Goal: Task Accomplishment & Management: Complete application form

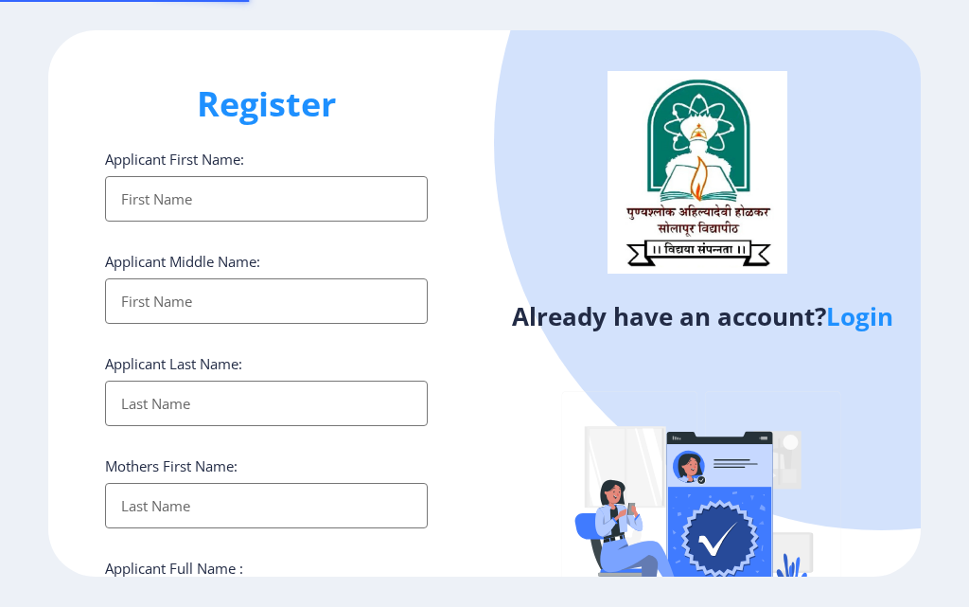
select select
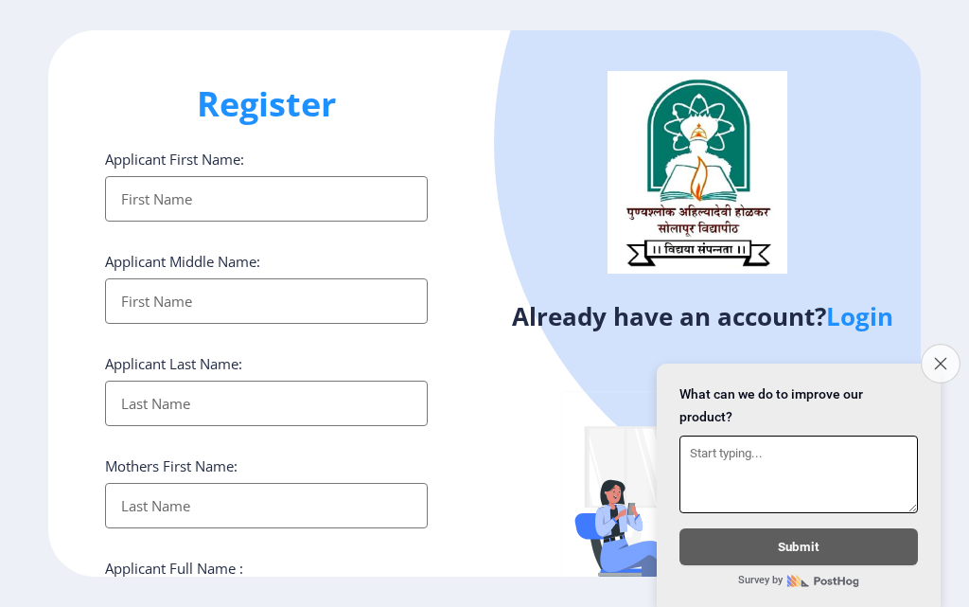
click at [953, 350] on button "Close survey" at bounding box center [941, 364] width 40 height 40
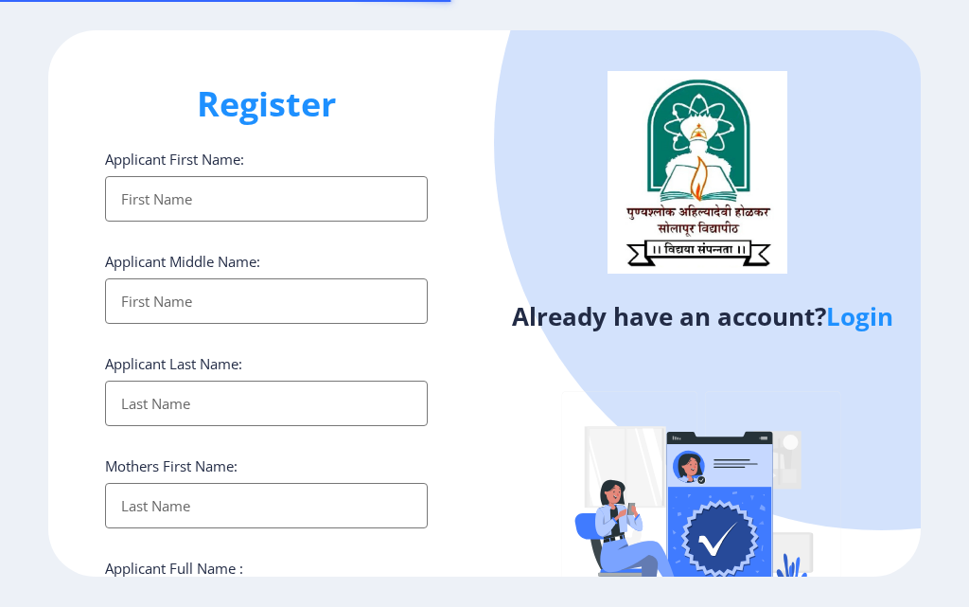
select select
click at [300, 190] on input "Applicant First Name:" at bounding box center [266, 198] width 323 height 45
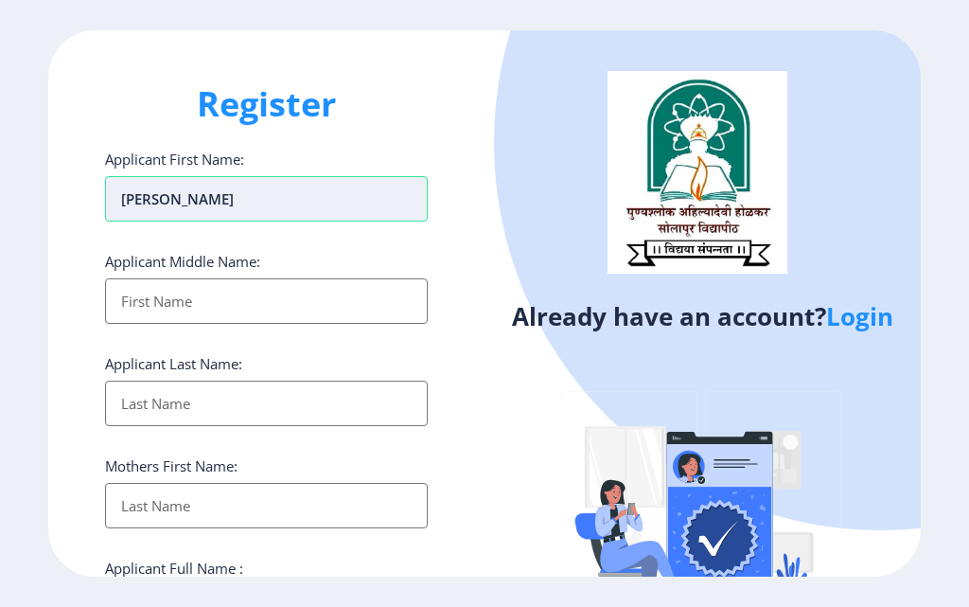
type input "HANUMANT"
type input "GANPAT"
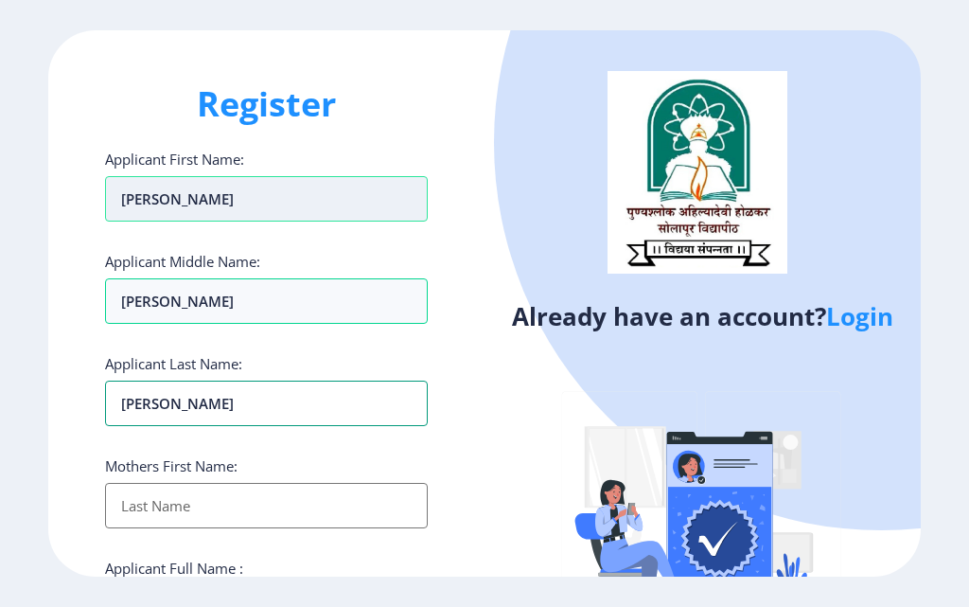
type input "NIMASE"
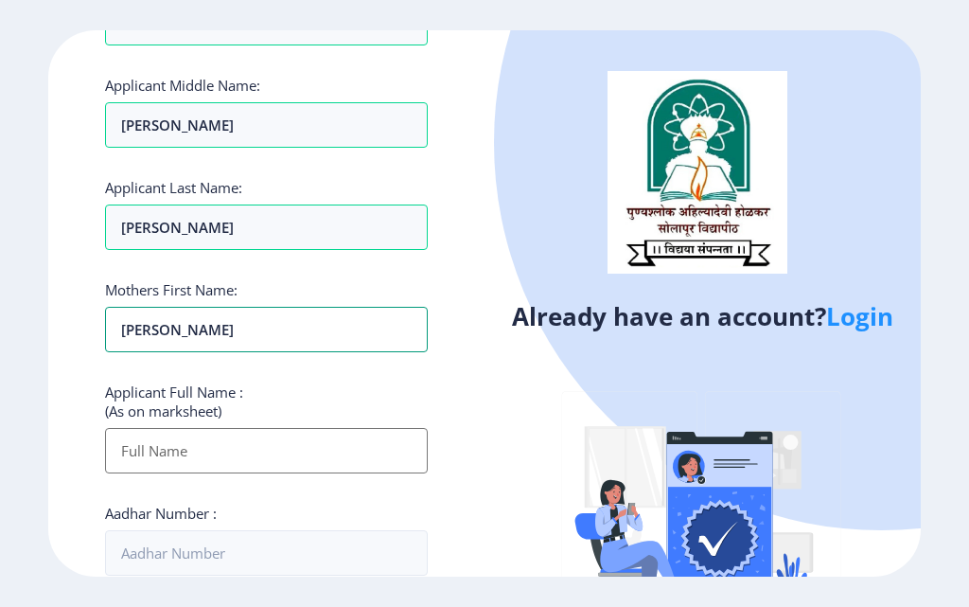
scroll to position [284, 0]
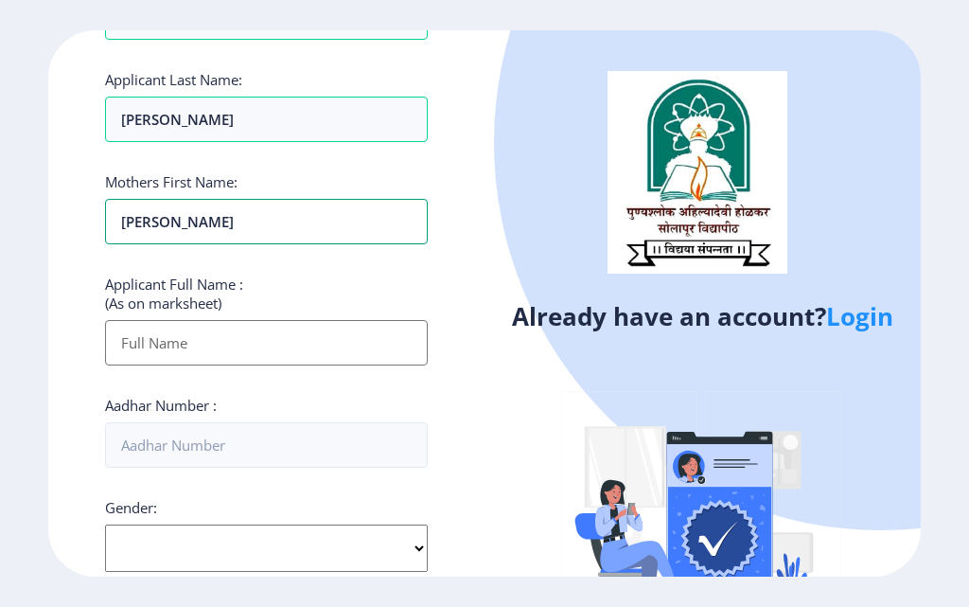
type input "SUBHADRA"
click at [211, 344] on input "Applicant First Name:" at bounding box center [266, 342] width 323 height 45
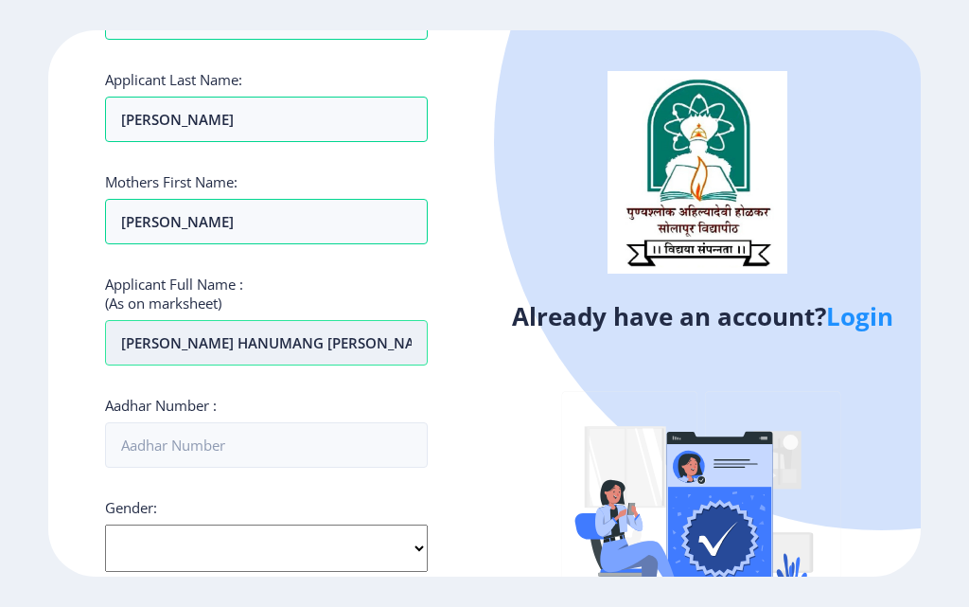
click at [257, 341] on input "NIMASE HANUMANG GANPAT" at bounding box center [266, 342] width 323 height 45
click at [335, 349] on input "NIMASE HANUMANT GANPAT" at bounding box center [266, 342] width 323 height 45
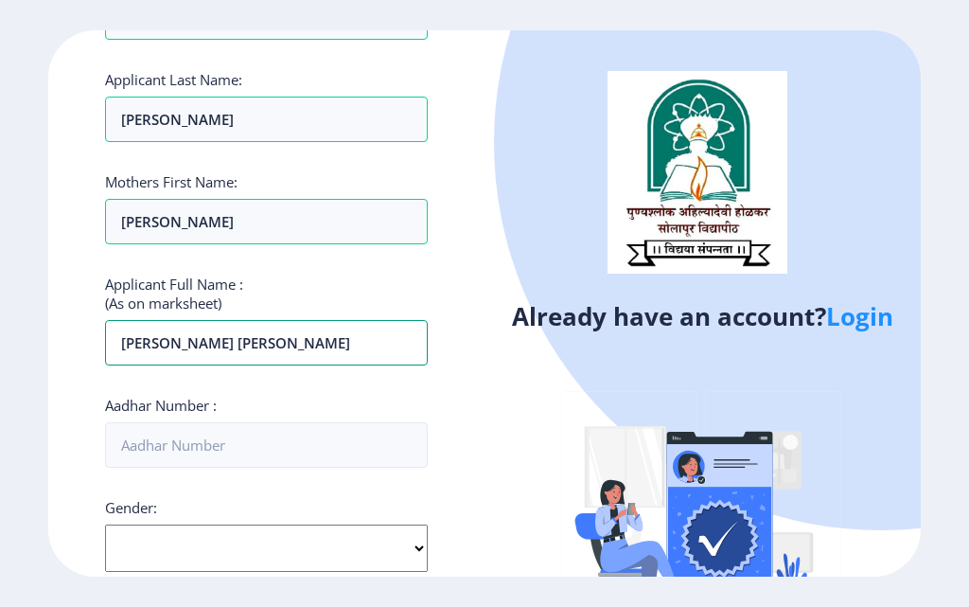
type input "NIMASE HANUMANT GANPAT"
click at [413, 416] on div "Aadhar Number :" at bounding box center [266, 432] width 323 height 72
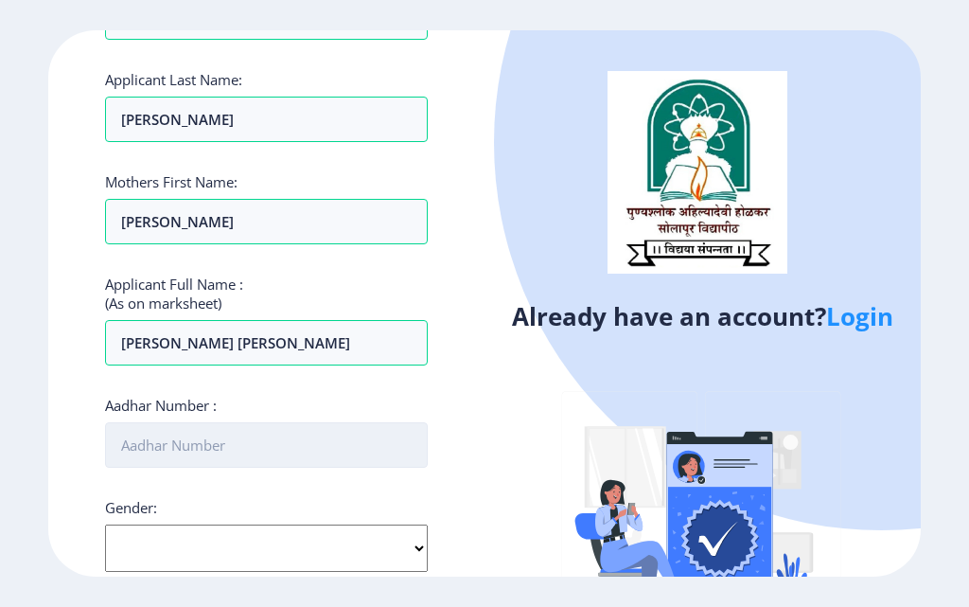
click at [366, 440] on input "Aadhar Number :" at bounding box center [266, 444] width 323 height 45
click at [224, 451] on input "Aadhar Number :" at bounding box center [266, 444] width 323 height 45
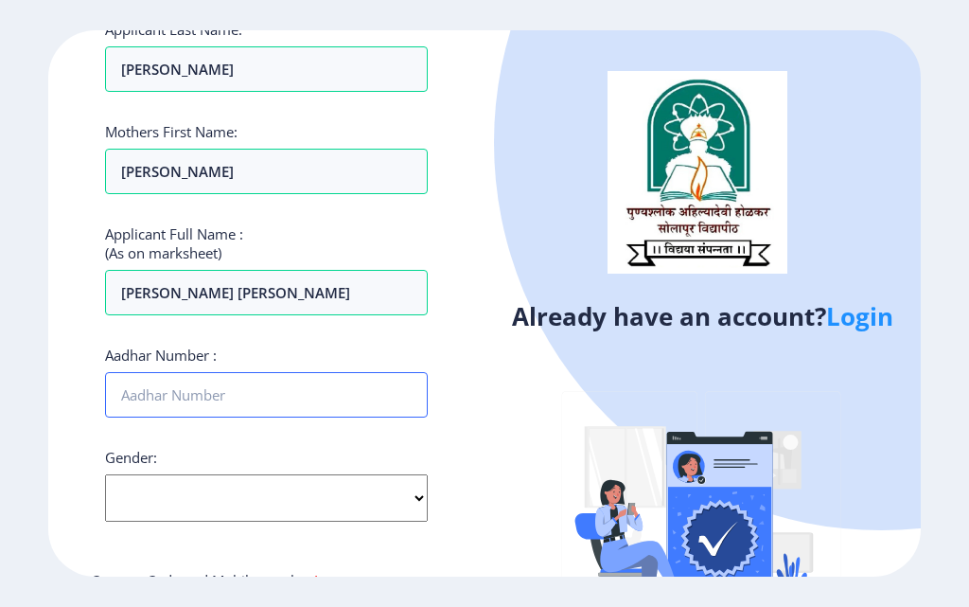
scroll to position [379, 0]
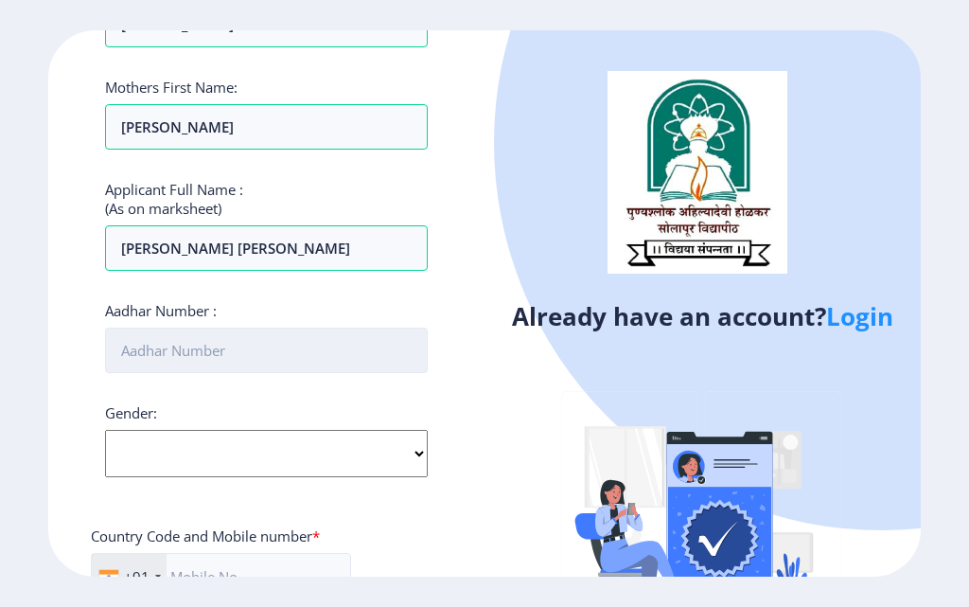
click at [292, 357] on input "Aadhar Number :" at bounding box center [266, 349] width 323 height 45
click at [289, 348] on input "Aadhar Number :" at bounding box center [266, 349] width 323 height 45
click at [153, 348] on input "Aadhar Number :" at bounding box center [266, 349] width 323 height 45
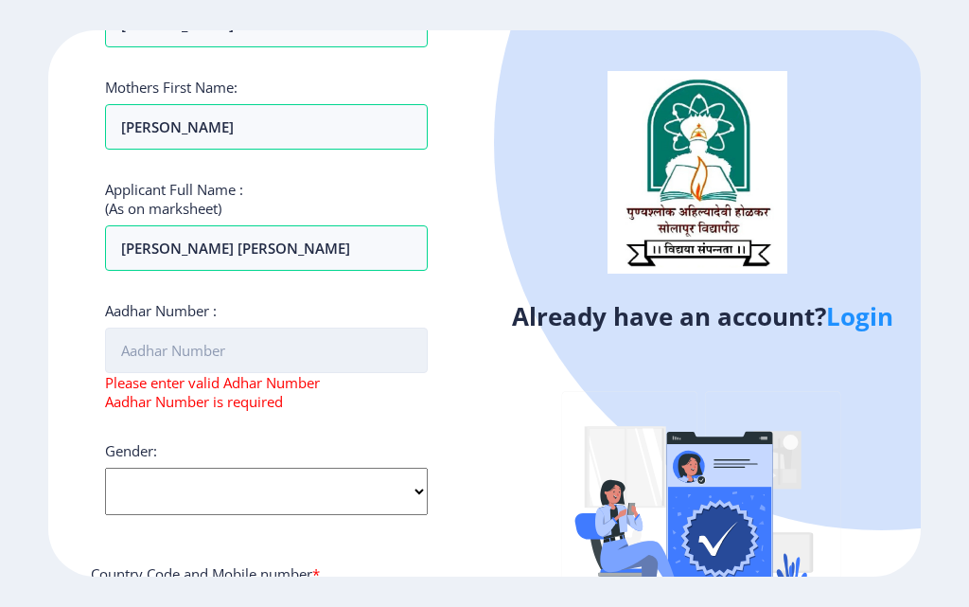
click at [280, 345] on input "Aadhar Number :" at bounding box center [266, 349] width 323 height 45
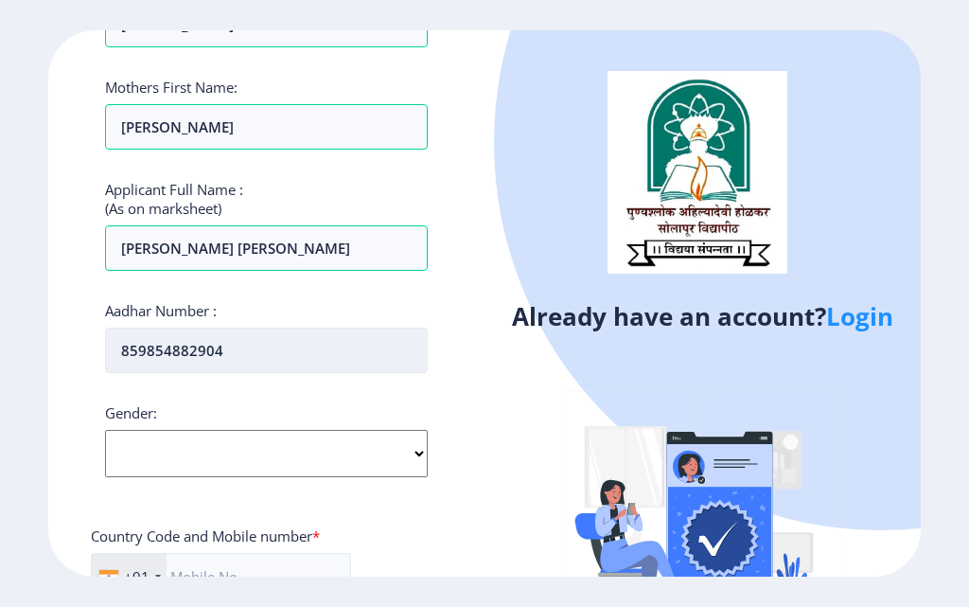
type input "859854882904"
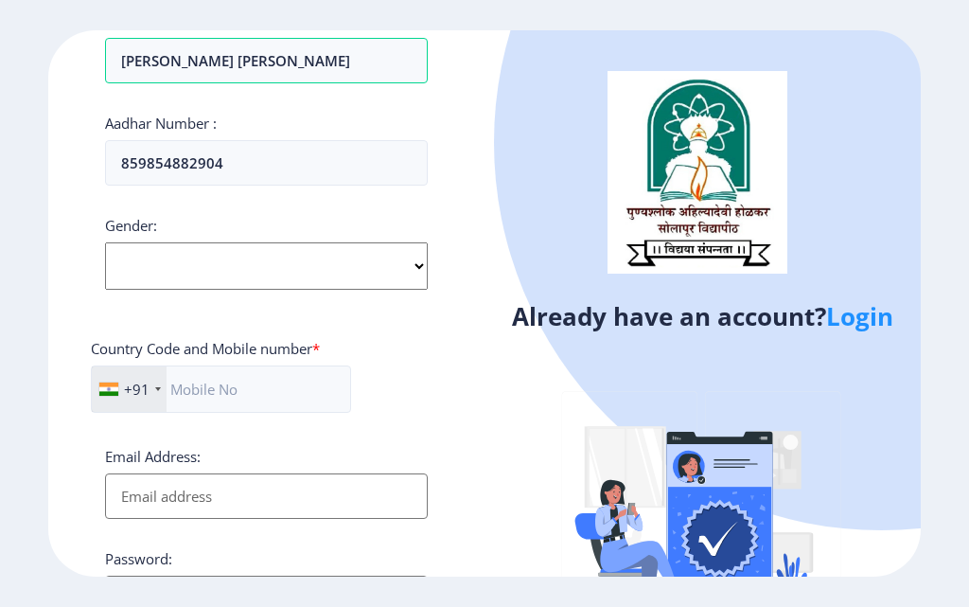
scroll to position [568, 0]
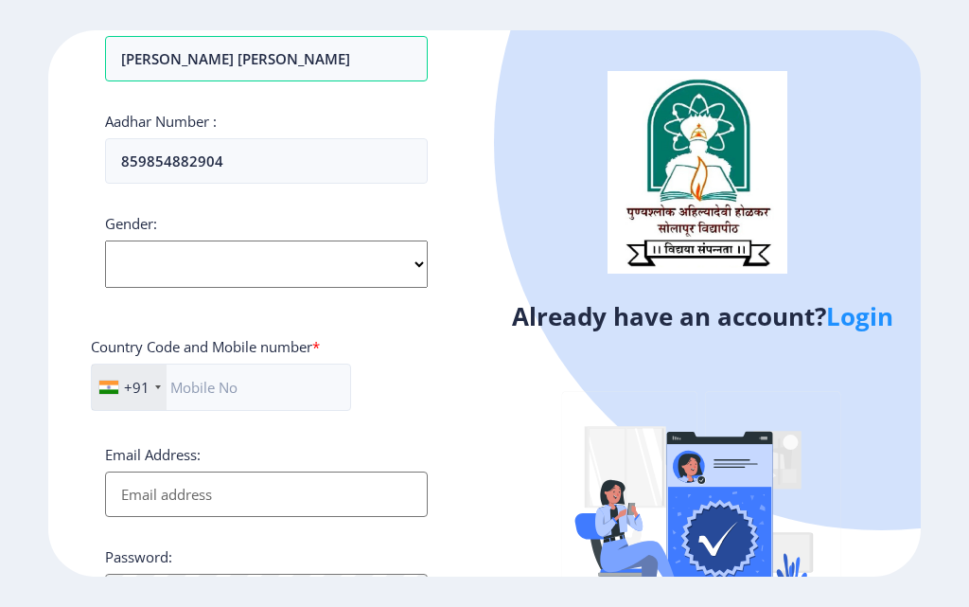
click at [250, 254] on select "Select Gender Male Female Other" at bounding box center [266, 263] width 323 height 47
select select "Male"
click at [105, 240] on select "Select Gender Male Female Other" at bounding box center [266, 263] width 323 height 47
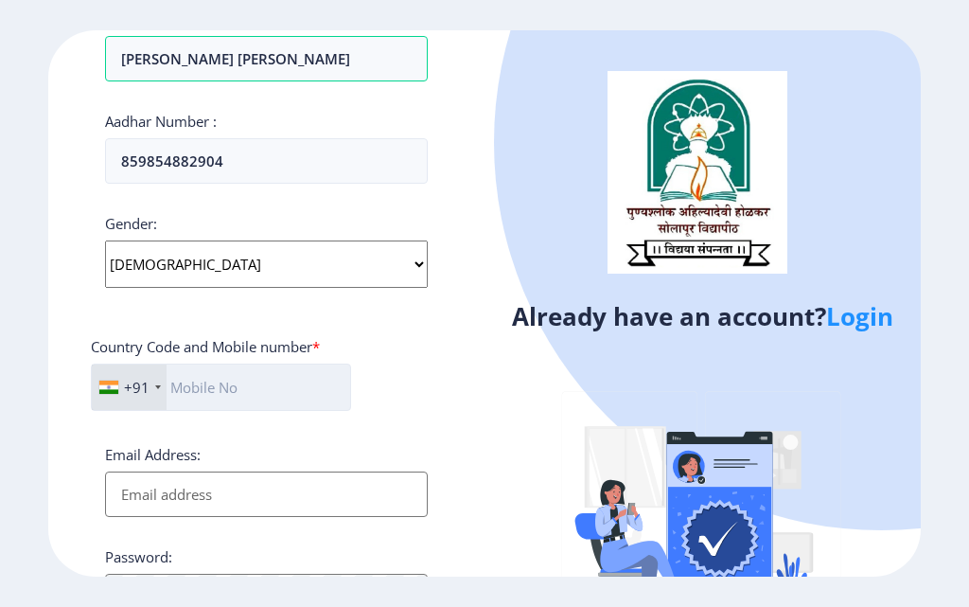
click at [248, 380] on input "text" at bounding box center [221, 386] width 260 height 47
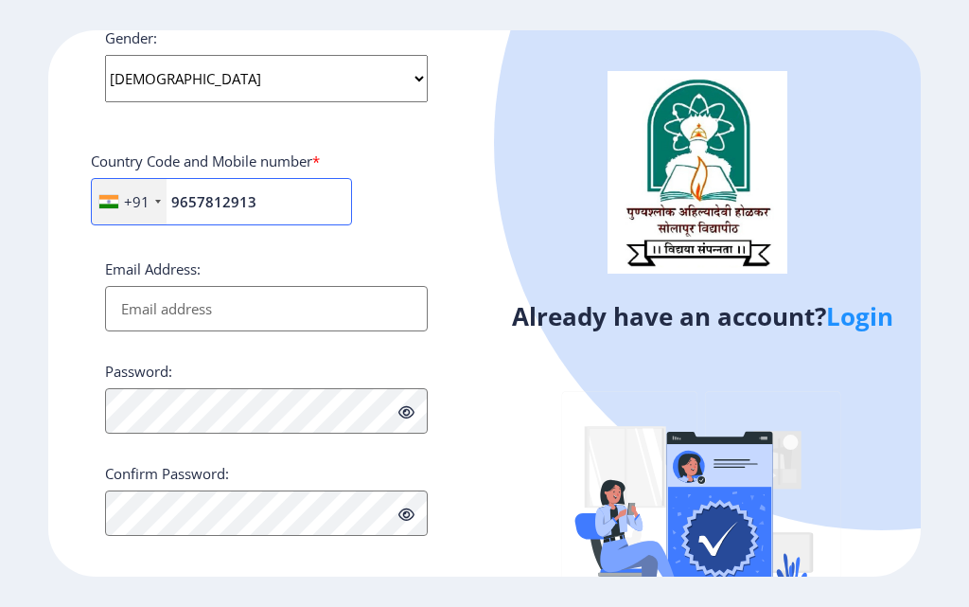
scroll to position [757, 0]
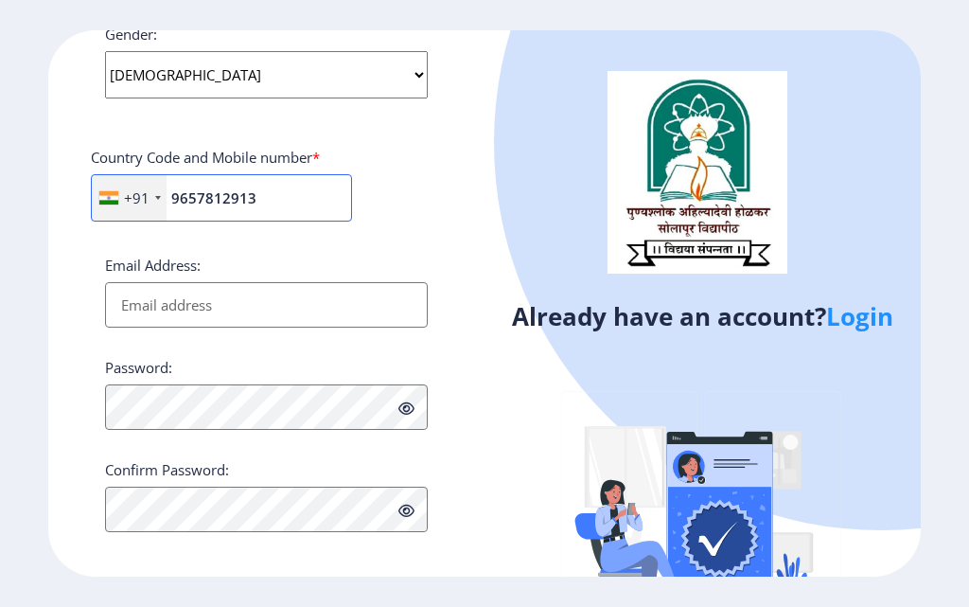
type input "9657812913"
click at [219, 311] on input "Email Address:" at bounding box center [266, 304] width 323 height 45
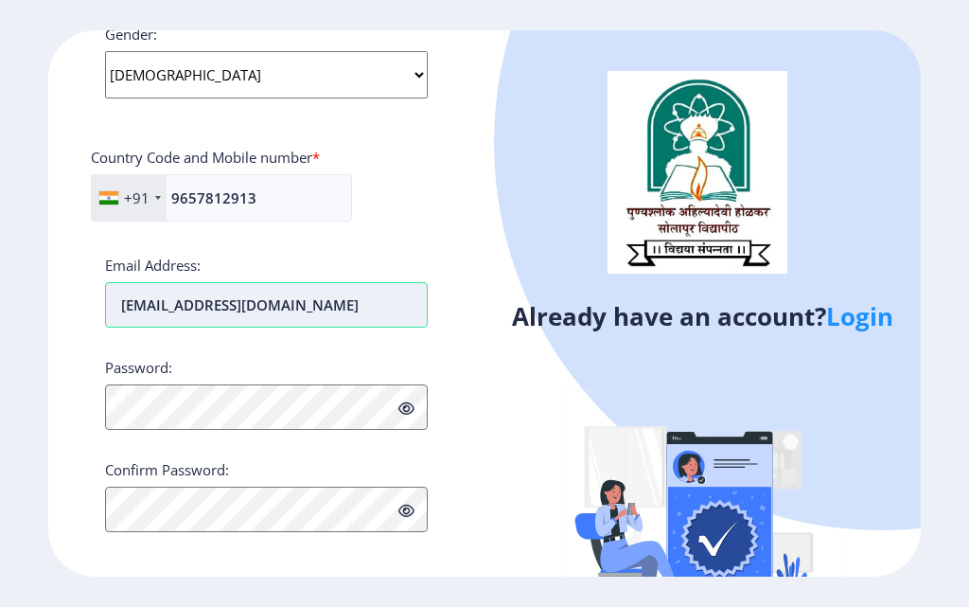
type input "nimasehg@gmail.com"
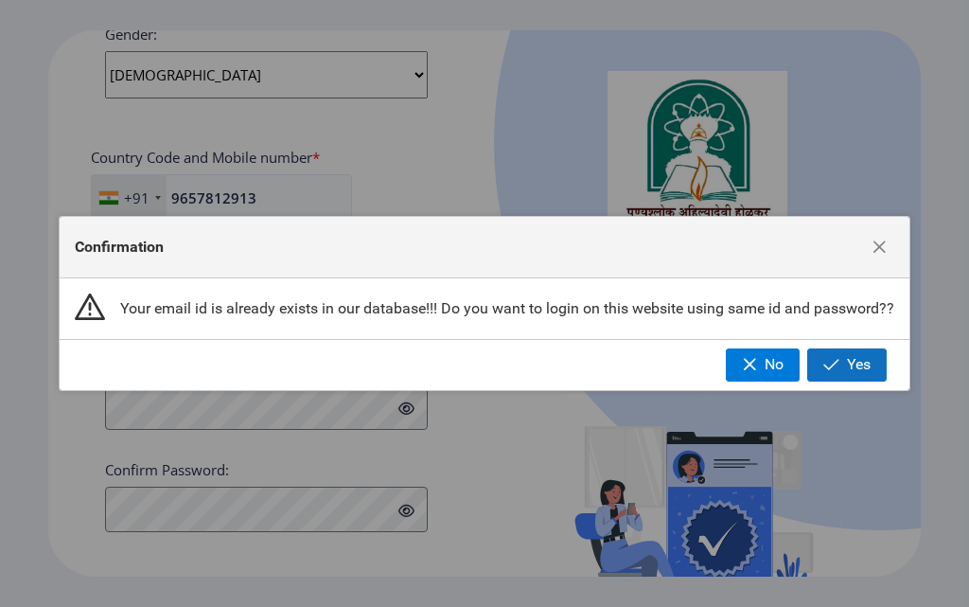
click at [842, 359] on button "Yes" at bounding box center [847, 364] width 80 height 32
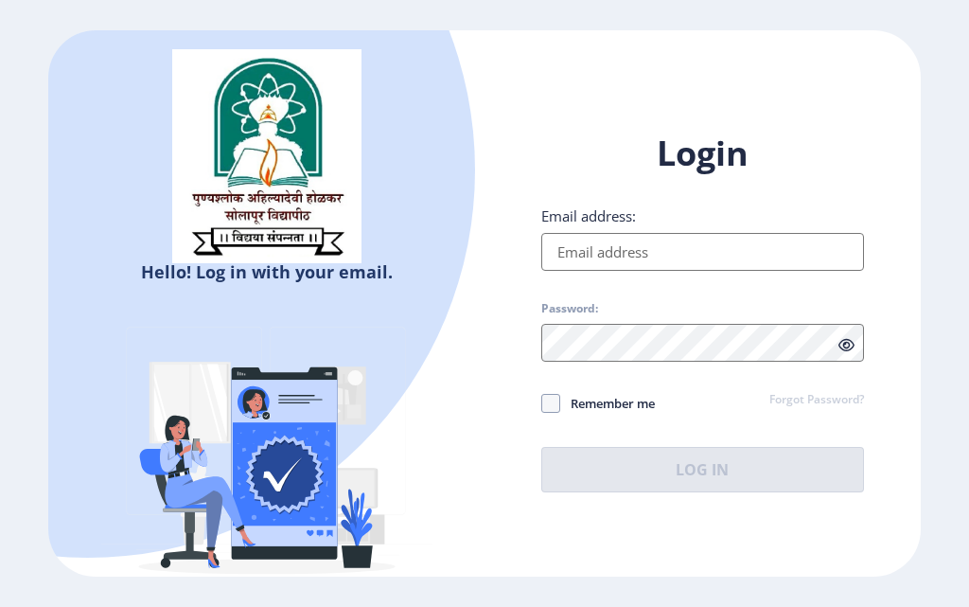
click at [608, 252] on input "Email address:" at bounding box center [702, 252] width 323 height 38
type input "nimasehg@gmail.com"
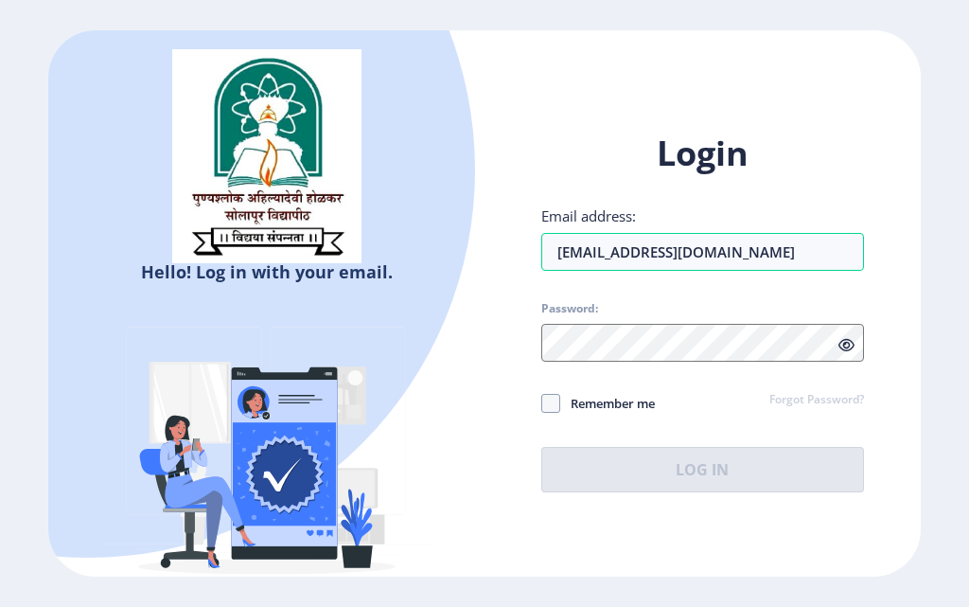
click at [844, 351] on div "Password:" at bounding box center [702, 331] width 323 height 61
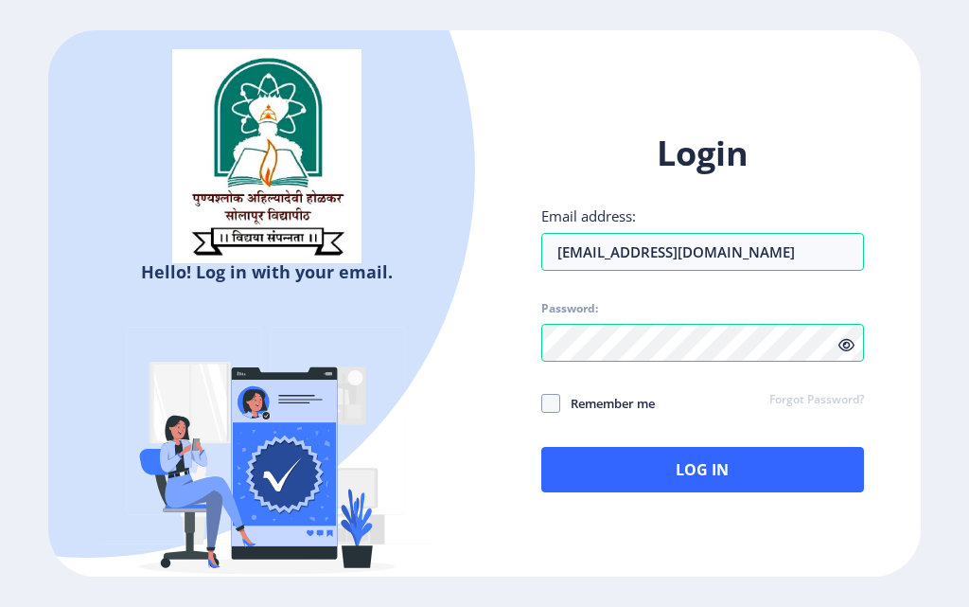
click at [843, 342] on icon at bounding box center [847, 345] width 16 height 14
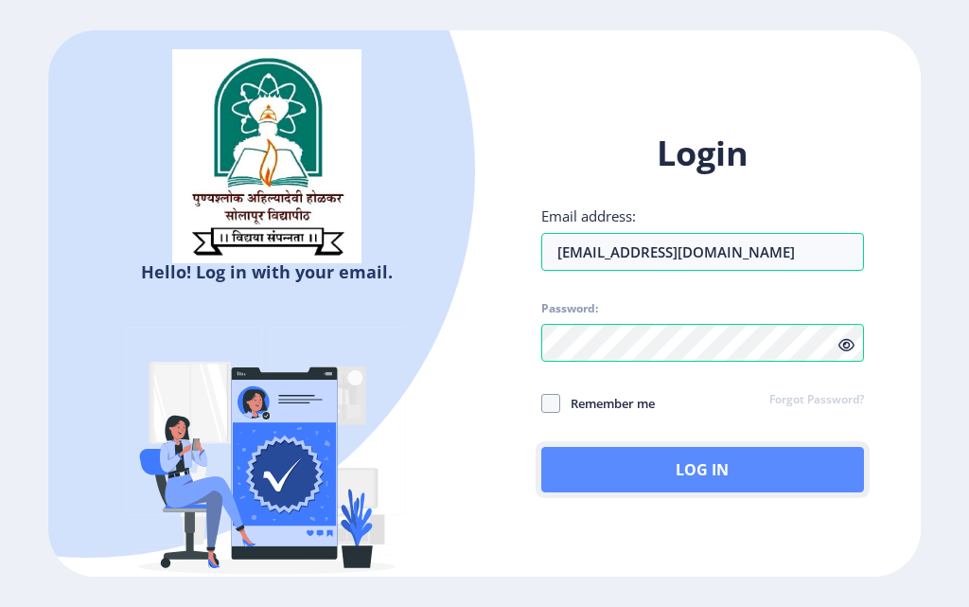
click at [620, 486] on button "Log In" at bounding box center [702, 469] width 323 height 45
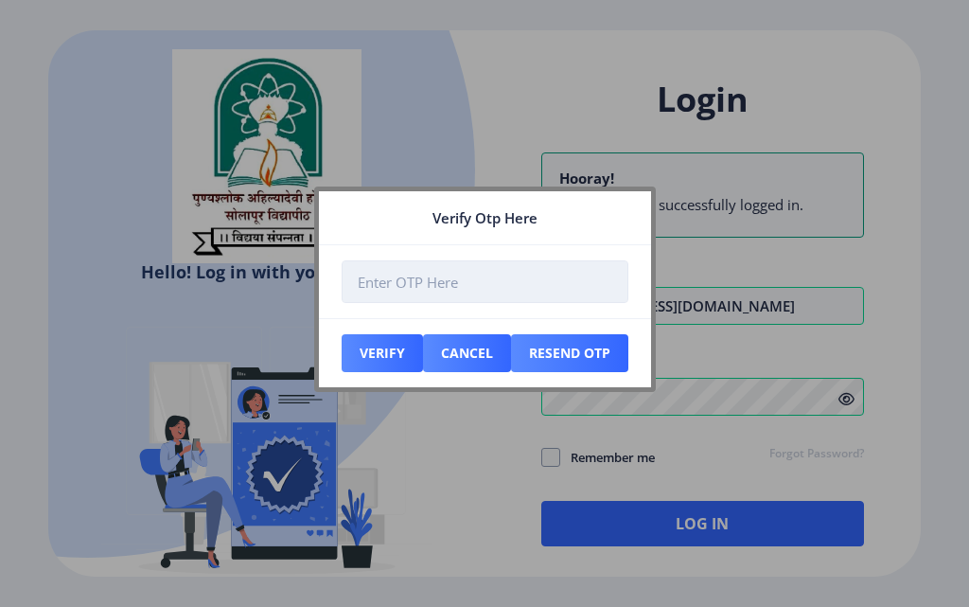
click at [408, 283] on input "number" at bounding box center [485, 281] width 287 height 43
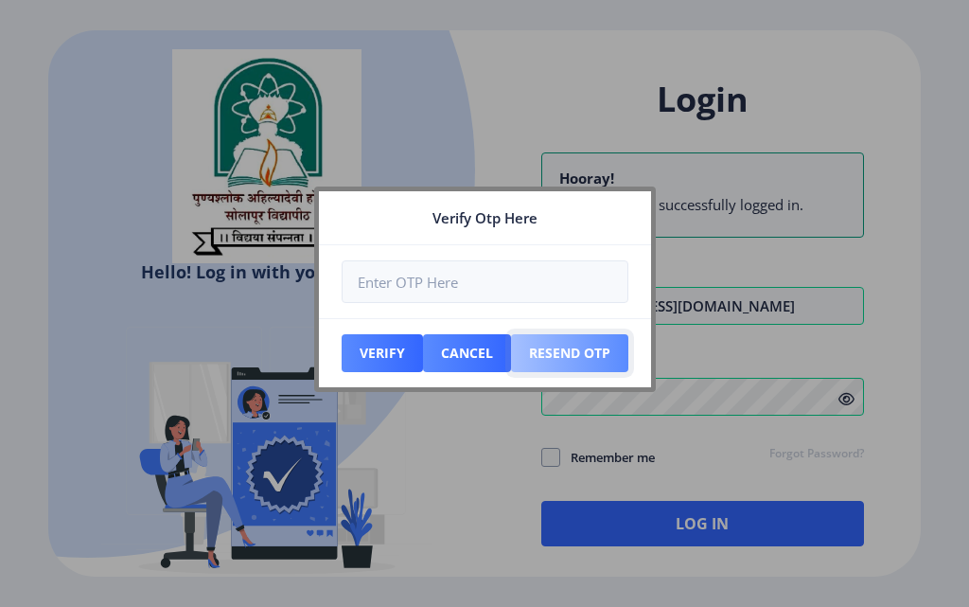
click at [423, 345] on button "Resend Otp" at bounding box center [382, 353] width 81 height 38
click at [569, 305] on nb-card-body at bounding box center [485, 281] width 332 height 73
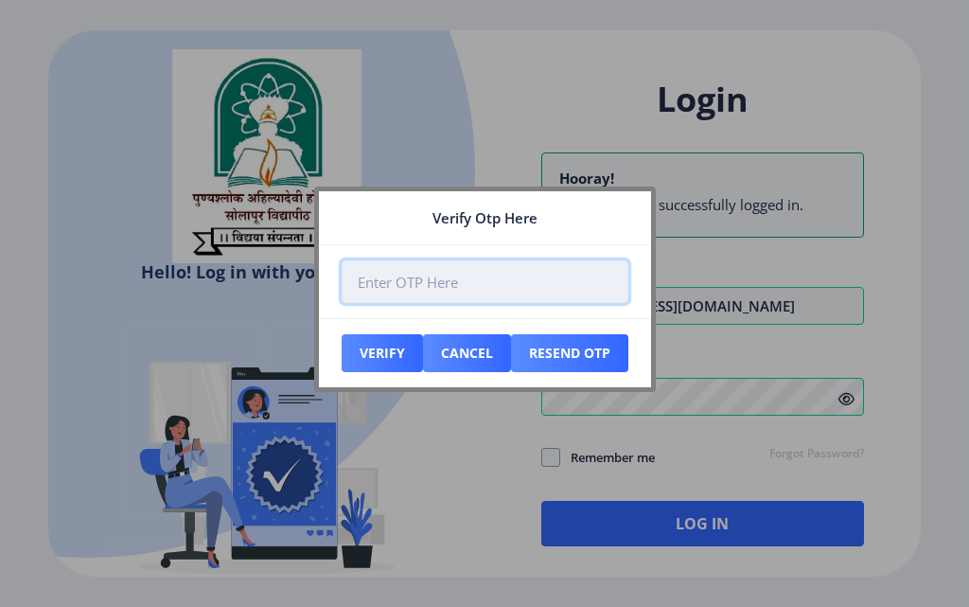
click at [552, 280] on input "number" at bounding box center [485, 281] width 287 height 43
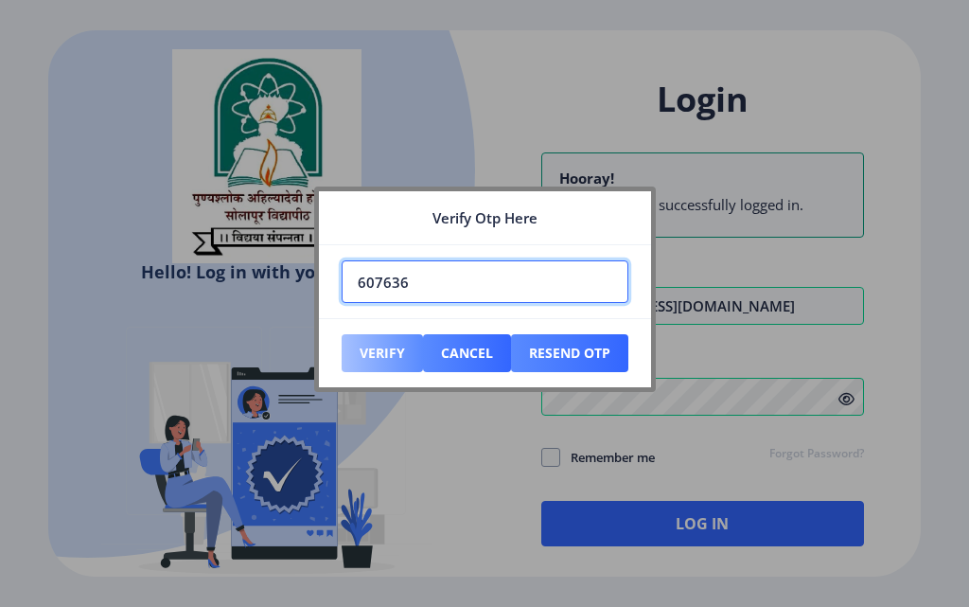
type input "607636"
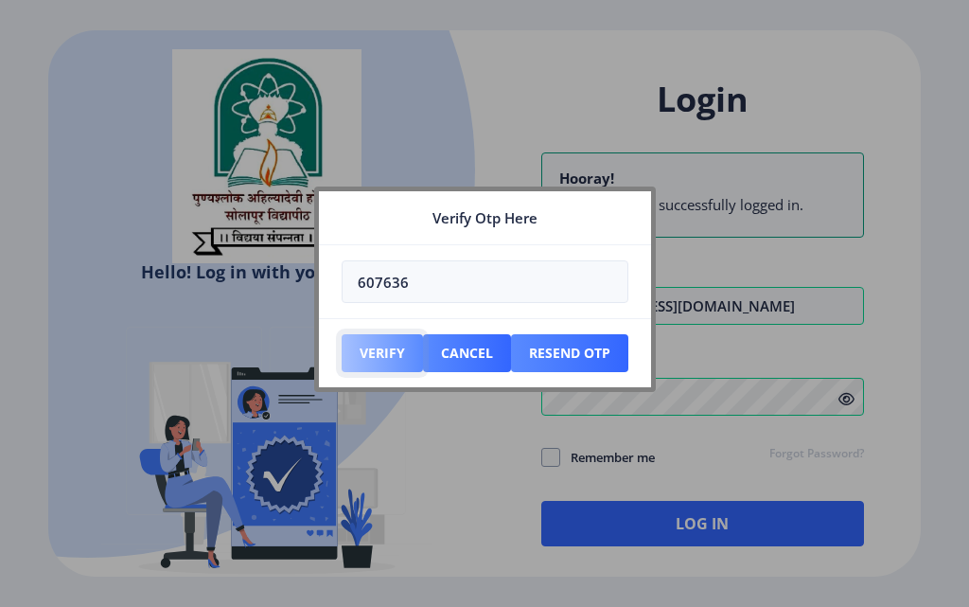
click at [399, 356] on button "Verify" at bounding box center [382, 353] width 81 height 38
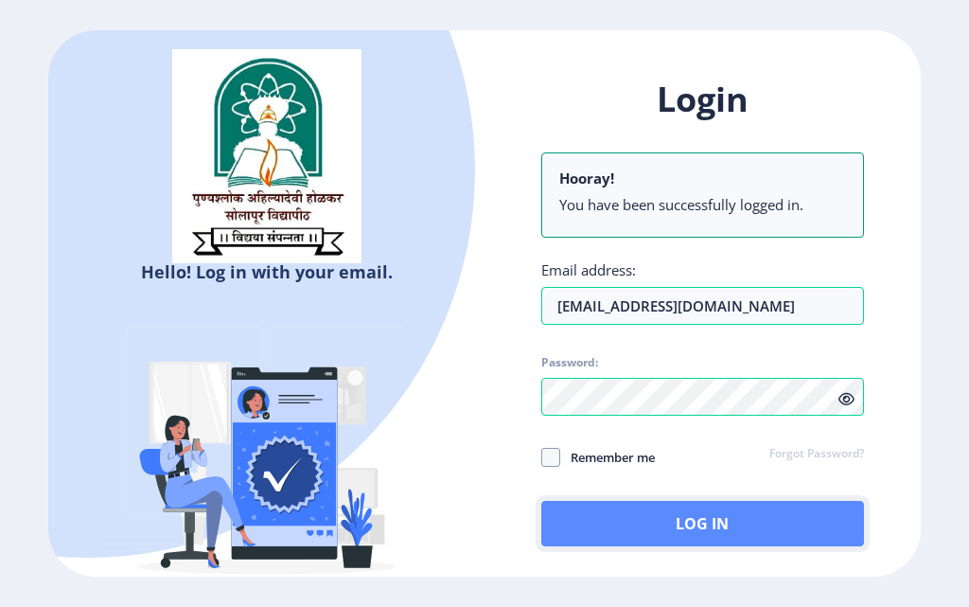
click at [609, 522] on button "Log In" at bounding box center [702, 523] width 323 height 45
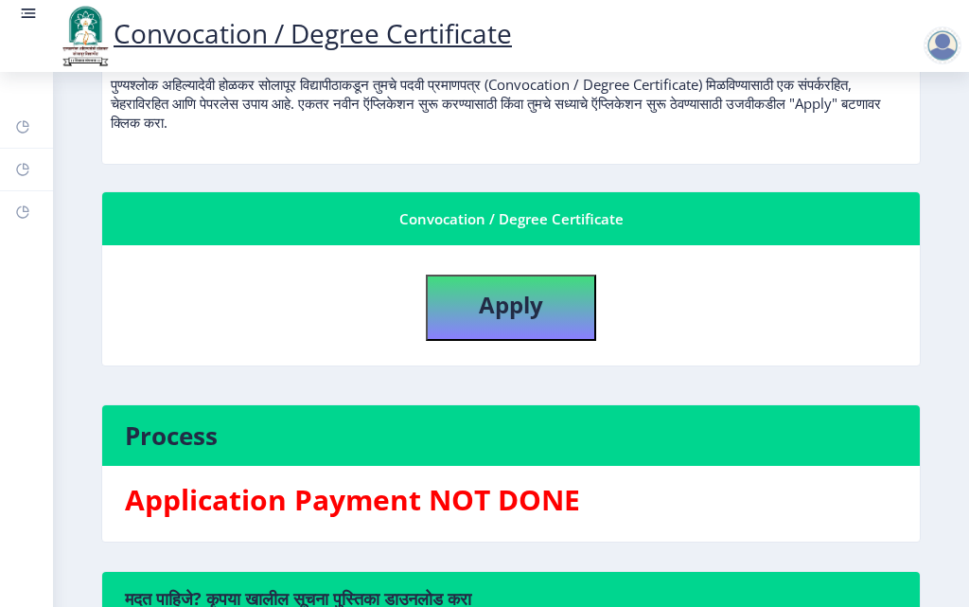
scroll to position [284, 0]
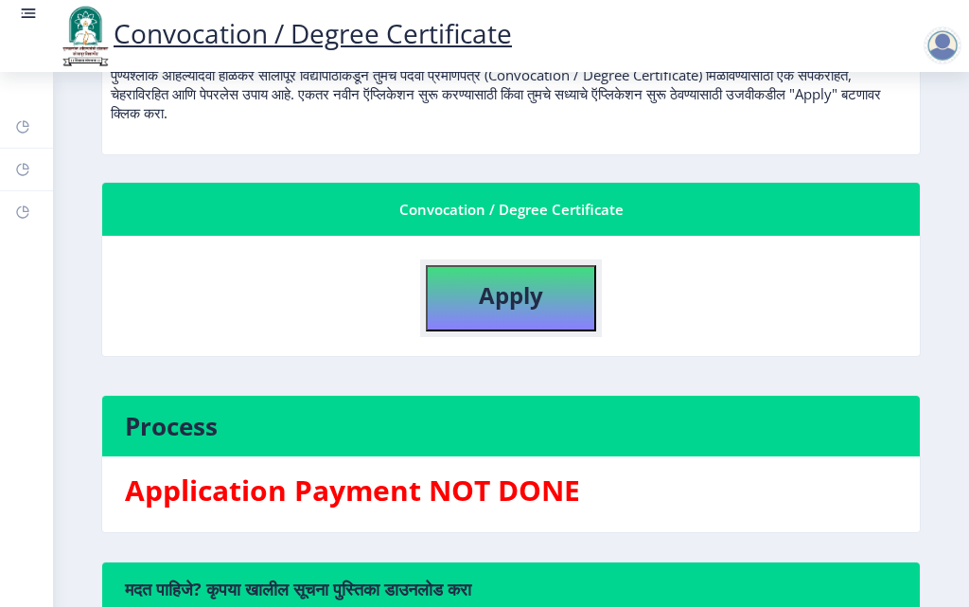
click at [508, 299] on b "Apply" at bounding box center [511, 294] width 64 height 31
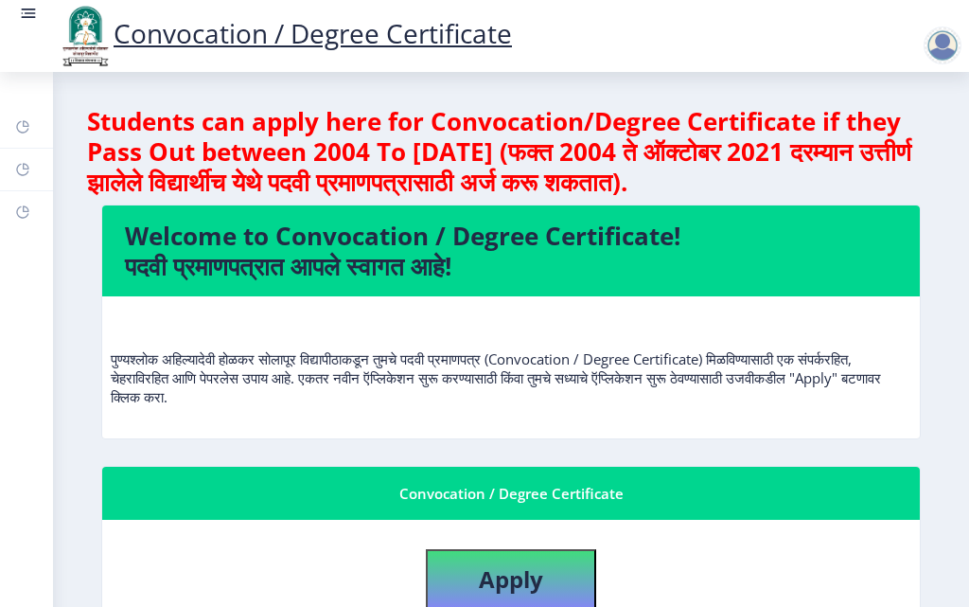
select select
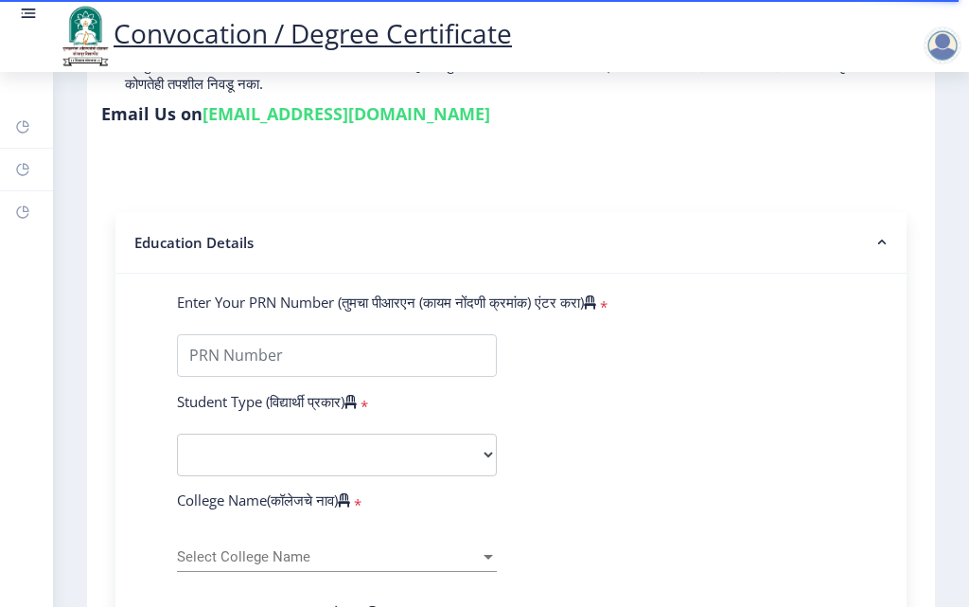
scroll to position [284, 0]
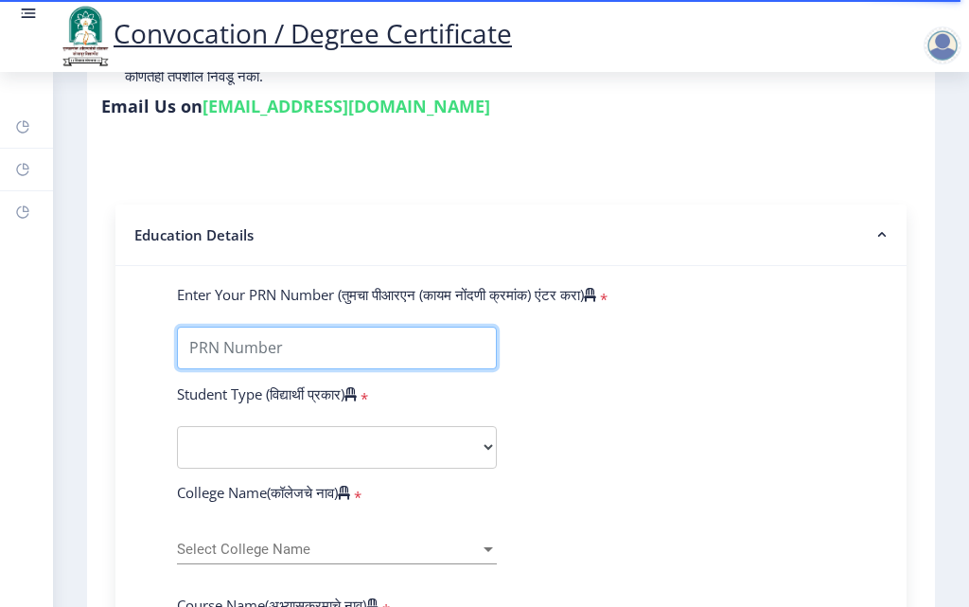
click at [236, 369] on input "Enter Your PRN Number (तुमचा पीआरएन (कायम नोंदणी क्रमांक) एंटर करा)" at bounding box center [337, 348] width 320 height 43
type input "202301097076005"
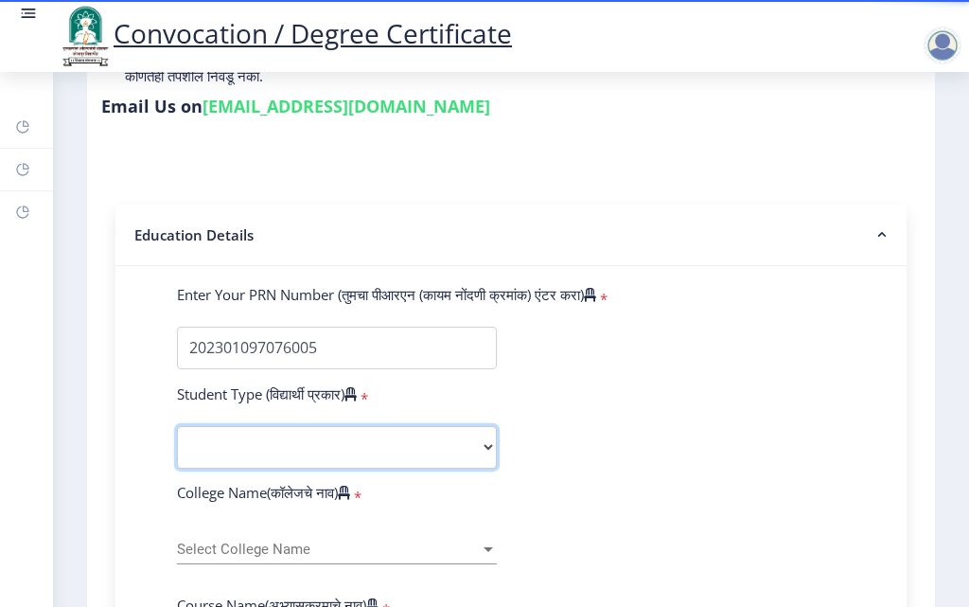
scroll to position [379, 0]
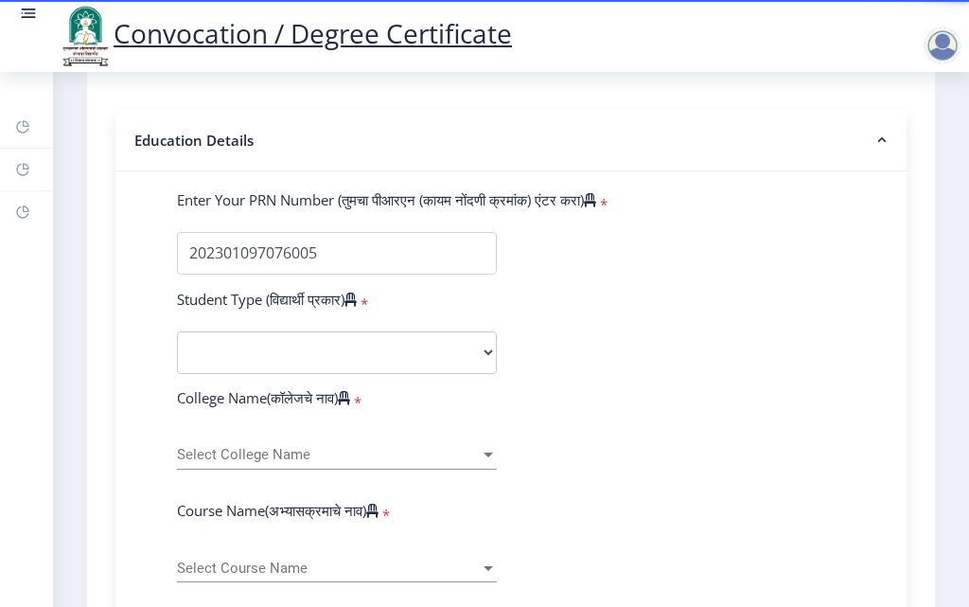
click at [321, 349] on select "Select Student Type Regular External" at bounding box center [337, 352] width 320 height 43
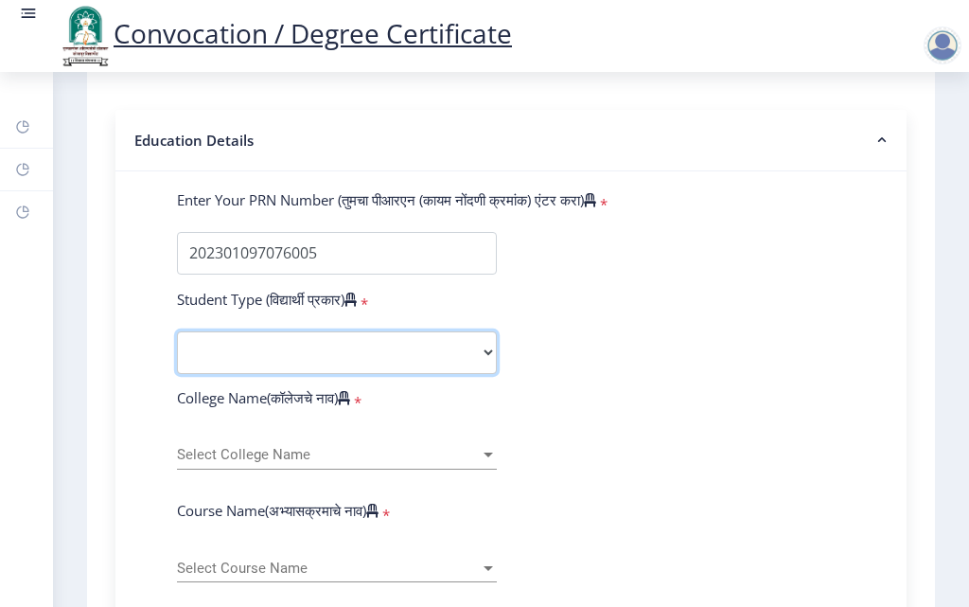
select select "Regular"
click at [177, 349] on select "Select Student Type Regular External" at bounding box center [337, 352] width 320 height 43
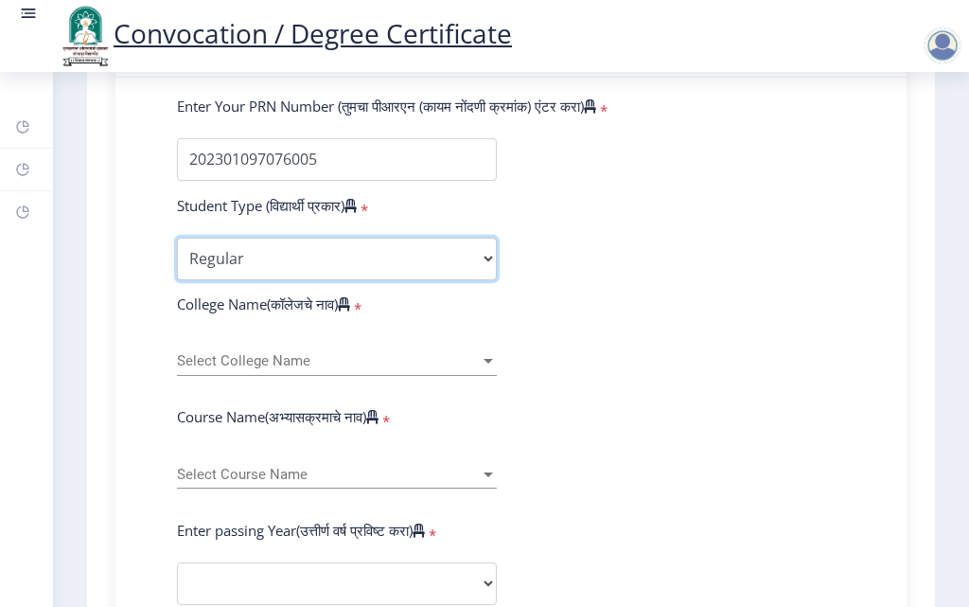
scroll to position [473, 0]
click at [397, 368] on span "Select College Name" at bounding box center [328, 360] width 303 height 16
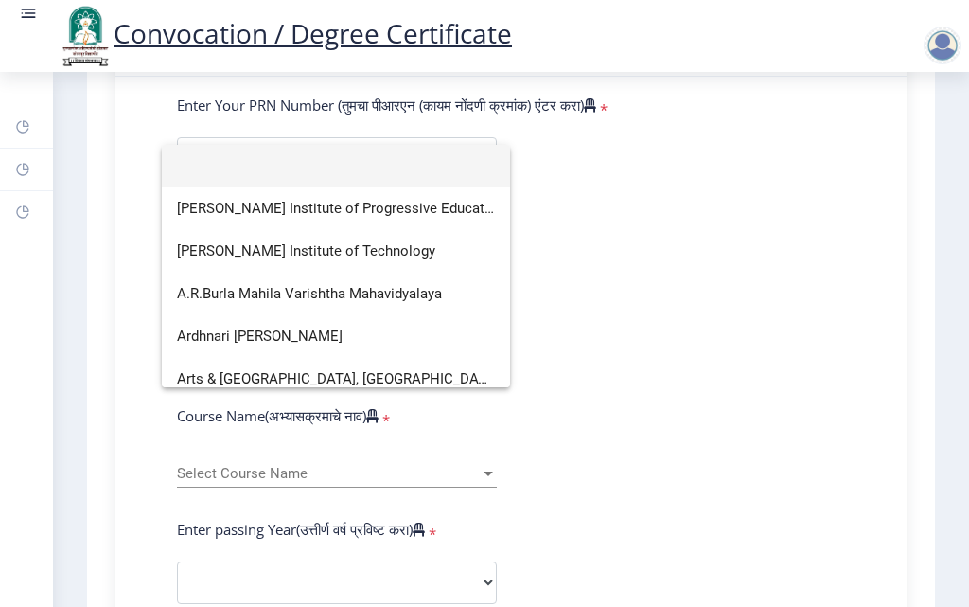
click at [273, 166] on input at bounding box center [336, 166] width 318 height 43
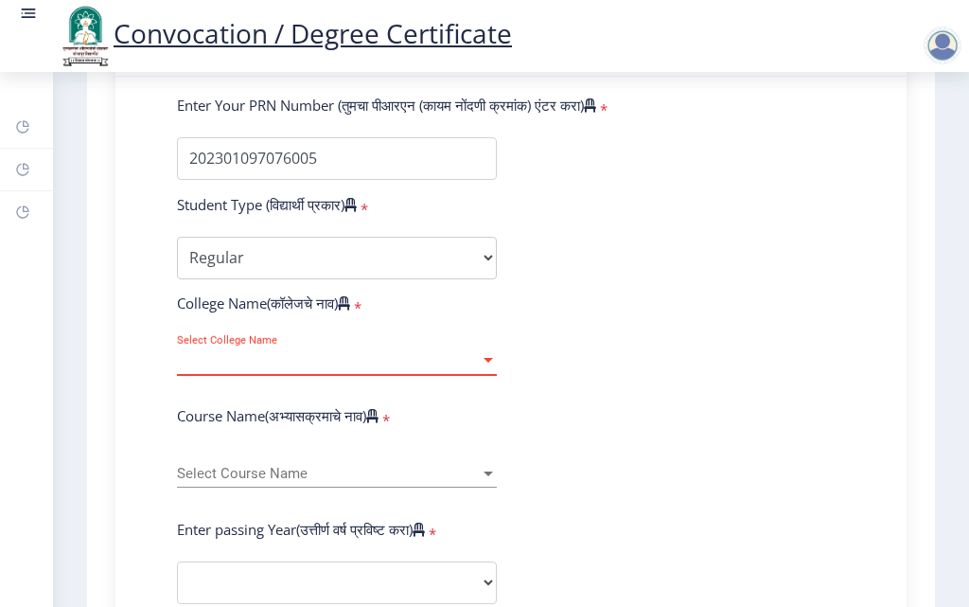
click at [373, 368] on span "Select College Name" at bounding box center [328, 360] width 303 height 16
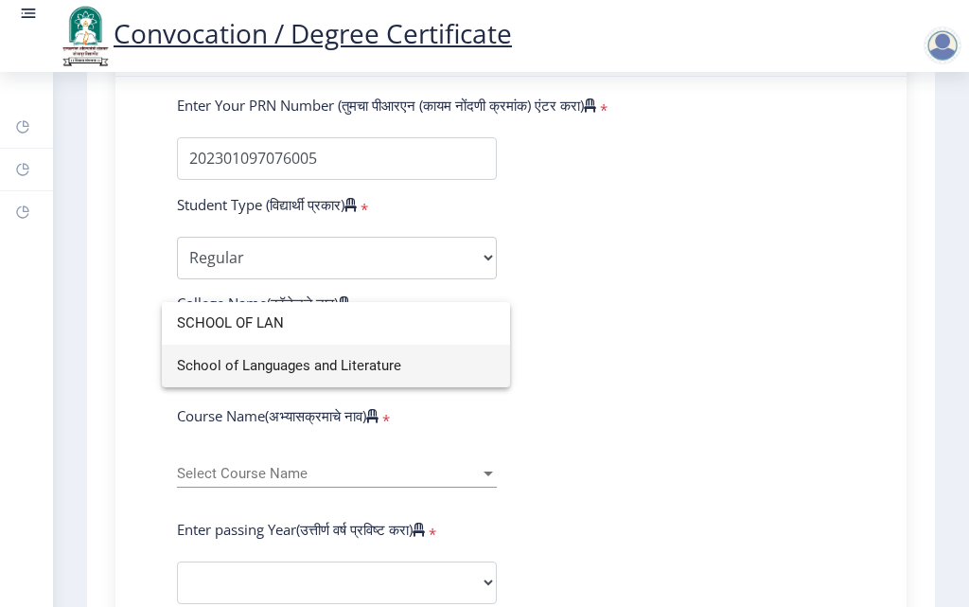
type input "SCHOOL OF LAN"
click at [342, 363] on span "School of Languages and Literature" at bounding box center [336, 366] width 318 height 43
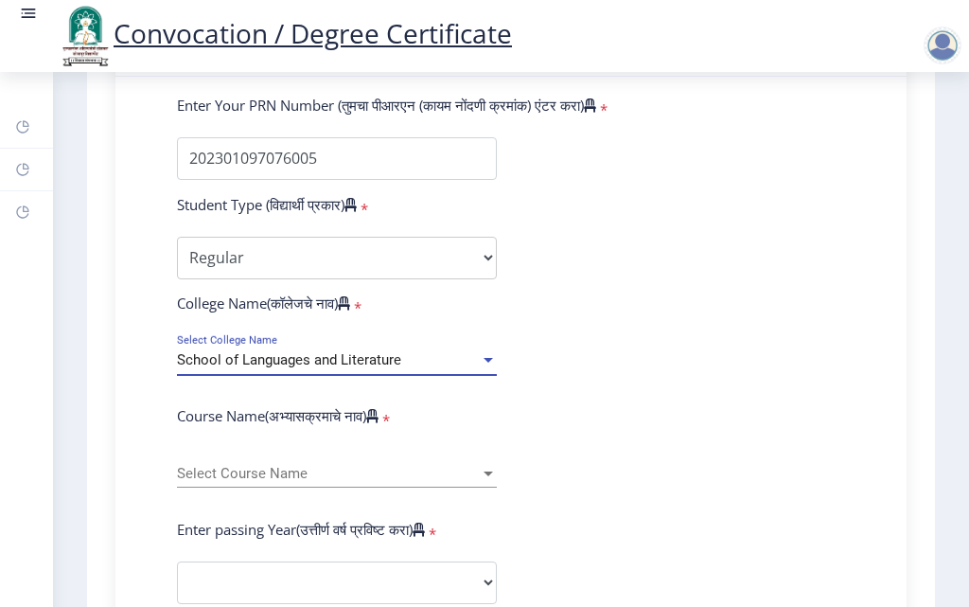
scroll to position [568, 0]
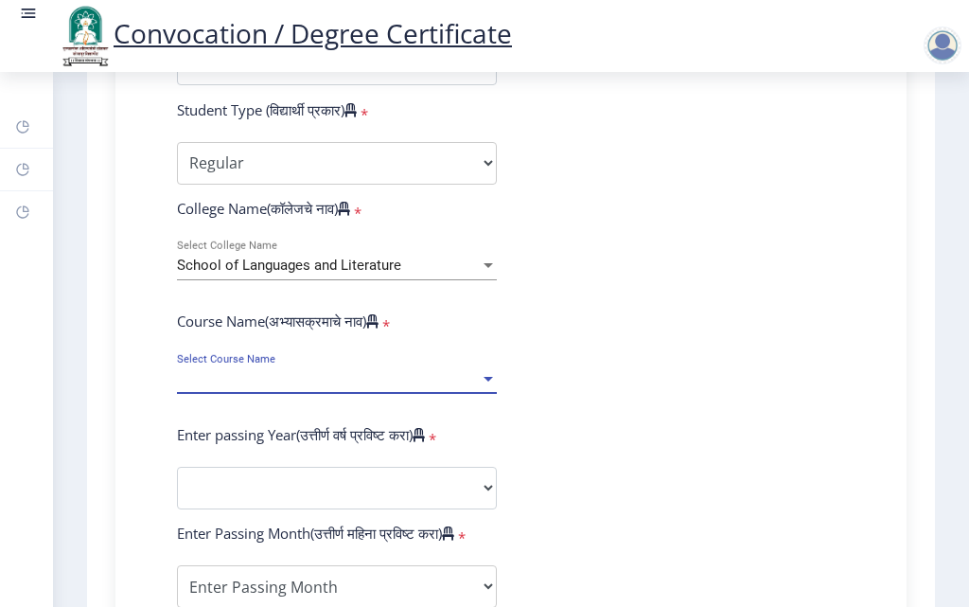
click at [338, 387] on span "Select Course Name" at bounding box center [328, 379] width 303 height 16
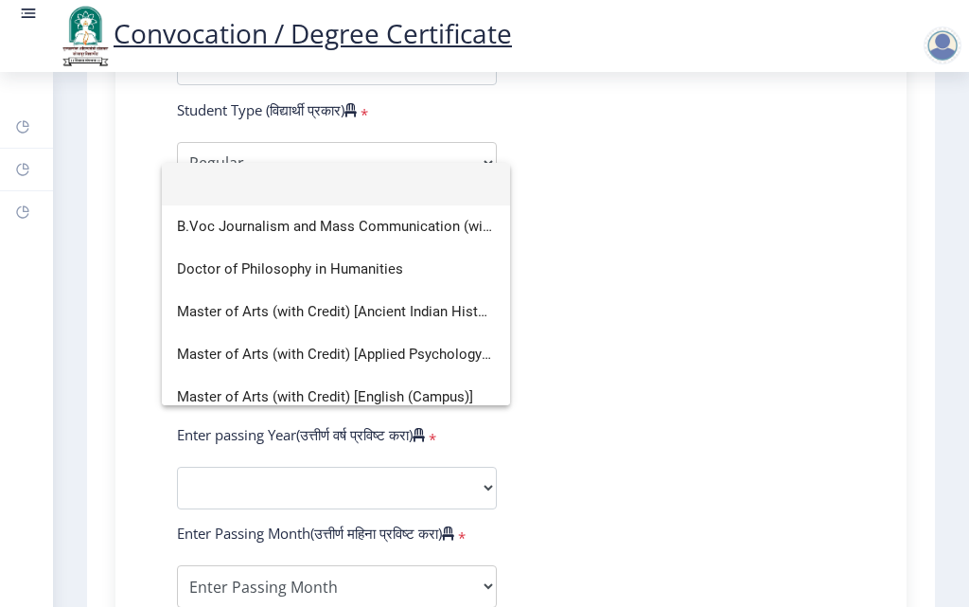
click at [583, 310] on div at bounding box center [484, 303] width 969 height 607
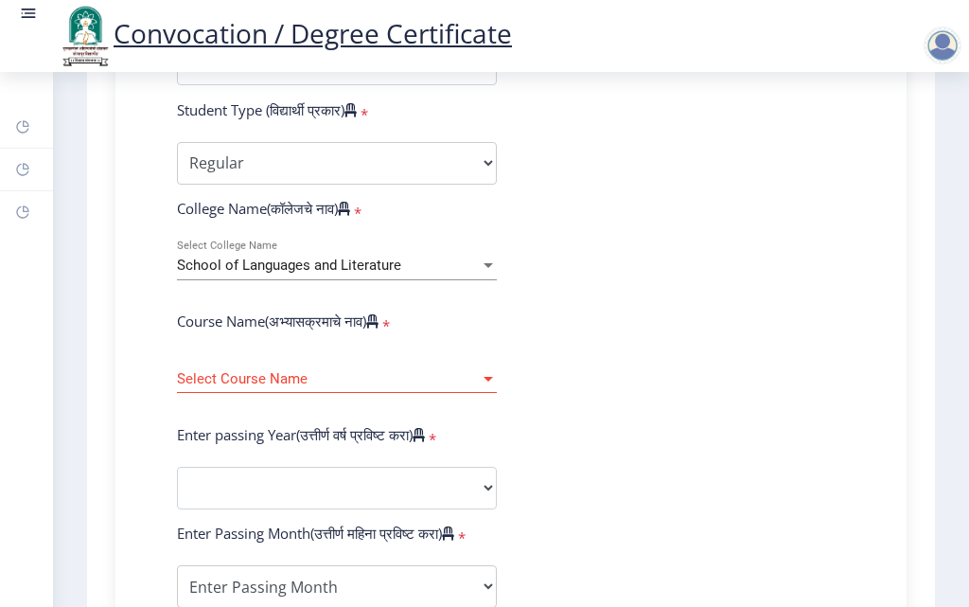
click at [456, 274] on div "School of Languages and Literature" at bounding box center [328, 265] width 303 height 16
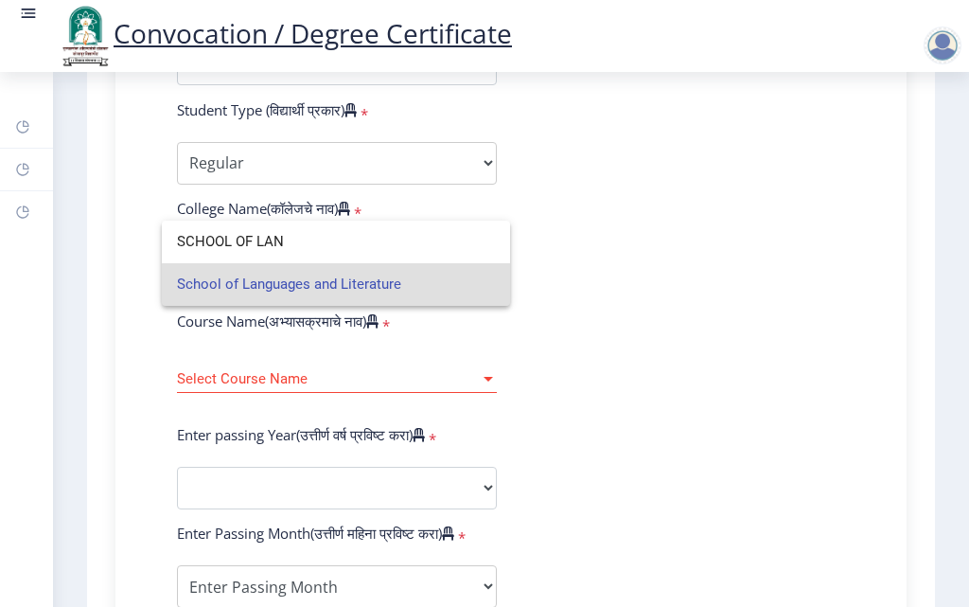
click at [343, 288] on span "School of Languages and Literature" at bounding box center [336, 284] width 318 height 43
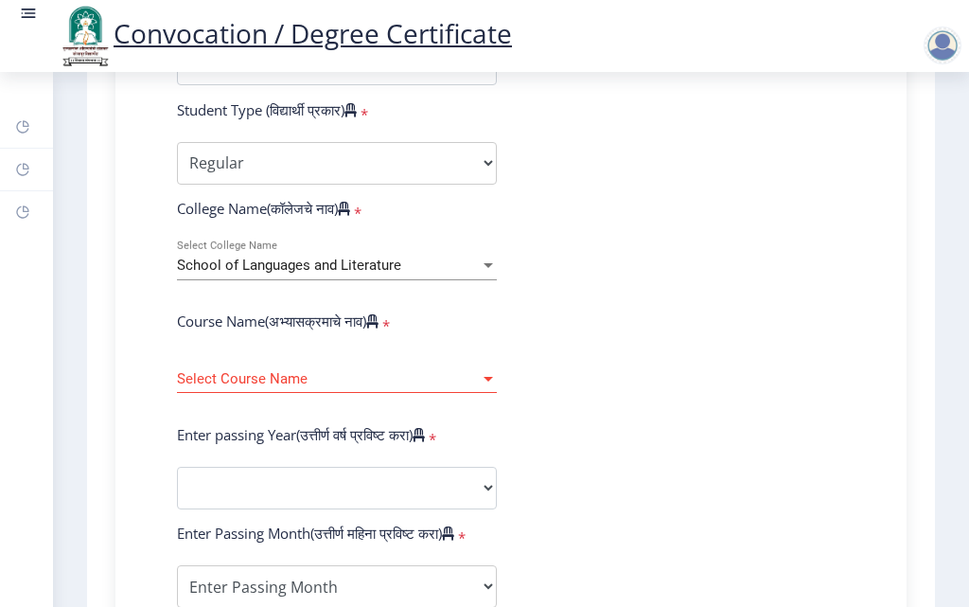
click at [478, 274] on div "School of Languages and Literature Select College Name" at bounding box center [337, 260] width 320 height 40
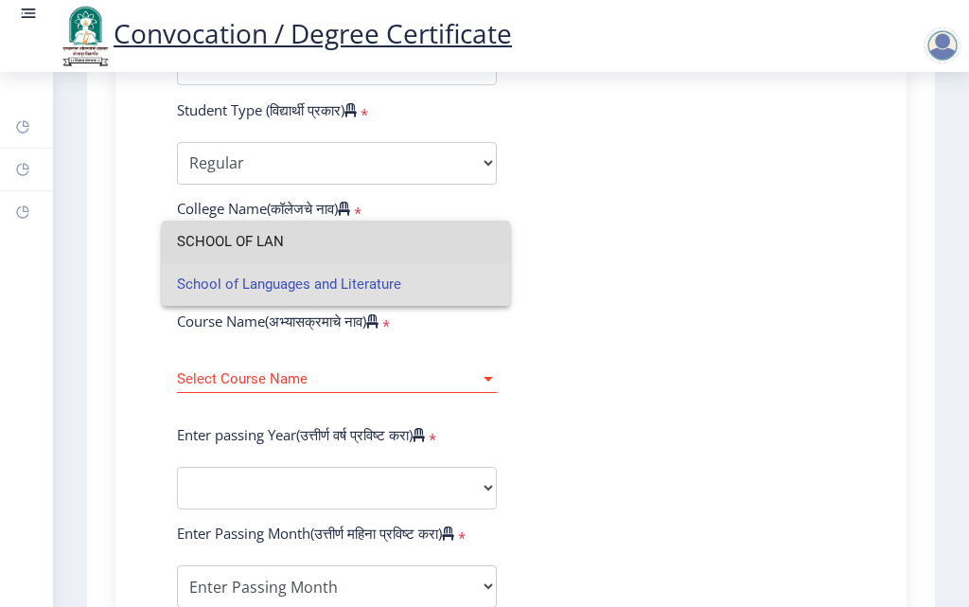
drag, startPoint x: 362, startPoint y: 248, endPoint x: 166, endPoint y: 232, distance: 196.6
click at [166, 232] on mat-option "SCHOOL OF LAN" at bounding box center [336, 242] width 348 height 43
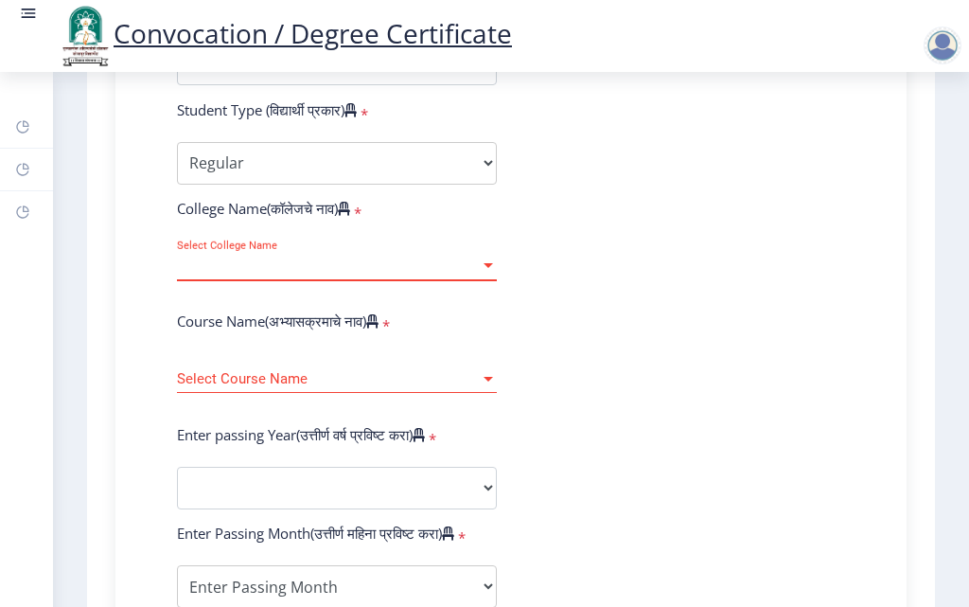
click at [307, 274] on span "Select College Name" at bounding box center [328, 265] width 303 height 16
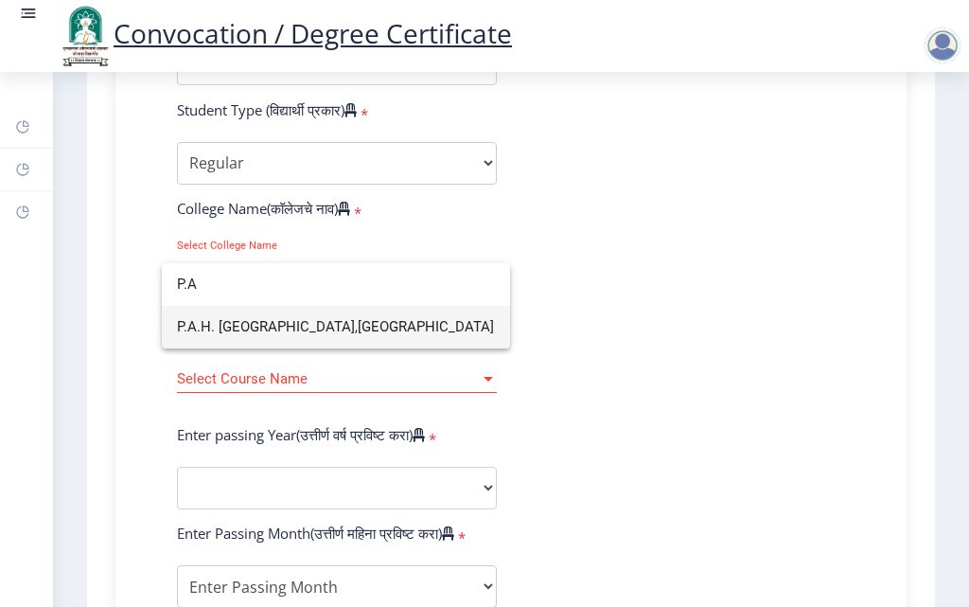
scroll to position [0, 0]
type input "P.A"
click at [317, 313] on span "P.A.H. Solapur University,Solapur" at bounding box center [336, 327] width 318 height 43
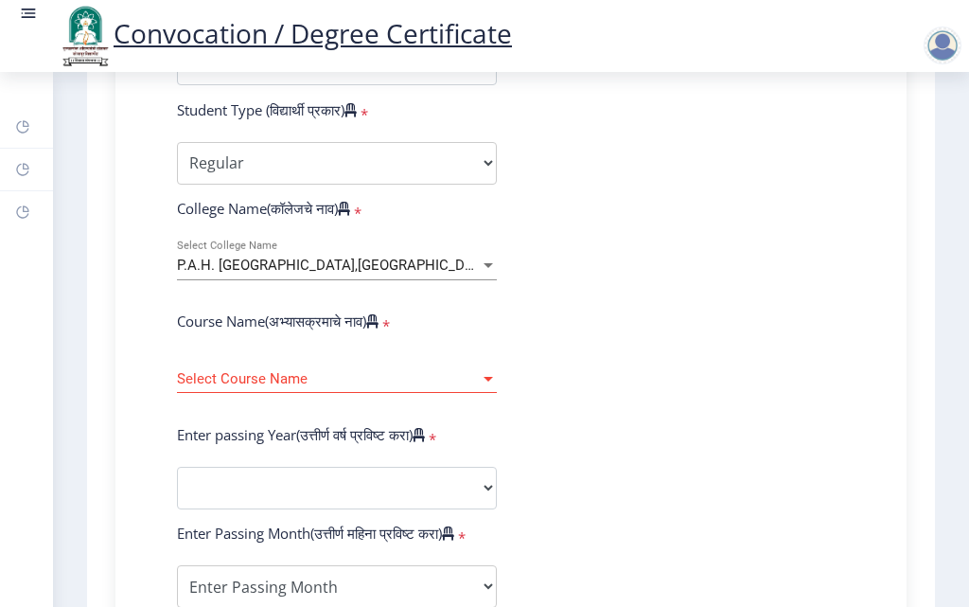
click at [720, 269] on form "Enter Your PRN Number (तुमचा पीआरएन (कायम नोंदणी क्रमांक) एंटर करा) * Student T…" at bounding box center [511, 502] width 697 height 1003
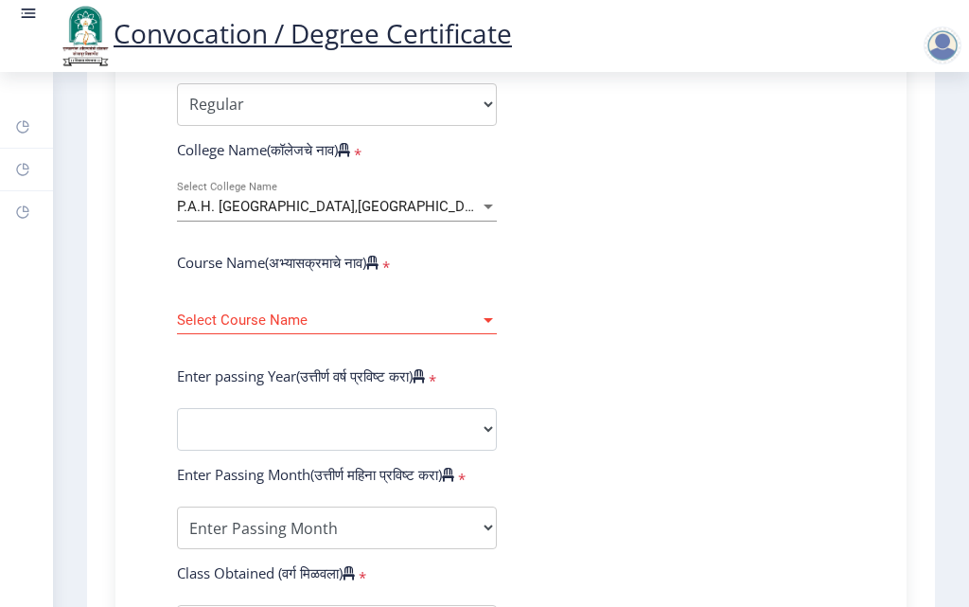
scroll to position [663, 0]
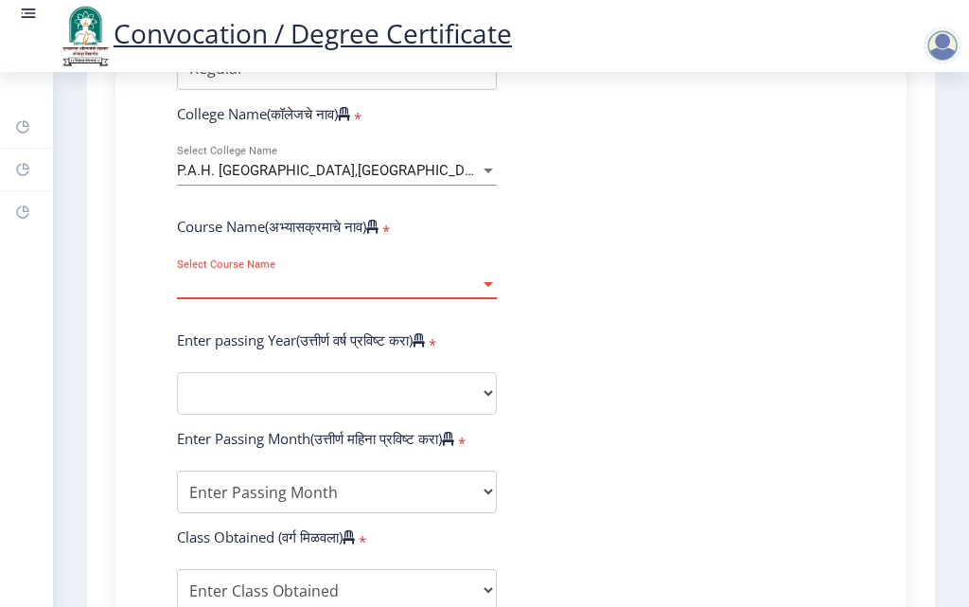
click at [342, 292] on span "Select Course Name" at bounding box center [328, 284] width 303 height 16
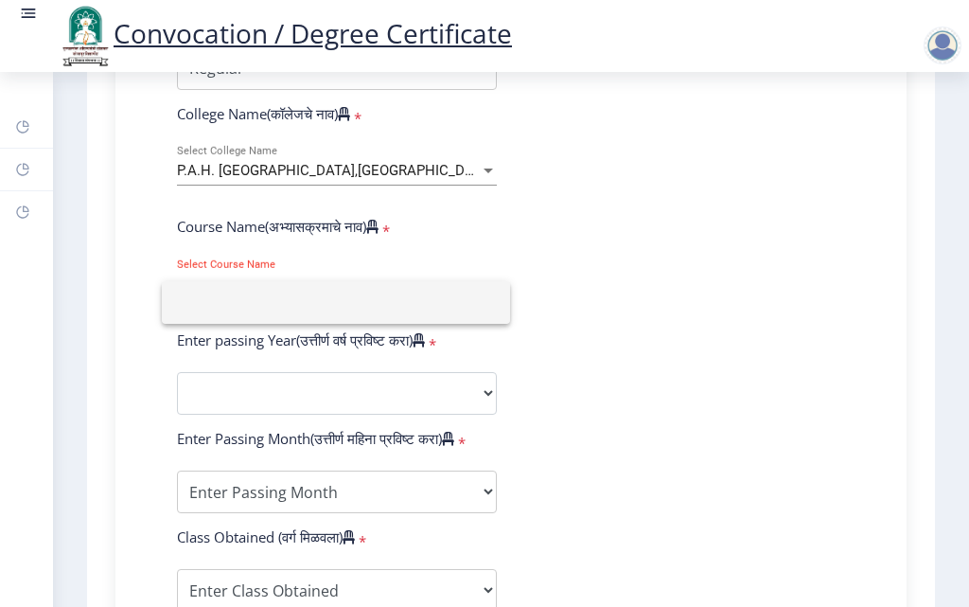
click at [776, 260] on div at bounding box center [484, 303] width 969 height 607
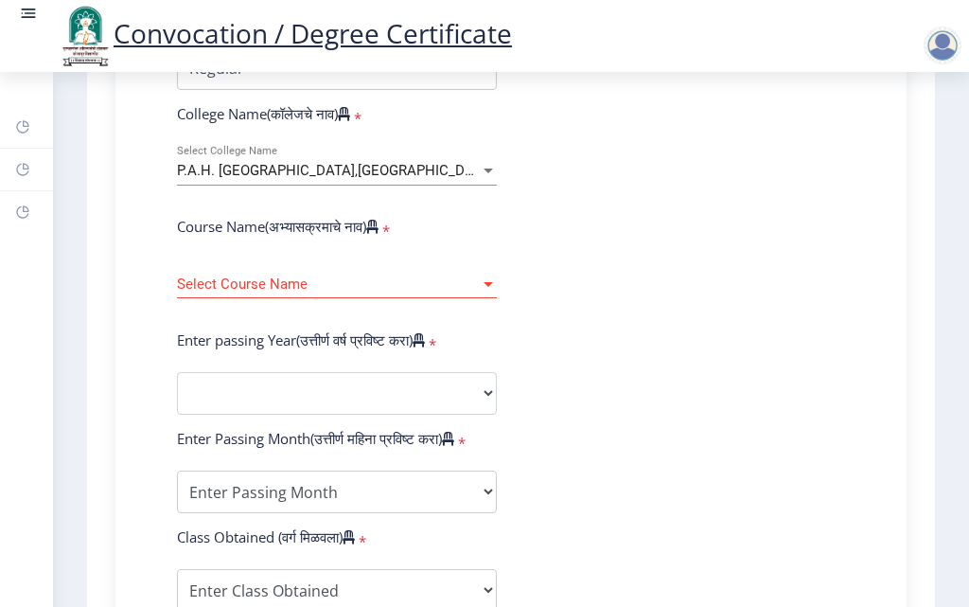
click at [411, 293] on div "Select Course Name Select Course Name" at bounding box center [337, 278] width 320 height 40
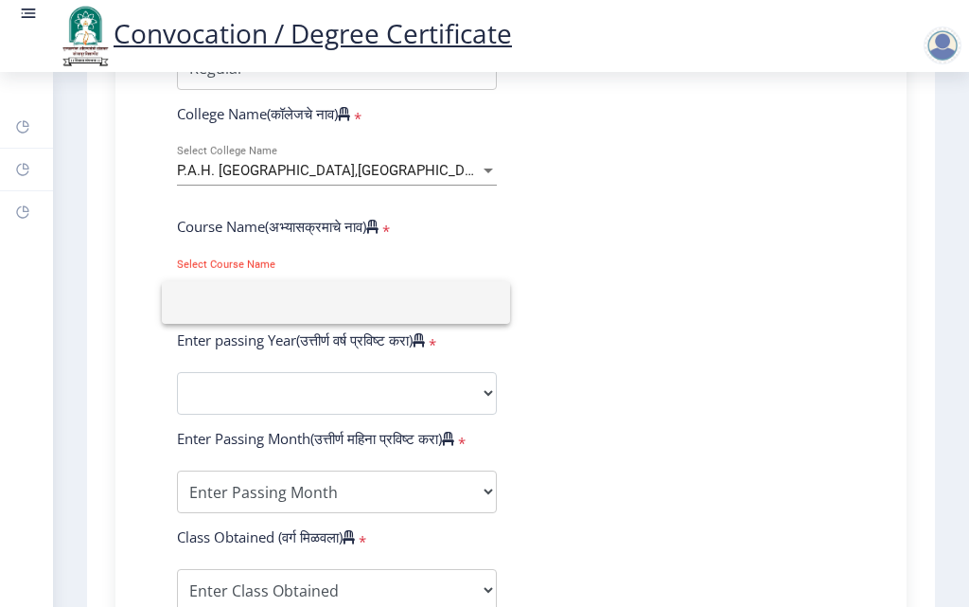
click at [604, 266] on div at bounding box center [484, 303] width 969 height 607
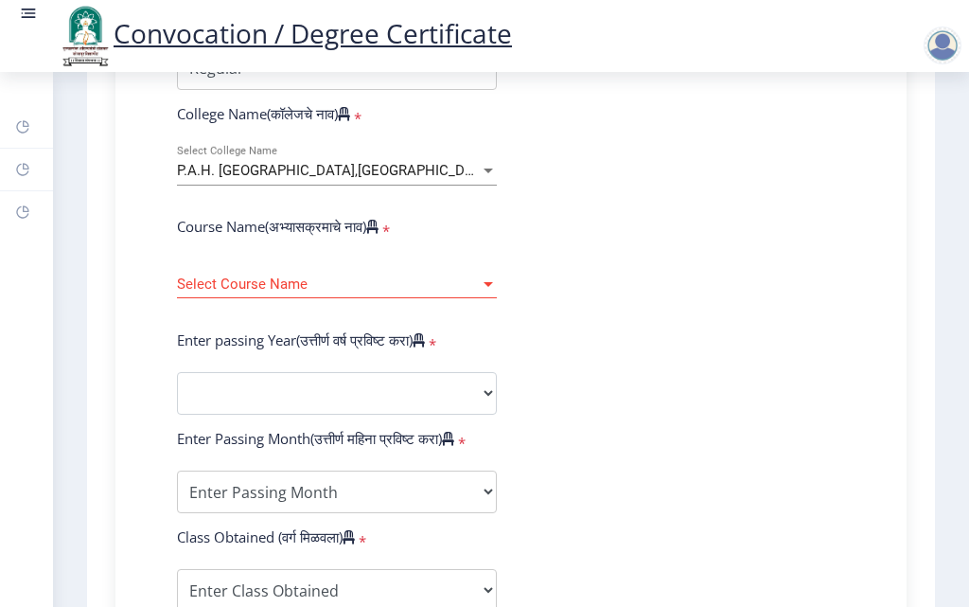
click at [357, 236] on label "Course Name(अभ्यासक्रमाचे नाव)" at bounding box center [278, 226] width 202 height 19
click at [294, 234] on form "Enter Your PRN Number (तुमचा पीआरएन (कायम नोंदणी क्रमांक) एंटर करा) * Student T…" at bounding box center [511, 407] width 697 height 1003
click at [256, 292] on span "Select Course Name" at bounding box center [328, 284] width 303 height 16
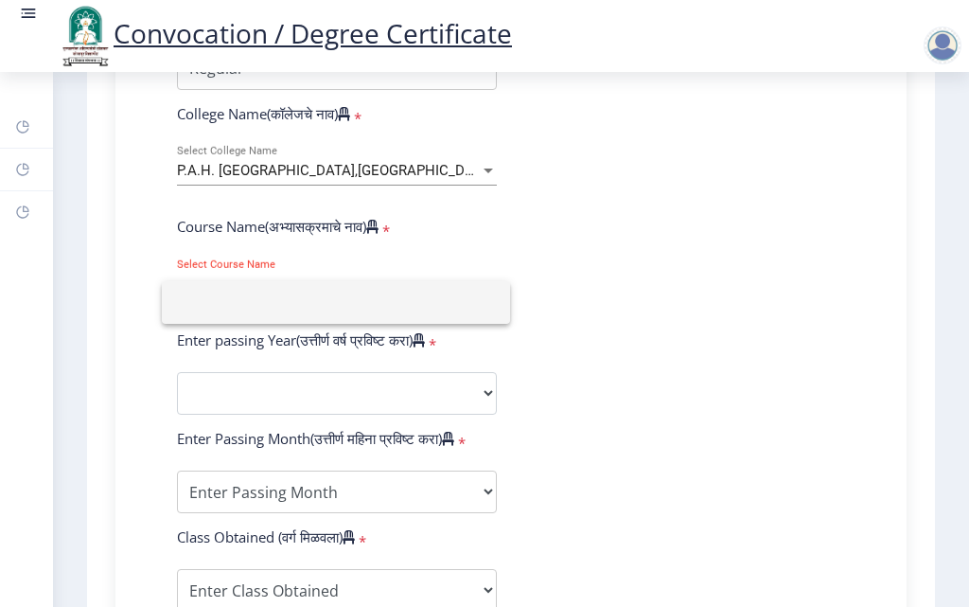
click at [615, 280] on div at bounding box center [484, 303] width 969 height 607
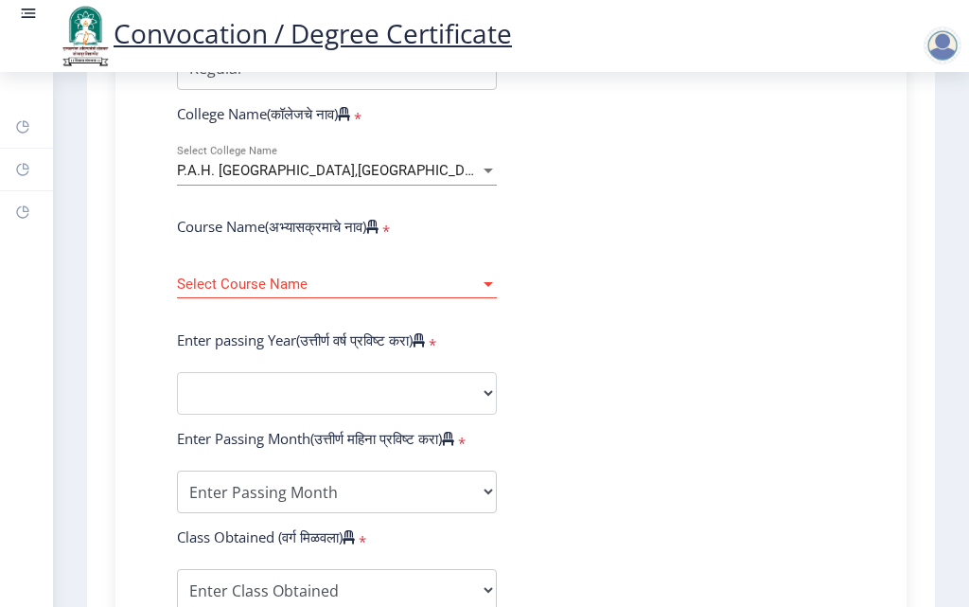
click at [349, 169] on div "P.A.H. Solapur University,Solapur Select College Name" at bounding box center [337, 166] width 320 height 40
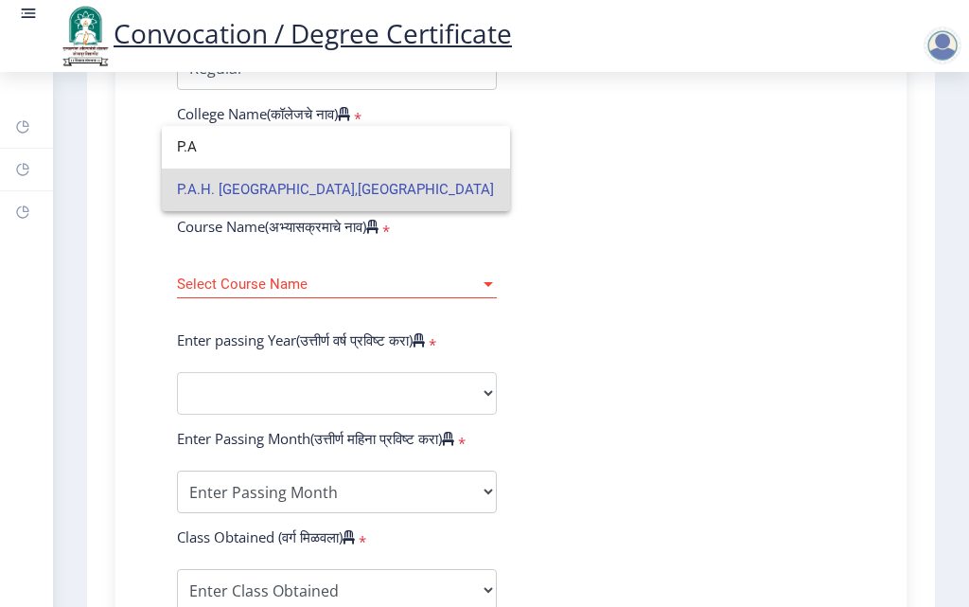
click at [353, 182] on span "P.A.H. Solapur University,Solapur" at bounding box center [336, 189] width 318 height 43
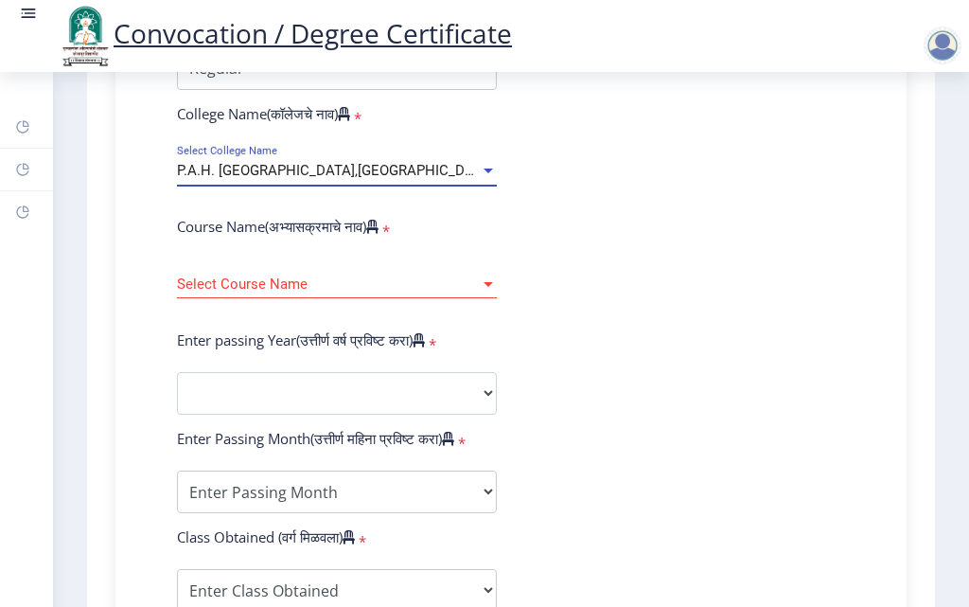
click at [317, 292] on span "Select Course Name" at bounding box center [328, 284] width 303 height 16
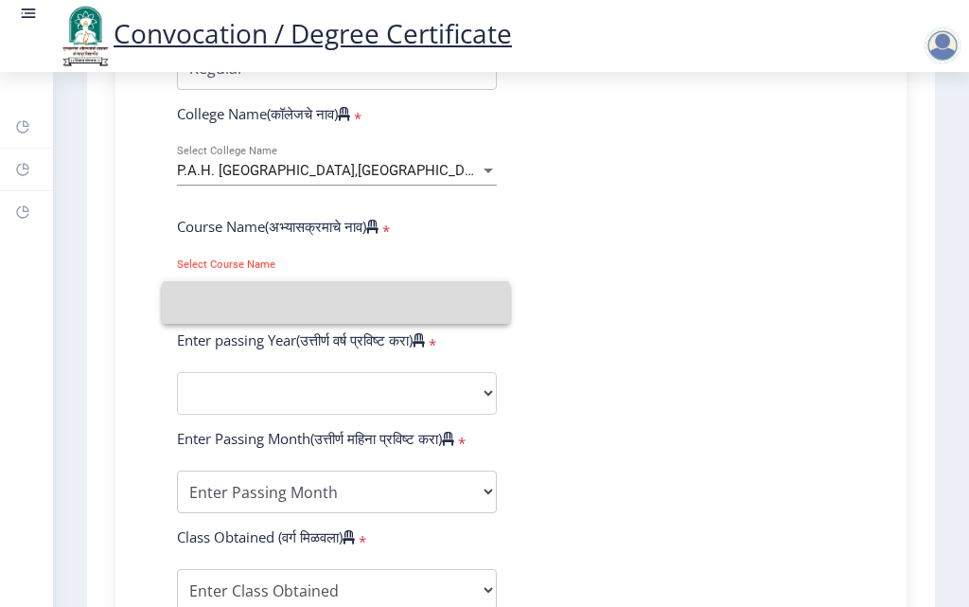
click at [315, 306] on input at bounding box center [336, 302] width 318 height 43
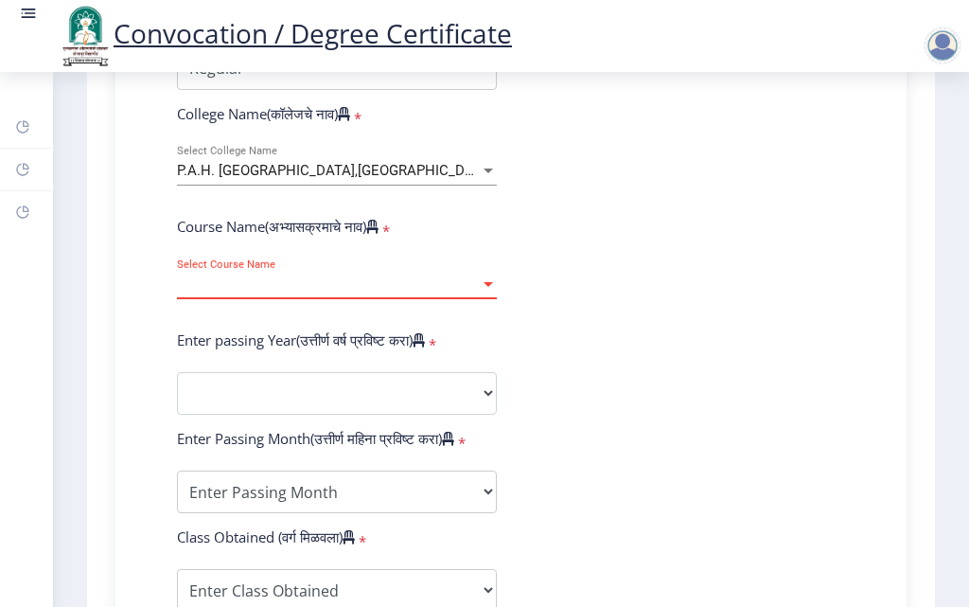
click at [334, 293] on div "Select Course Name Select Course Name" at bounding box center [337, 278] width 320 height 40
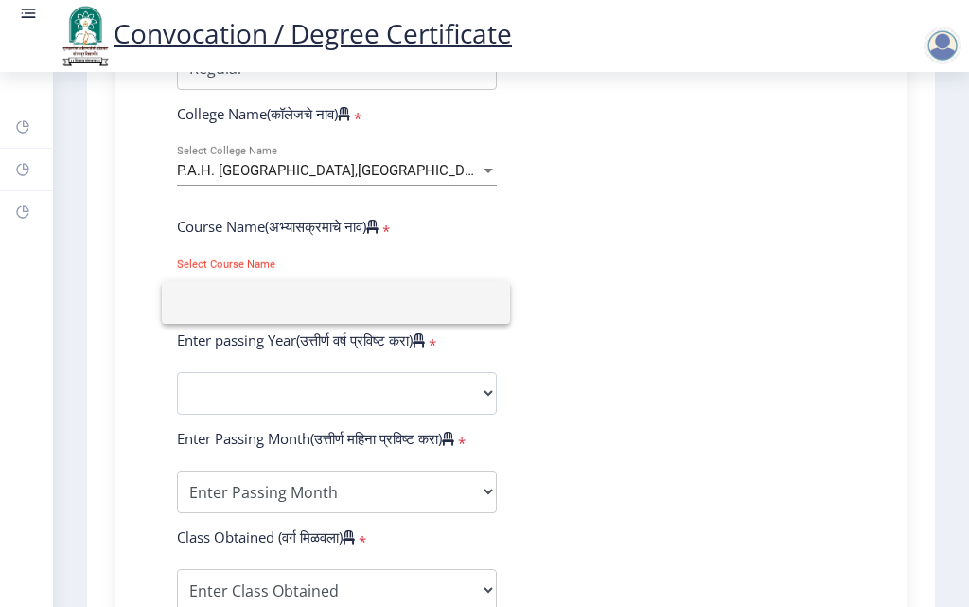
click at [669, 302] on div at bounding box center [484, 303] width 969 height 607
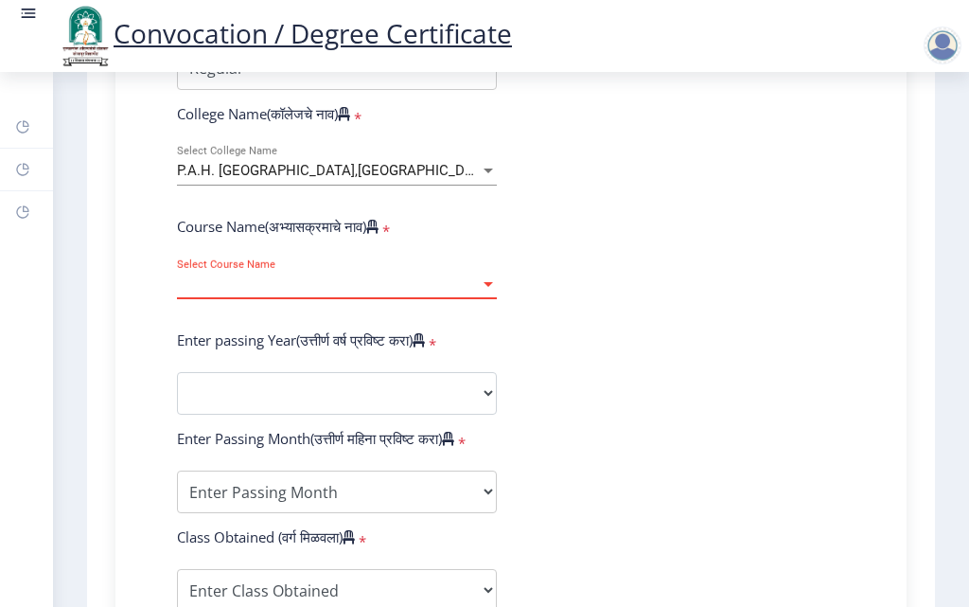
click at [244, 292] on span "Select Course Name" at bounding box center [328, 284] width 303 height 16
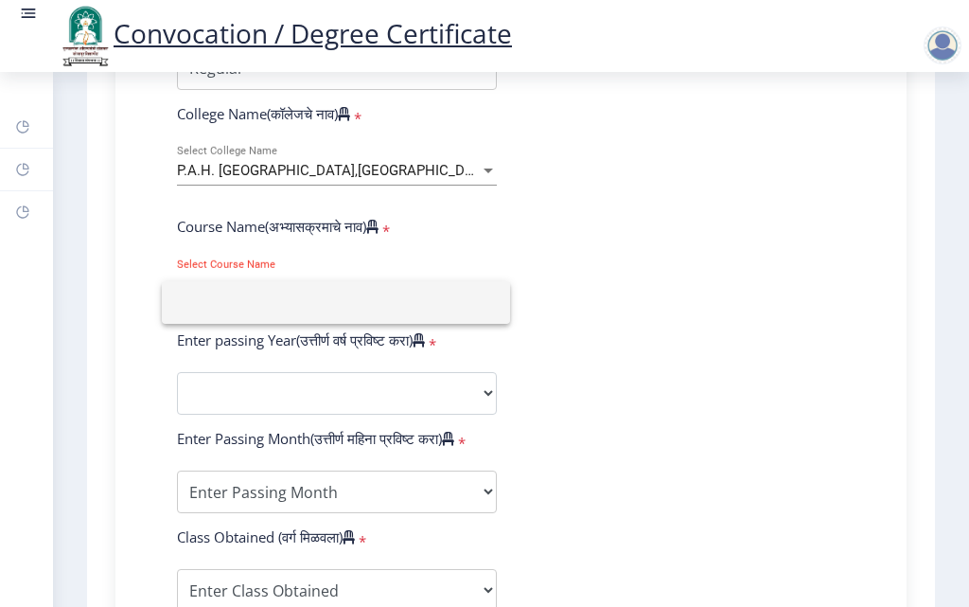
click at [710, 274] on div at bounding box center [484, 303] width 969 height 607
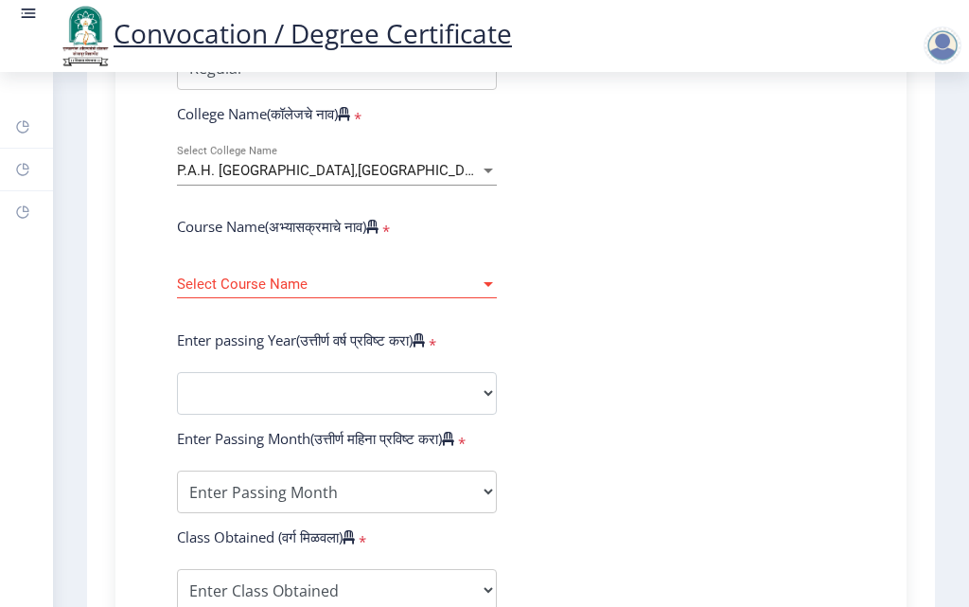
click at [327, 284] on div "Select Course Name Select Course Name" at bounding box center [337, 278] width 320 height 40
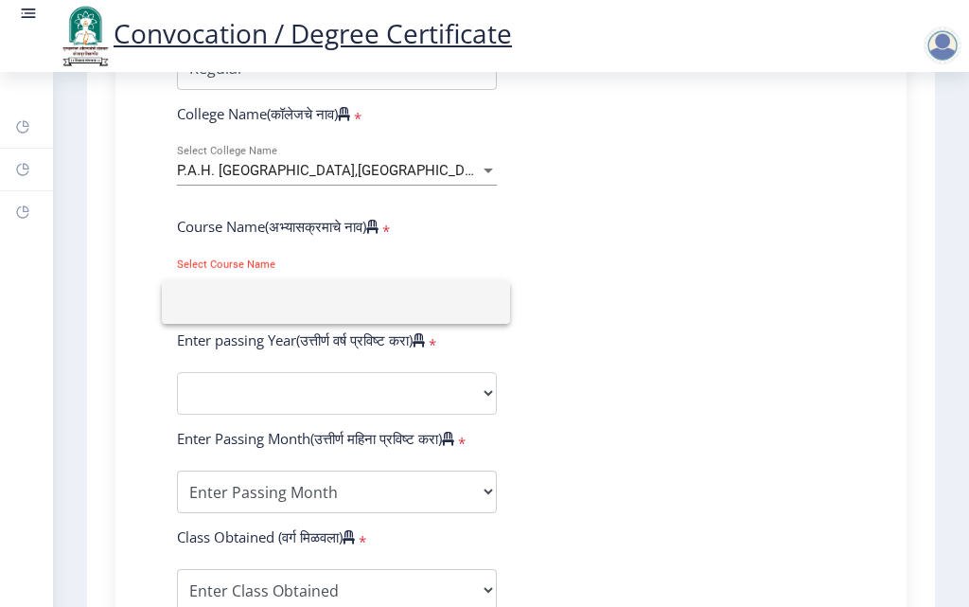
click at [514, 263] on div at bounding box center [484, 303] width 969 height 607
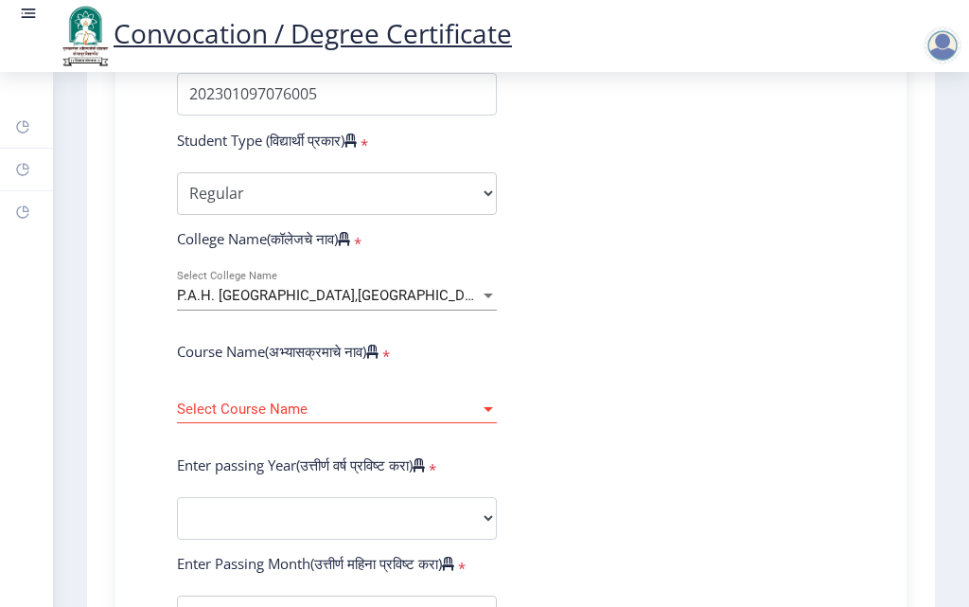
scroll to position [473, 0]
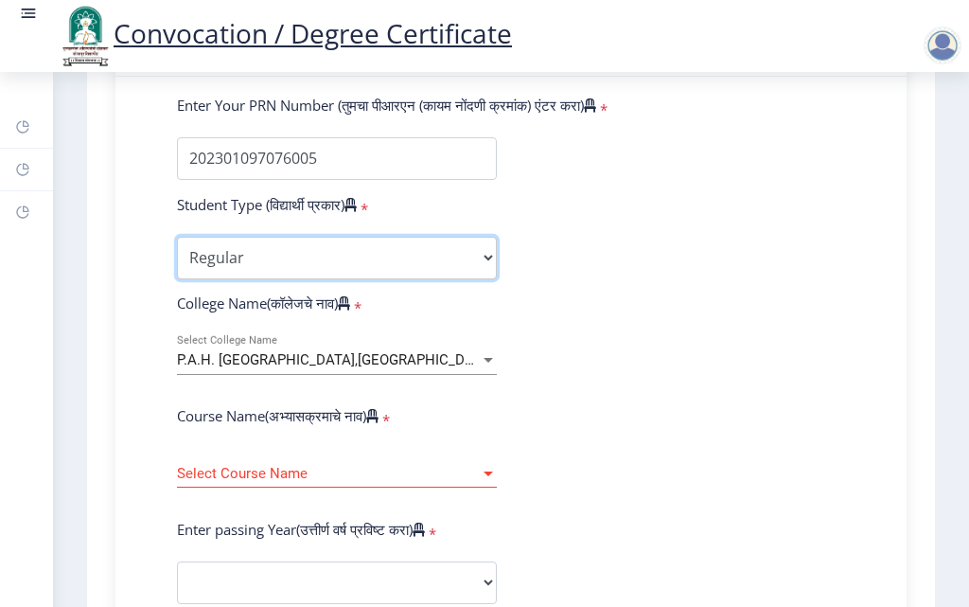
click at [419, 275] on select "Select Student Type Regular External" at bounding box center [337, 258] width 320 height 43
select select "External"
click at [177, 255] on select "Select Student Type Regular External" at bounding box center [337, 258] width 320 height 43
click at [670, 345] on form "Enter Your PRN Number (तुमचा पीआरएन (कायम नोंदणी क्रमांक) एंटर करा) * Student T…" at bounding box center [511, 597] width 697 height 1003
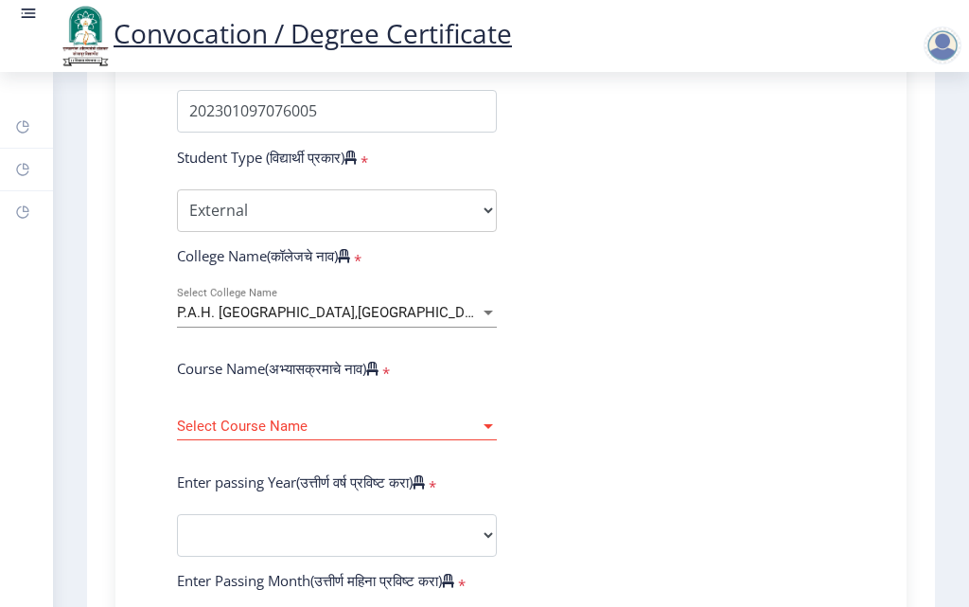
scroll to position [568, 0]
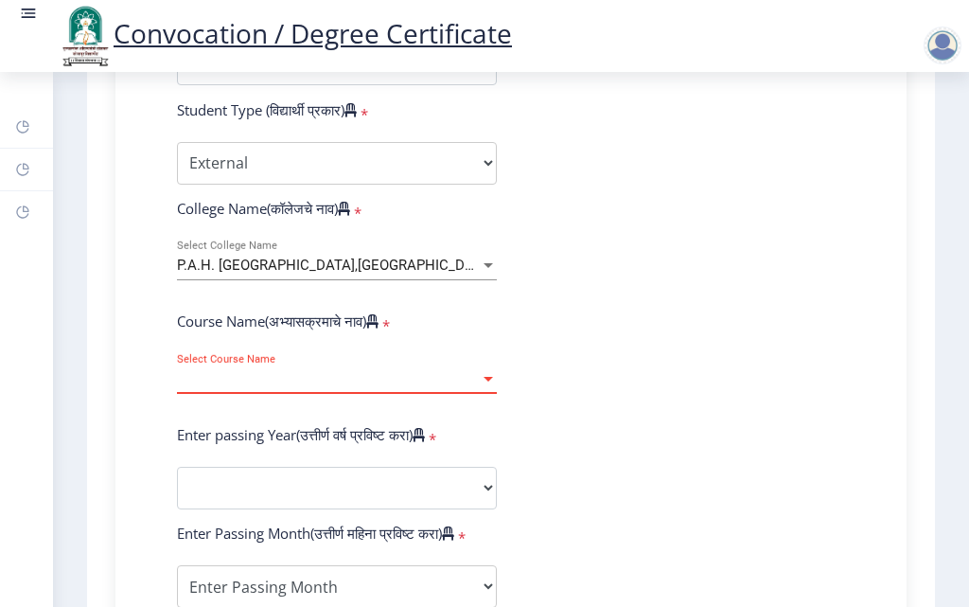
click at [492, 387] on div at bounding box center [488, 379] width 17 height 16
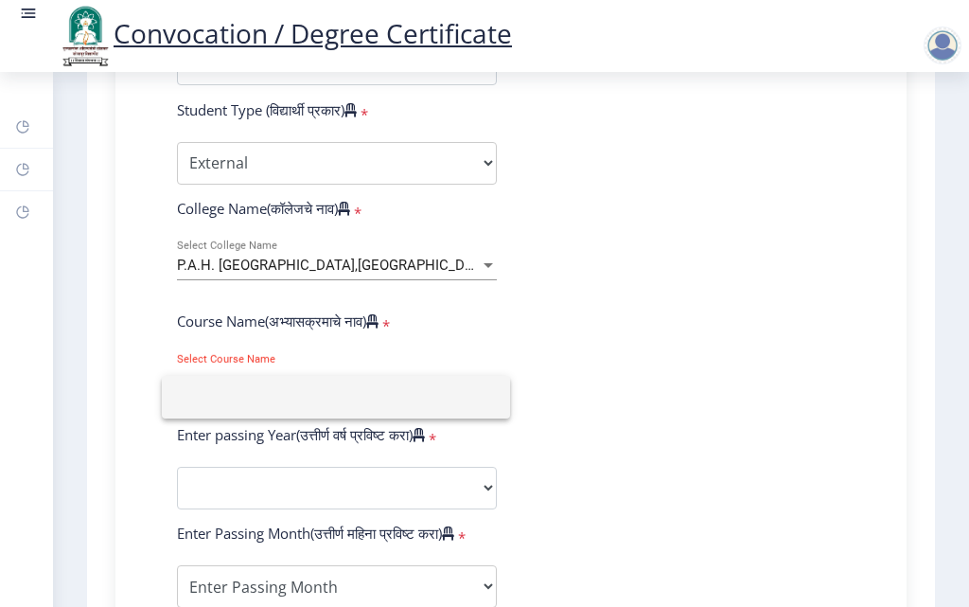
click at [597, 316] on div at bounding box center [484, 303] width 969 height 607
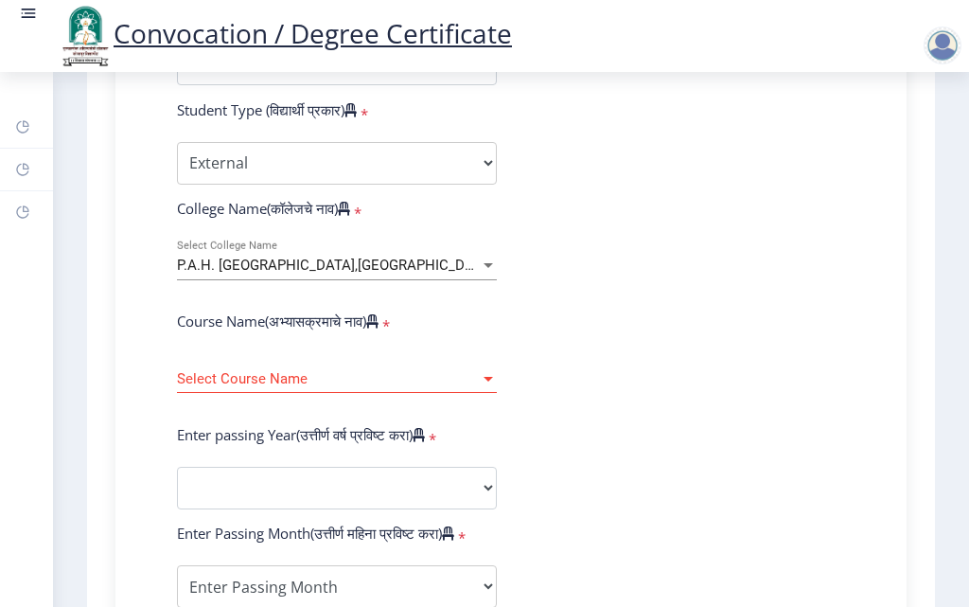
click at [481, 274] on div "P.A.H. Solapur University,Solapur Select College Name" at bounding box center [337, 260] width 320 height 40
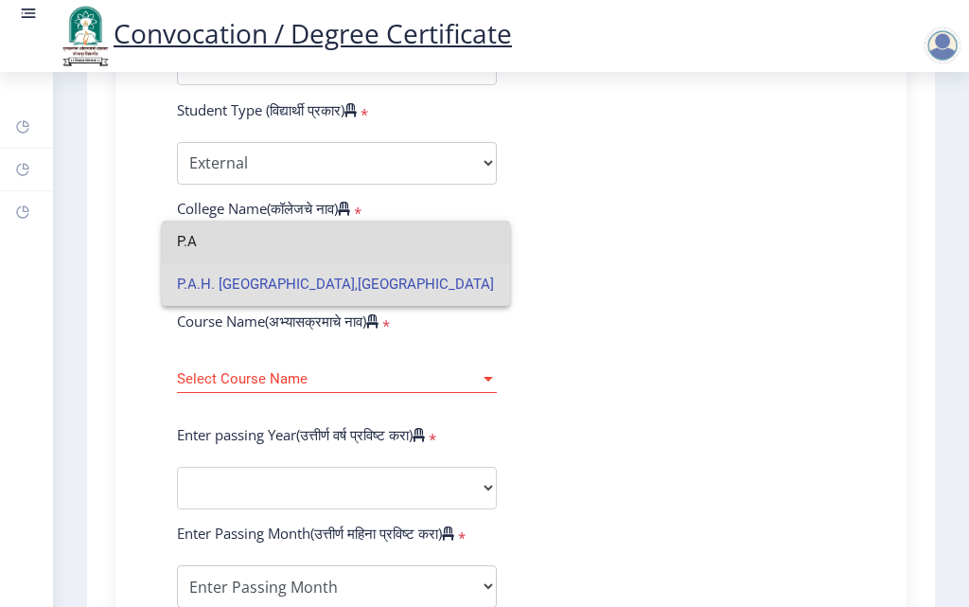
click at [432, 239] on input "P.A" at bounding box center [336, 242] width 318 height 43
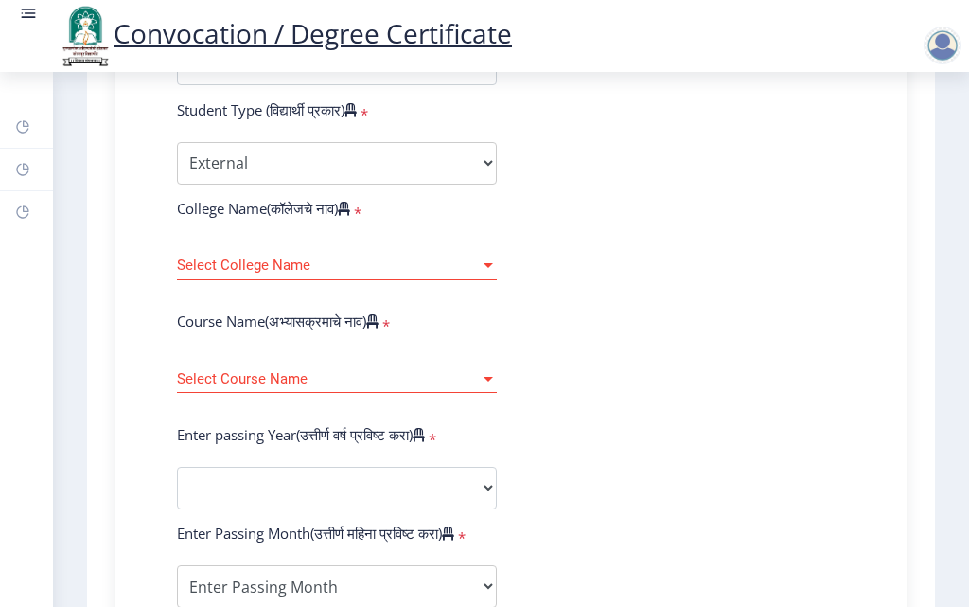
click at [432, 225] on div "College Name(कॉलेजचे नाव) *" at bounding box center [337, 212] width 348 height 27
click at [413, 267] on div "Select College Name Select College Name" at bounding box center [337, 260] width 320 height 40
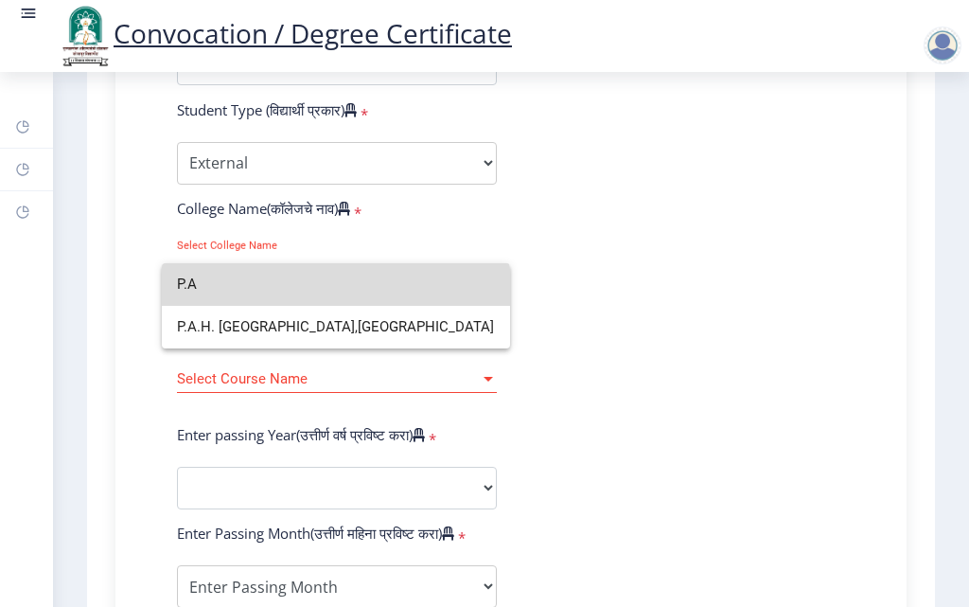
drag, startPoint x: 253, startPoint y: 300, endPoint x: 169, endPoint y: 287, distance: 84.3
click at [169, 287] on mat-option "P.A" at bounding box center [336, 284] width 348 height 43
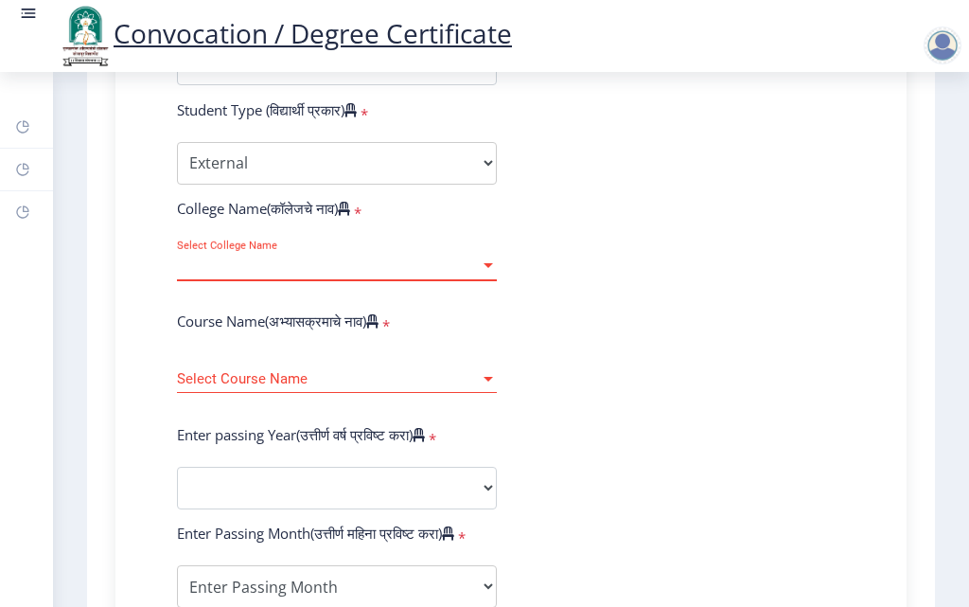
click at [440, 298] on div "Select College Name Select College Name" at bounding box center [337, 269] width 320 height 58
click at [435, 274] on span "Select College Name" at bounding box center [328, 265] width 303 height 16
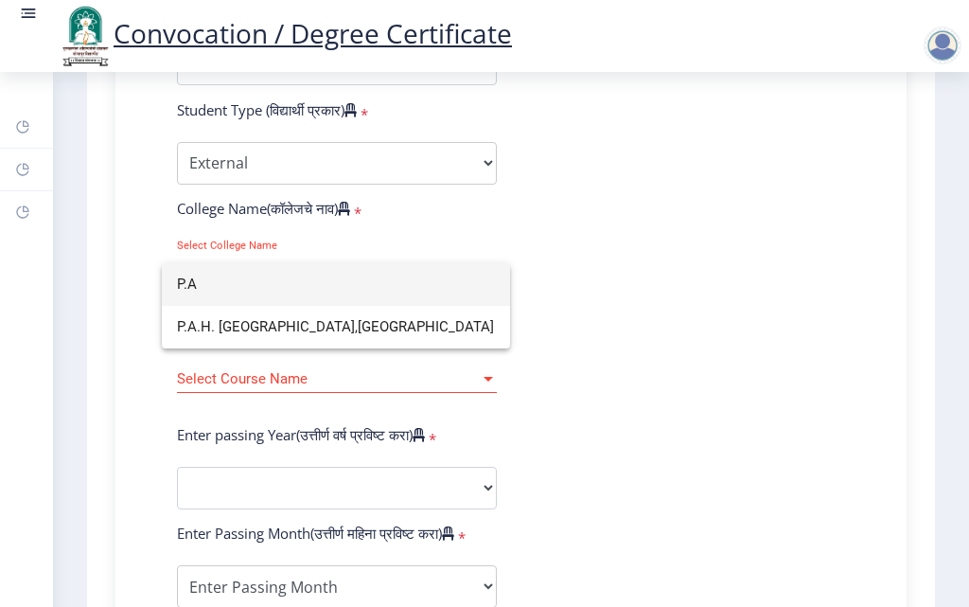
click at [236, 280] on input "P.A" at bounding box center [336, 284] width 318 height 43
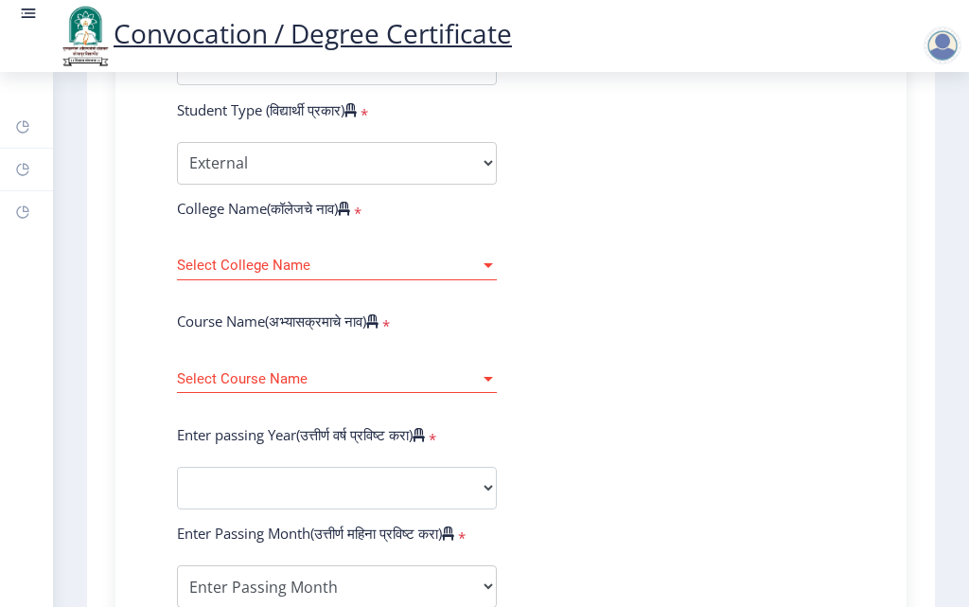
click at [236, 274] on span "Select College Name" at bounding box center [328, 265] width 303 height 16
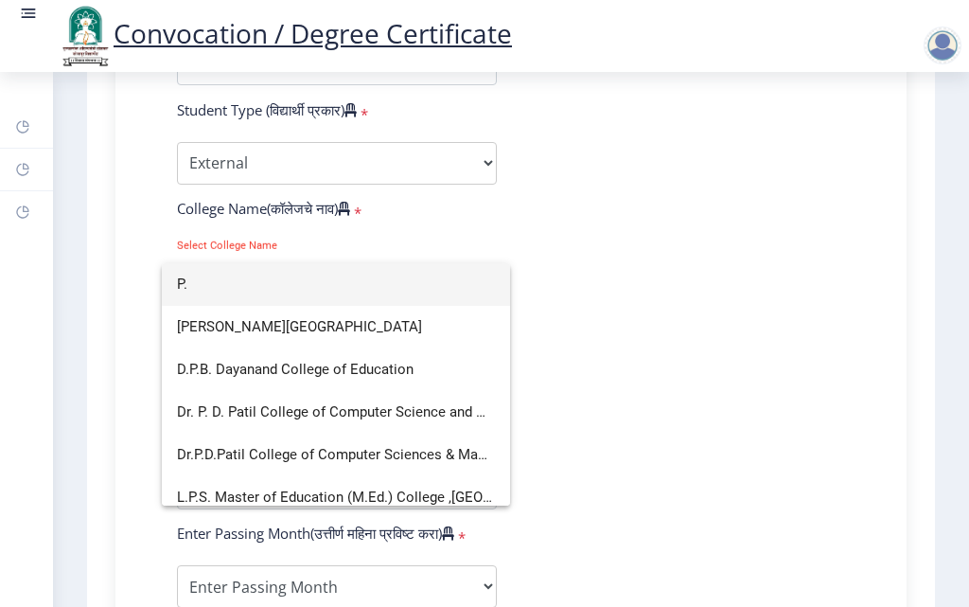
type input "P"
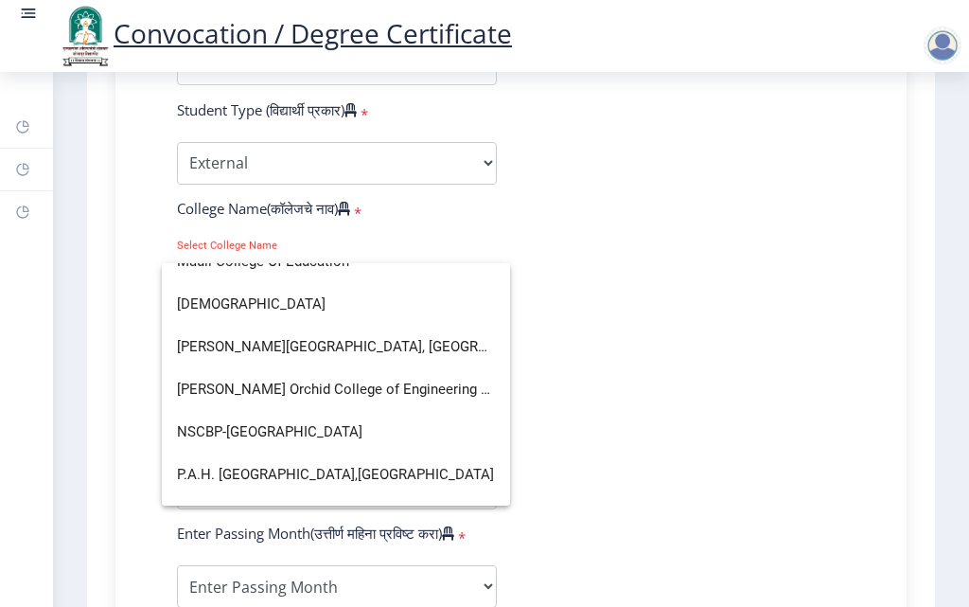
scroll to position [3111, 0]
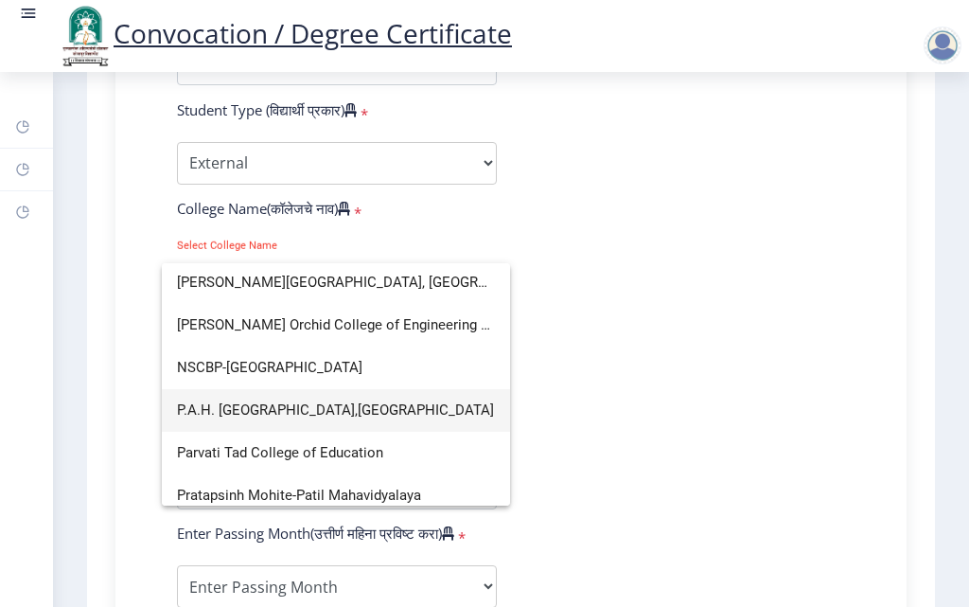
click at [323, 404] on span "P.A.H. Solapur University,Solapur" at bounding box center [336, 410] width 318 height 43
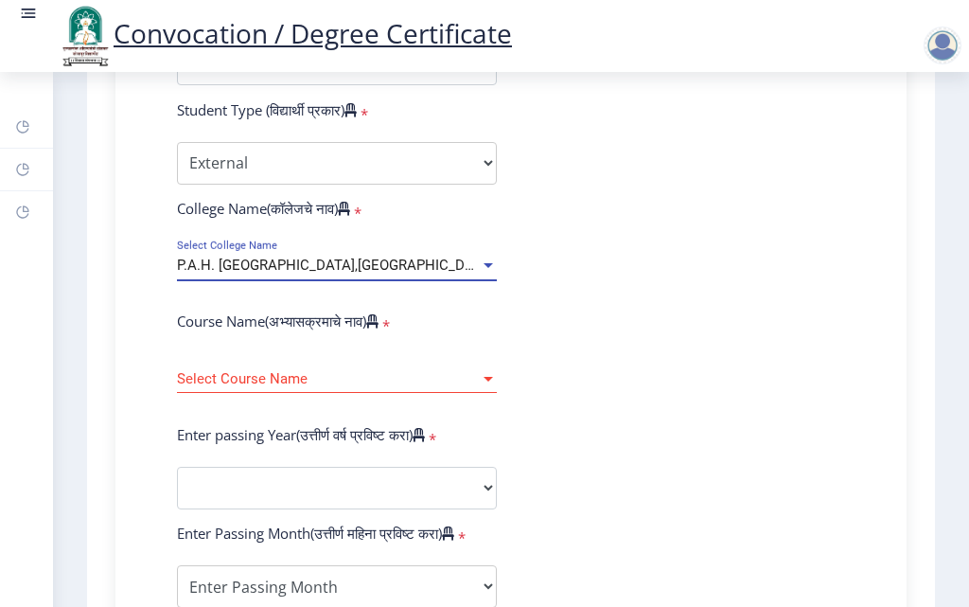
click at [486, 387] on div at bounding box center [488, 379] width 17 height 16
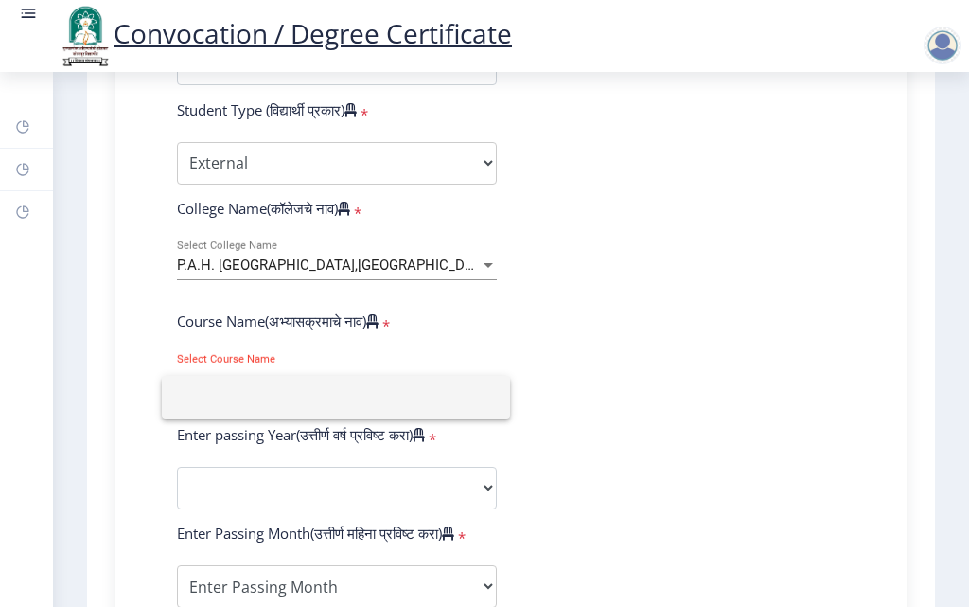
click at [595, 371] on div at bounding box center [484, 303] width 969 height 607
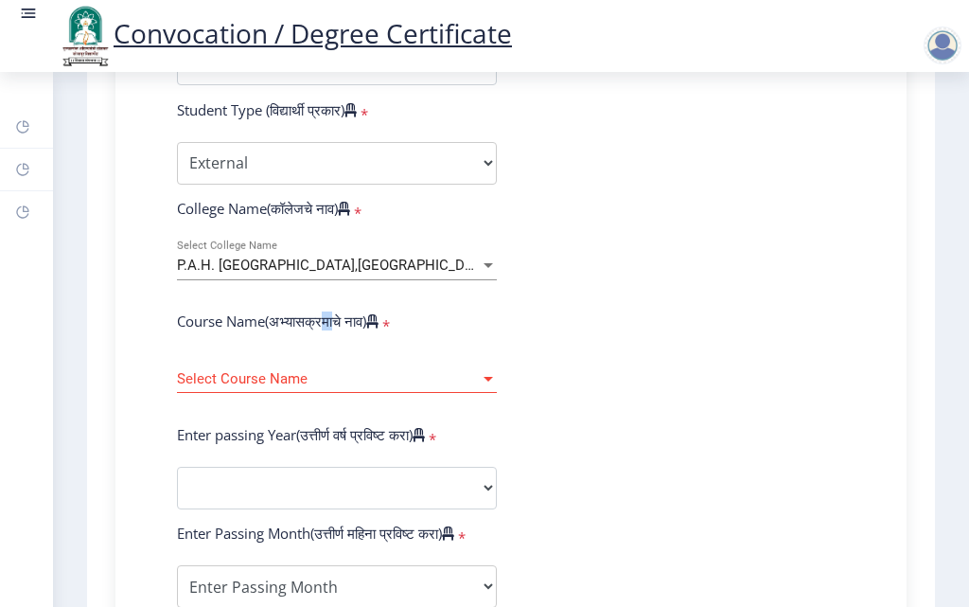
click at [329, 330] on label "Course Name(अभ्यासक्रमाचे नाव)" at bounding box center [278, 320] width 202 height 19
click at [363, 387] on span "Select Course Name" at bounding box center [328, 379] width 303 height 16
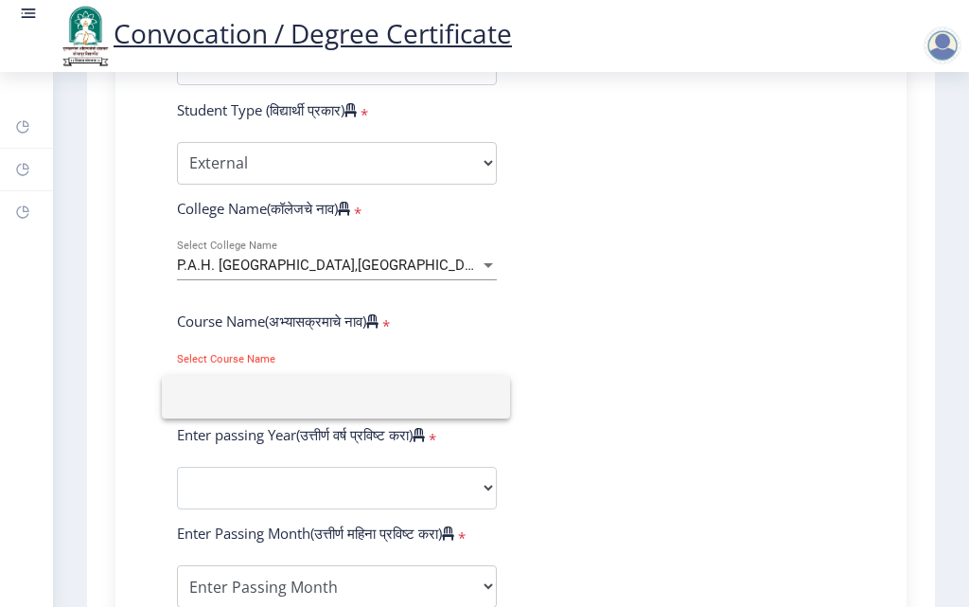
click at [561, 383] on div at bounding box center [484, 303] width 969 height 607
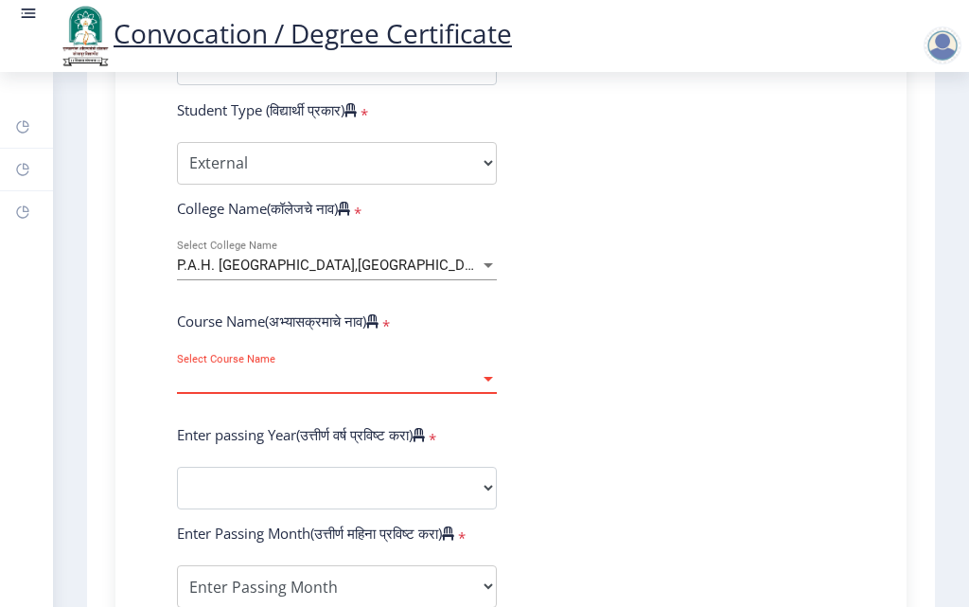
click at [445, 387] on span "Select Course Name" at bounding box center [328, 379] width 303 height 16
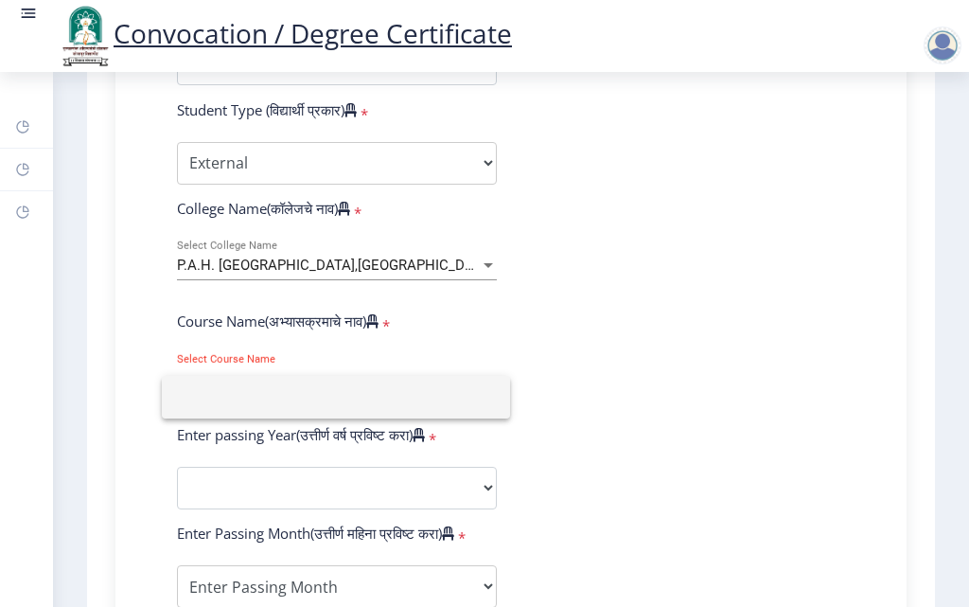
click at [578, 390] on div at bounding box center [484, 303] width 969 height 607
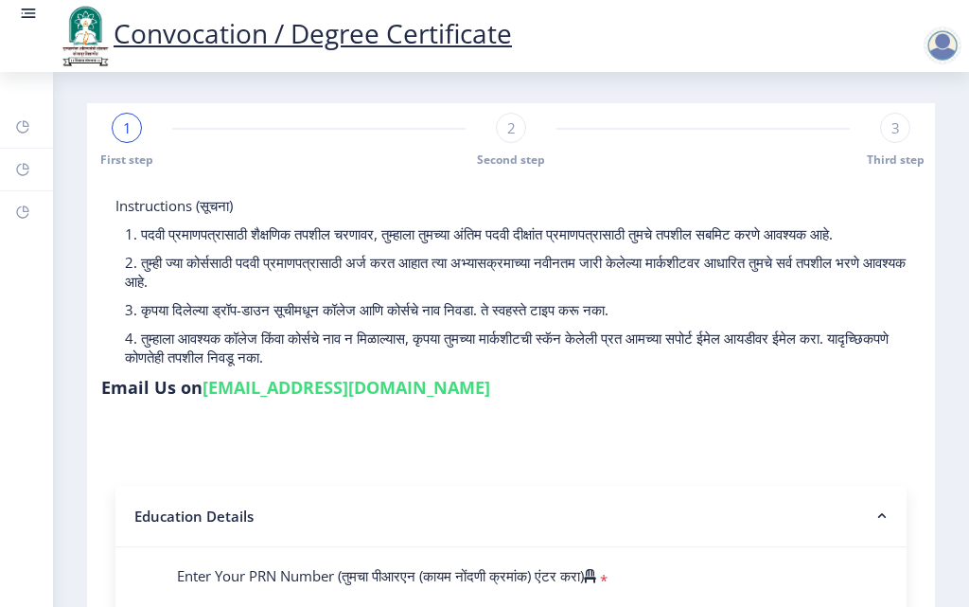
scroll to position [0, 0]
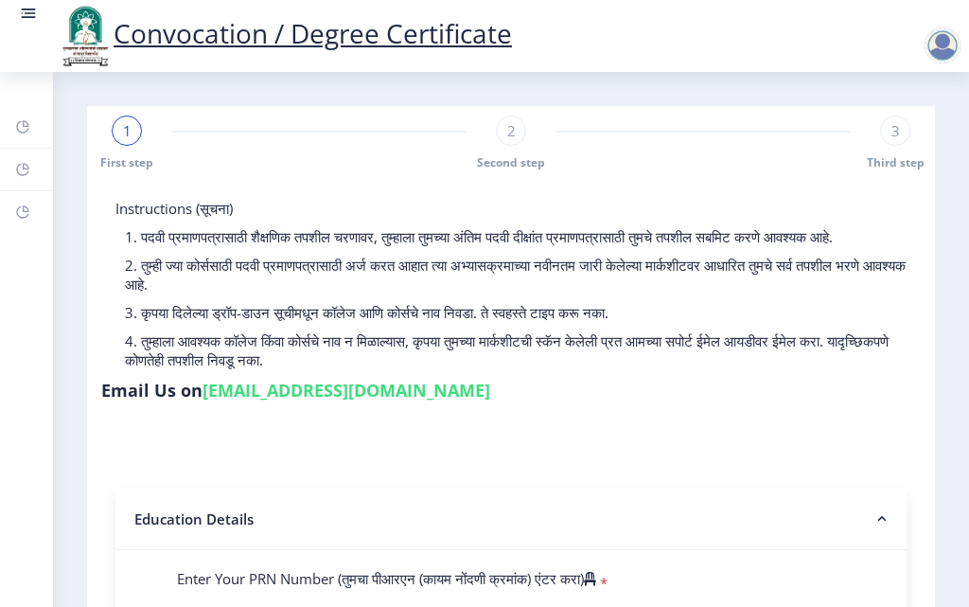
click at [508, 135] on span "2" at bounding box center [511, 130] width 9 height 19
select select "External"
select select
click at [134, 149] on div "1 First step" at bounding box center [127, 142] width 30 height 55
click at [127, 136] on span "1" at bounding box center [127, 130] width 9 height 19
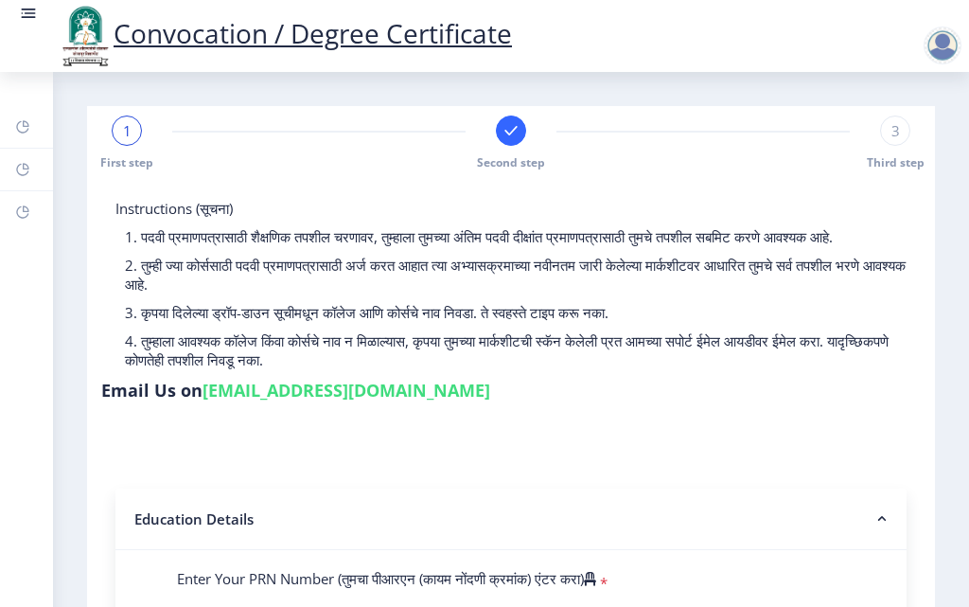
click at [127, 126] on span "1" at bounding box center [127, 130] width 9 height 19
click at [129, 125] on span "1" at bounding box center [127, 130] width 9 height 19
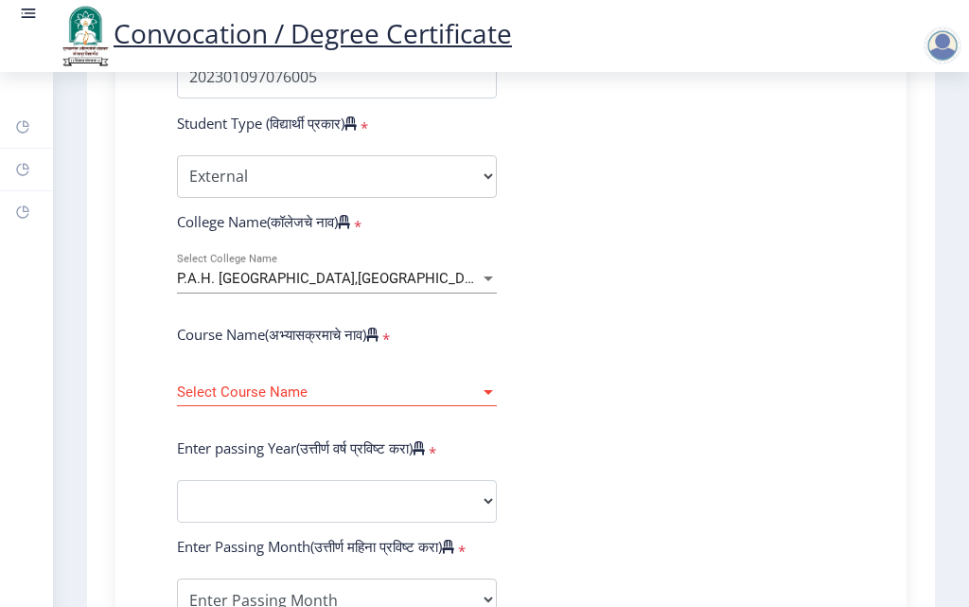
scroll to position [568, 0]
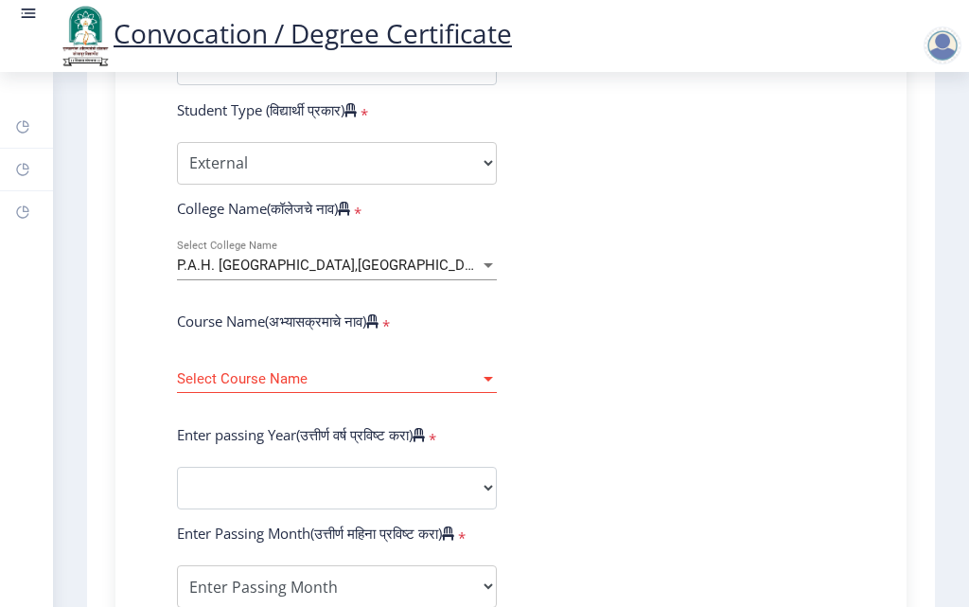
click at [489, 384] on div "Select Course Name Select Course Name" at bounding box center [337, 373] width 320 height 40
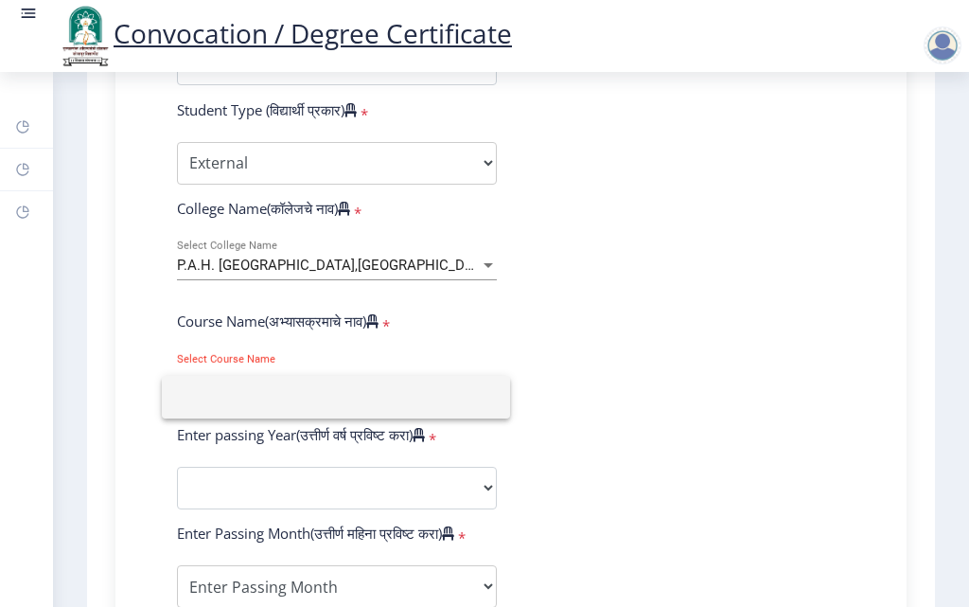
click at [487, 384] on input at bounding box center [336, 397] width 318 height 43
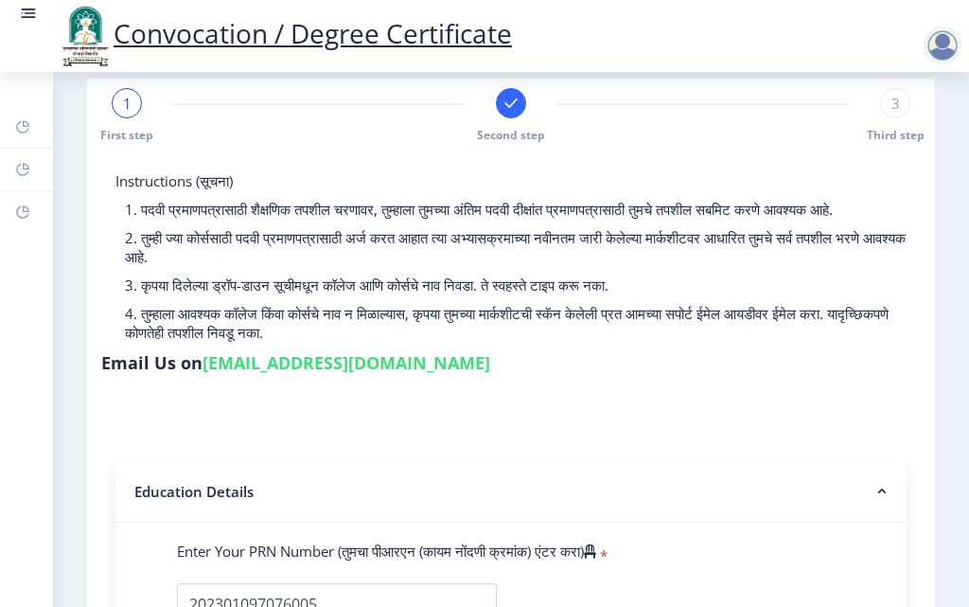
scroll to position [0, 0]
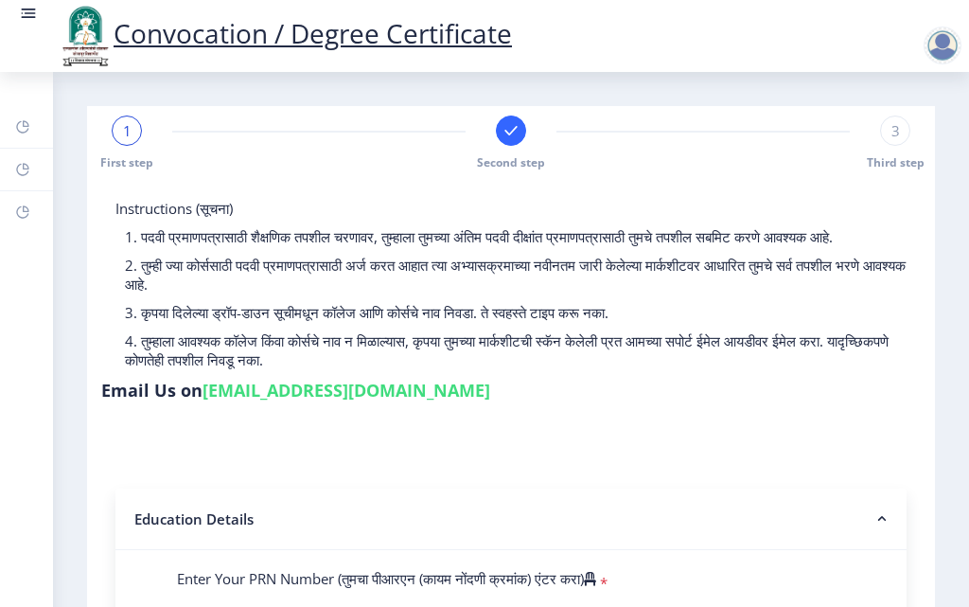
click at [884, 151] on div "3 Third step" at bounding box center [895, 142] width 30 height 55
select select "External"
select select
click at [512, 132] on rect at bounding box center [511, 130] width 19 height 19
select select "External"
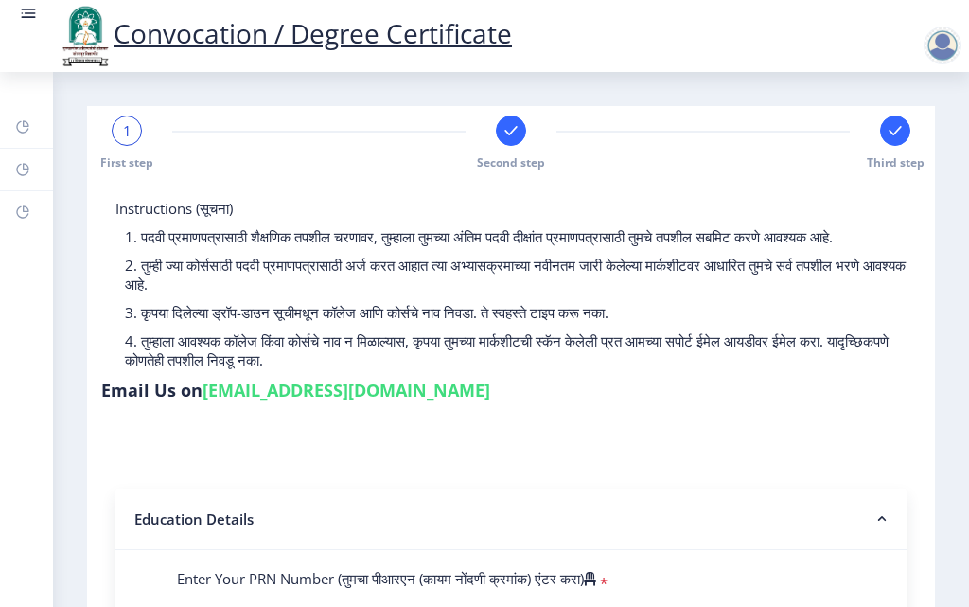
select select
click at [119, 133] on div "1" at bounding box center [127, 130] width 30 height 30
click at [594, 282] on p "2. तुम्ही ज्या कोर्ससाठी पदवी प्रमाणपत्रासाठी अर्ज करत आहात त्या अभ्यासक्रमाच्य…" at bounding box center [520, 275] width 791 height 38
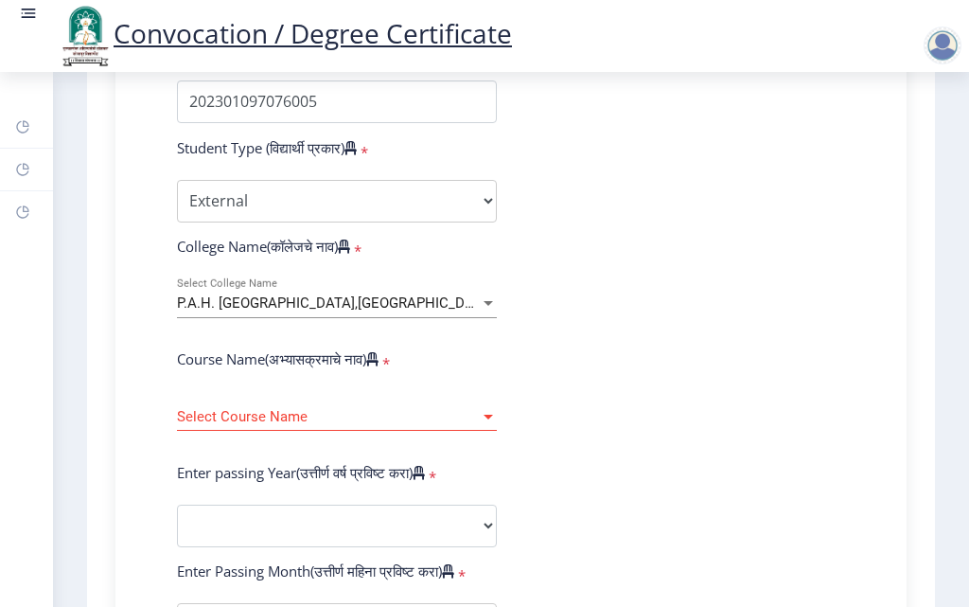
scroll to position [568, 0]
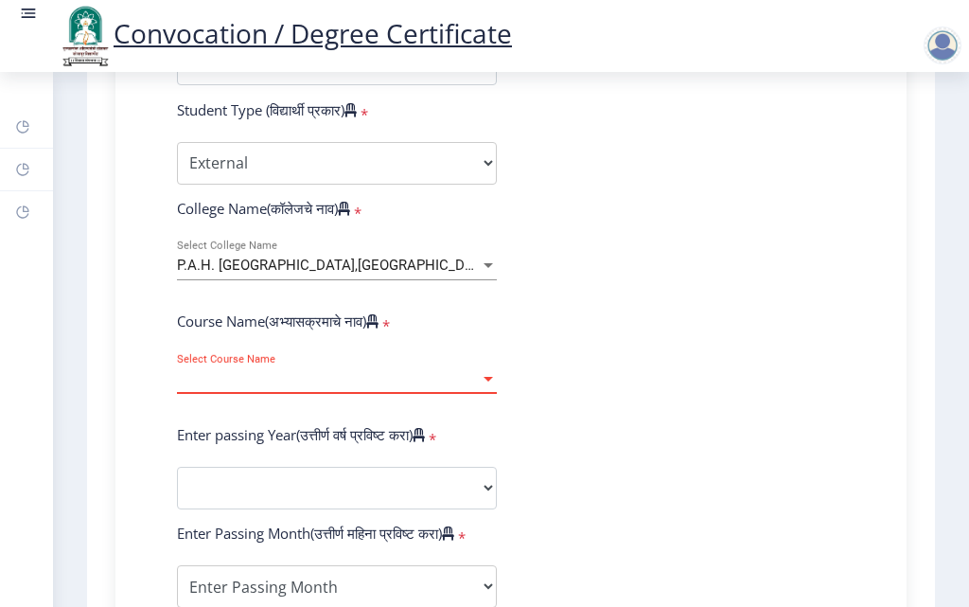
click at [427, 387] on span "Select Course Name" at bounding box center [328, 379] width 303 height 16
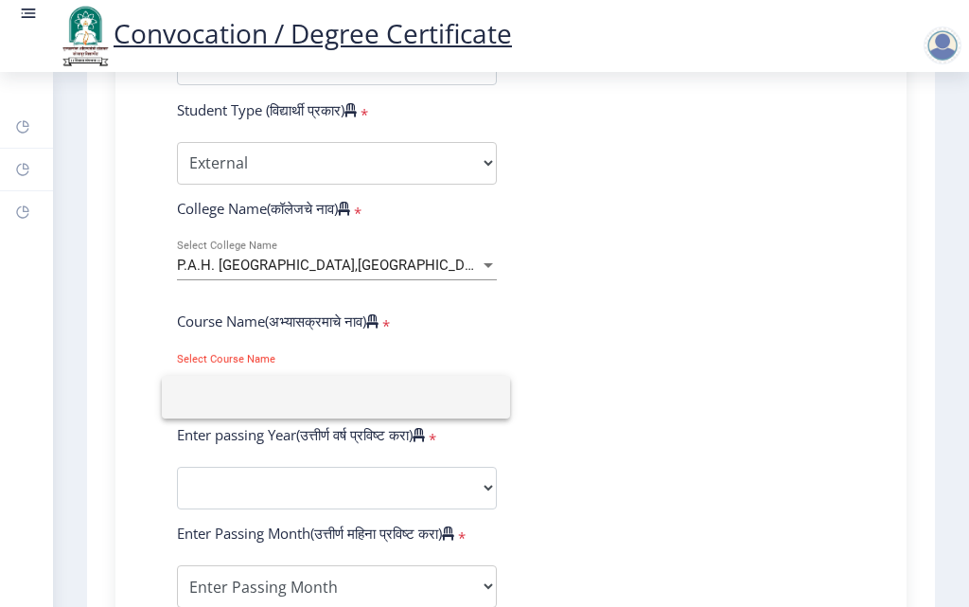
click at [734, 380] on div at bounding box center [484, 303] width 969 height 607
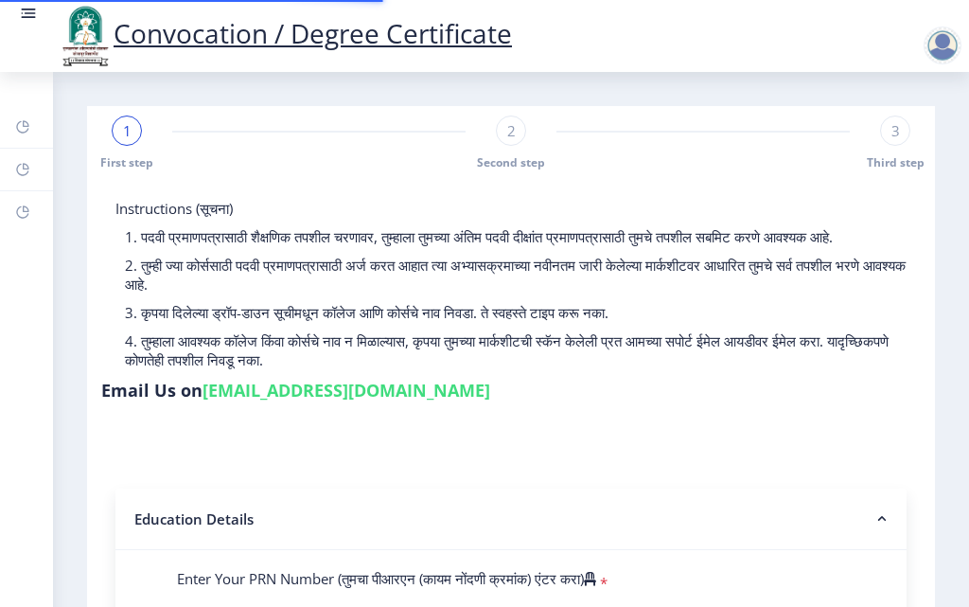
select select
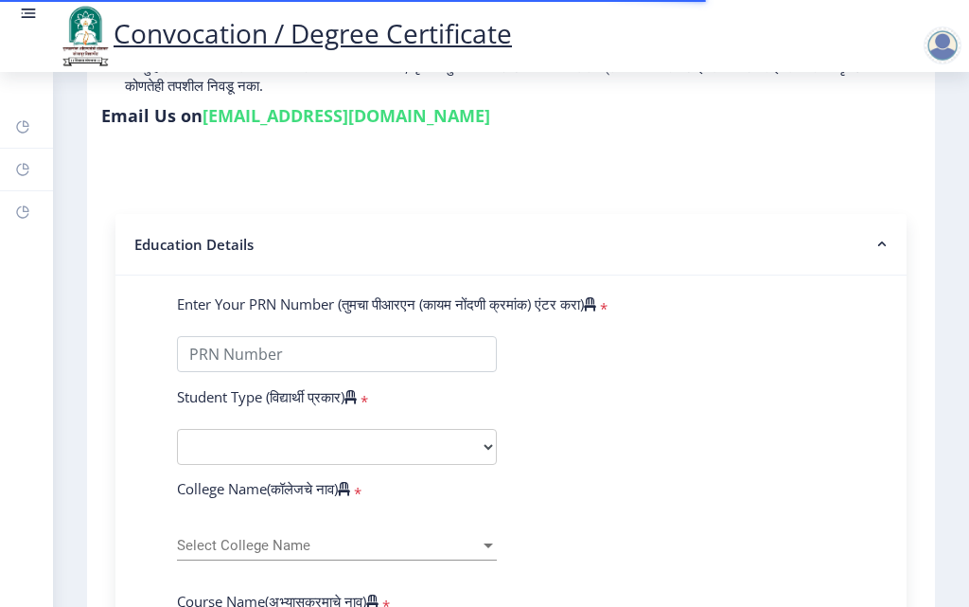
scroll to position [284, 0]
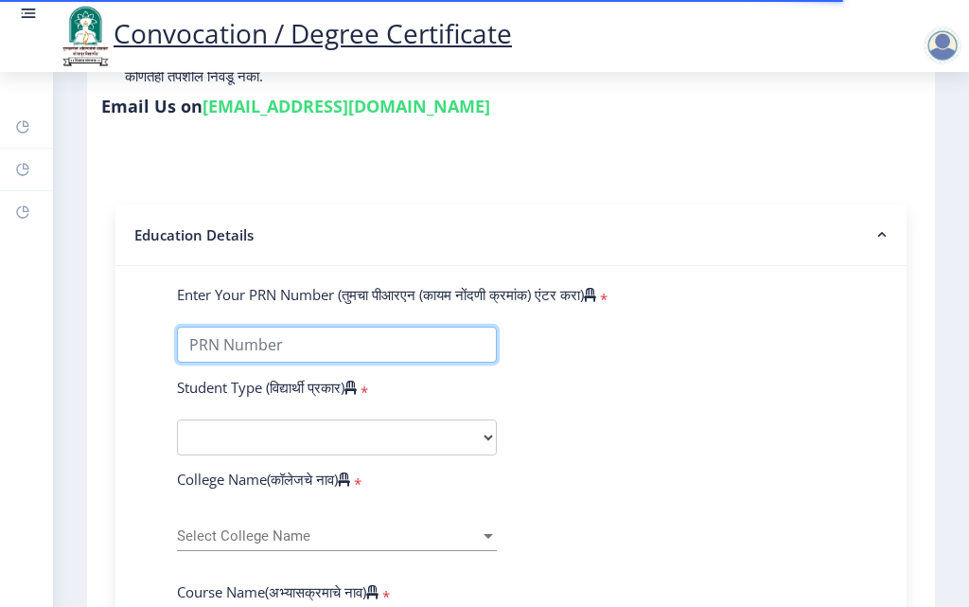
click at [341, 345] on input "Enter Your PRN Number (तुमचा पीआरएन (कायम नोंदणी क्रमांक) एंटर करा)" at bounding box center [337, 345] width 320 height 36
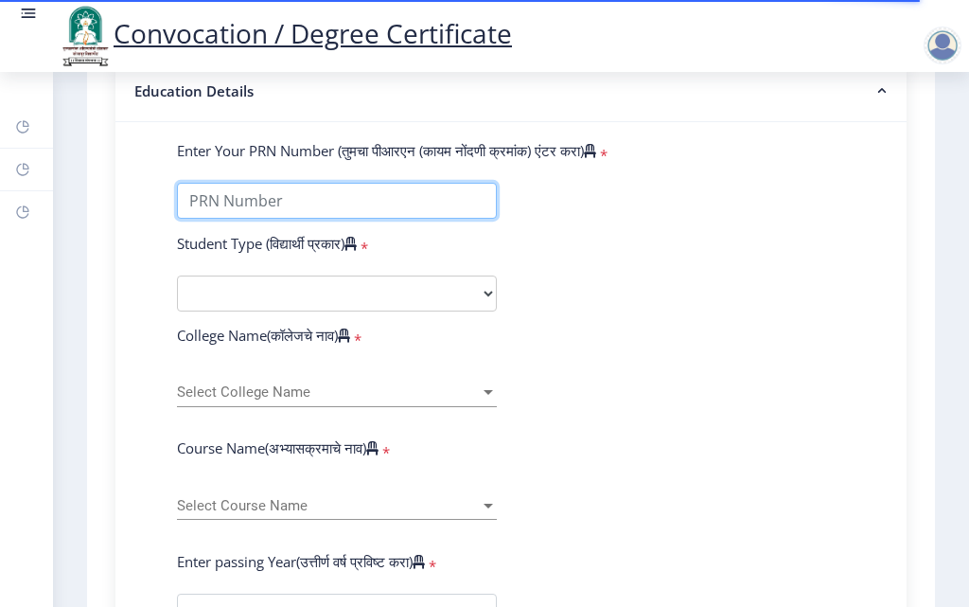
scroll to position [473, 0]
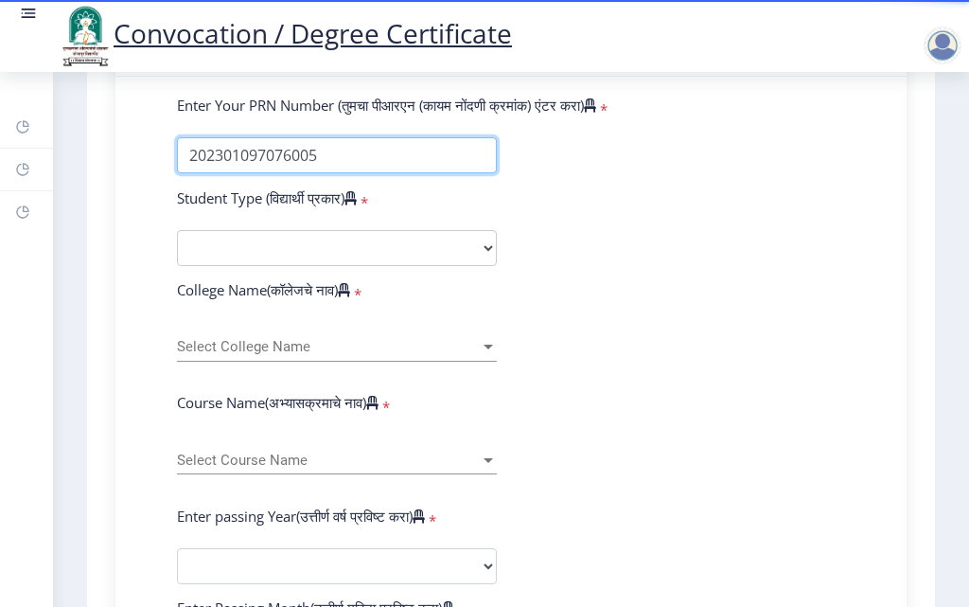
type input "202301097076005"
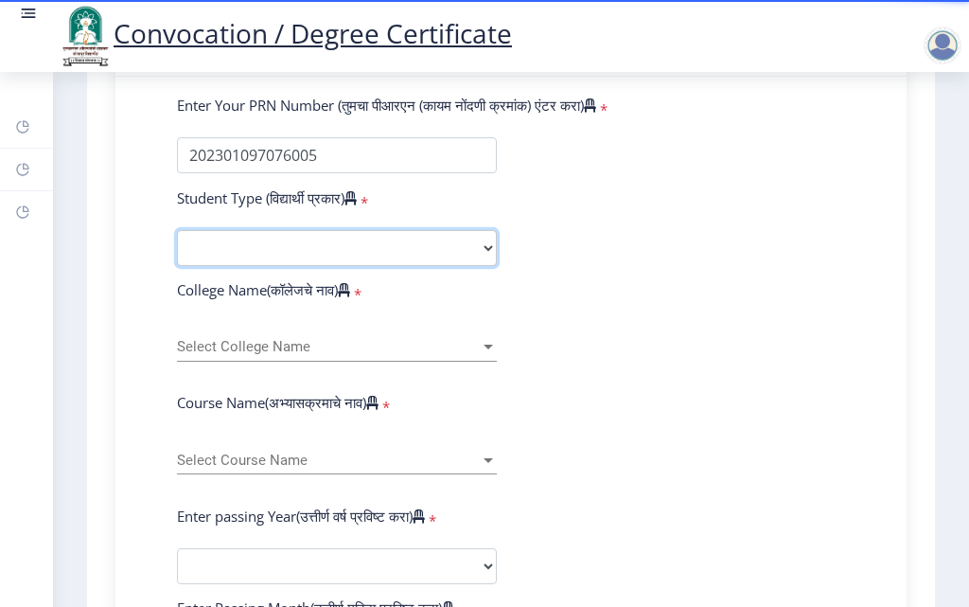
click at [486, 257] on select "Select Student Type Regular External" at bounding box center [337, 248] width 320 height 36
select select "Regular"
click at [177, 248] on select "Select Student Type Regular External" at bounding box center [337, 248] width 320 height 36
click at [631, 310] on form "Enter Your PRN Number (तुमचा पीआरएन (कायम नोंदणी क्रमांक) एंटर करा) * Student T…" at bounding box center [511, 571] width 697 height 950
click at [486, 349] on div at bounding box center [488, 347] width 9 height 5
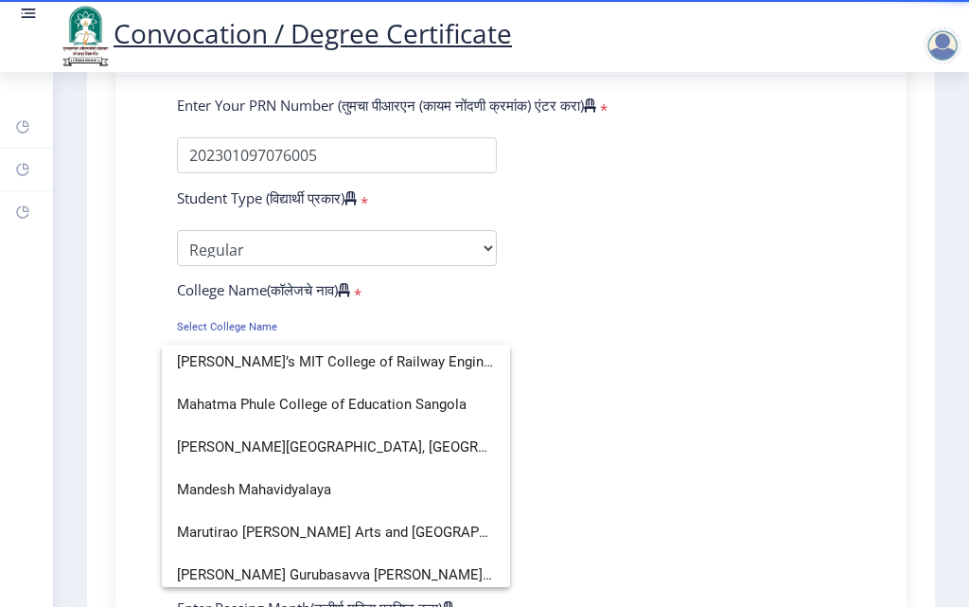
scroll to position [3124, 0]
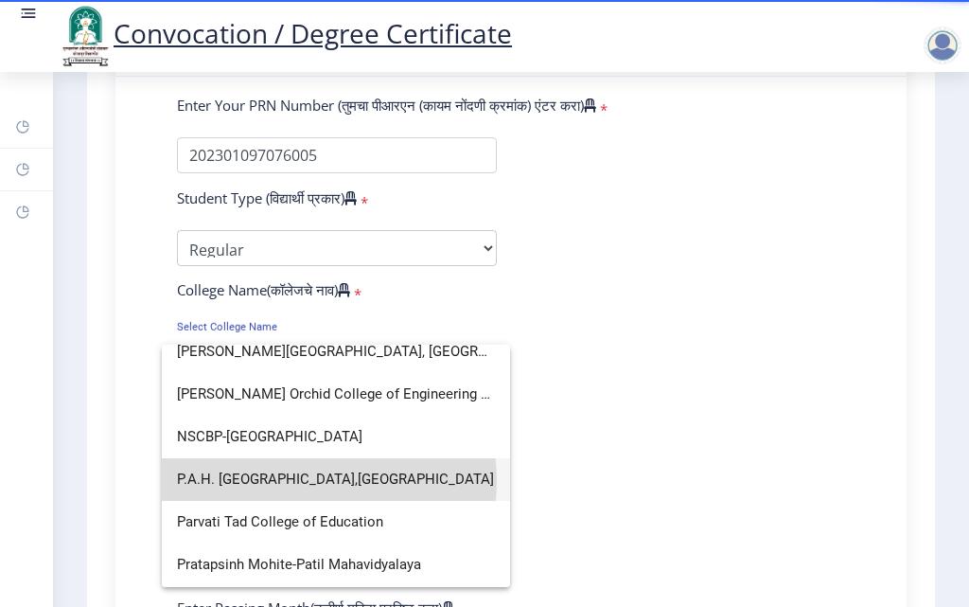
click at [308, 481] on span "P.A.H. Solapur University,Solapur" at bounding box center [336, 479] width 318 height 43
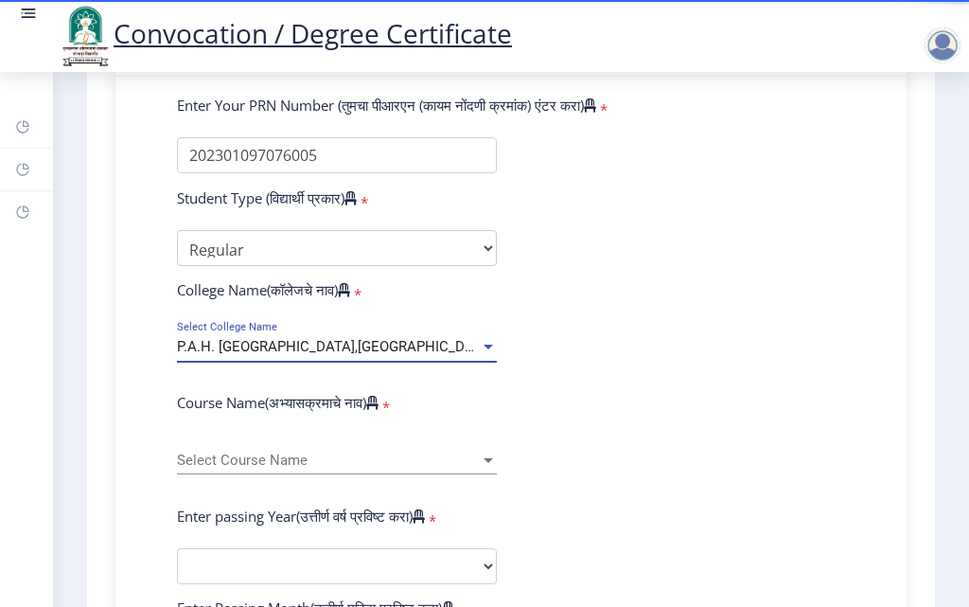
click at [487, 469] on div at bounding box center [488, 460] width 17 height 16
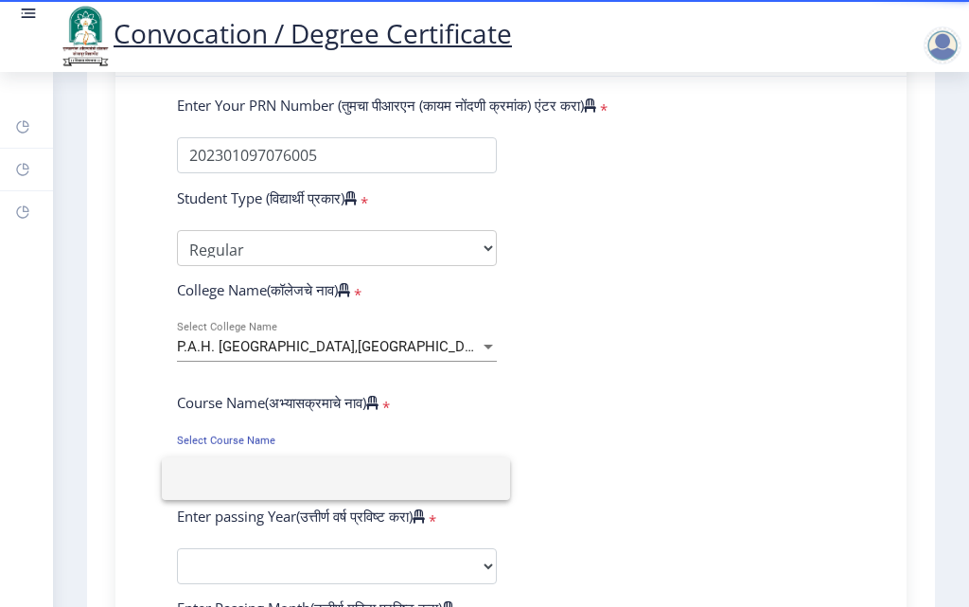
click at [667, 396] on div at bounding box center [484, 303] width 969 height 607
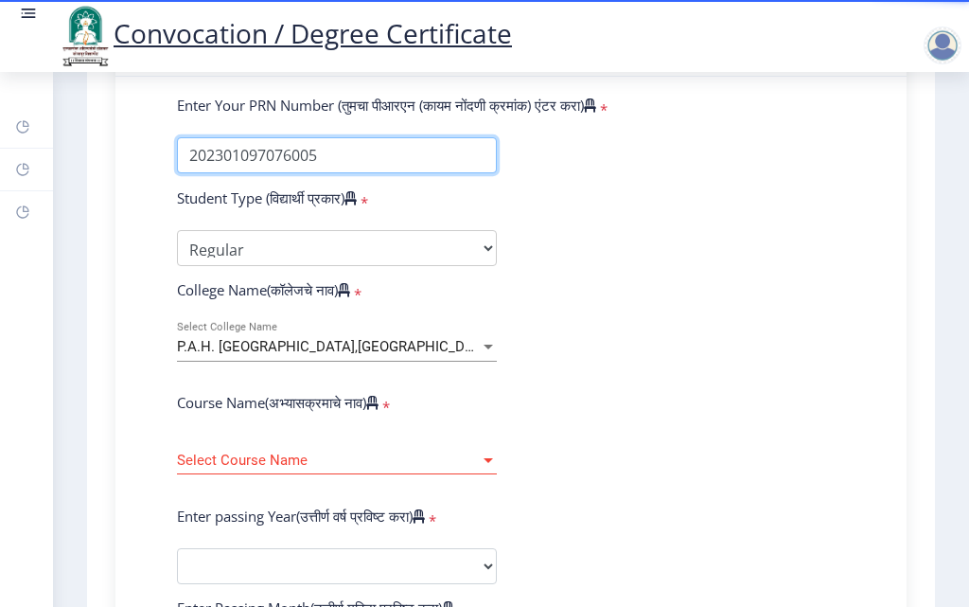
click at [483, 168] on input "Enter Your PRN Number (तुमचा पीआरएन (कायम नोंदणी क्रमांक) एंटर करा)" at bounding box center [337, 155] width 320 height 36
click at [595, 381] on form "Enter Your PRN Number (तुमचा पीआरएन (कायम नोंदणी क्रमांक) एंटर करा) * Student T…" at bounding box center [511, 571] width 697 height 950
click at [509, 363] on form "Enter Your PRN Number (तुमचा पीआरएन (कायम नोंदणी क्रमांक) एंटर करा) * Student T…" at bounding box center [511, 571] width 697 height 950
click at [480, 355] on div at bounding box center [488, 347] width 17 height 16
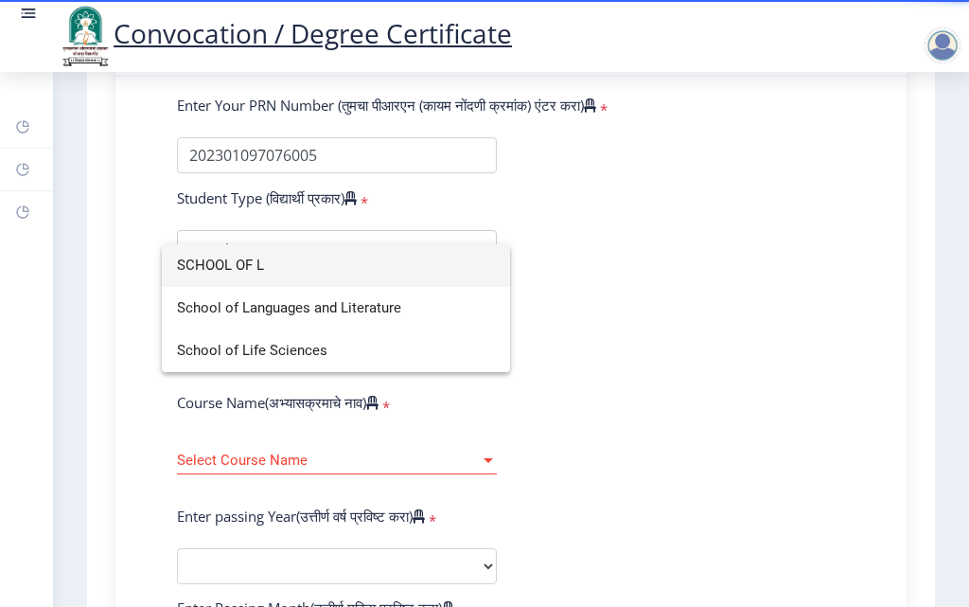
scroll to position [0, 0]
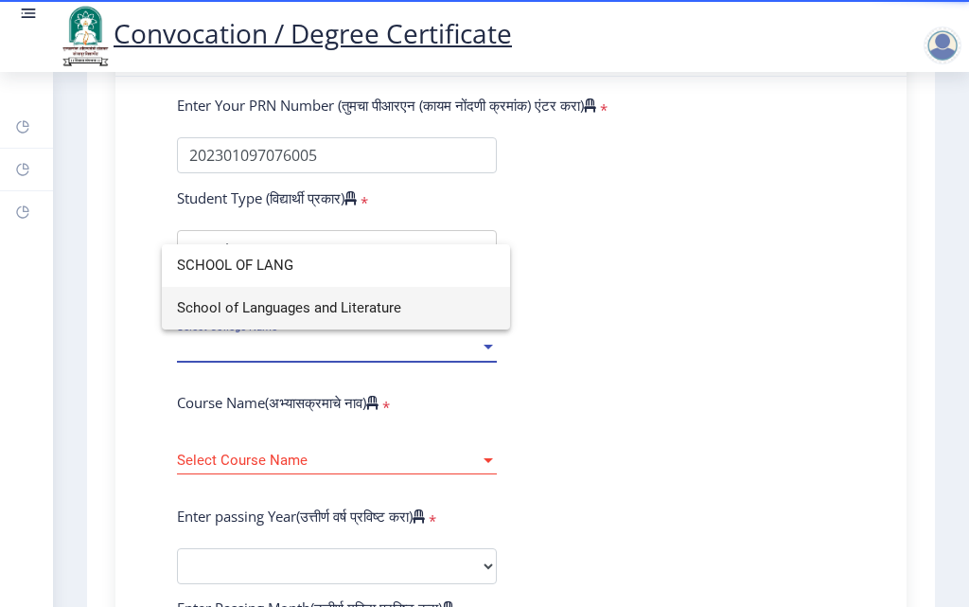
type input "SCHOOL OF LANG"
click at [365, 306] on span "School of Languages and Literature" at bounding box center [336, 308] width 318 height 43
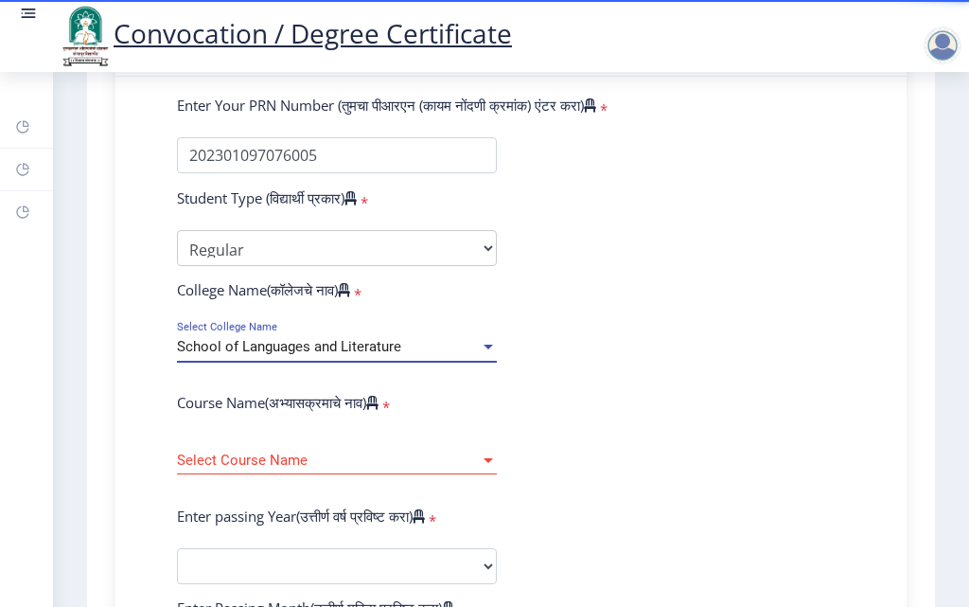
click at [491, 469] on div at bounding box center [488, 460] width 17 height 16
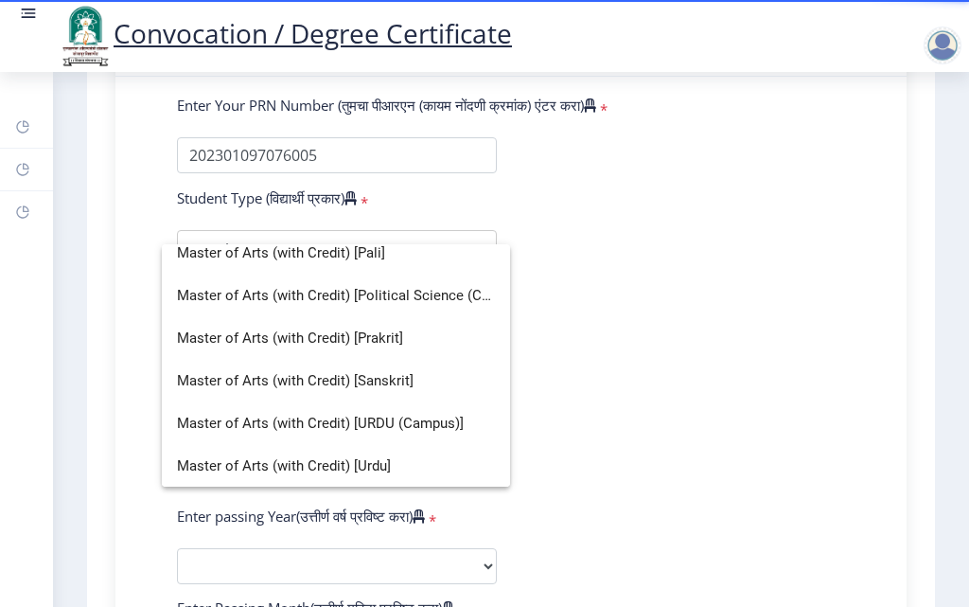
scroll to position [652, 0]
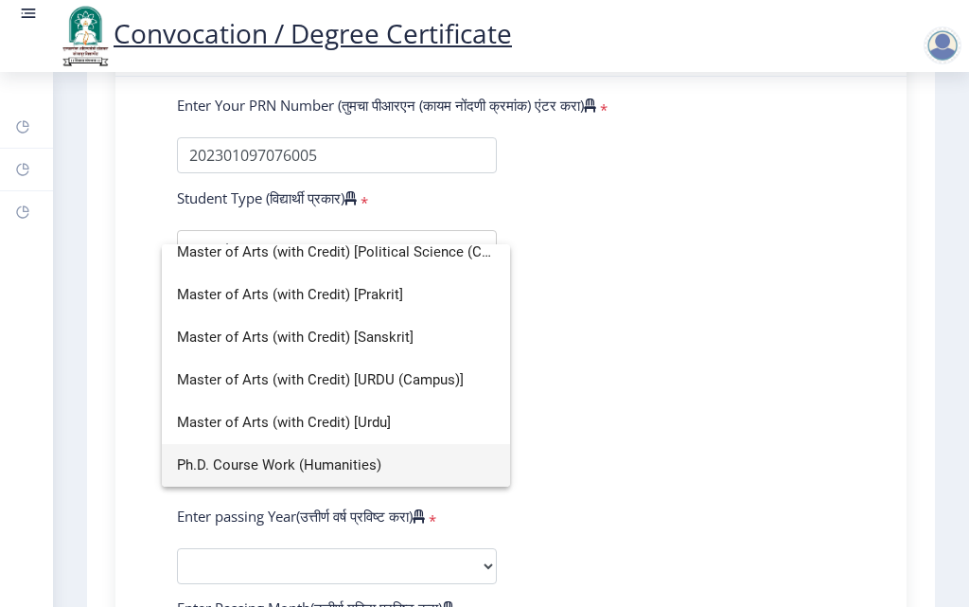
click at [371, 469] on span "Ph.D. Course Work (Humanities)" at bounding box center [336, 465] width 318 height 43
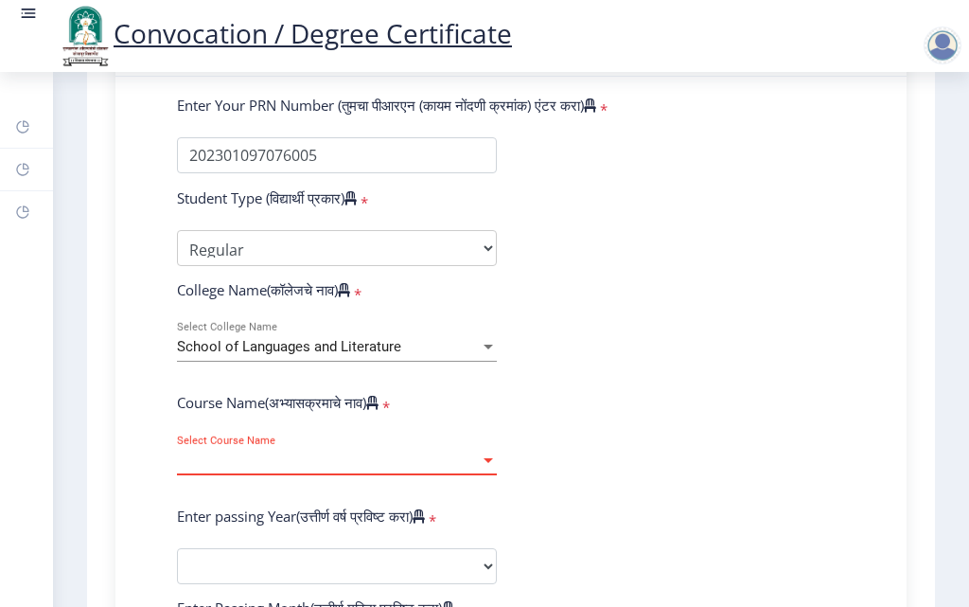
select select "January"
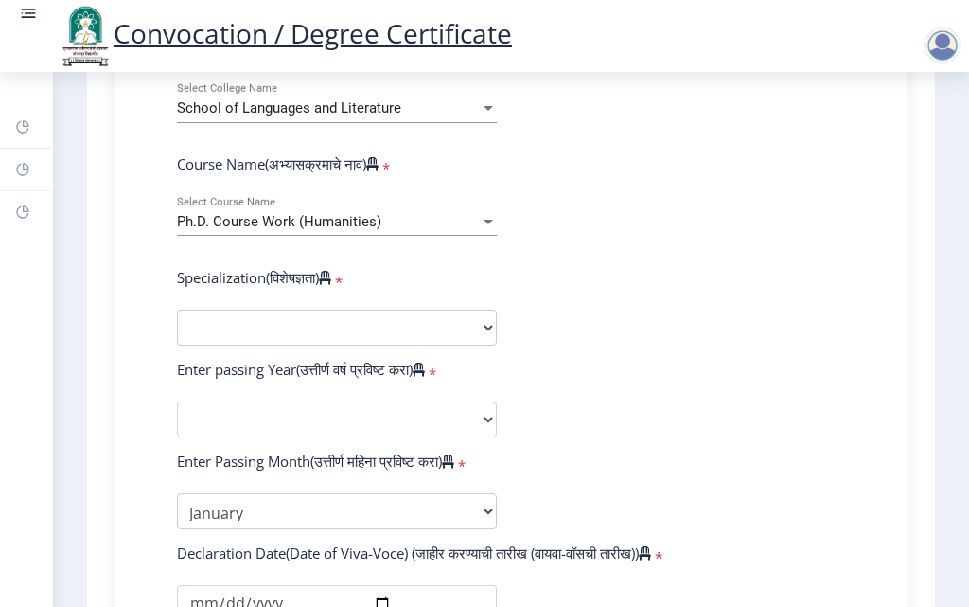
scroll to position [757, 0]
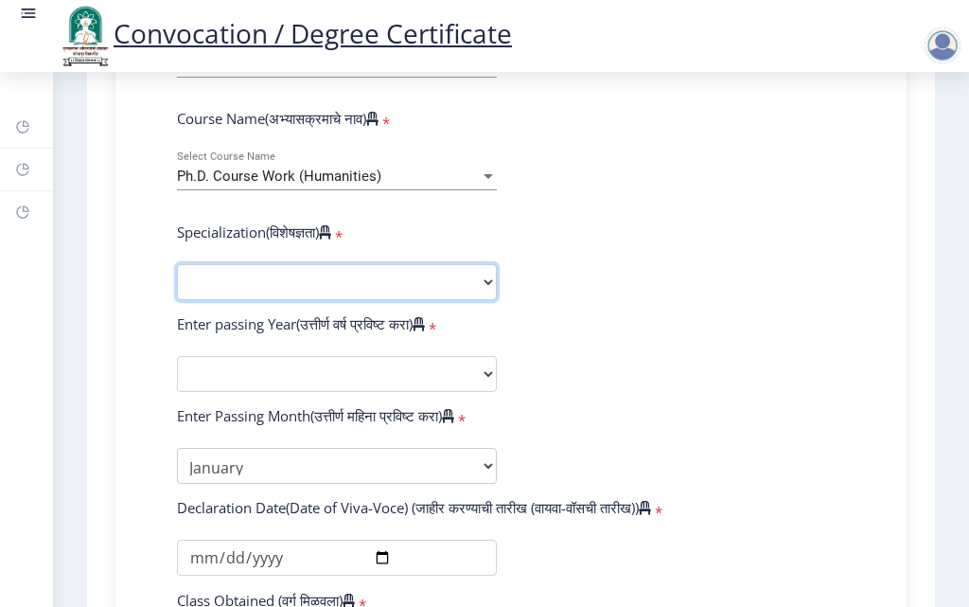
click at [472, 300] on select "Specialization AIHC&A Economics English Hindi History Kannada Law Marathi Polit…" at bounding box center [337, 282] width 320 height 36
select select "Marathi"
click at [177, 282] on select "Specialization AIHC&A Economics English Hindi History Kannada Law Marathi Polit…" at bounding box center [337, 282] width 320 height 36
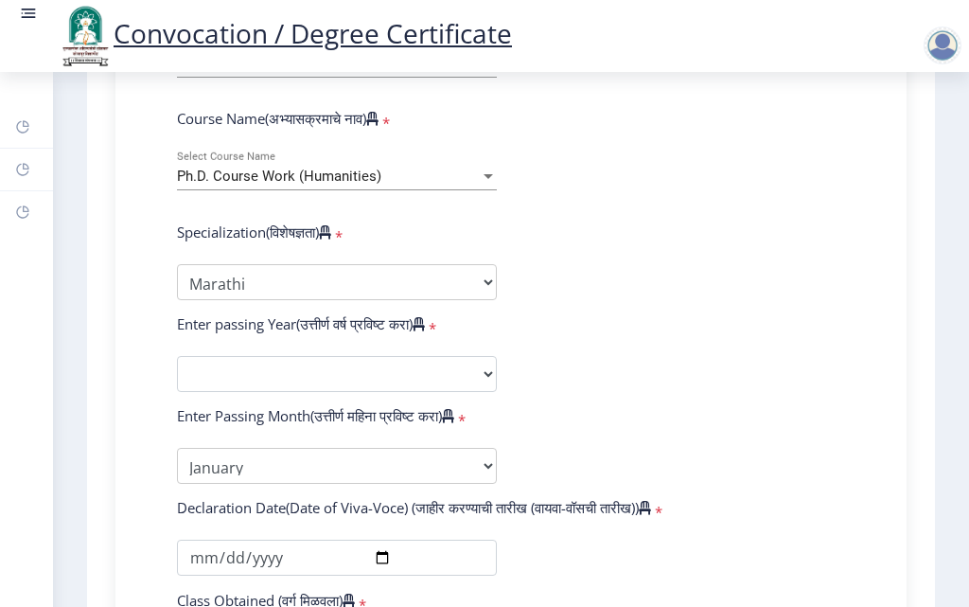
click at [653, 322] on form "Enter Your PRN Number (तुमचा पीआरएन (कायम नोंदणी क्रमांक) एंटर करा) * Student T…" at bounding box center [511, 379] width 697 height 1135
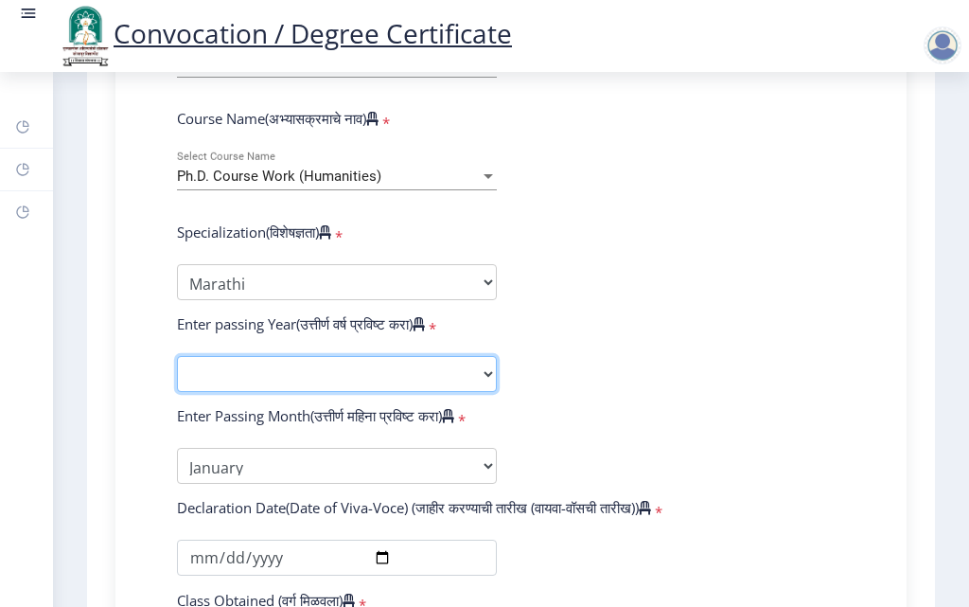
click at [461, 388] on select "2025 2024 2023 2022 2021 2020 2019 2018 2017 2016 2015 2014 2013 2012 2011 2010…" at bounding box center [337, 374] width 320 height 36
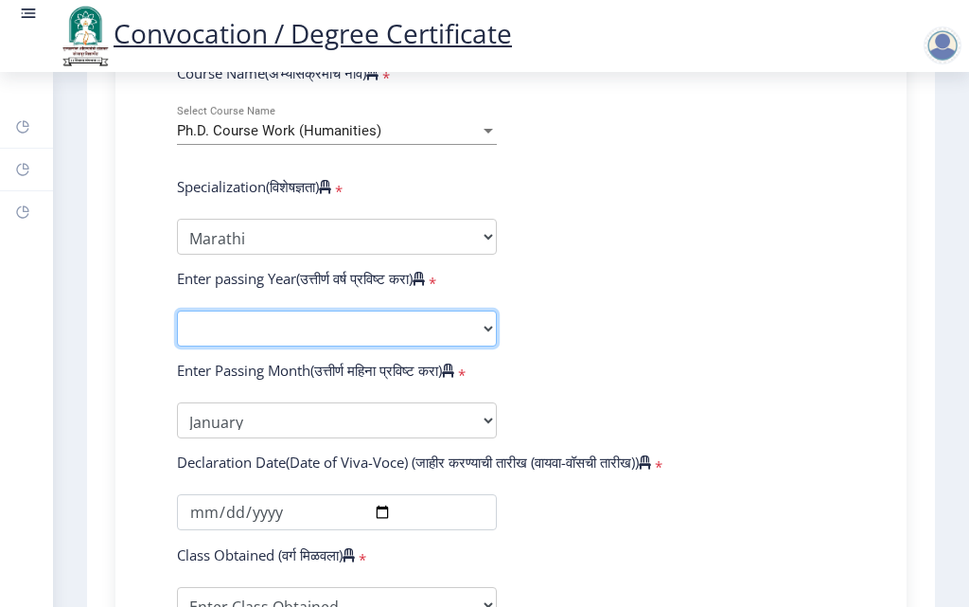
scroll to position [852, 0]
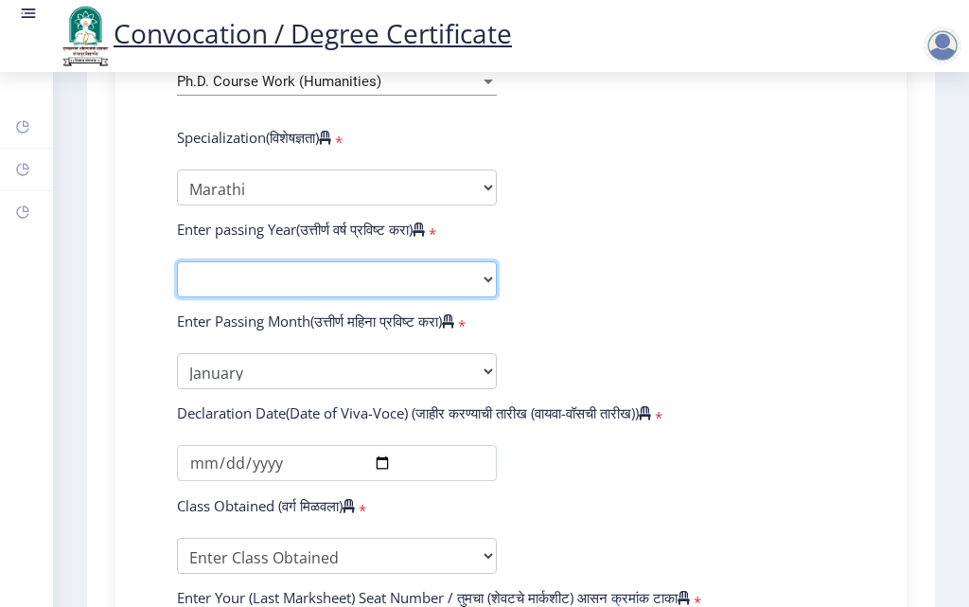
click at [481, 297] on select "2025 2024 2023 2022 2021 2020 2019 2018 2017 2016 2015 2014 2013 2012 2011 2010…" at bounding box center [337, 279] width 320 height 36
click at [478, 292] on select "2025 2024 2023 2022 2021 2020 2019 2018 2017 2016 2015 2014 2013 2012 2011 2010…" at bounding box center [337, 279] width 320 height 36
select select "2025"
click at [177, 279] on select "2025 2024 2023 2022 2021 2020 2019 2018 2017 2016 2015 2014 2013 2012 2011 2010…" at bounding box center [337, 279] width 320 height 36
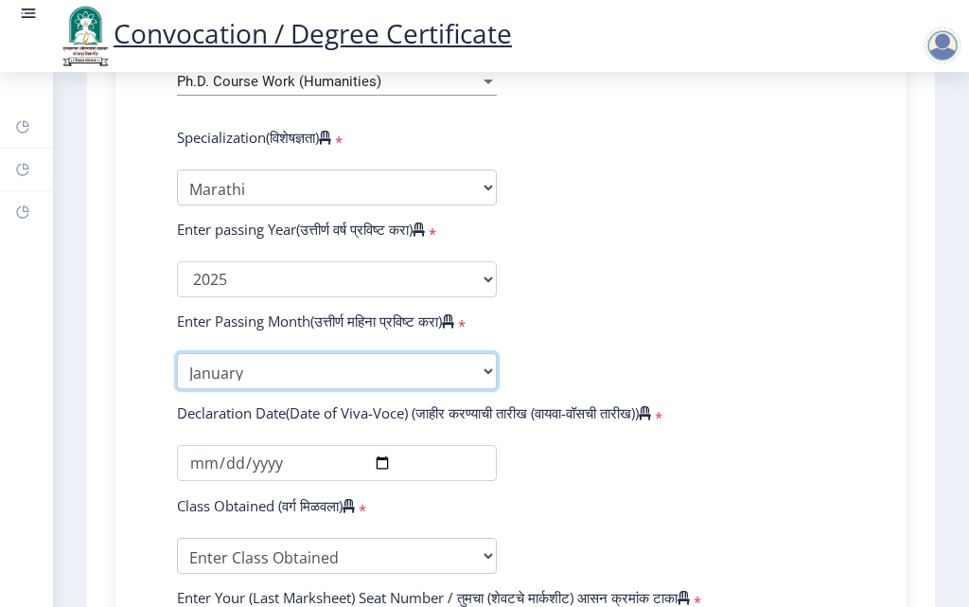
click at [480, 386] on select "Enter Passing Month January February March April May June July August September…" at bounding box center [337, 371] width 320 height 36
select select "July"
click at [177, 371] on select "Enter Passing Month January February March April May June July August September…" at bounding box center [337, 371] width 320 height 36
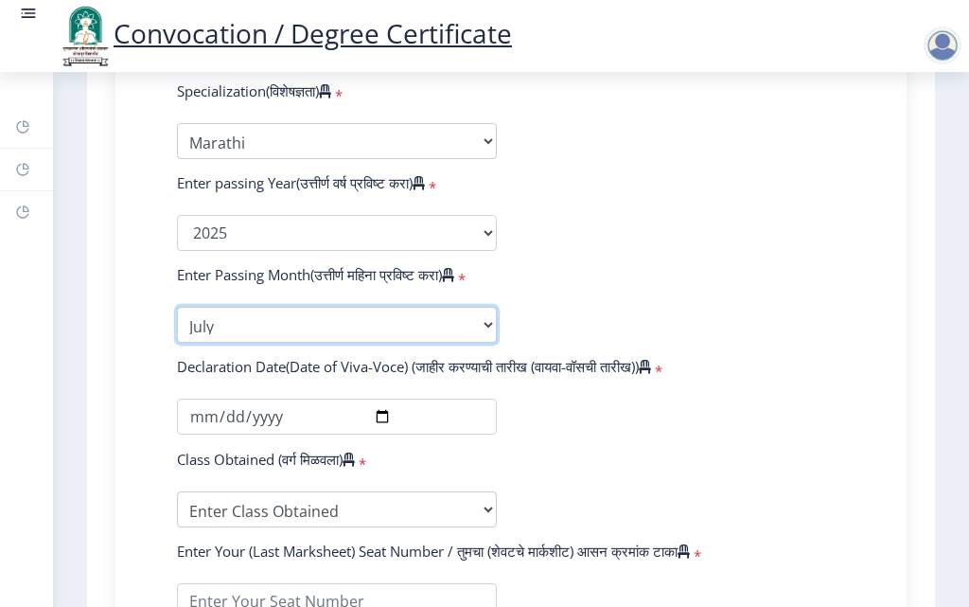
scroll to position [947, 0]
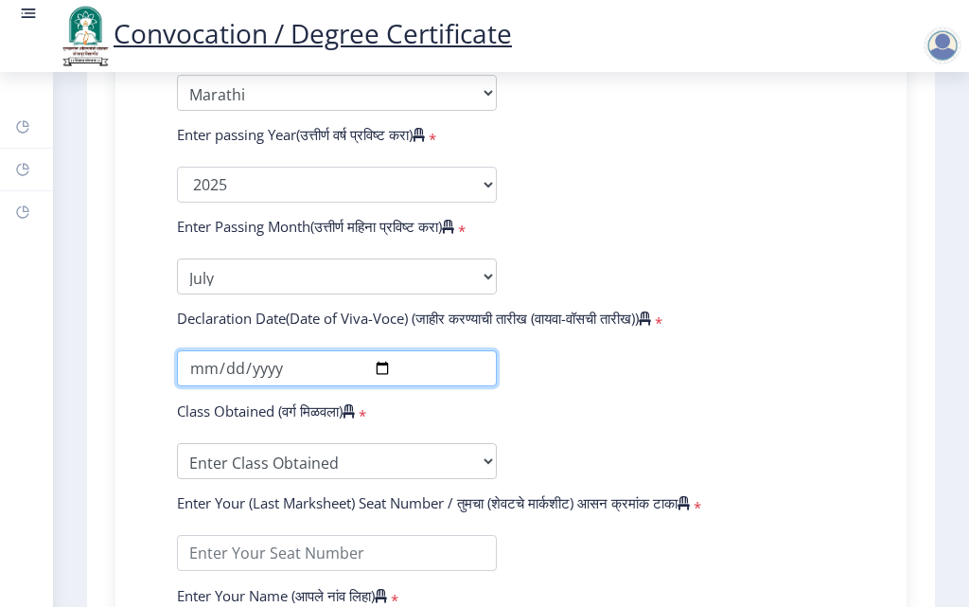
click at [377, 386] on input "date" at bounding box center [337, 368] width 320 height 36
type input "2025-07-05"
click at [869, 296] on div "Enter Your PRN Number (तुमचा पीआरएन (कायम नोंदणी क्रमांक) एंटर करा) * Student T…" at bounding box center [510, 189] width 753 height 1135
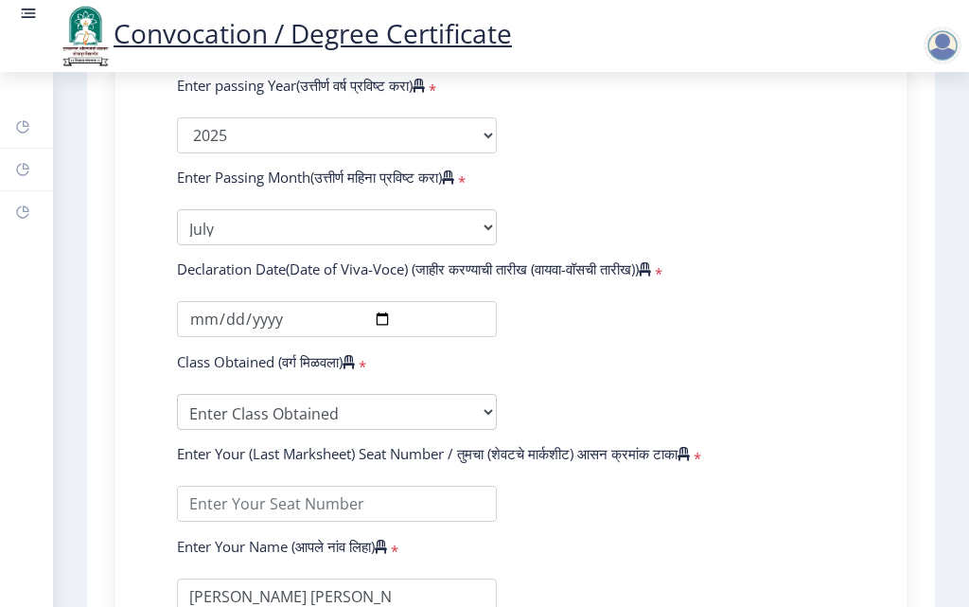
scroll to position [1041, 0]
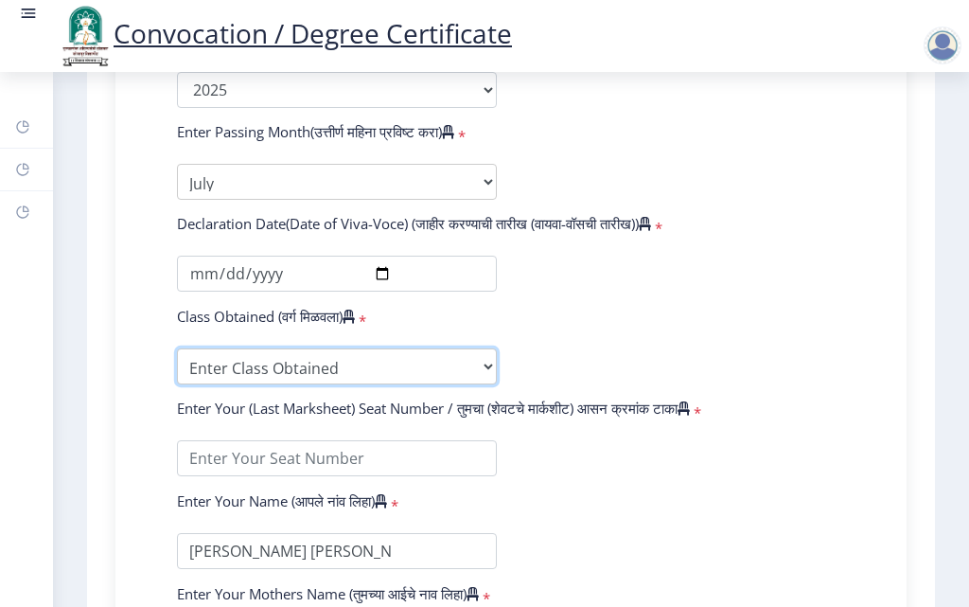
click at [320, 379] on select "Enter Class Obtained FIRST CLASS WITH DISTINCTION FIRST CLASS HIGHER SECOND CLA…" at bounding box center [337, 366] width 320 height 36
select select "Grade B+"
click at [177, 366] on select "Enter Class Obtained FIRST CLASS WITH DISTINCTION FIRST CLASS HIGHER SECOND CLA…" at bounding box center [337, 366] width 320 height 36
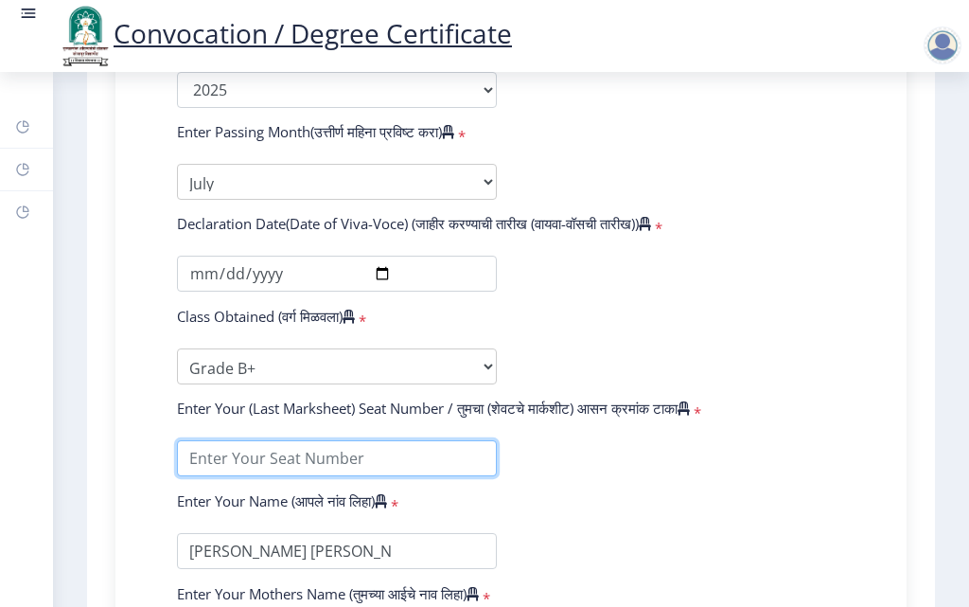
click at [281, 472] on input "textarea" at bounding box center [337, 458] width 320 height 36
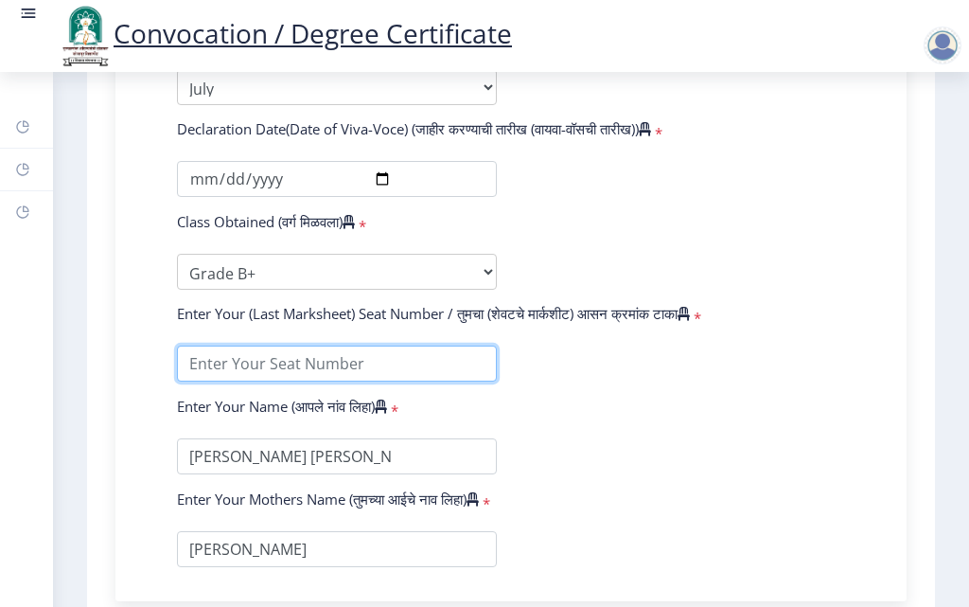
scroll to position [1230, 0]
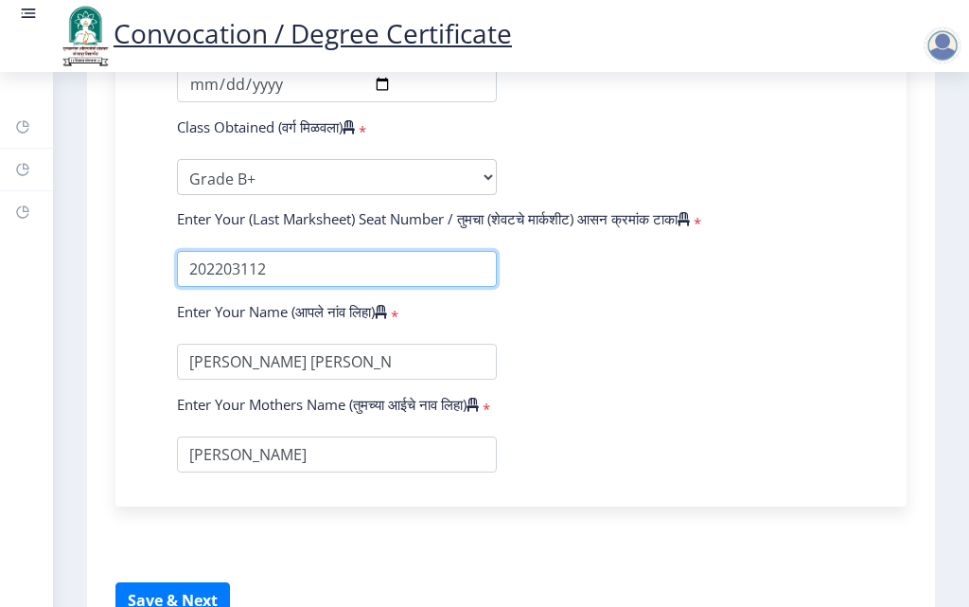
type input "202203112"
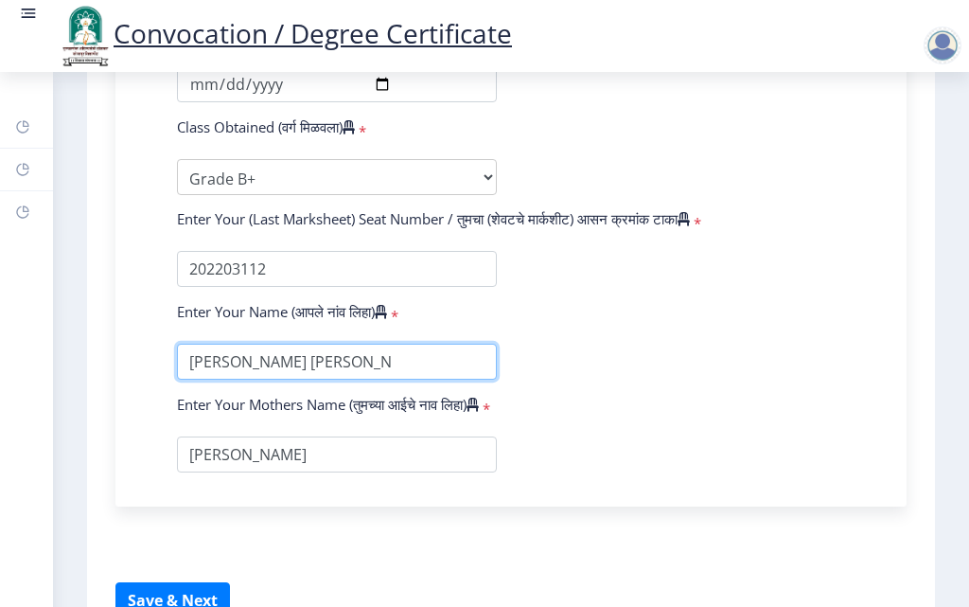
click at [392, 380] on input "textarea" at bounding box center [337, 362] width 320 height 36
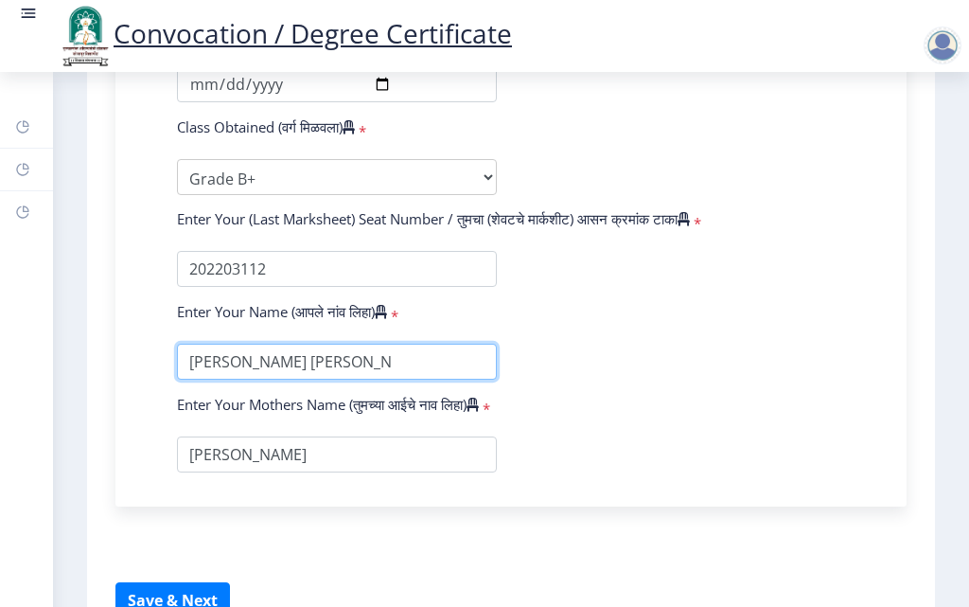
click at [415, 376] on input "textarea" at bounding box center [337, 362] width 320 height 36
drag, startPoint x: 433, startPoint y: 380, endPoint x: 157, endPoint y: 384, distance: 275.5
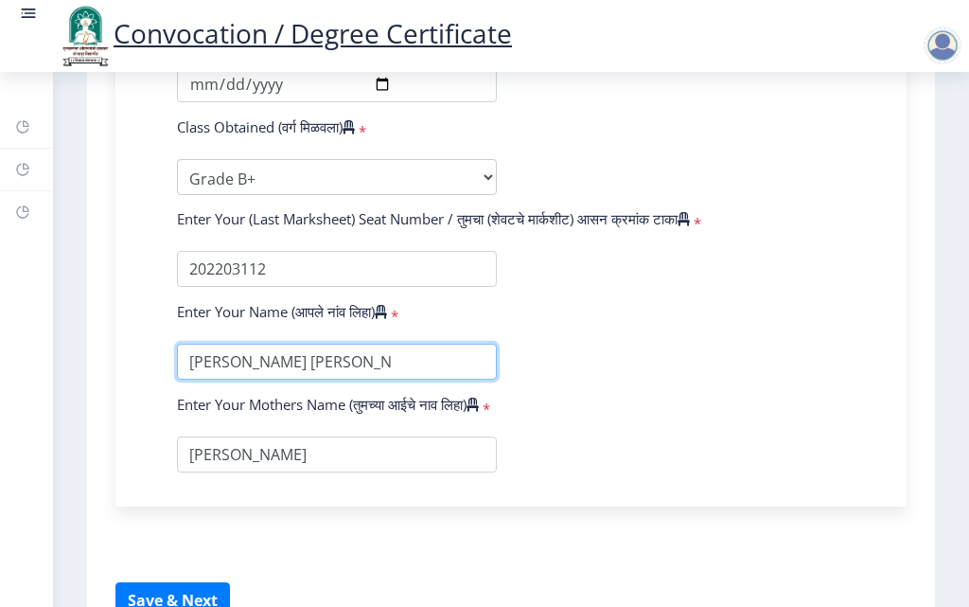
click at [429, 375] on input "textarea" at bounding box center [337, 362] width 320 height 36
click at [421, 380] on input "textarea" at bounding box center [337, 362] width 320 height 36
type input "NIMASE HANUMANT GANPAT"
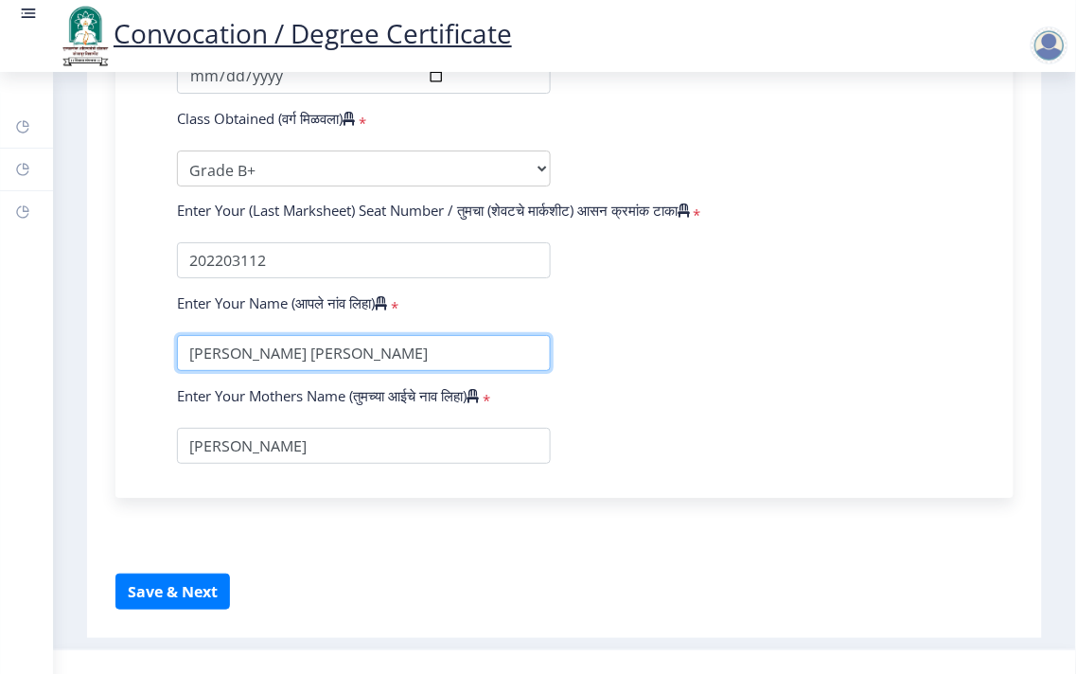
scroll to position [0, 0]
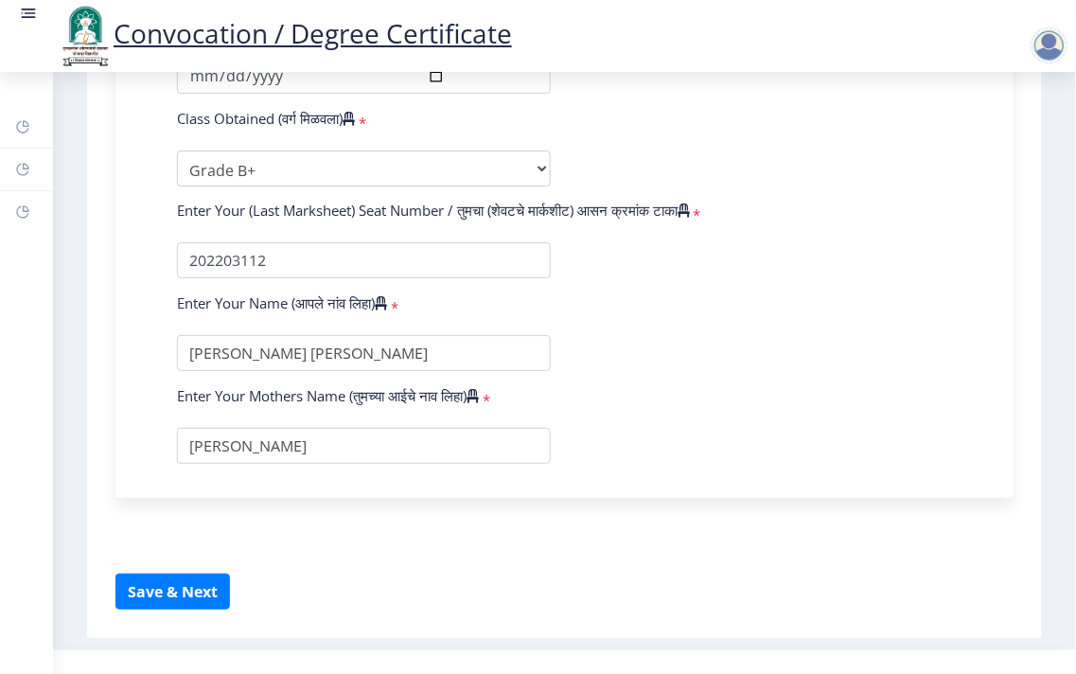
drag, startPoint x: 740, startPoint y: 336, endPoint x: 822, endPoint y: 373, distance: 89.4
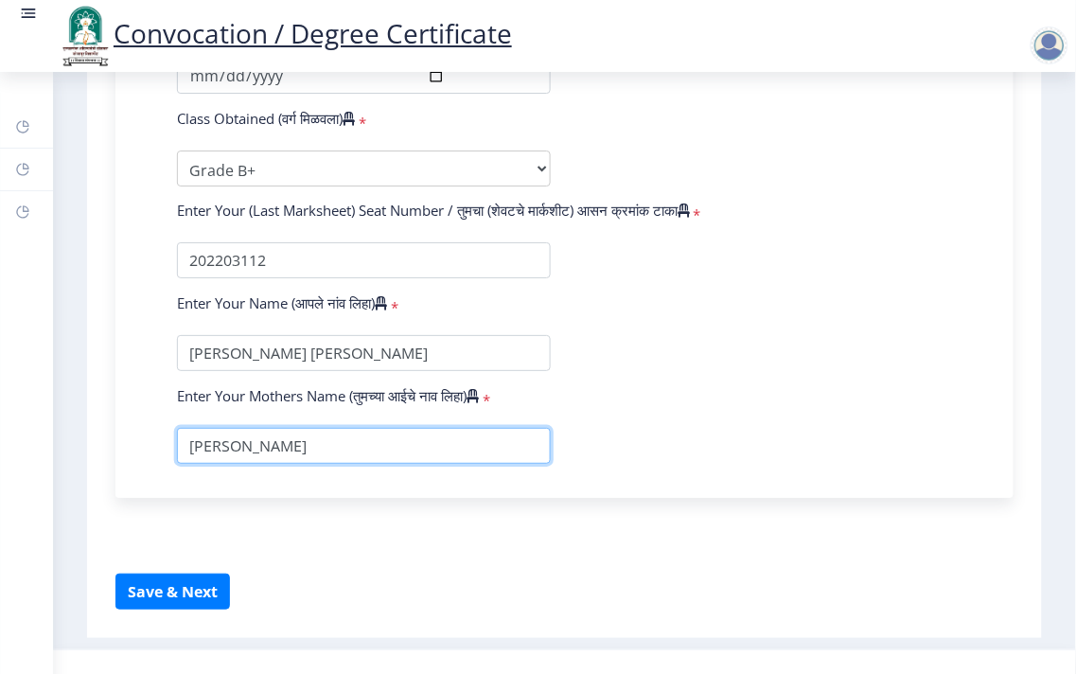
click at [282, 464] on input "textarea" at bounding box center [364, 446] width 374 height 36
click at [289, 464] on input "textarea" at bounding box center [364, 446] width 374 height 36
click at [290, 464] on input "textarea" at bounding box center [364, 446] width 374 height 36
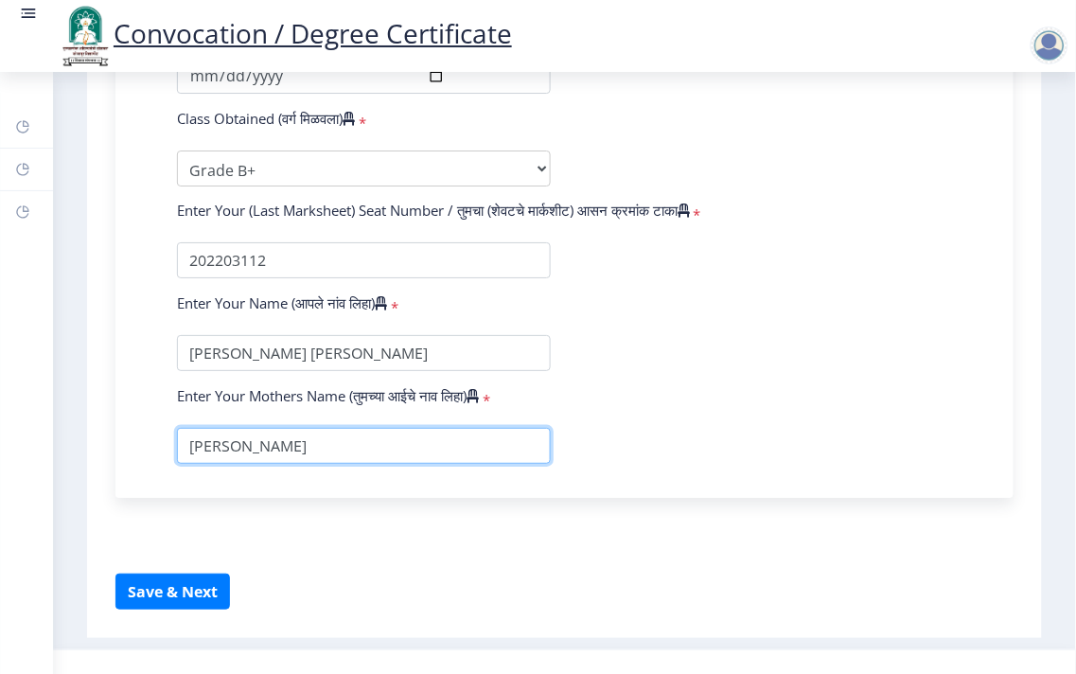
type input "SUBHADRA"
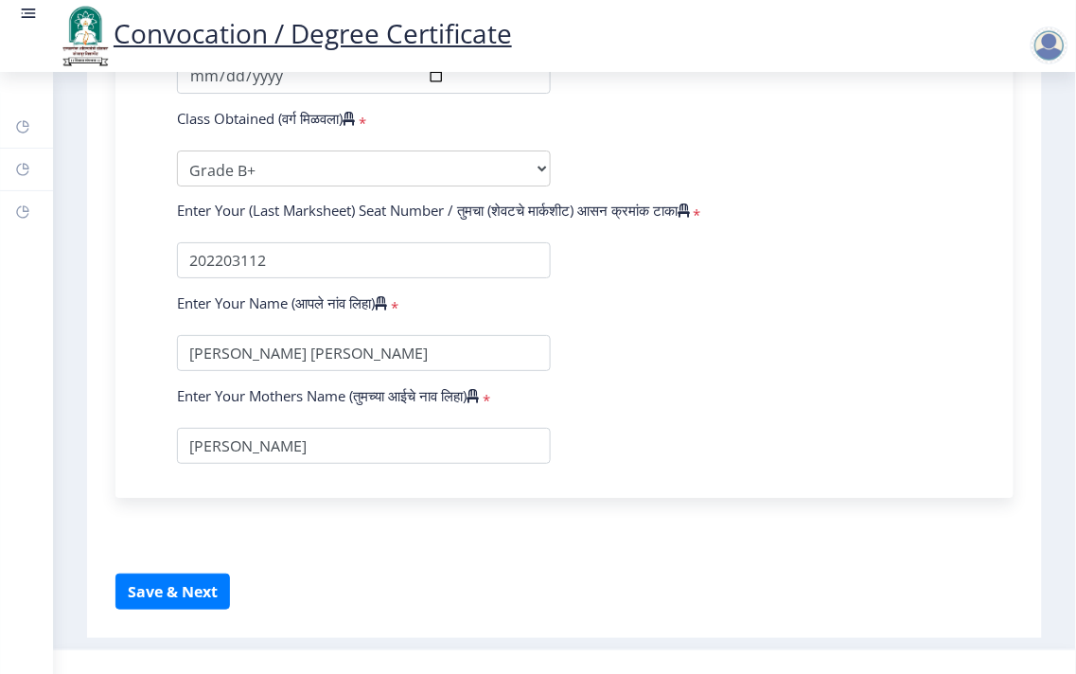
click at [170, 606] on button "Save & Next" at bounding box center [172, 592] width 115 height 36
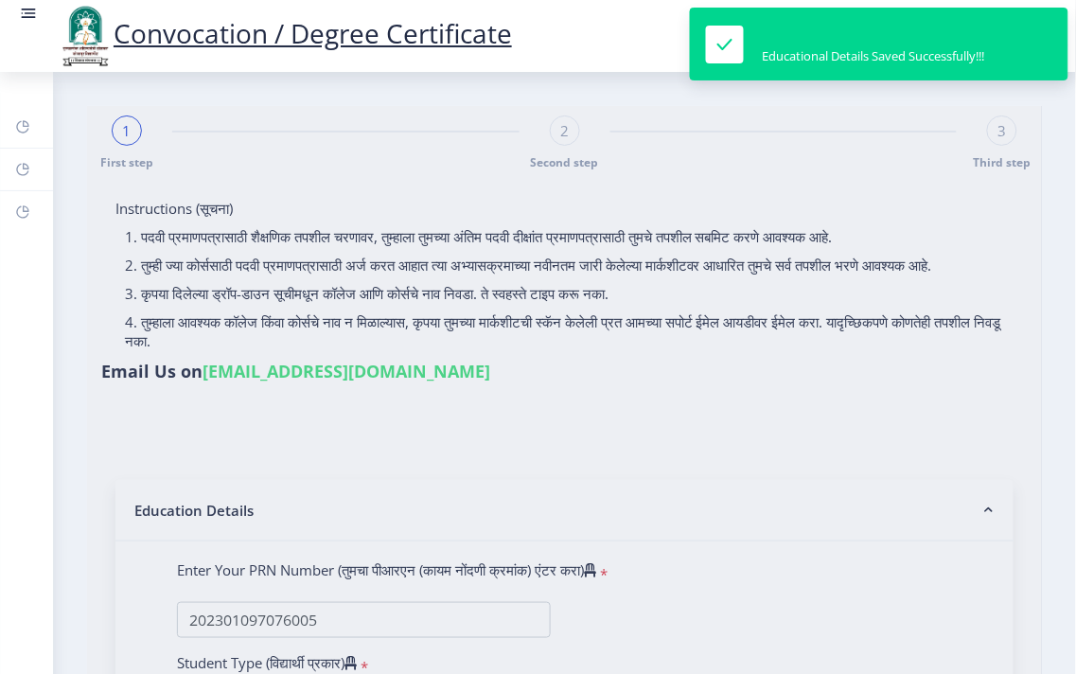
select select
type input "202301097076005"
select select "Regular"
select select "2025"
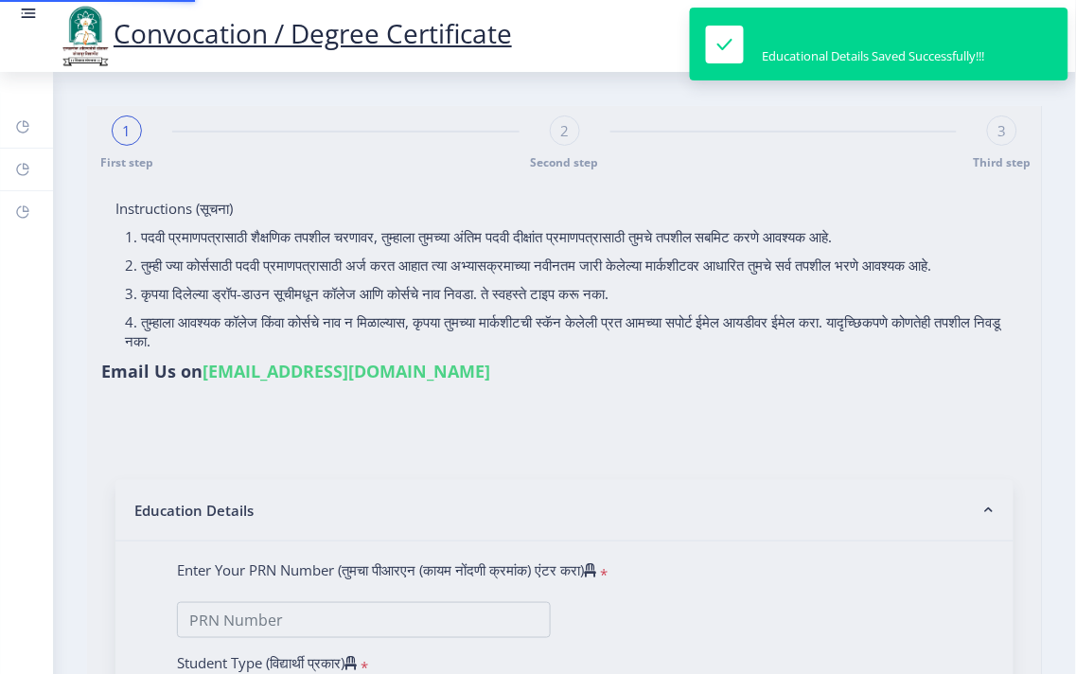
select select "Grade B+"
type input "202203112"
type input "NIMASE HANUMANT GANPAT"
type input "SUBHADRA"
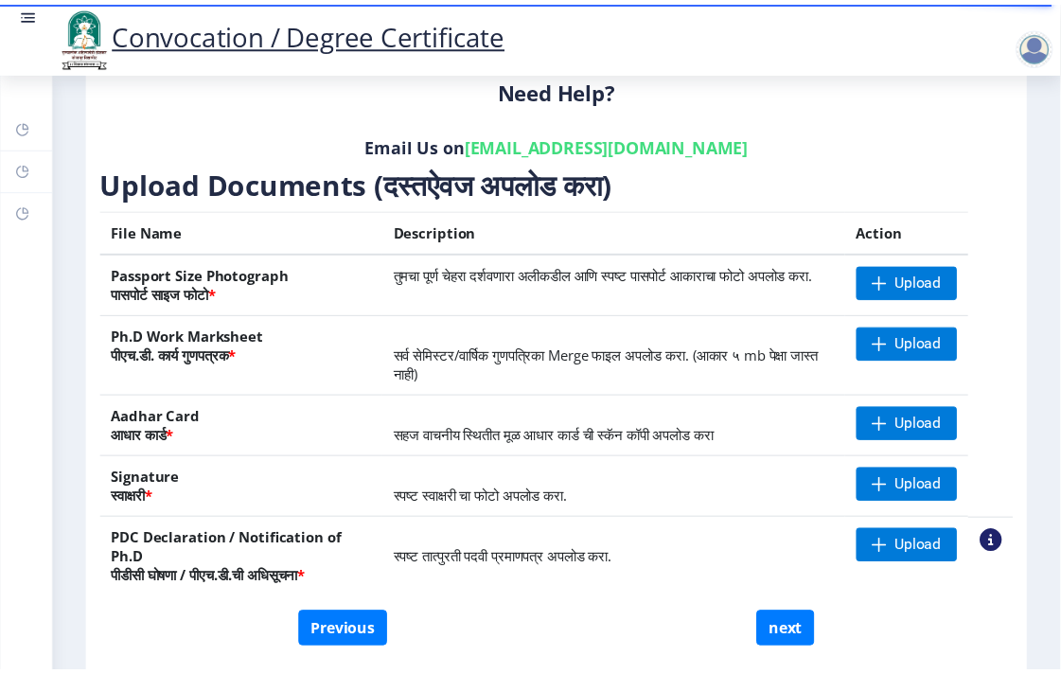
scroll to position [315, 0]
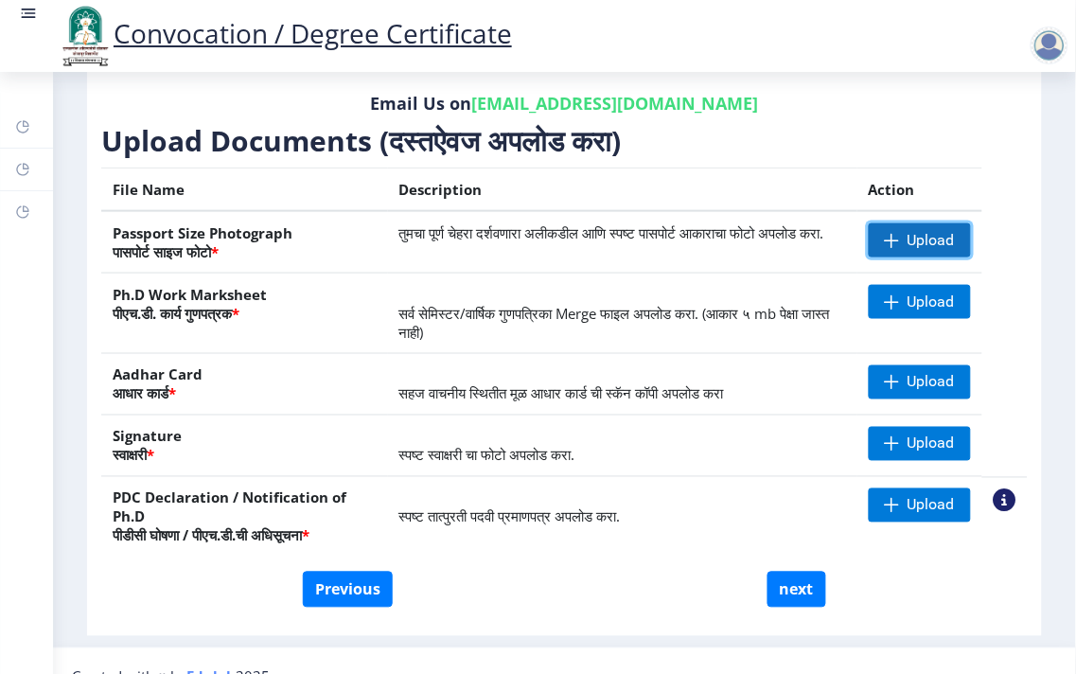
click at [909, 231] on span "Upload" at bounding box center [931, 240] width 47 height 19
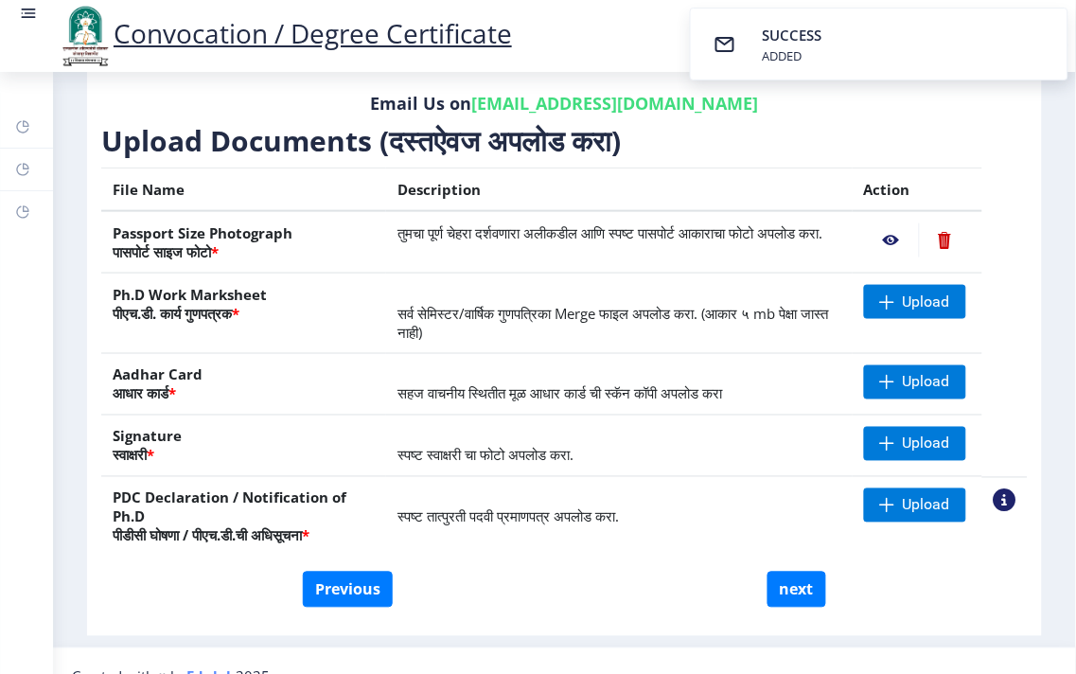
click at [890, 237] on nb-action at bounding box center [891, 240] width 55 height 34
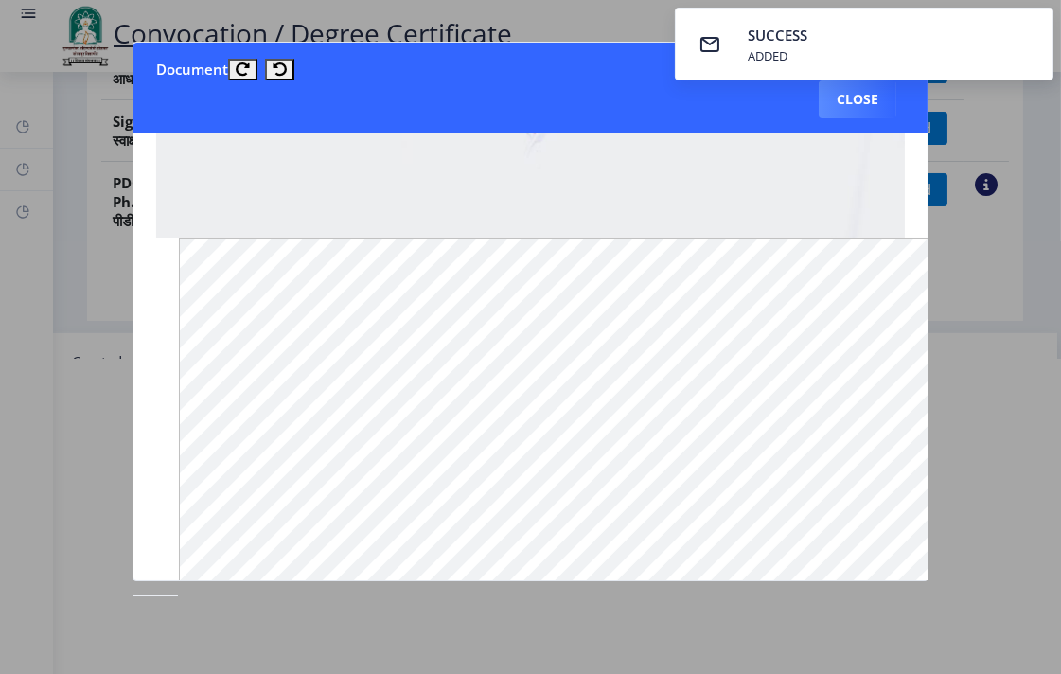
scroll to position [841, 0]
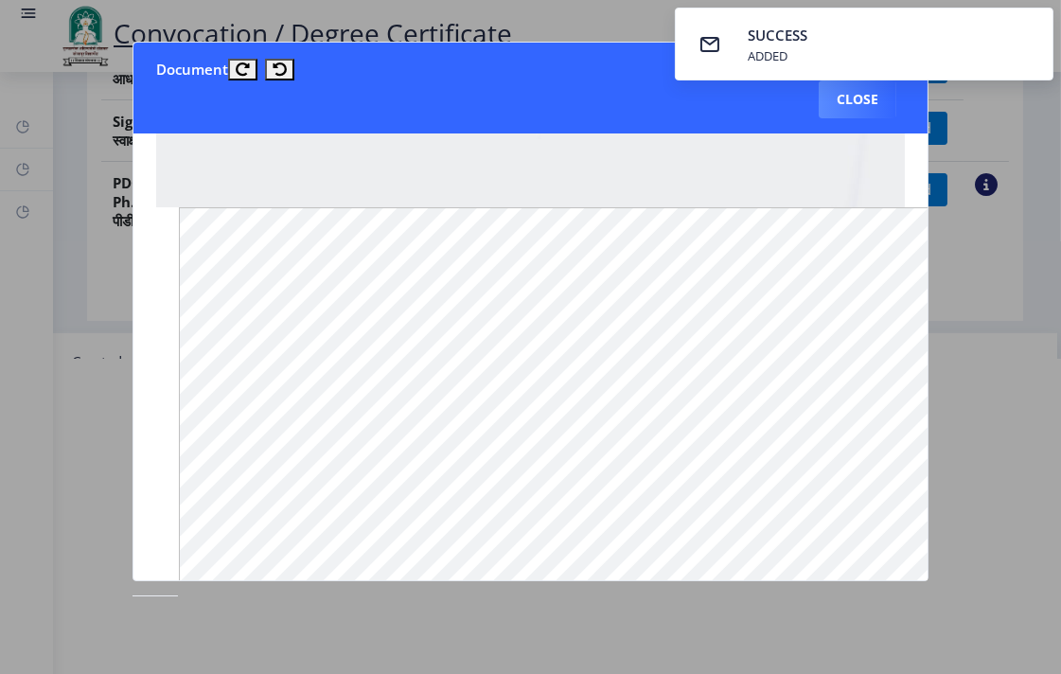
click at [796, 33] on span "SUCCESS" at bounding box center [778, 35] width 60 height 19
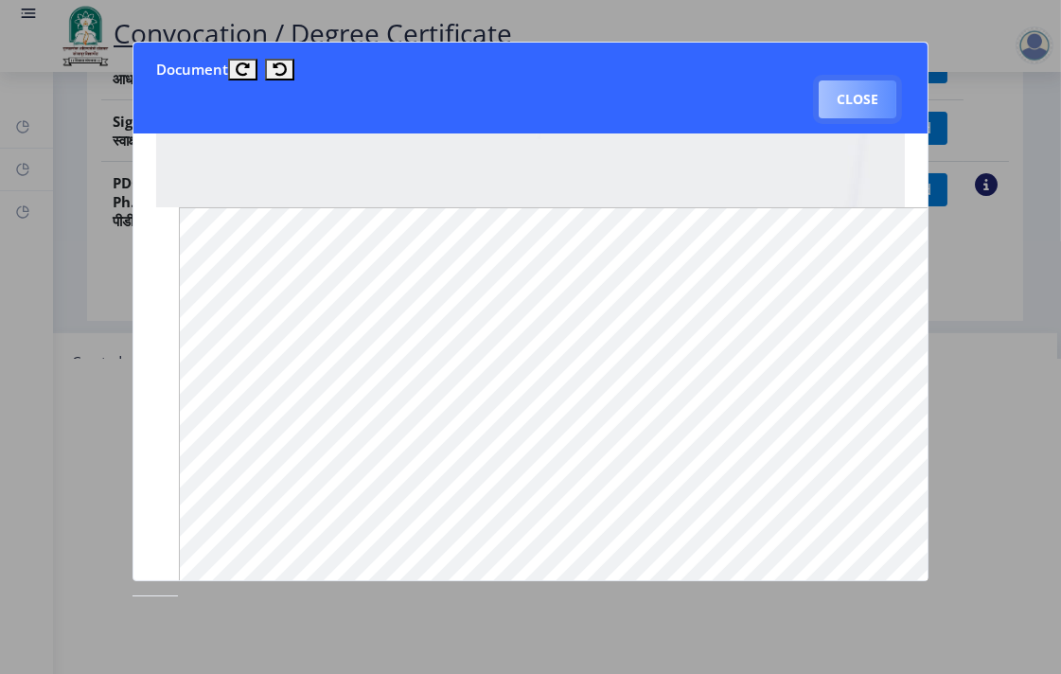
click at [843, 88] on button "Close" at bounding box center [858, 99] width 78 height 38
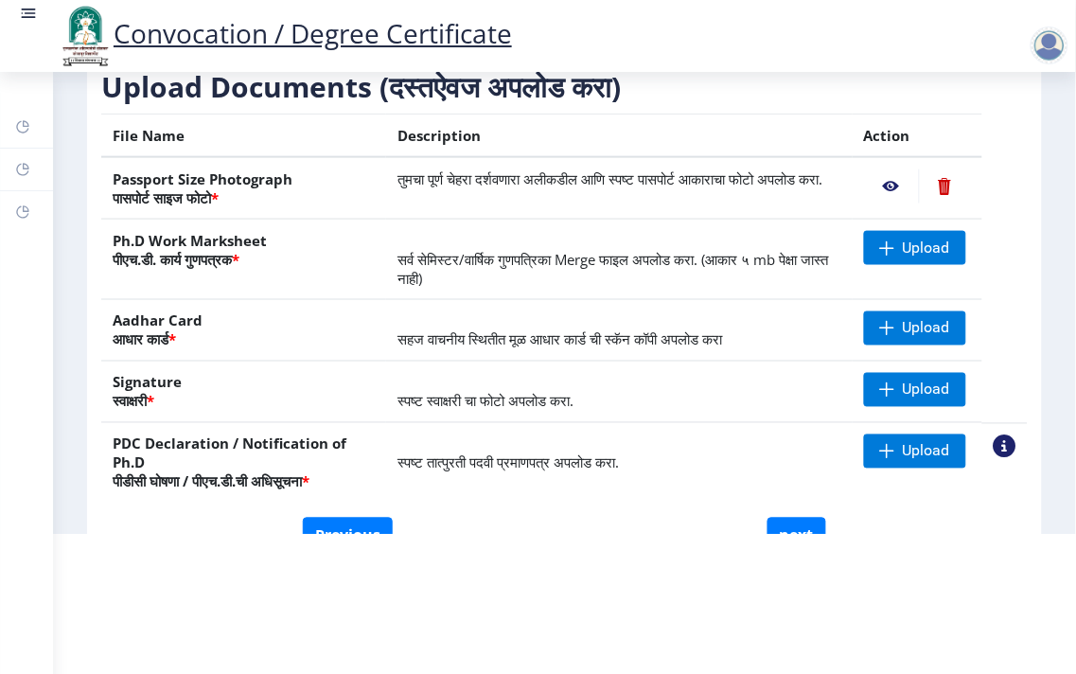
scroll to position [105, 0]
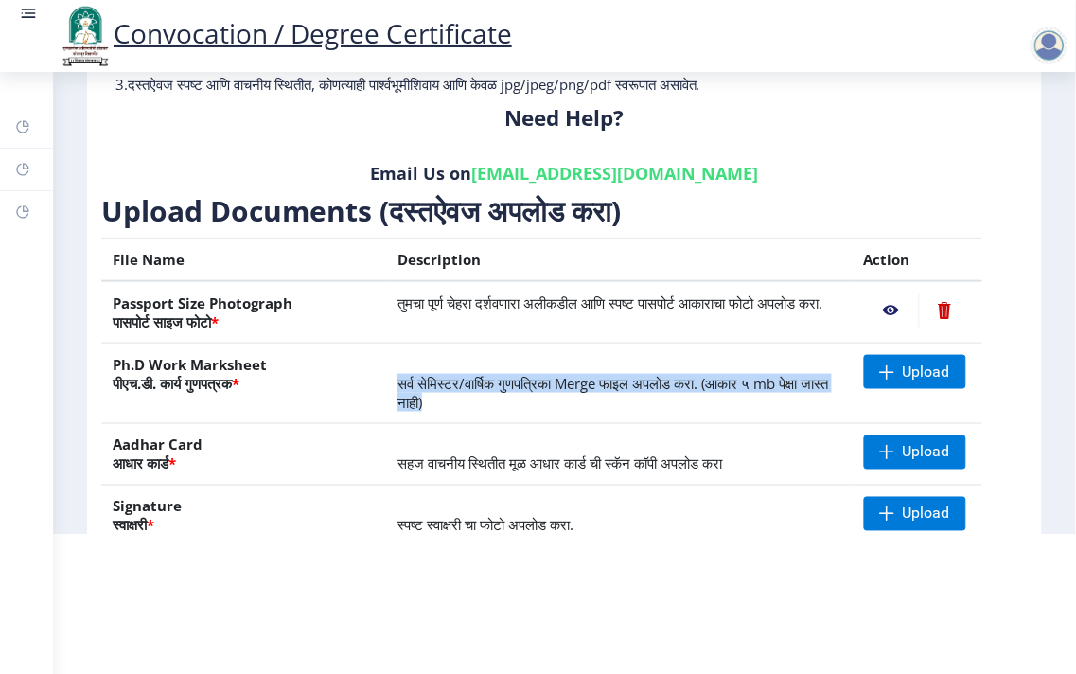
drag, startPoint x: 380, startPoint y: 381, endPoint x: 779, endPoint y: 393, distance: 398.6
click at [779, 393] on td "सर्व सेमिस्टर/वार्षिक गुणपत्रिका Merge फाइल अपलोड करा. (आकार ५ mb पेक्षा जास्त …" at bounding box center [619, 384] width 467 height 80
click at [763, 400] on td "सर्व सेमिस्टर/वार्षिक गुणपत्रिका Merge फाइल अपलोड करा. (आकार ५ mb पेक्षा जास्त …" at bounding box center [619, 384] width 467 height 80
click at [727, 424] on td "सहज वाचनीय स्थितीत मूळ आधार कार्ड ची स्कॅन कॉपी अपलोड करा" at bounding box center [619, 455] width 467 height 62
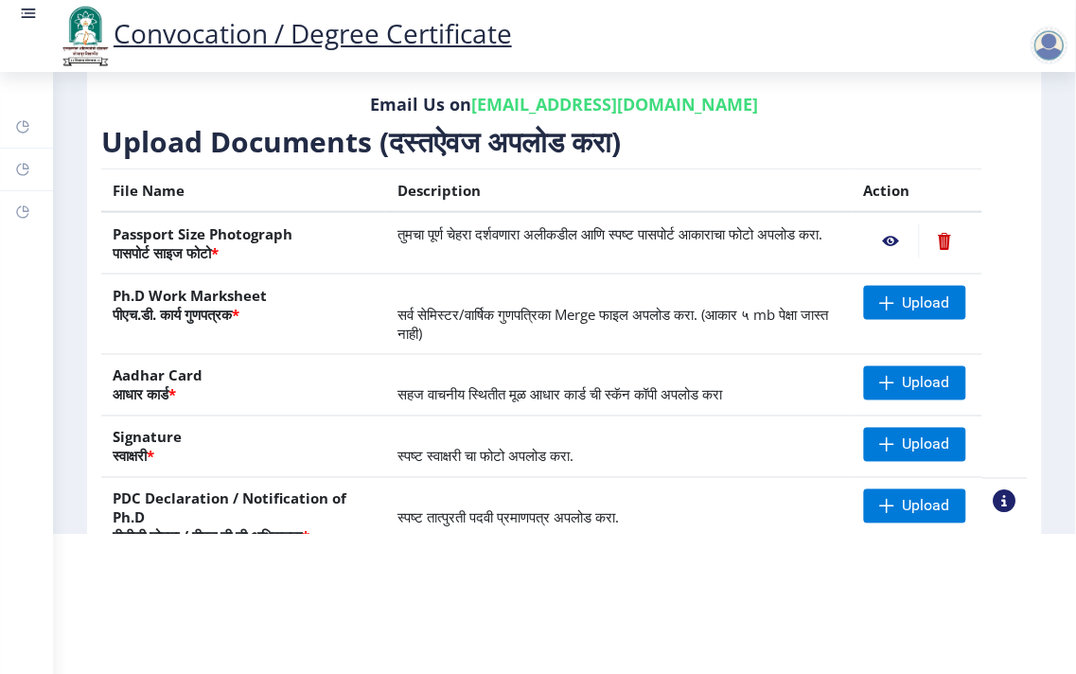
scroll to position [154, 0]
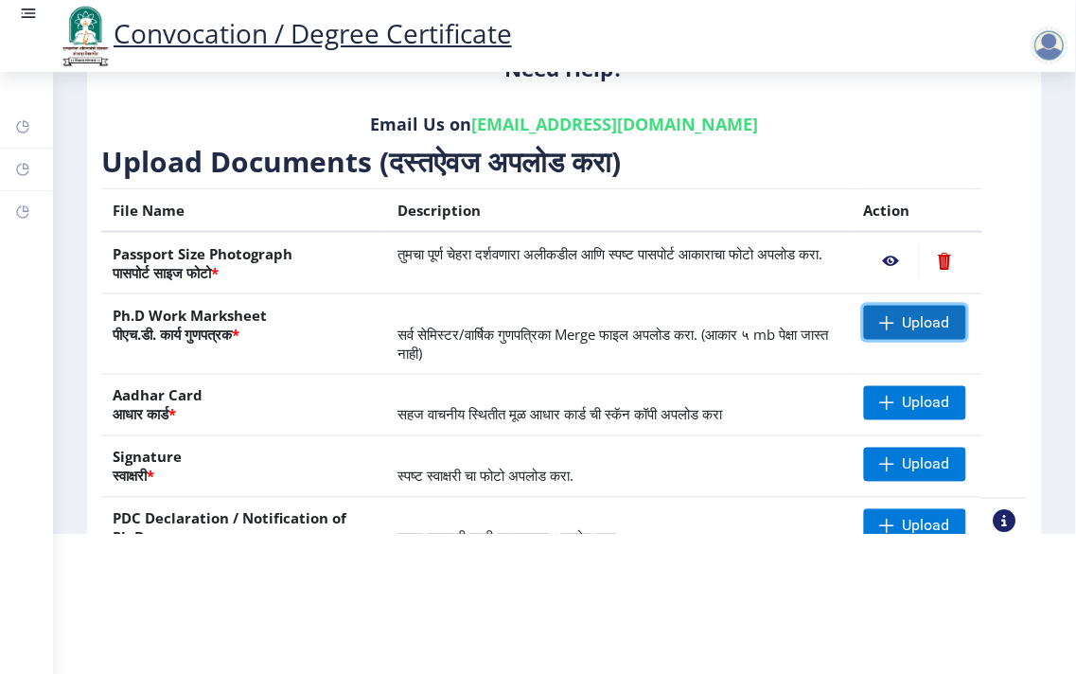
click at [903, 322] on span "Upload" at bounding box center [926, 322] width 47 height 19
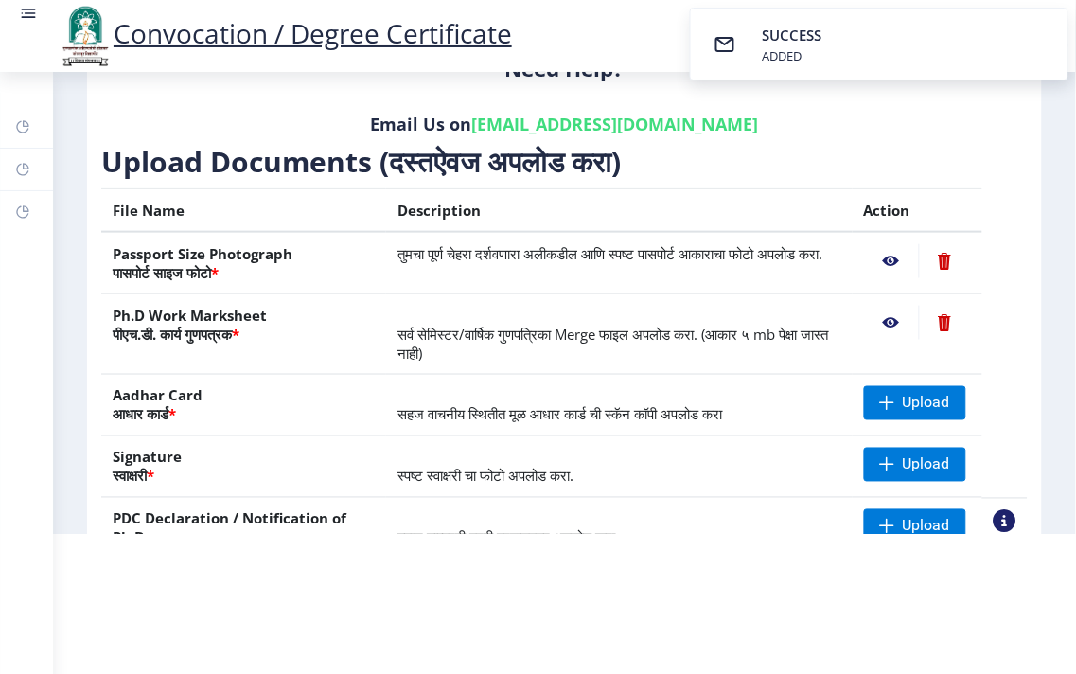
click at [877, 310] on nb-action at bounding box center [891, 323] width 55 height 34
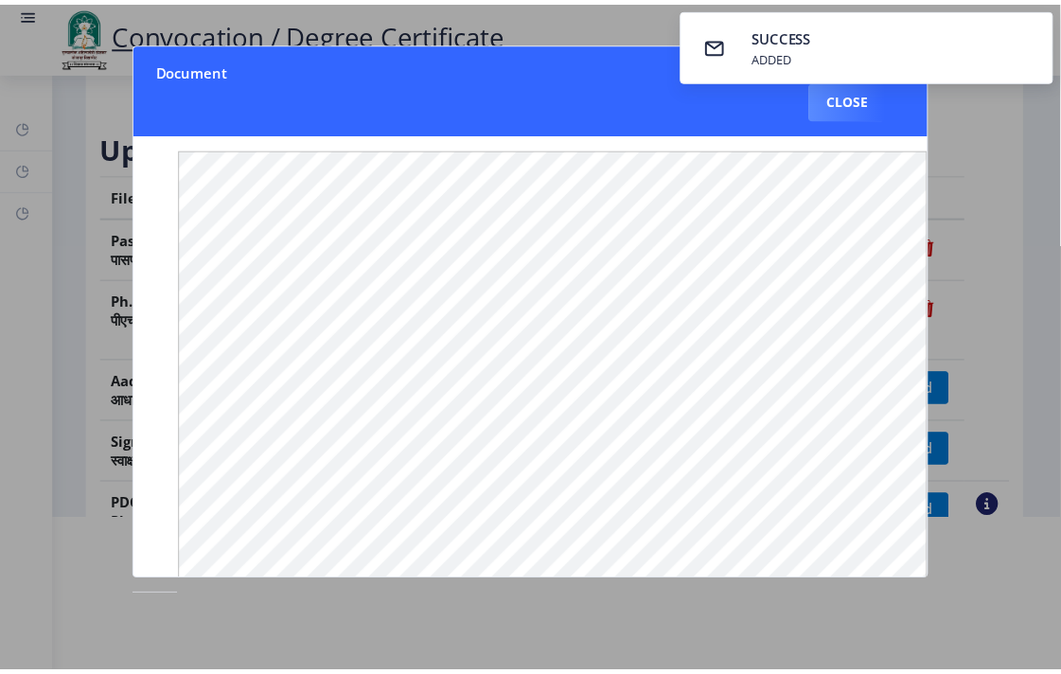
scroll to position [0, 0]
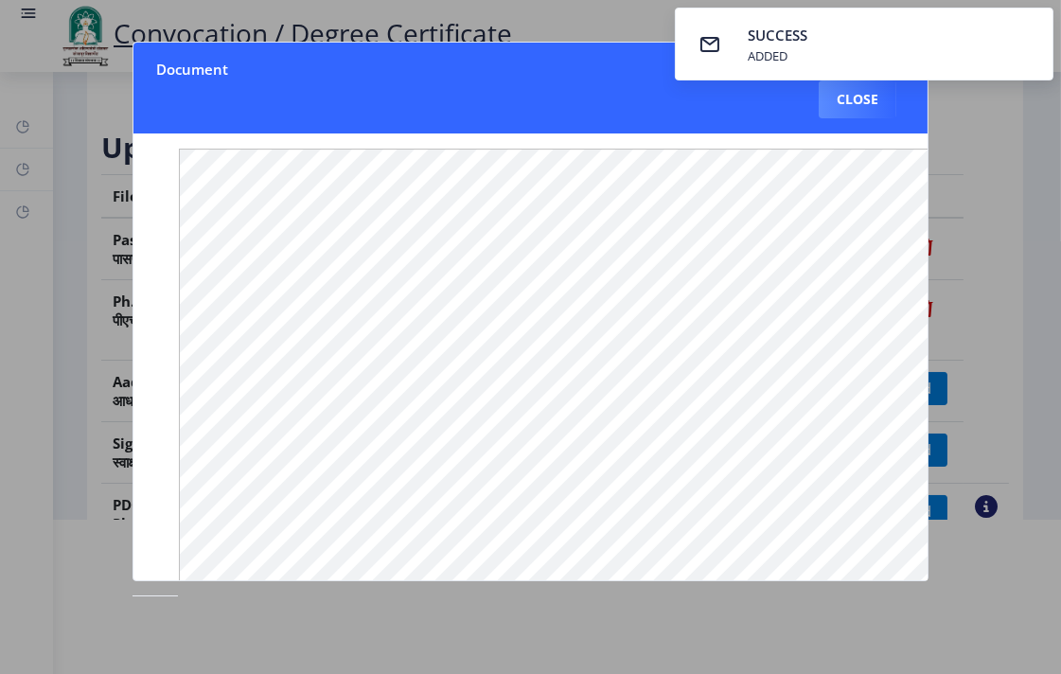
click at [818, 41] on nb-toast "SUCCESS ADDED" at bounding box center [864, 44] width 379 height 73
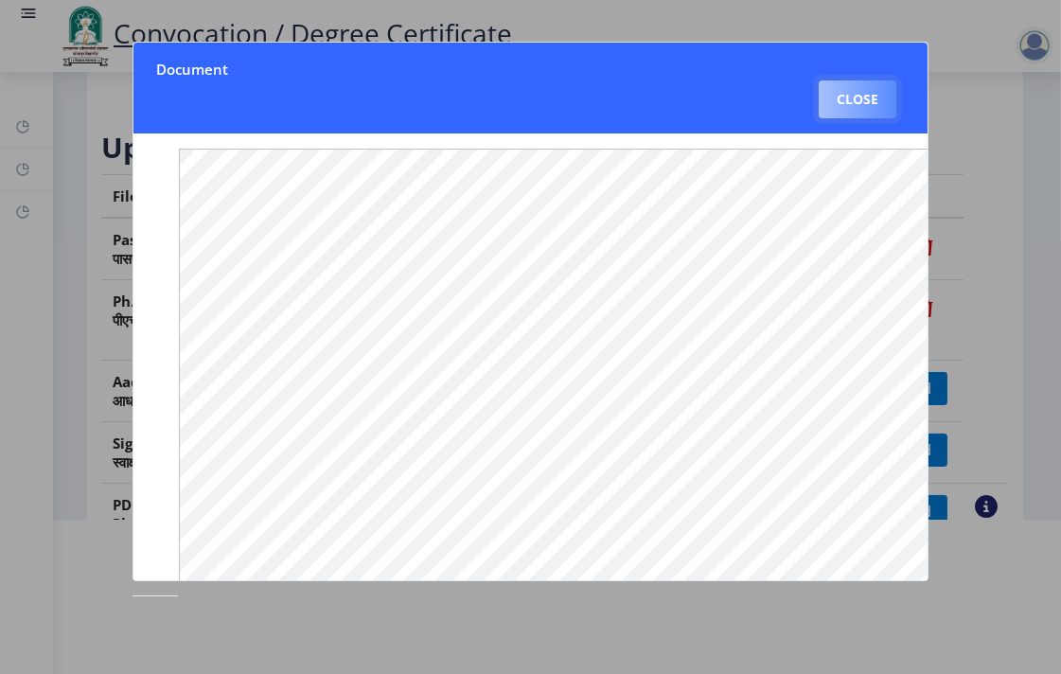
click at [838, 114] on button "Close" at bounding box center [858, 99] width 78 height 38
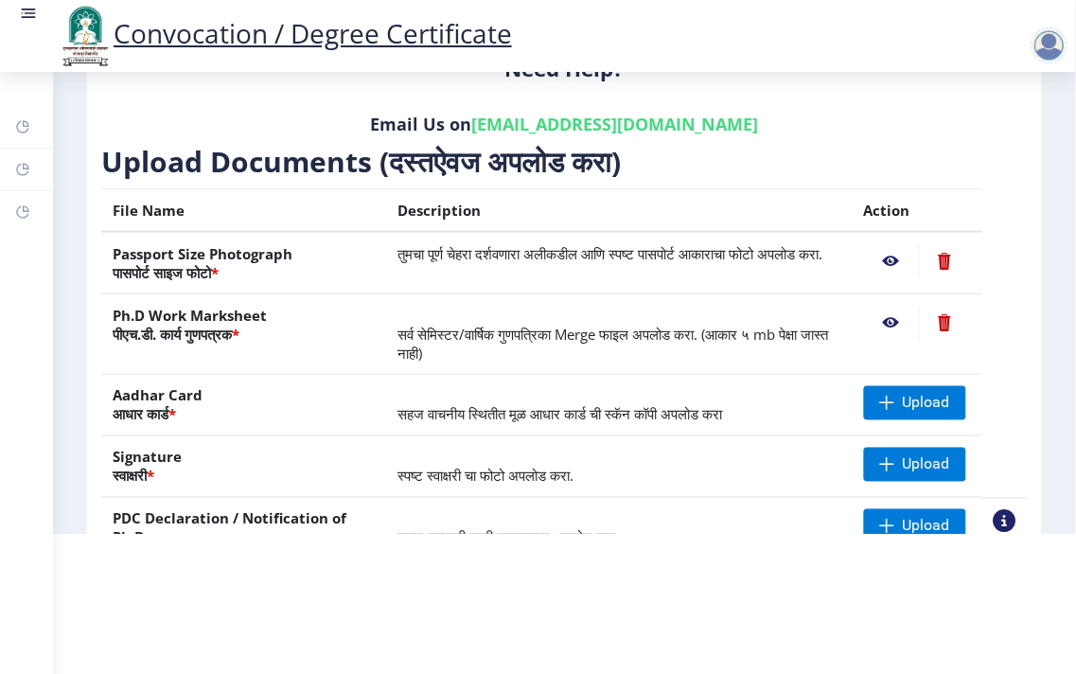
scroll to position [259, 0]
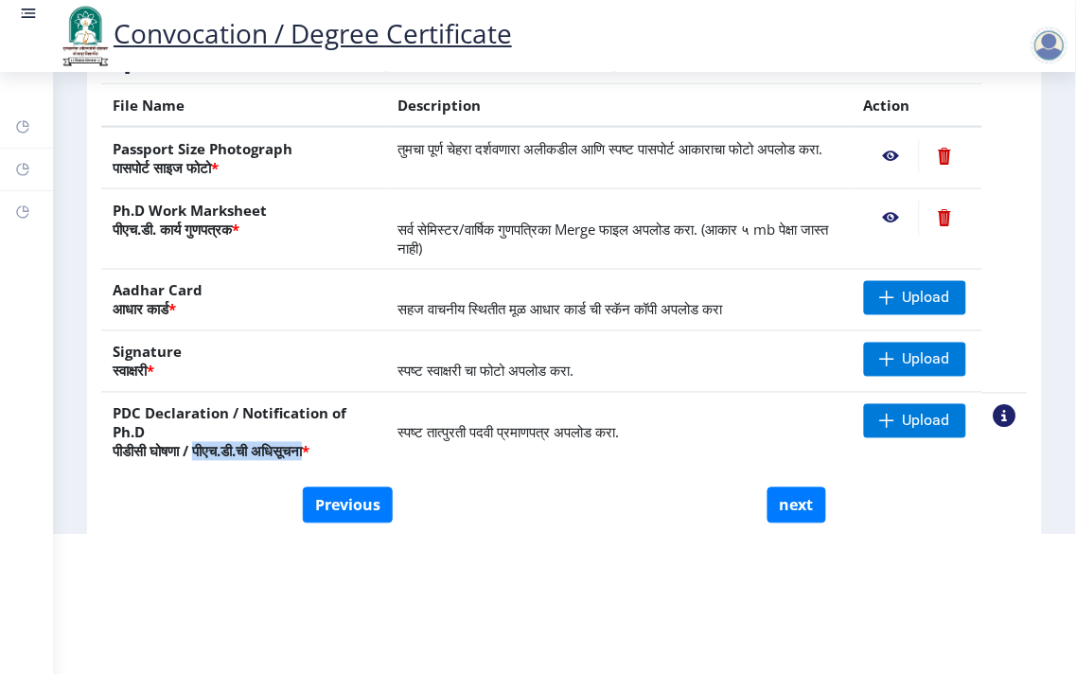
drag, startPoint x: 215, startPoint y: 449, endPoint x: 355, endPoint y: 447, distance: 140.1
click at [355, 447] on th "PDC Declaration / Notification of Ph.D पीडीसी घोषणा / पीएच.डी.ची अधिसूचना *" at bounding box center [243, 433] width 285 height 80
click at [592, 427] on span "स्पष्ट तात्पुरती पदवी प्रमाणपत्र अपलोड करा." at bounding box center [508, 432] width 221 height 19
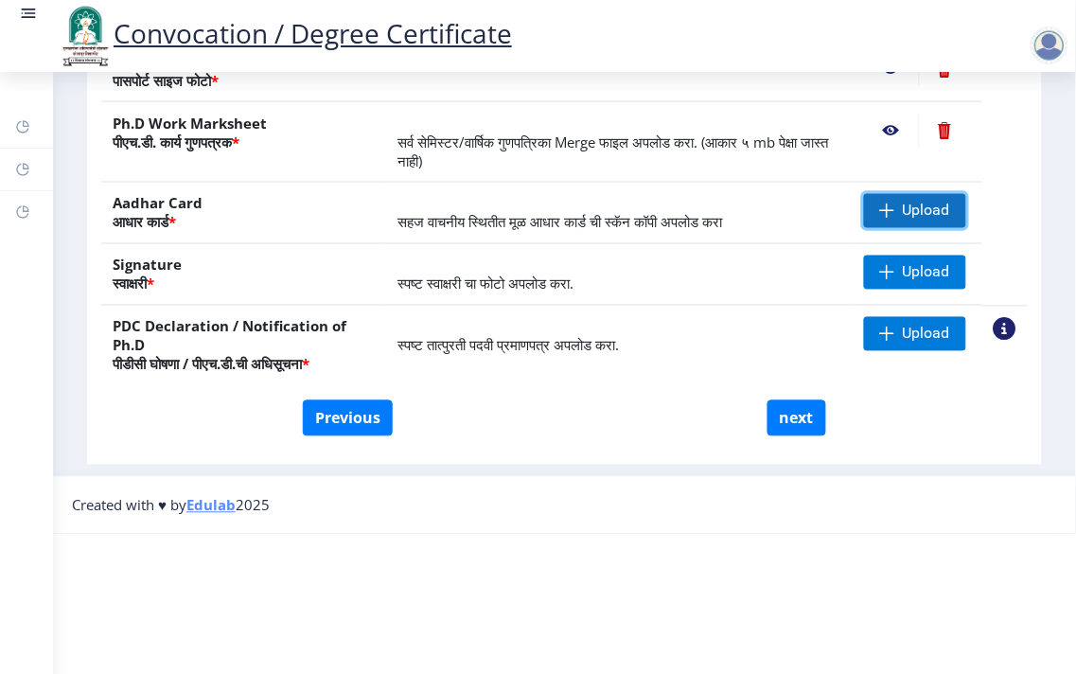
click at [880, 204] on span at bounding box center [887, 211] width 15 height 15
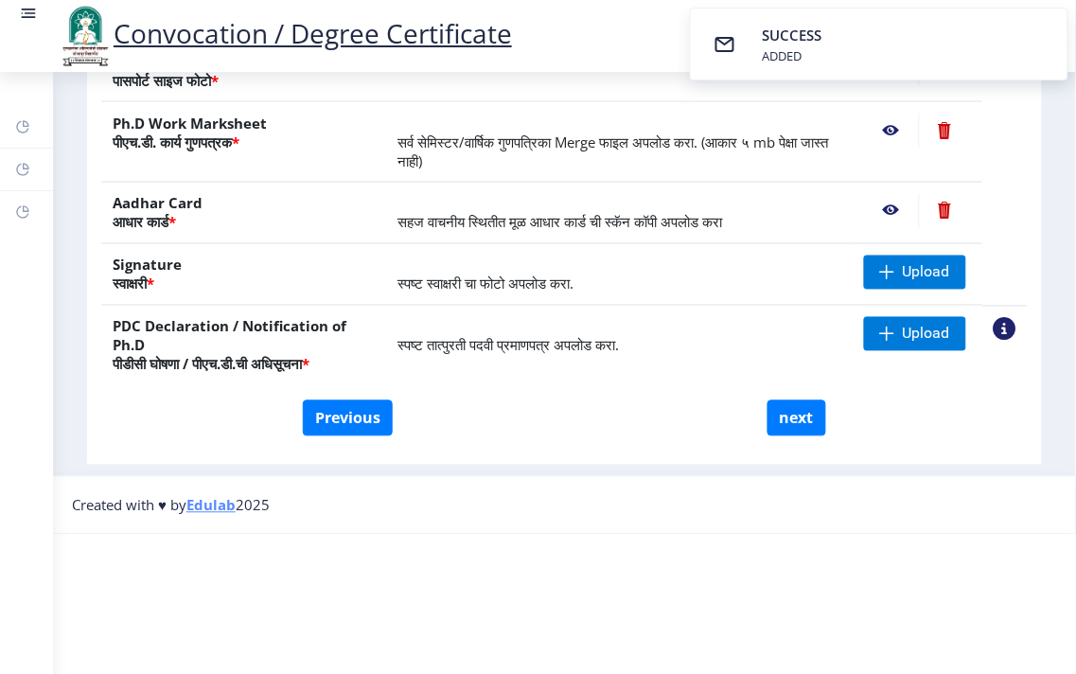
click at [885, 194] on nb-action at bounding box center [891, 211] width 55 height 34
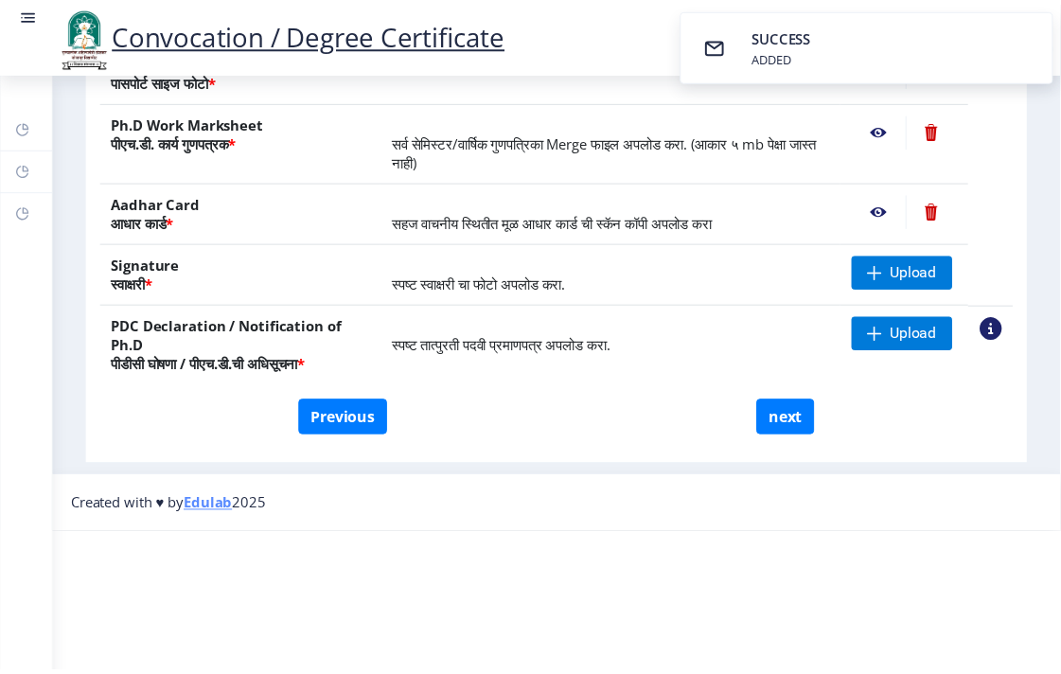
scroll to position [0, 0]
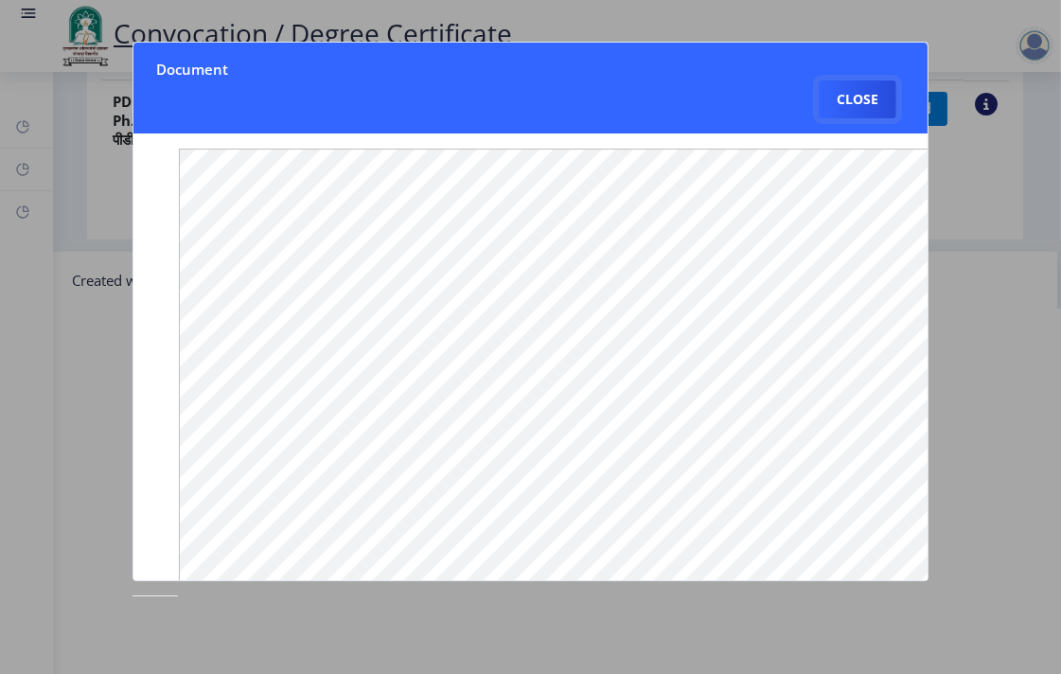
click at [856, 104] on button "Close" at bounding box center [858, 99] width 78 height 38
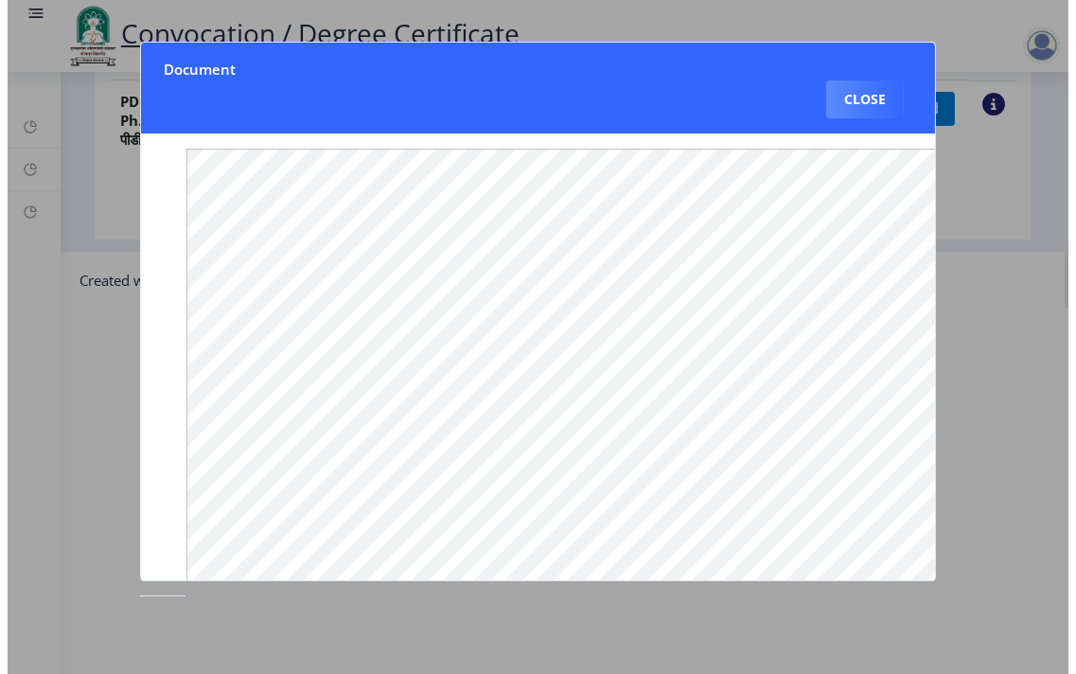
scroll to position [140, 0]
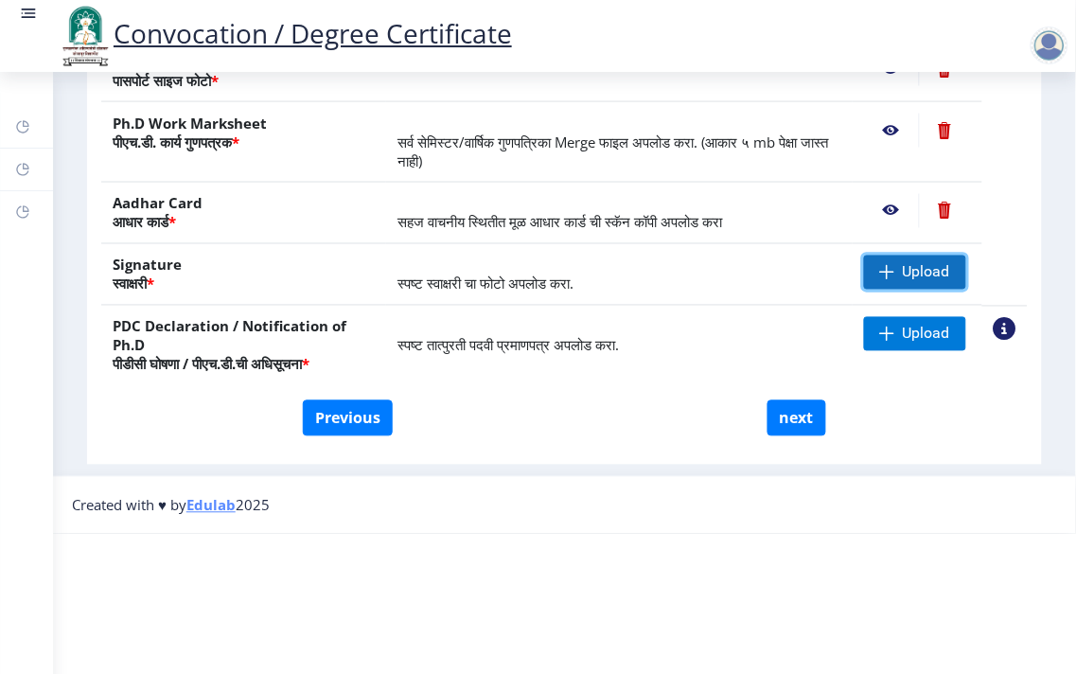
click at [929, 268] on span "Upload" at bounding box center [915, 273] width 102 height 34
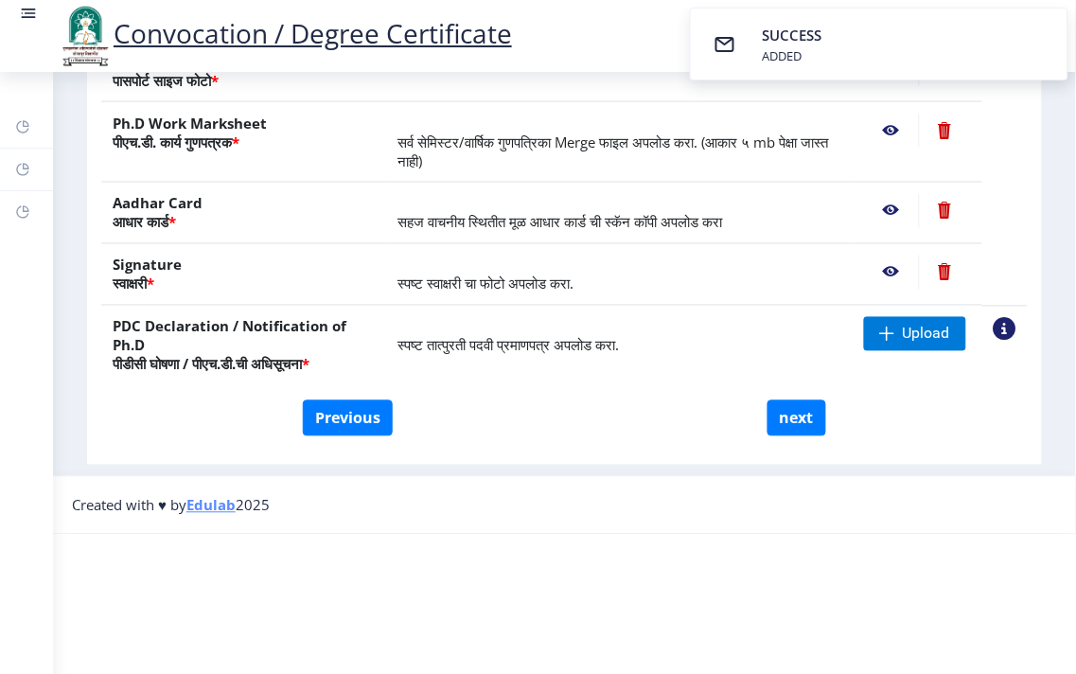
click at [890, 256] on nb-action at bounding box center [891, 273] width 55 height 34
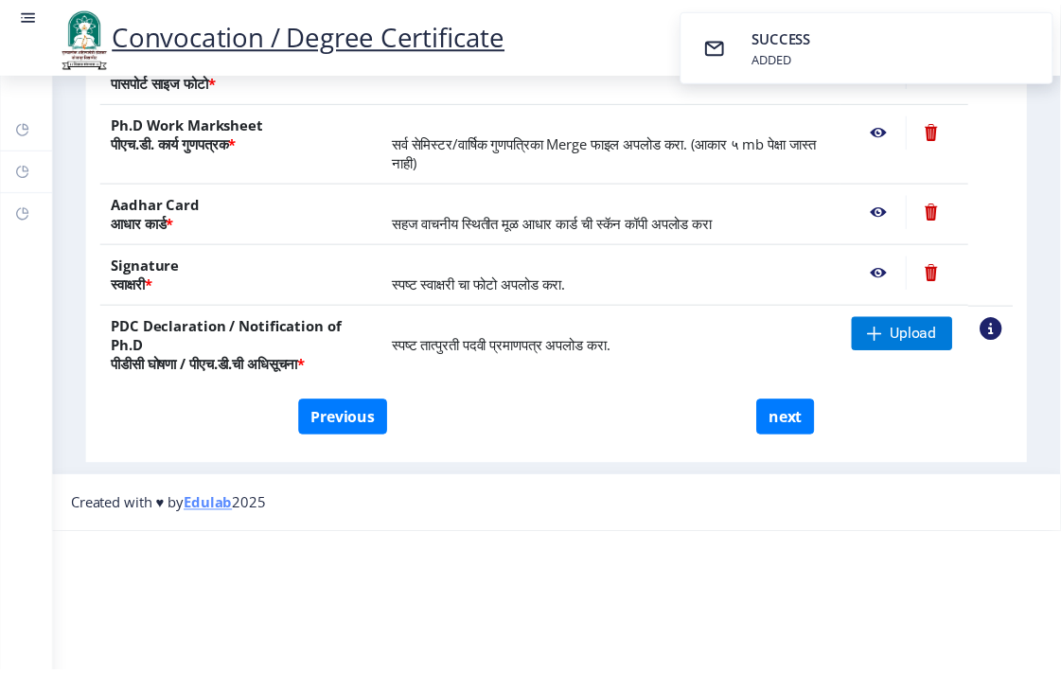
scroll to position [0, 0]
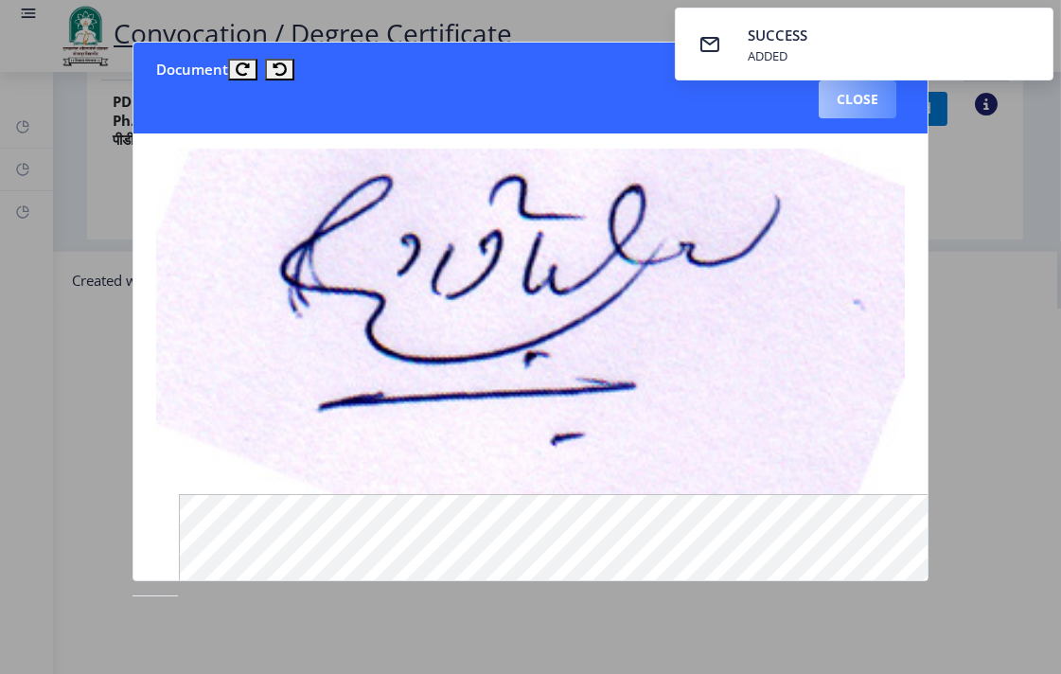
click at [845, 101] on button "Close" at bounding box center [858, 99] width 78 height 38
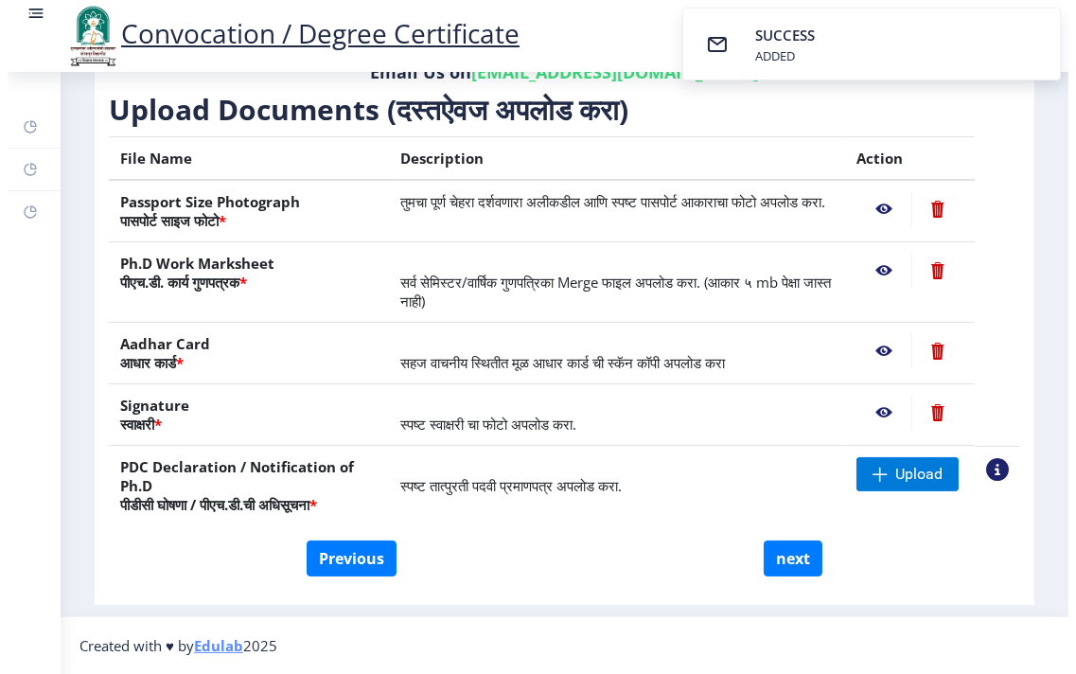
scroll to position [140, 0]
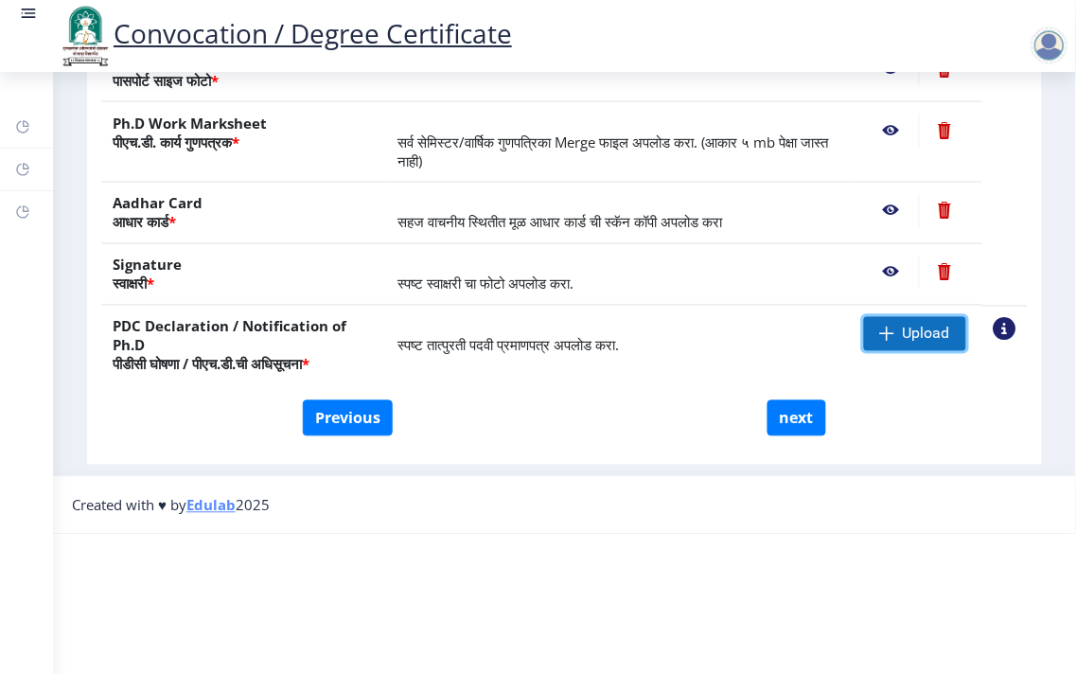
click at [929, 325] on span "Upload" at bounding box center [926, 334] width 47 height 19
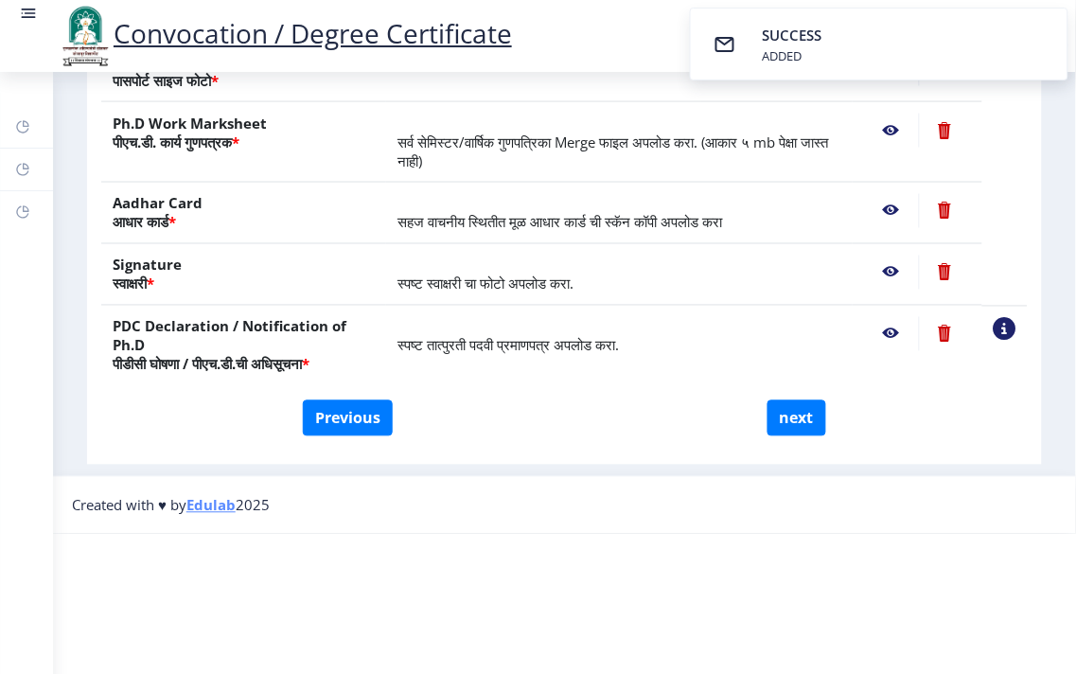
click at [881, 317] on nb-action at bounding box center [891, 334] width 55 height 34
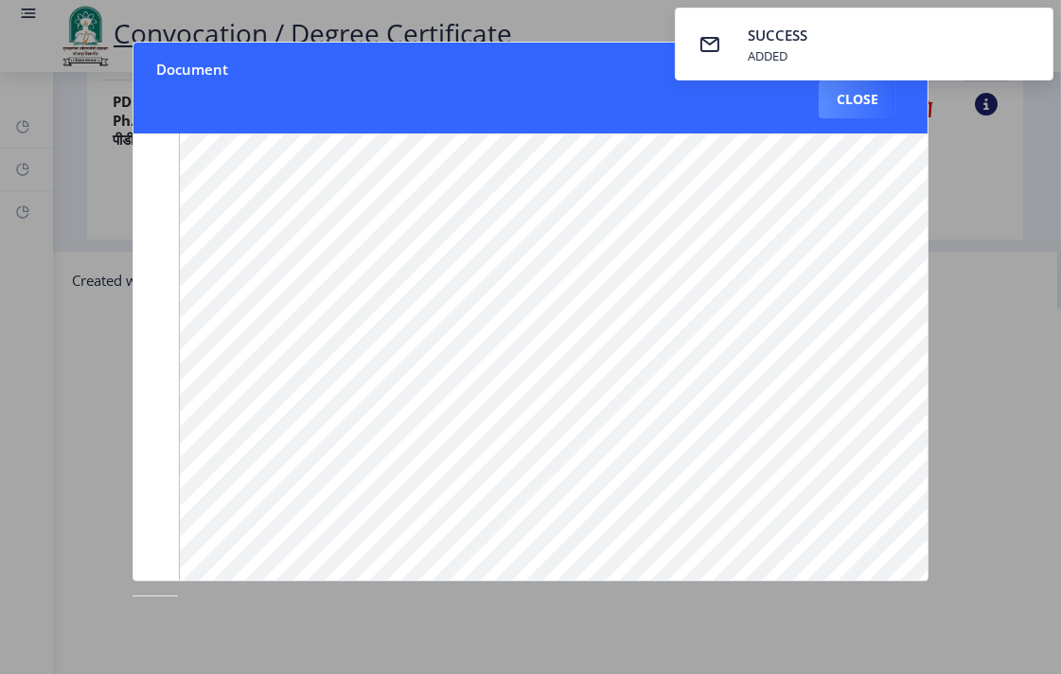
scroll to position [254, 0]
click at [829, 45] on nb-toast "SUCCESS ADDED" at bounding box center [864, 44] width 379 height 73
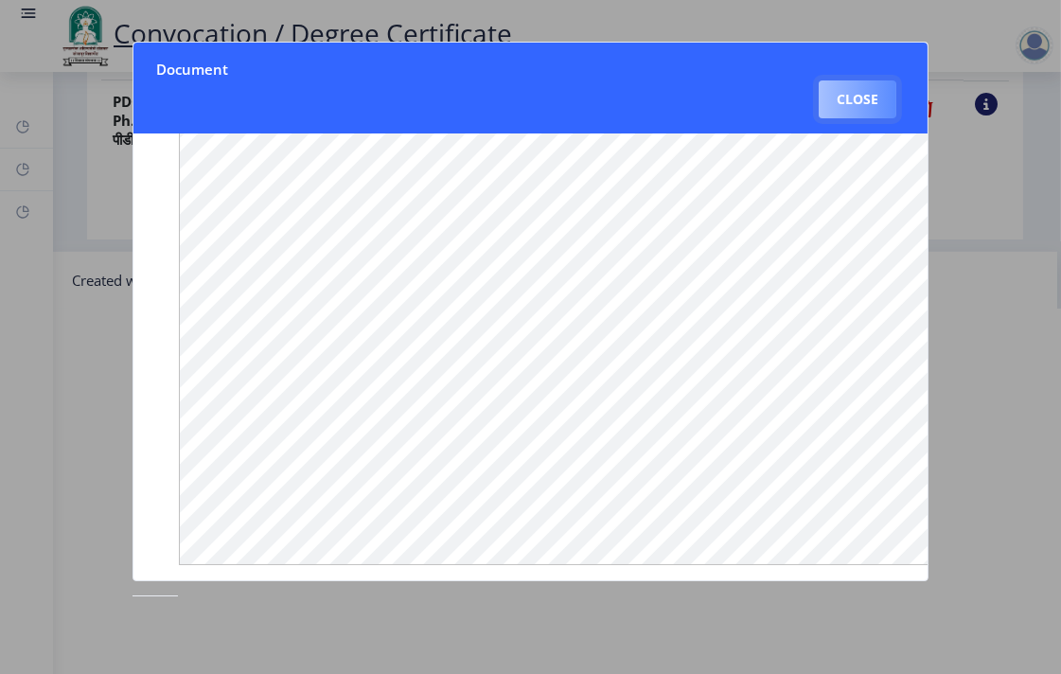
click at [853, 99] on button "Close" at bounding box center [858, 99] width 78 height 38
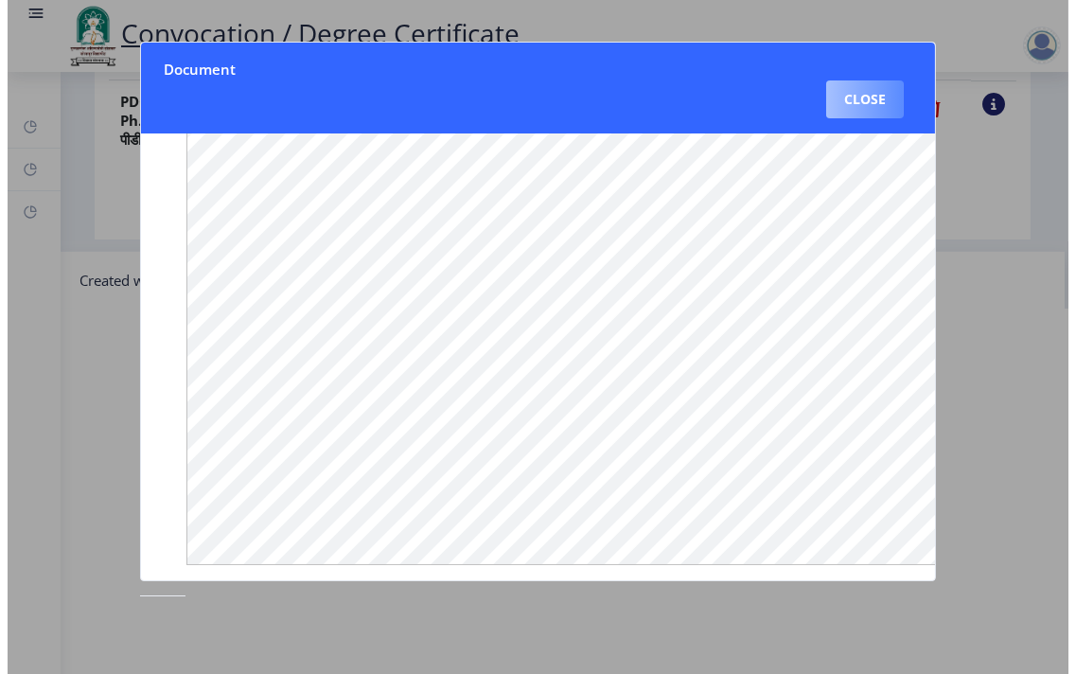
scroll to position [140, 0]
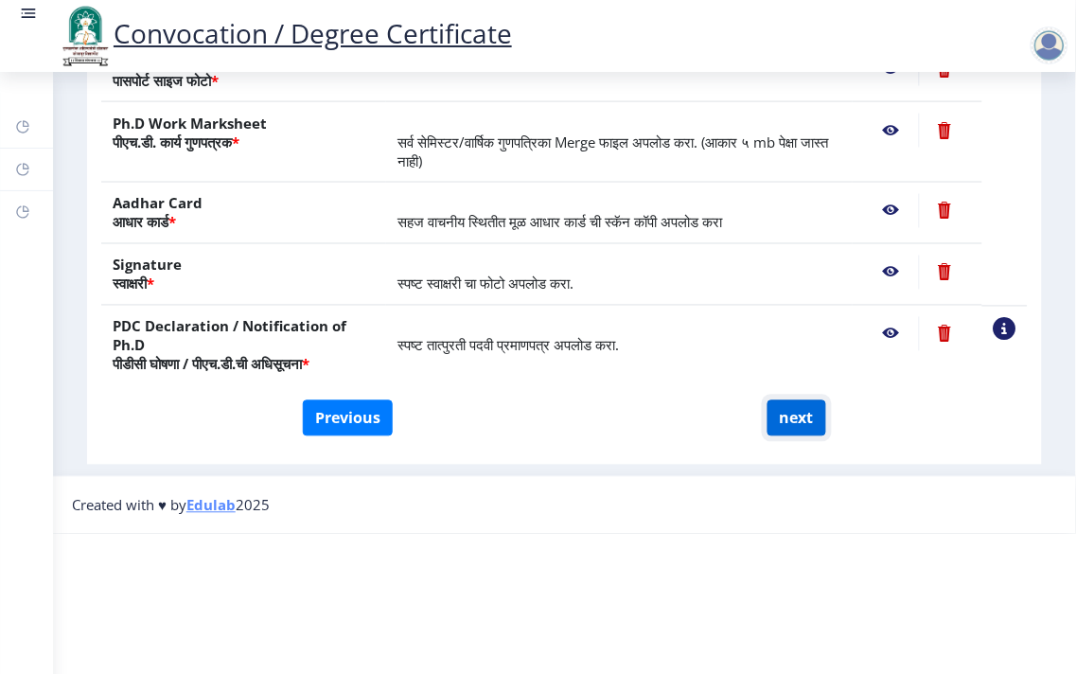
click at [816, 412] on button "next" at bounding box center [797, 418] width 59 height 36
select select
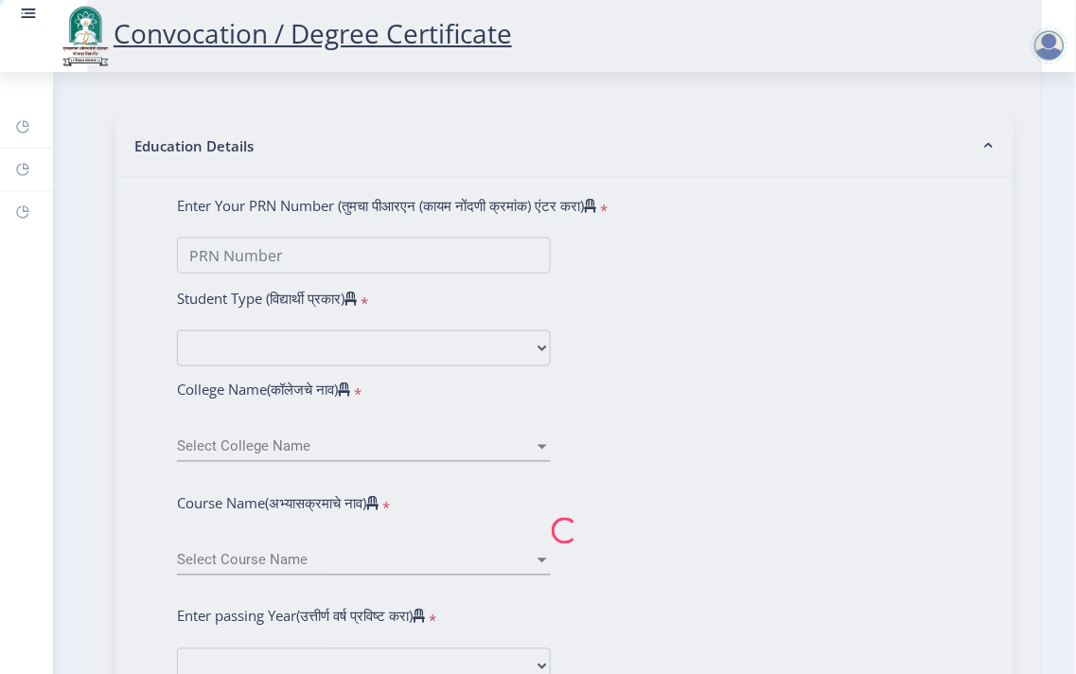
type input "Hanumant Ganpat Nimase"
type input "Subhadra"
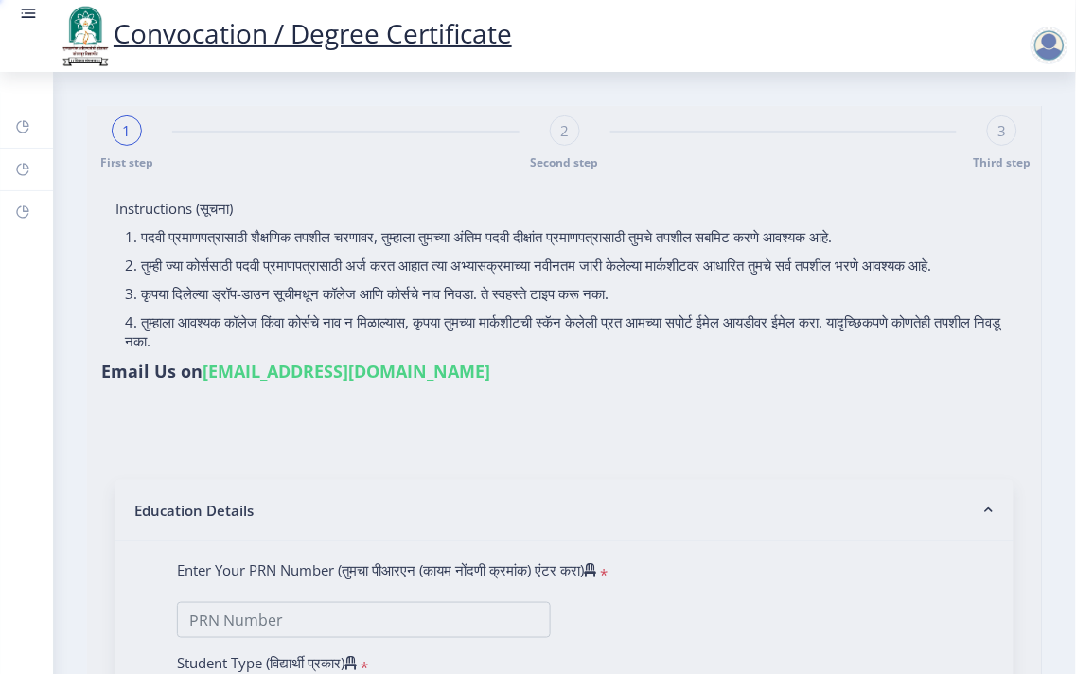
select select
type input "Hanumant Ganpat Nimase"
type input "Subhadra"
type input "202301097076005"
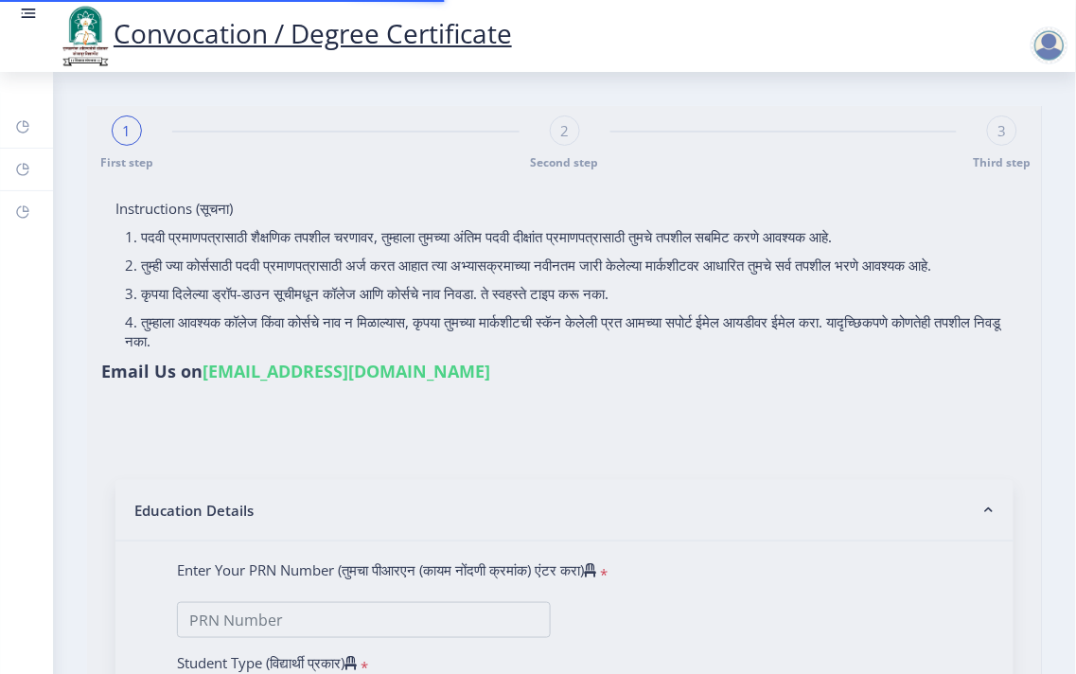
select select "Regular"
select select "2025"
select select "July"
select select "Grade B+"
type input "202203112"
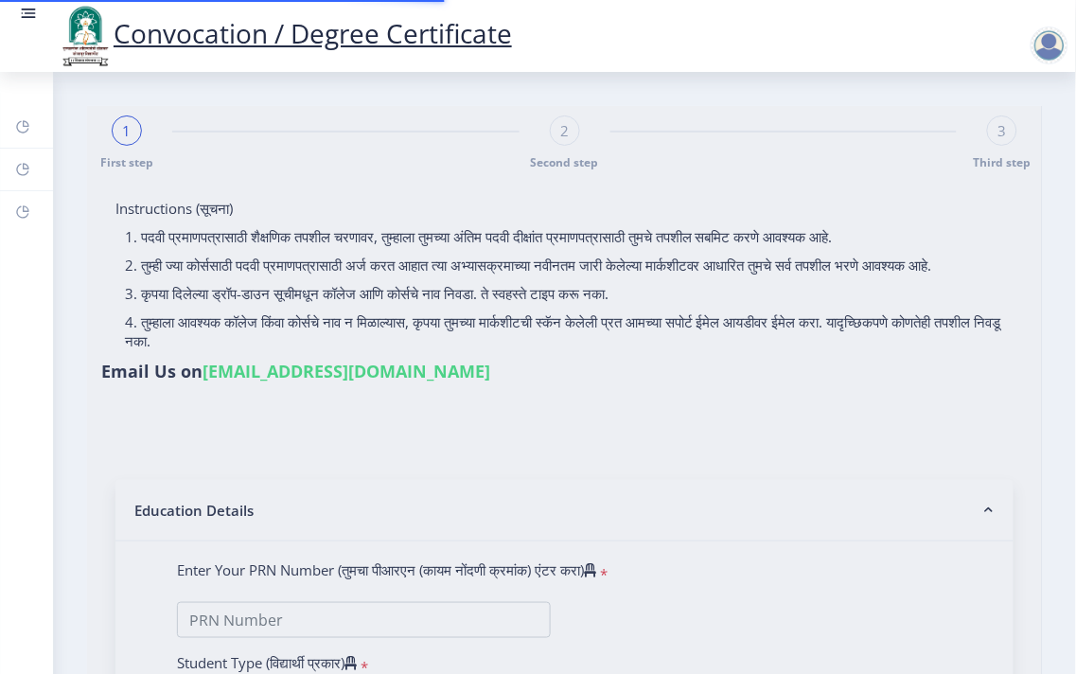
type input "NIMASE HANUMANT GANPAT"
type input "SUBHADRA"
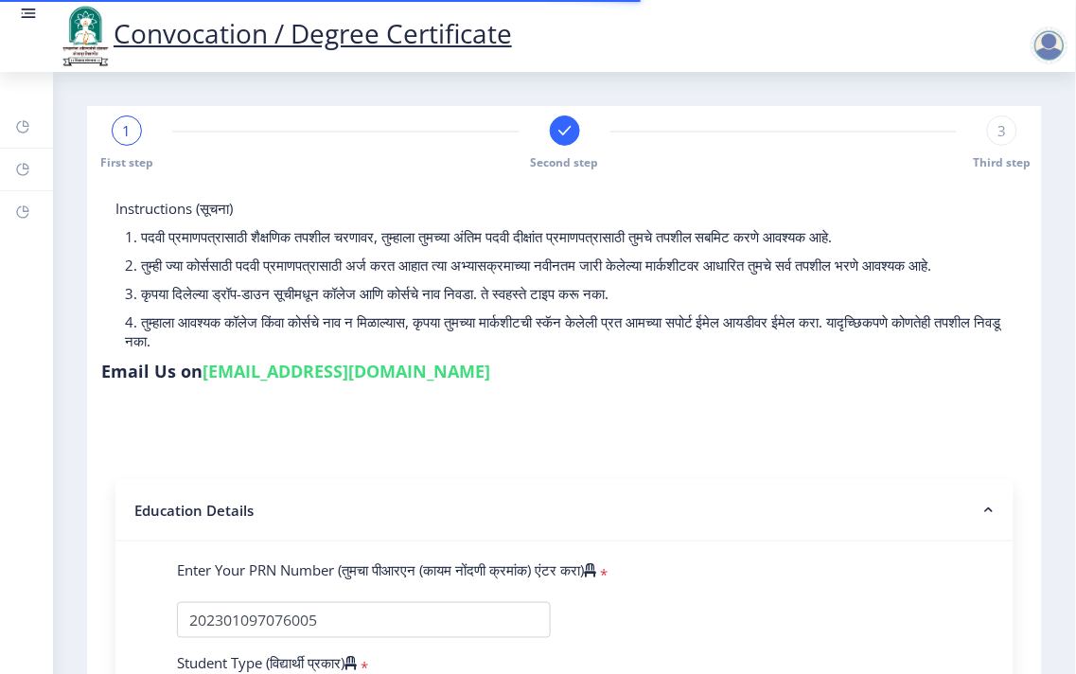
select select
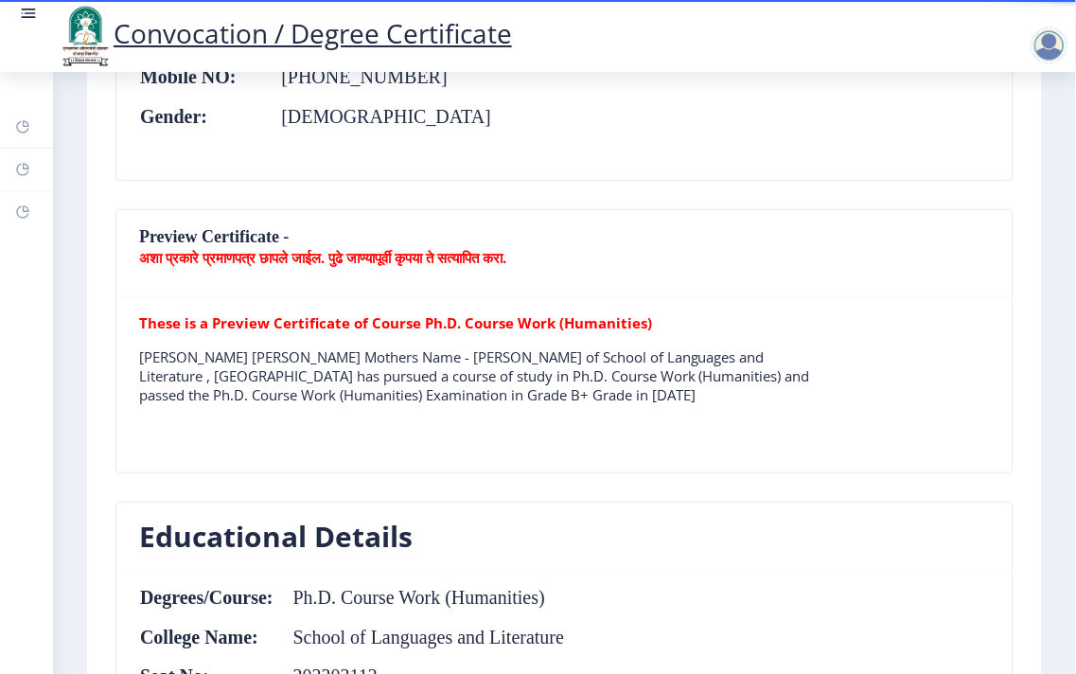
scroll to position [1472, 0]
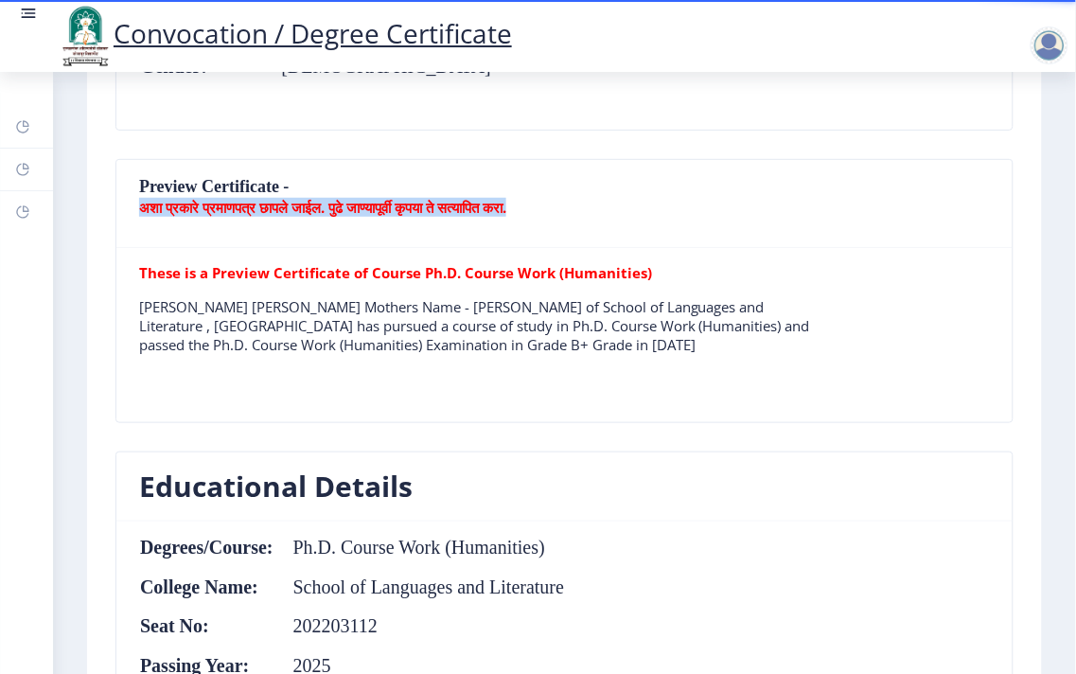
drag, startPoint x: 142, startPoint y: 209, endPoint x: 598, endPoint y: 209, distance: 456.2
click at [598, 209] on p "अशा प्रकारे प्रमाणपत्र छापले जाईल. पुढे जाण्यापूर्वी कृपया ते सत्यापित करा." at bounding box center [564, 207] width 851 height 19
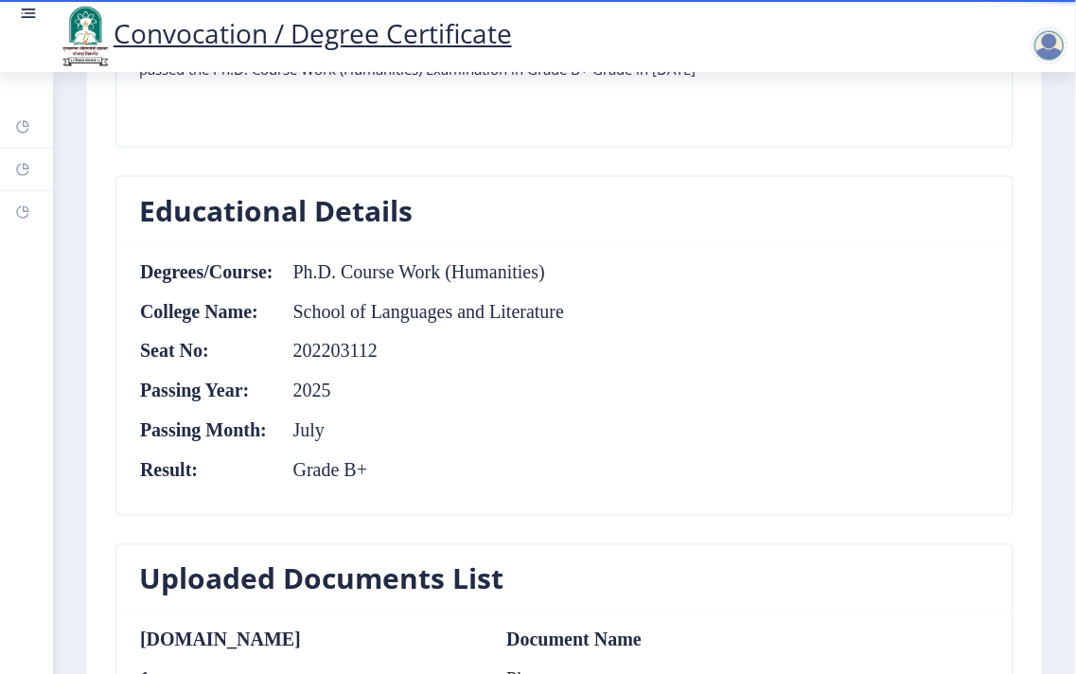
scroll to position [1787, 0]
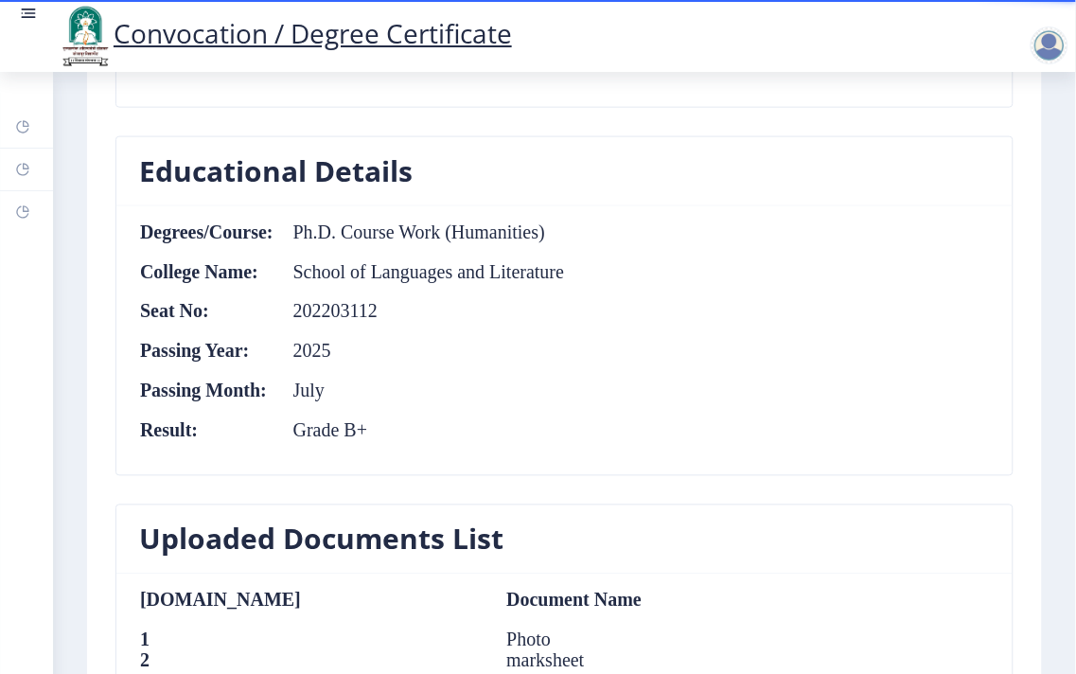
click at [606, 213] on nb-card-body "Degrees/Course: Ph.D. Course Work (Humanities) College Name: School of Language…" at bounding box center [564, 340] width 896 height 269
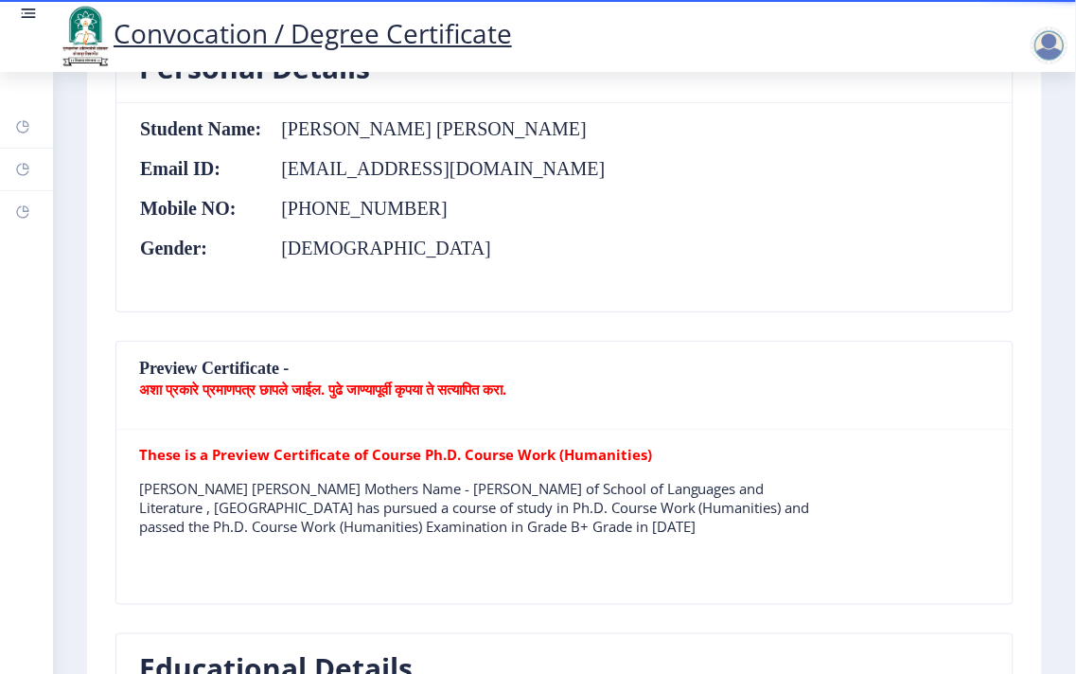
scroll to position [1195, 0]
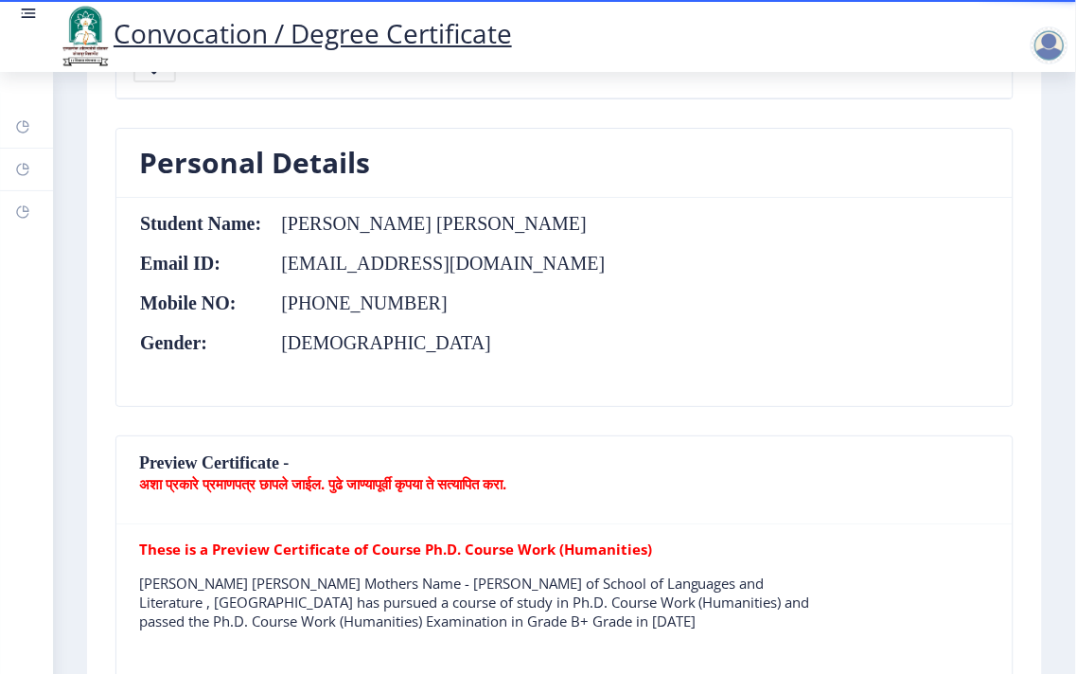
click at [367, 477] on b "अशा प्रकारे प्रमाणपत्र छापले जाईल. पुढे जाण्यापूर्वी कृपया ते सत्यापित करा." at bounding box center [322, 483] width 367 height 19
click at [351, 545] on b "These is a Preview Certificate of Course Ph.D. Course Work (Humanities)" at bounding box center [395, 549] width 513 height 19
click at [258, 459] on nb-card-header "Preview Certificate - अशा प्रकारे प्रमाणपत्र छापले जाईल. पुढे जाण्यापूर्वी कृपय…" at bounding box center [564, 480] width 896 height 88
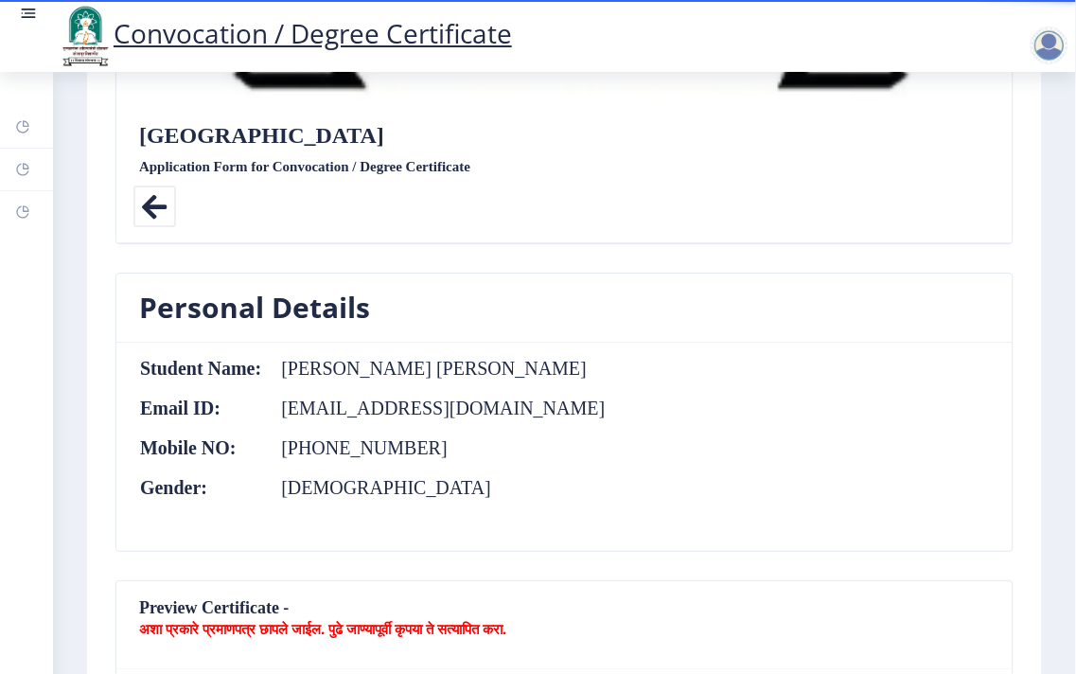
scroll to position [1052, 0]
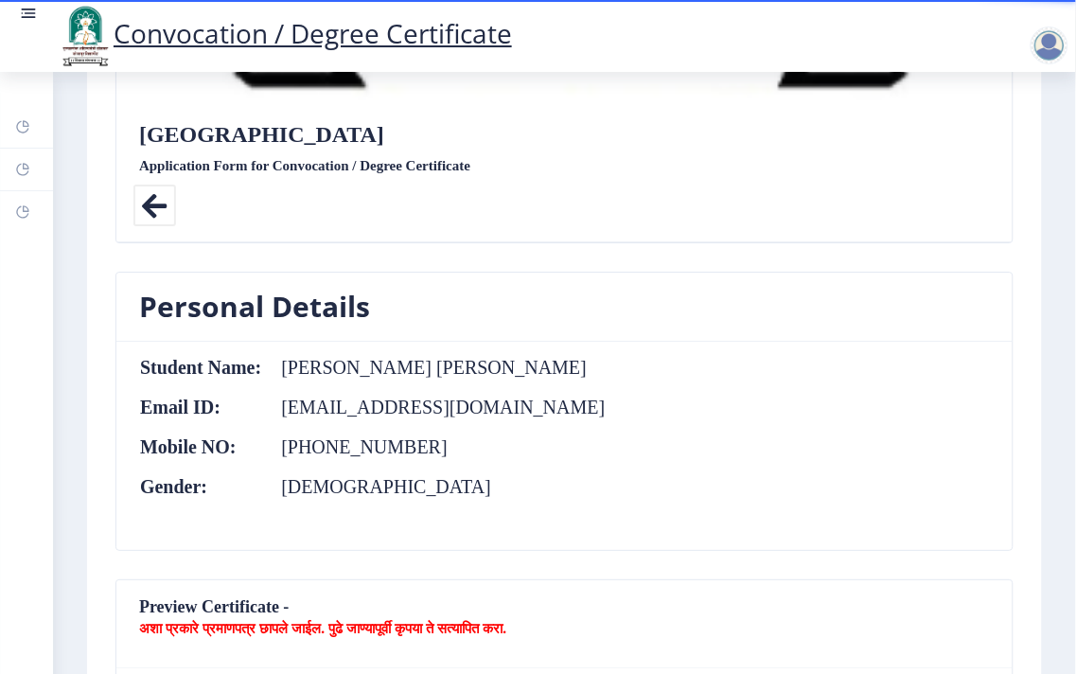
click at [328, 371] on td "Hanumant Ganpat Nimase" at bounding box center [434, 367] width 344 height 21
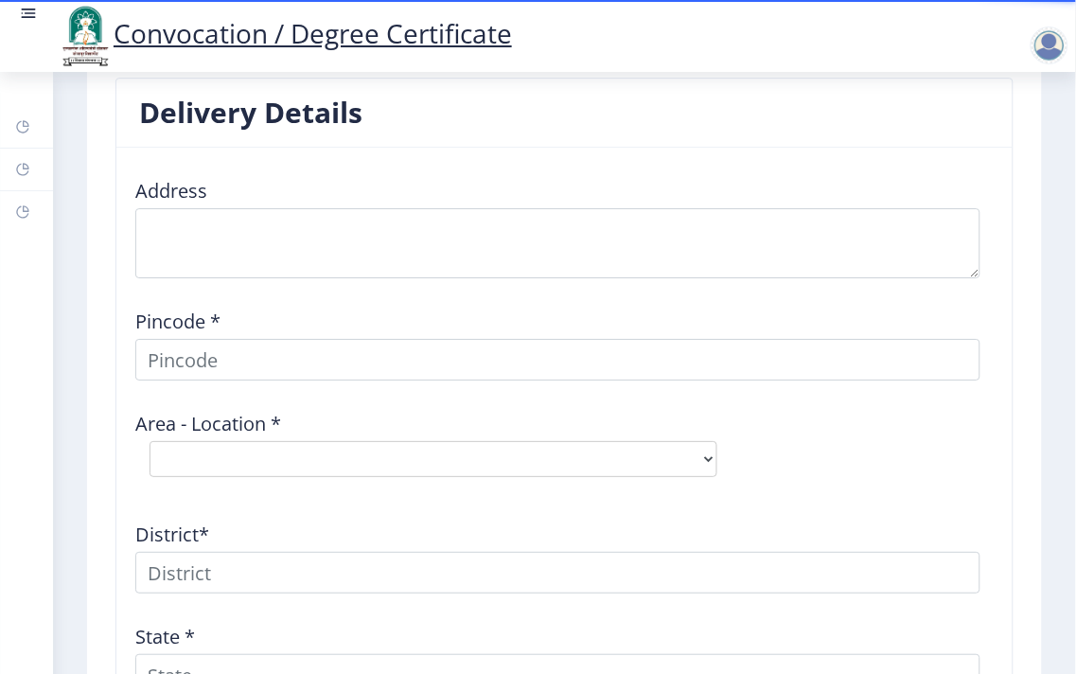
scroll to position [2523, 0]
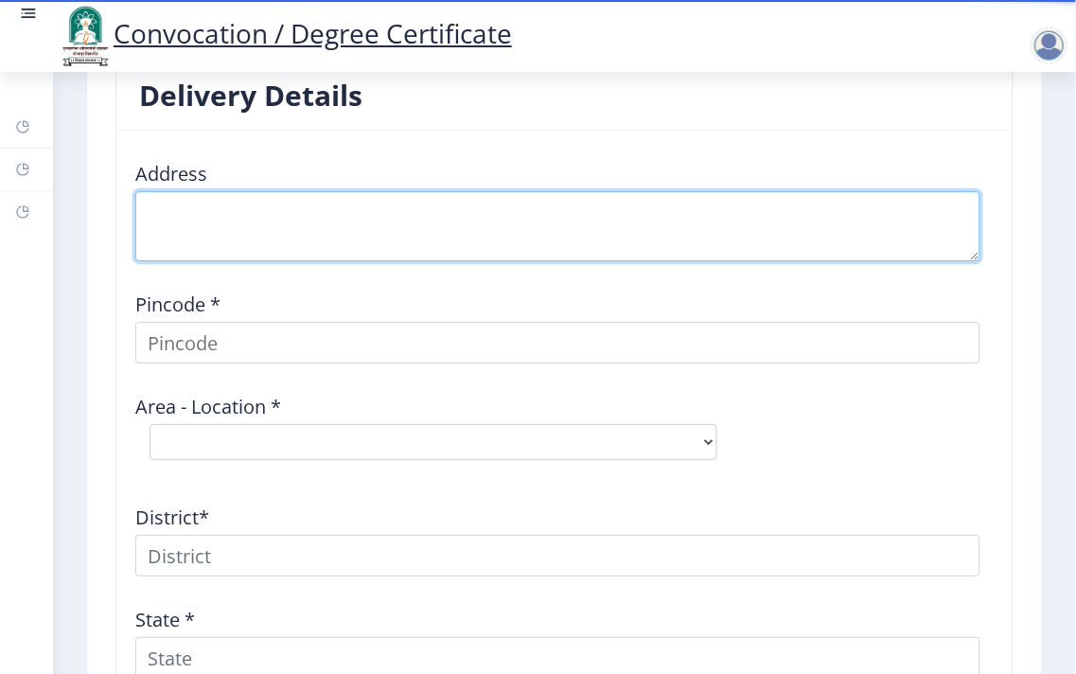
click at [363, 218] on textarea at bounding box center [557, 226] width 845 height 70
type textarea "AT POST DIVADI TAL MOHOL DIST SOLAPUR"
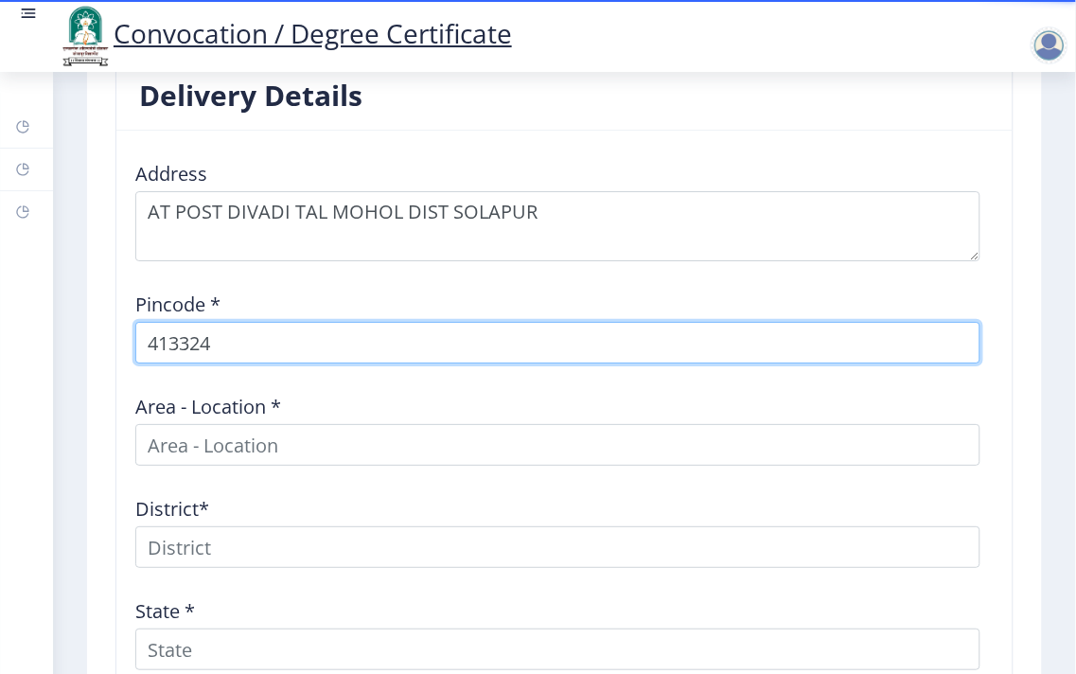
type input "413324"
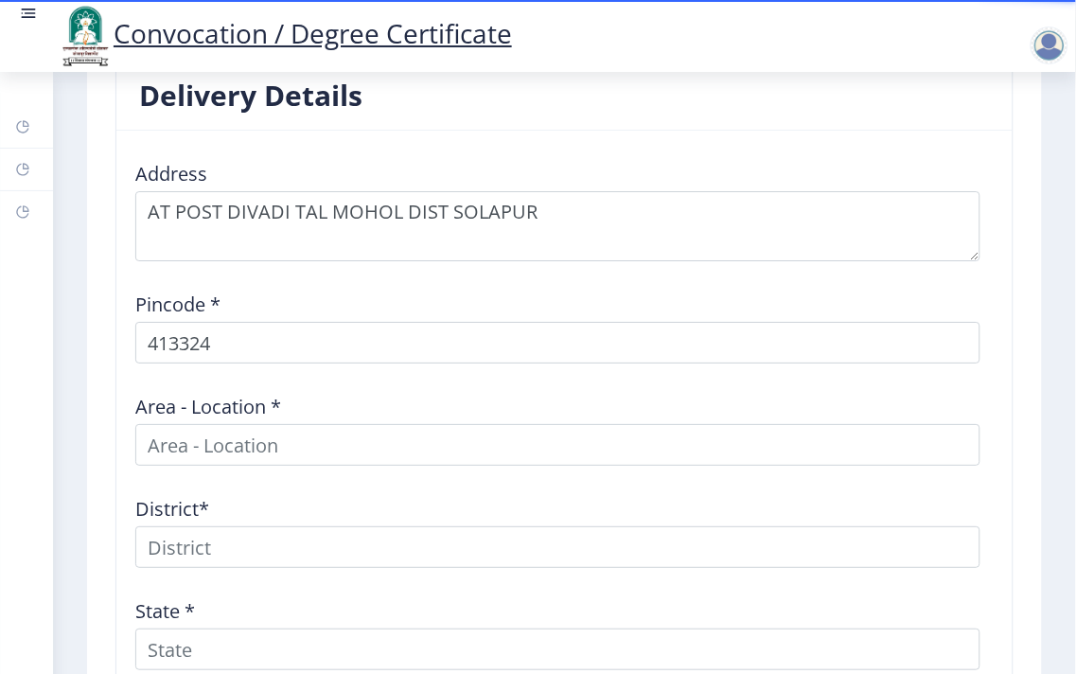
select select
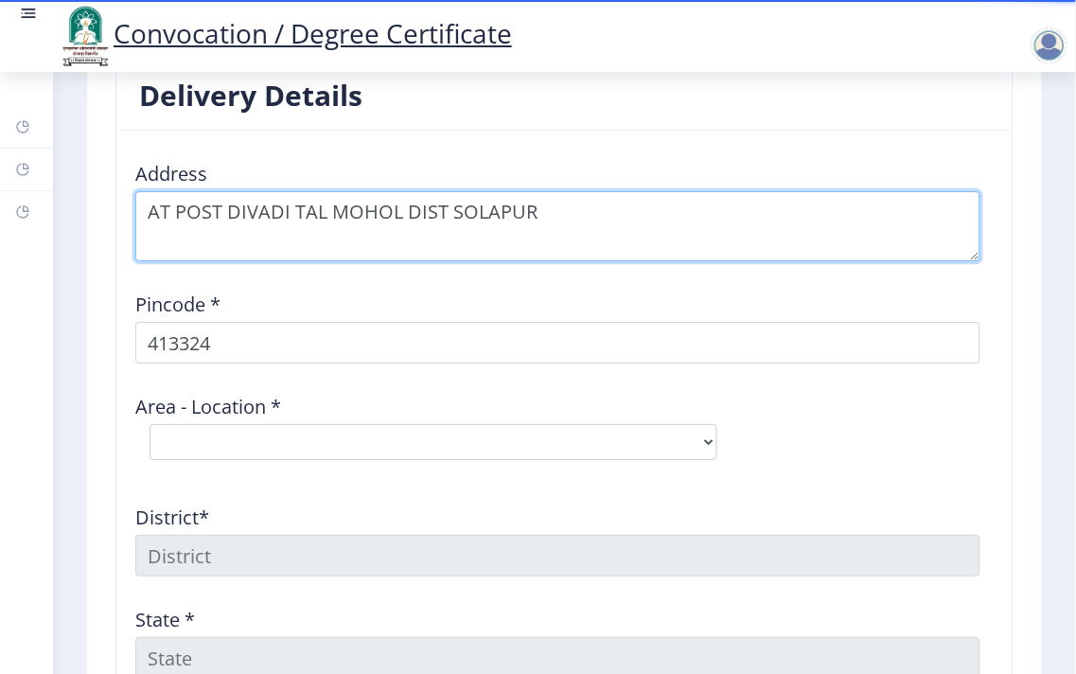
click at [252, 215] on textarea at bounding box center [557, 226] width 845 height 70
click at [251, 215] on textarea at bounding box center [557, 226] width 845 height 70
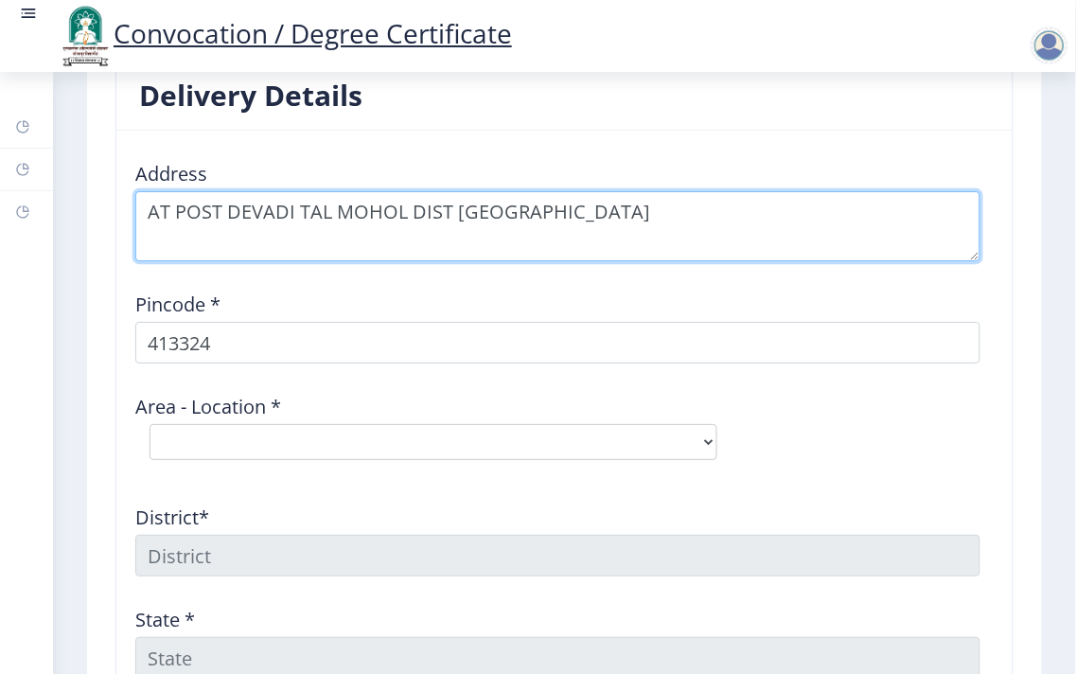
type textarea "AT POST DEVADI TAL MOHOL DIST SOLAPUR"
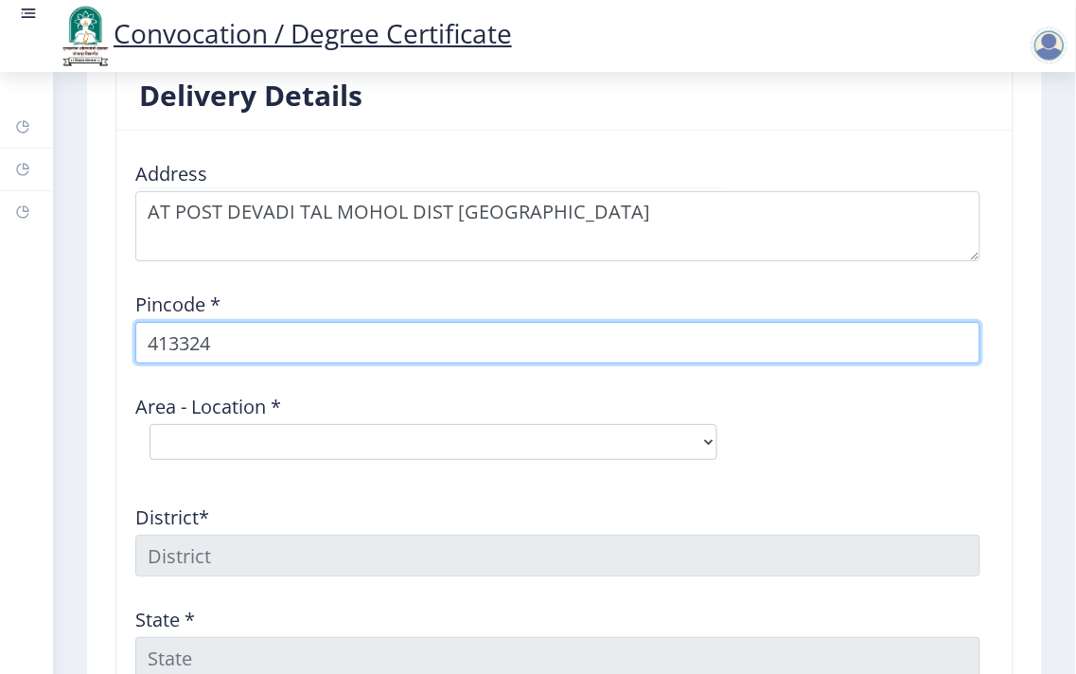
click at [282, 350] on input "413324" at bounding box center [557, 343] width 845 height 42
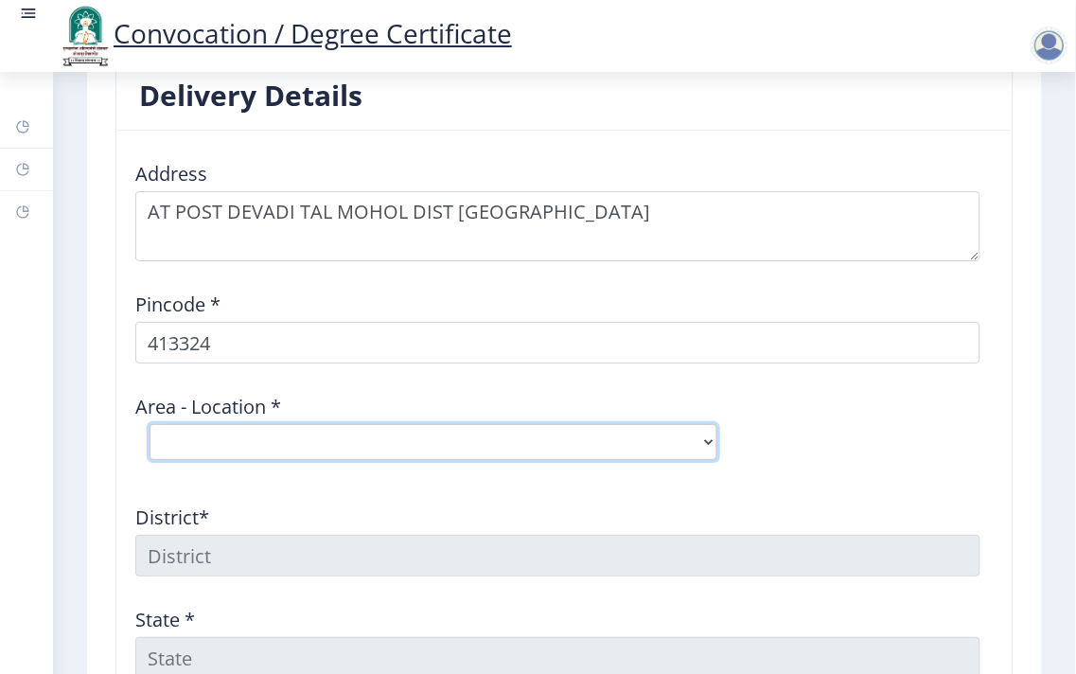
click at [222, 431] on select "Select Area Location Deodi B.O Hiware B.O Khandali B.O Papari B.O Shetphal S.O" at bounding box center [434, 442] width 568 height 36
select select "1: Object"
click at [150, 424] on select "Select Area Location Deodi B.O Hiware B.O Khandali B.O Papari B.O Shetphal S.O" at bounding box center [434, 442] width 568 height 36
type input "SOLAPUR"
type input "Maharashtra"
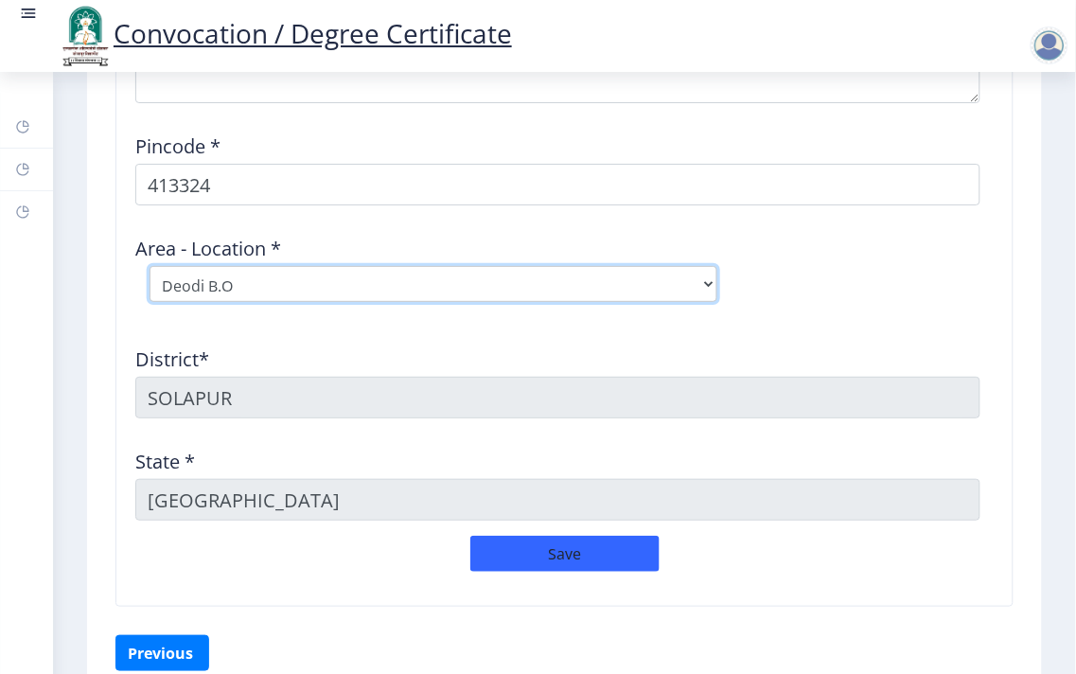
scroll to position [2734, 0]
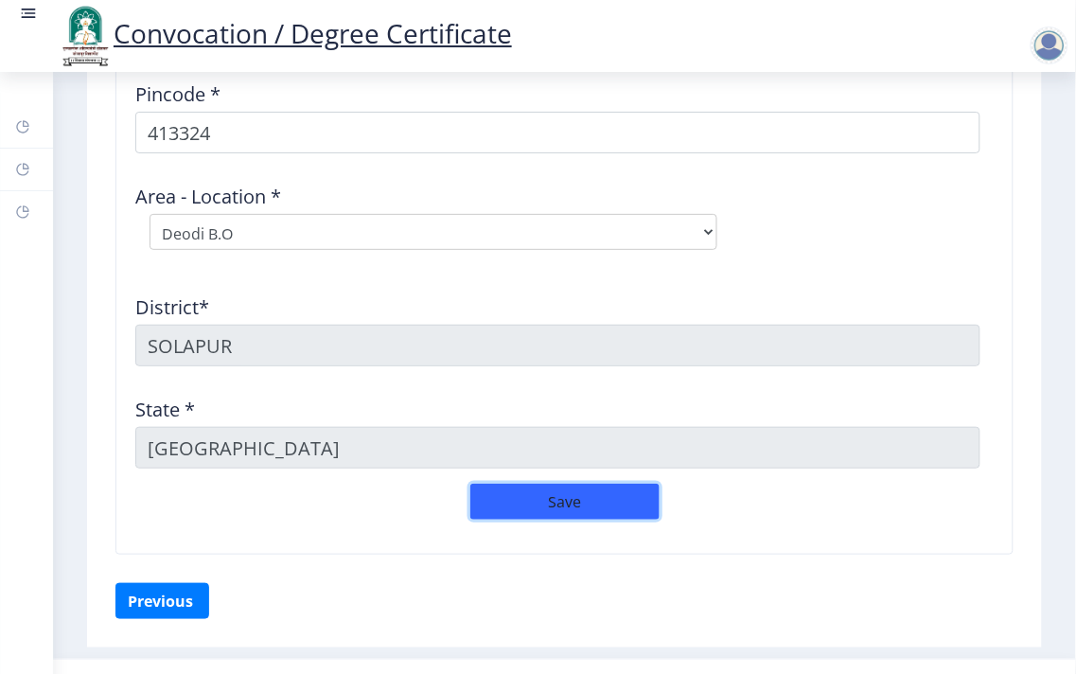
click at [545, 498] on button "Save" at bounding box center [564, 502] width 189 height 36
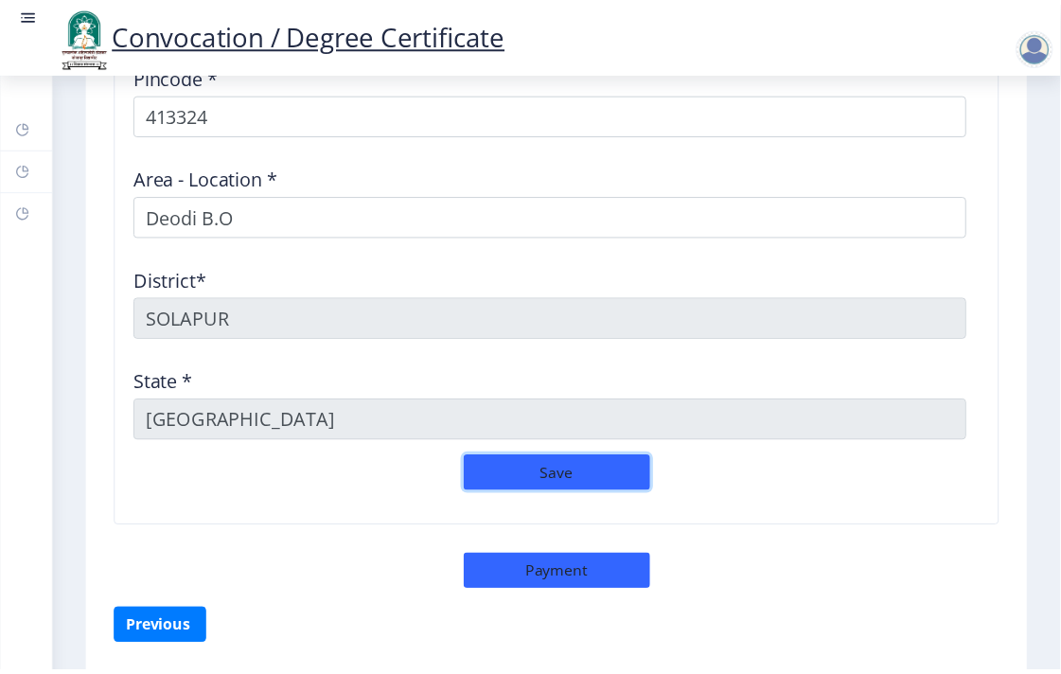
scroll to position [2819, 0]
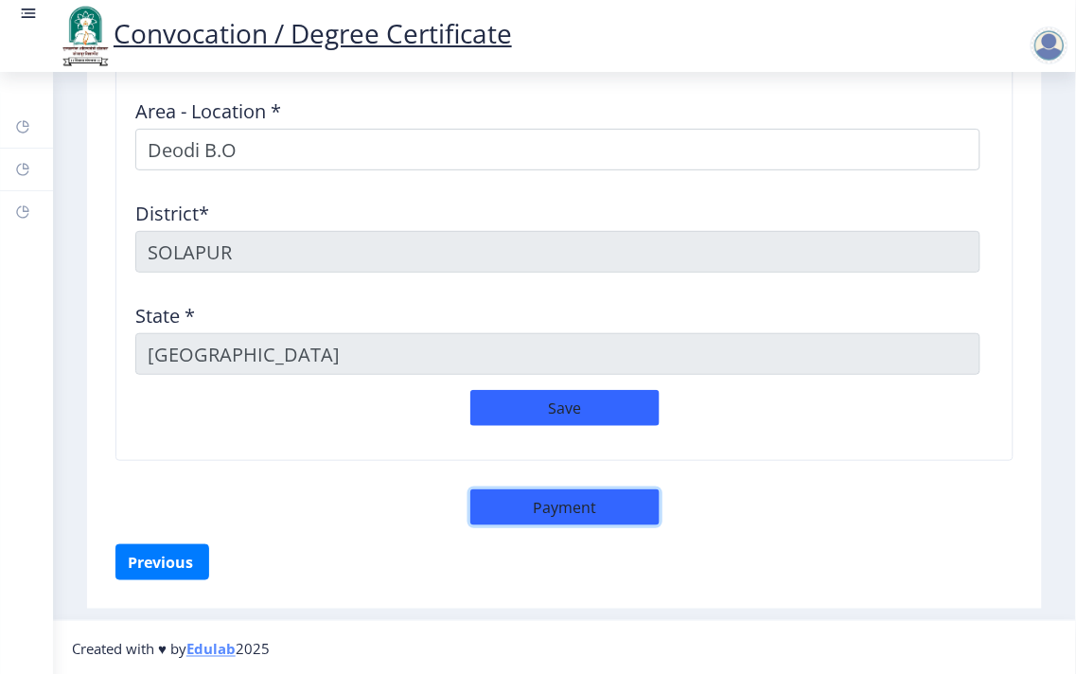
click at [533, 499] on button "Payment" at bounding box center [564, 507] width 189 height 36
select select "sealed"
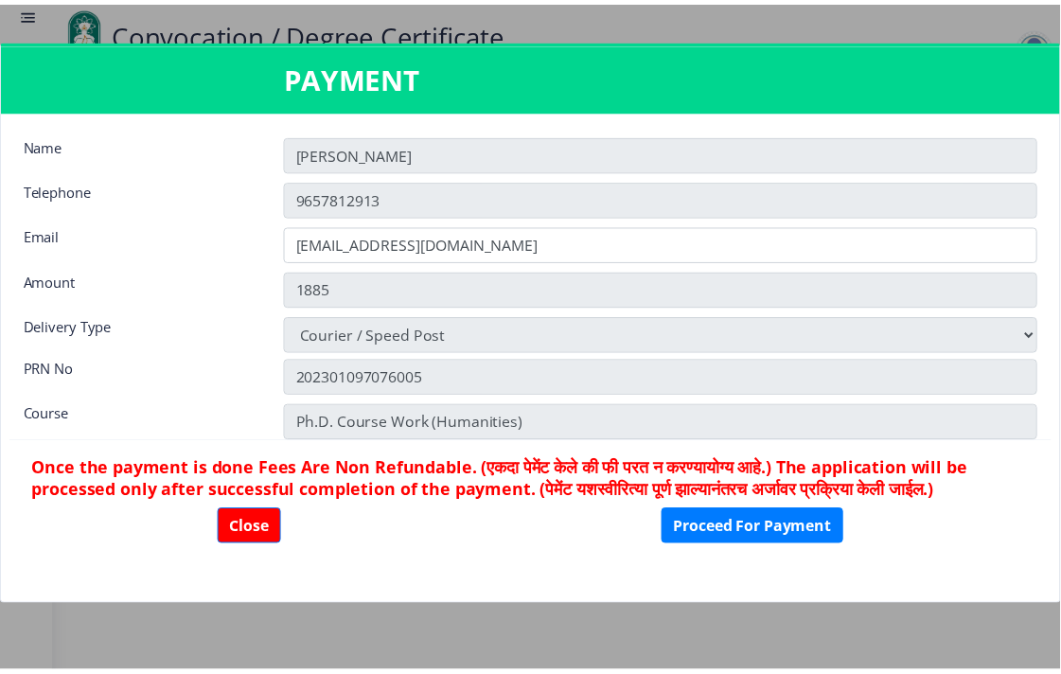
scroll to position [2803, 0]
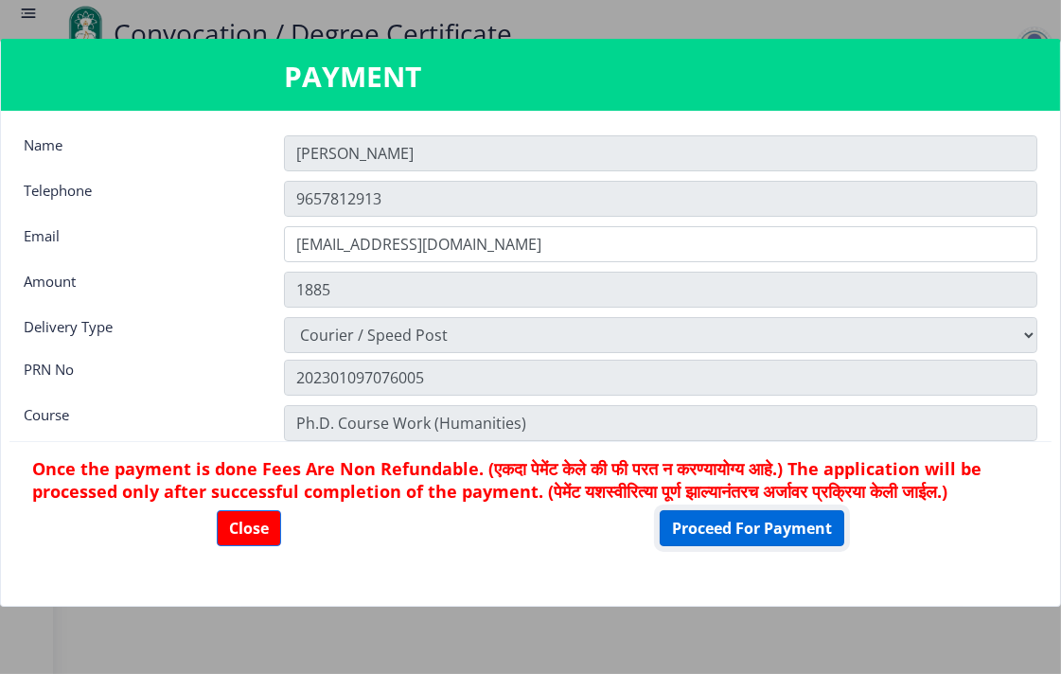
click at [758, 524] on button "Proceed For Payment" at bounding box center [752, 528] width 185 height 36
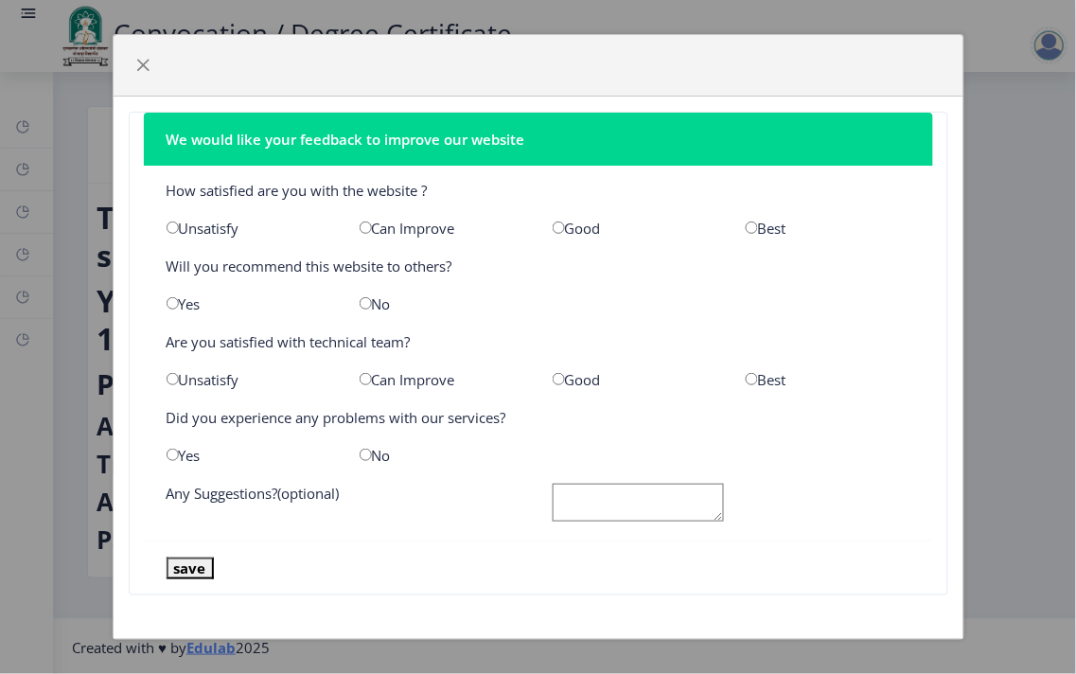
click at [752, 223] on input "radio" at bounding box center [752, 227] width 12 height 12
radio input "true"
click at [167, 301] on input "radio" at bounding box center [173, 303] width 12 height 12
radio input "true"
click at [746, 379] on input "radio" at bounding box center [752, 379] width 12 height 12
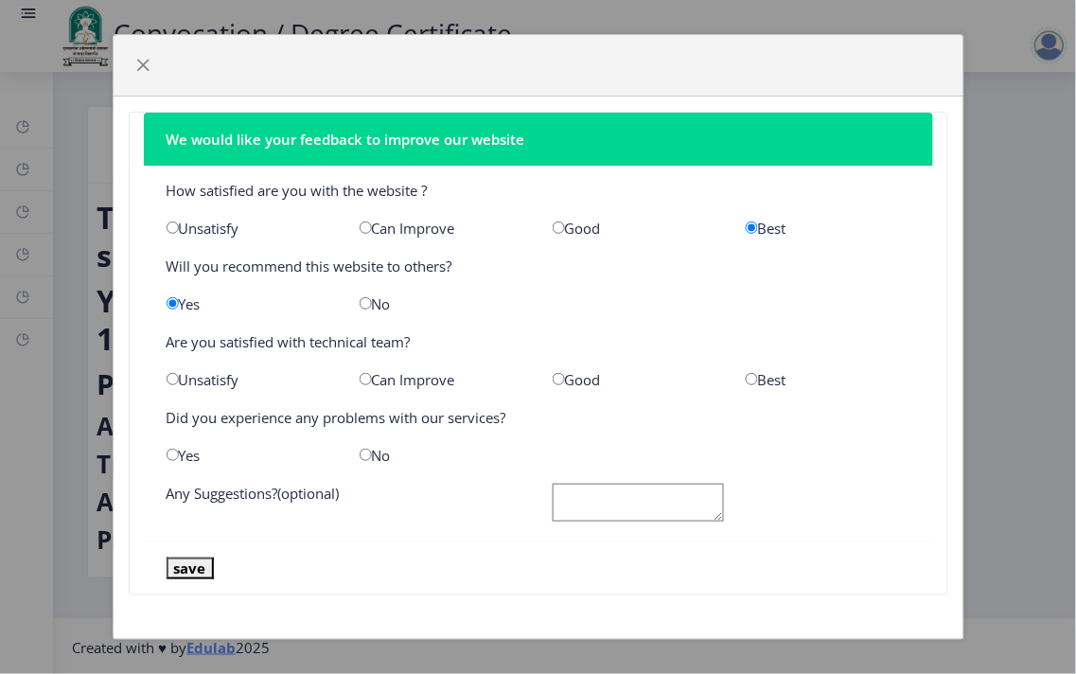
radio input "true"
click at [168, 452] on input "radio" at bounding box center [173, 455] width 12 height 12
radio input "true"
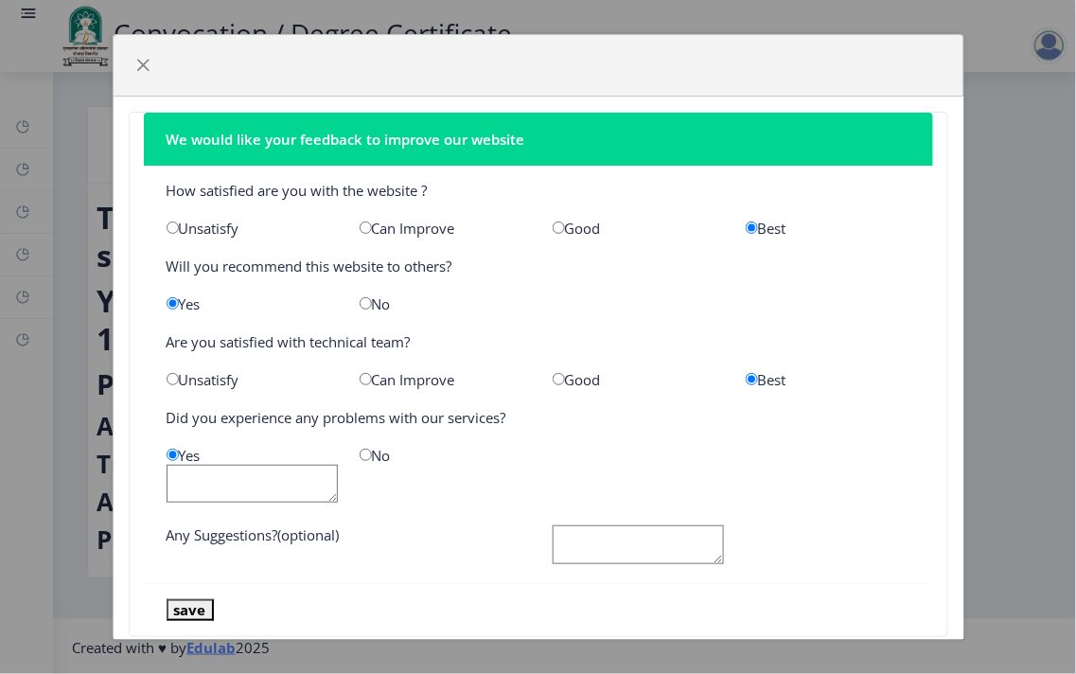
click at [360, 452] on input "radio" at bounding box center [366, 455] width 12 height 12
radio input "true"
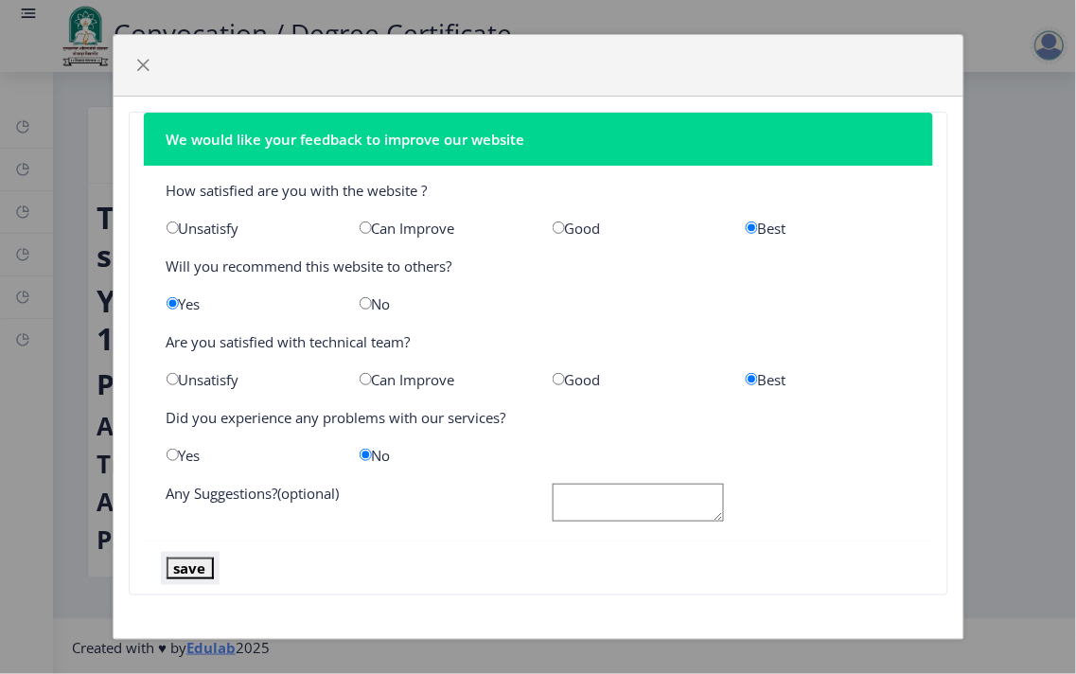
click at [197, 569] on button "save" at bounding box center [190, 568] width 47 height 22
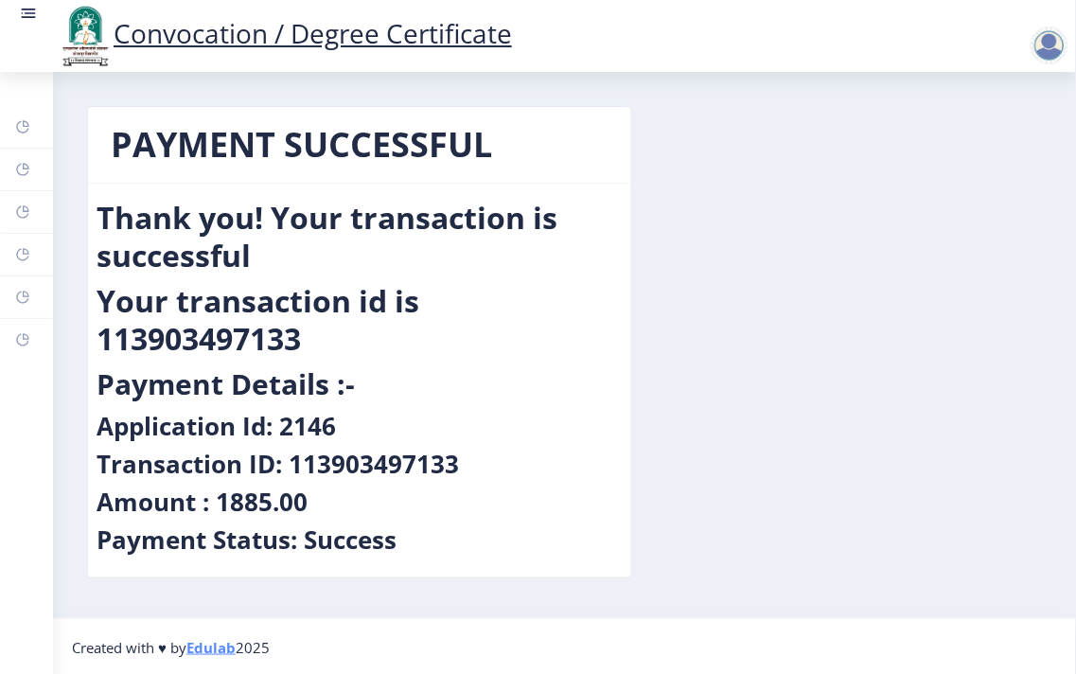
scroll to position [2, 0]
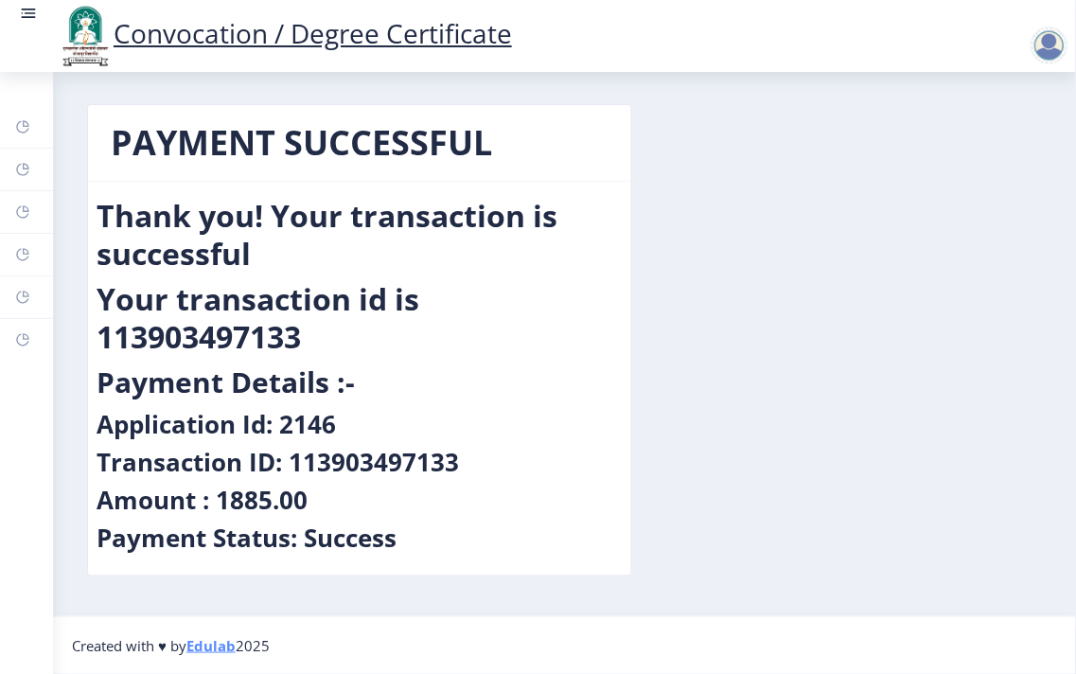
drag, startPoint x: 450, startPoint y: 258, endPoint x: 305, endPoint y: 254, distance: 144.9
click at [306, 256] on h2 "Thank you! Your transaction is successful" at bounding box center [360, 235] width 526 height 76
click at [25, 7] on rect at bounding box center [28, 13] width 19 height 19
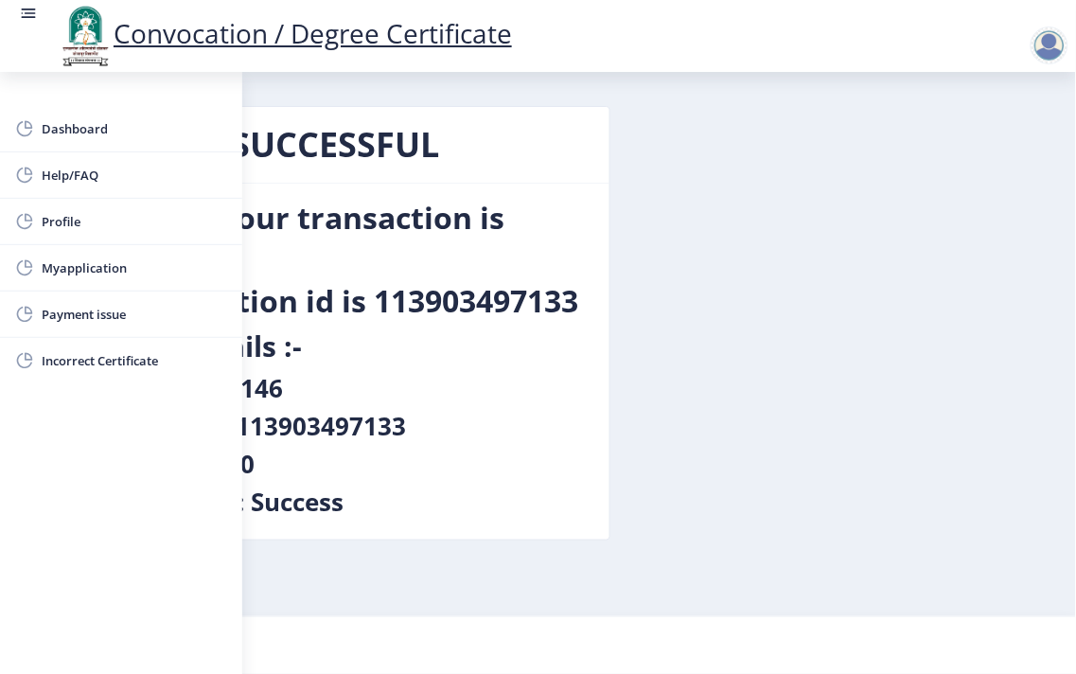
scroll to position [0, 0]
click at [116, 268] on span "Myapplication" at bounding box center [135, 268] width 186 height 23
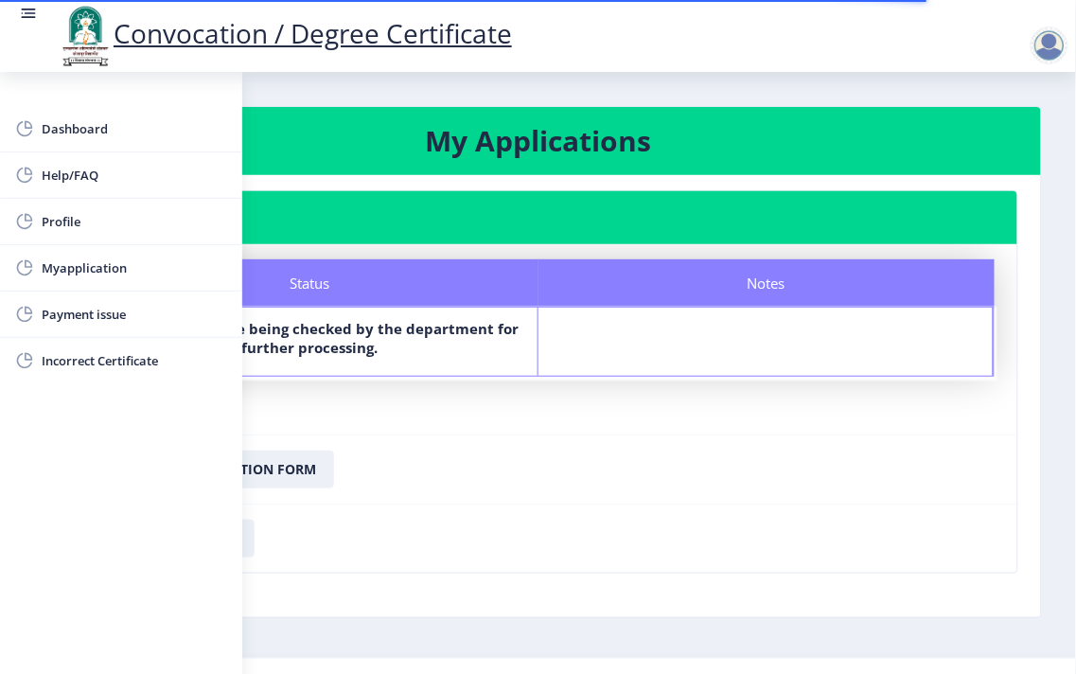
click at [20, 15] on rect at bounding box center [28, 13] width 19 height 19
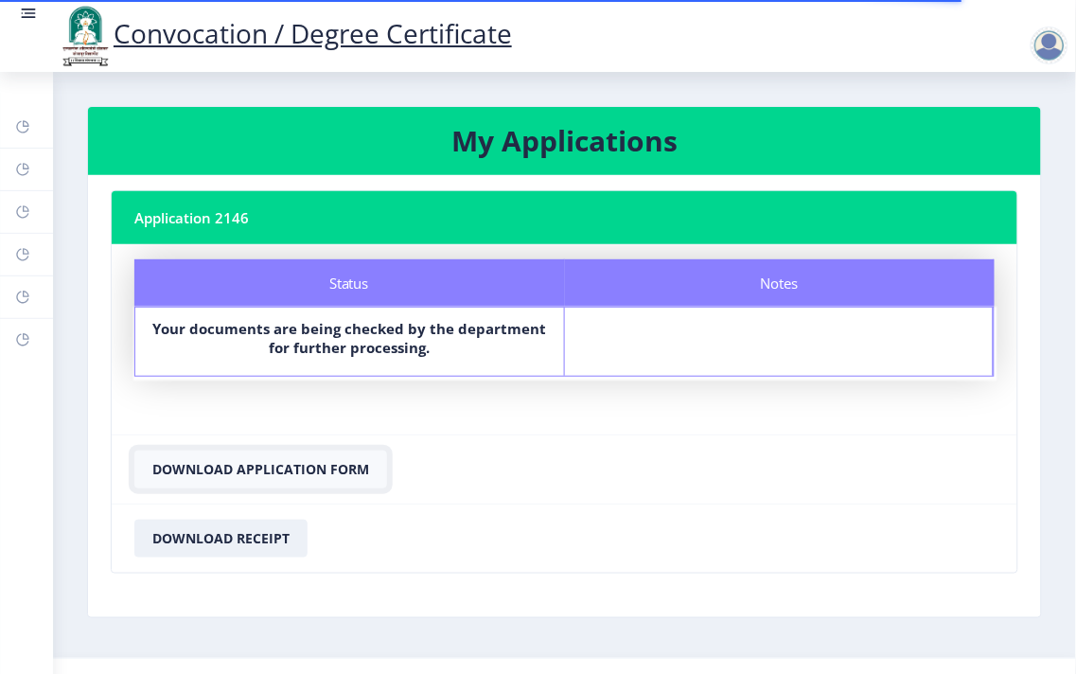
click at [294, 469] on button "Download Application Form" at bounding box center [260, 470] width 253 height 38
click at [243, 533] on button "Download Receipt" at bounding box center [220, 539] width 173 height 38
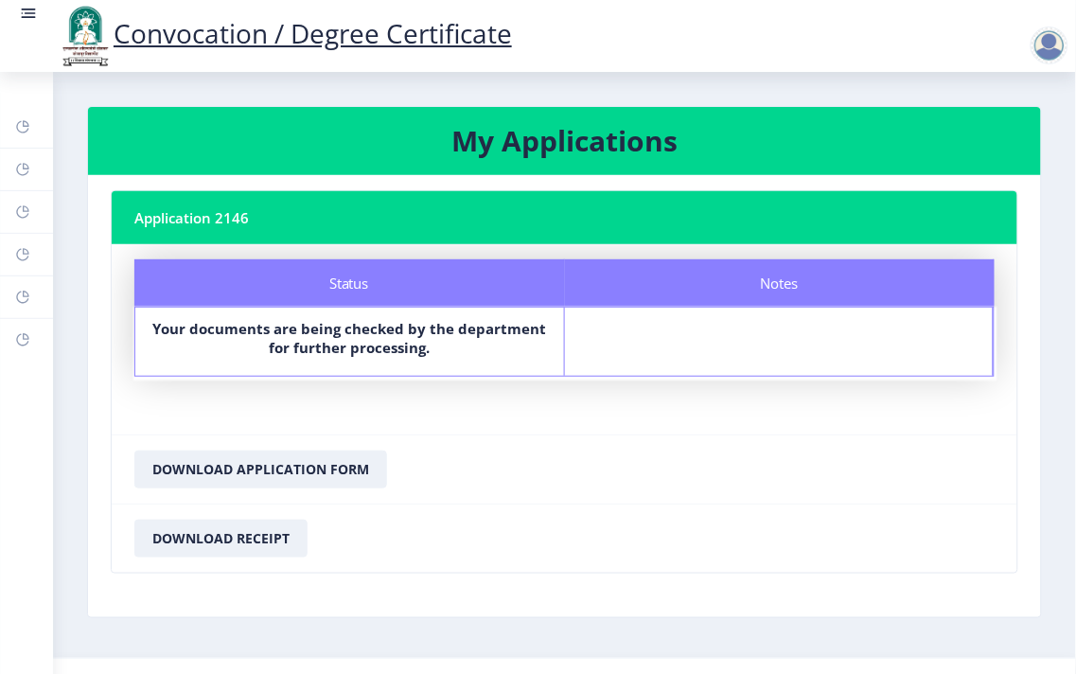
click at [32, 12] on rect at bounding box center [30, 13] width 11 height 2
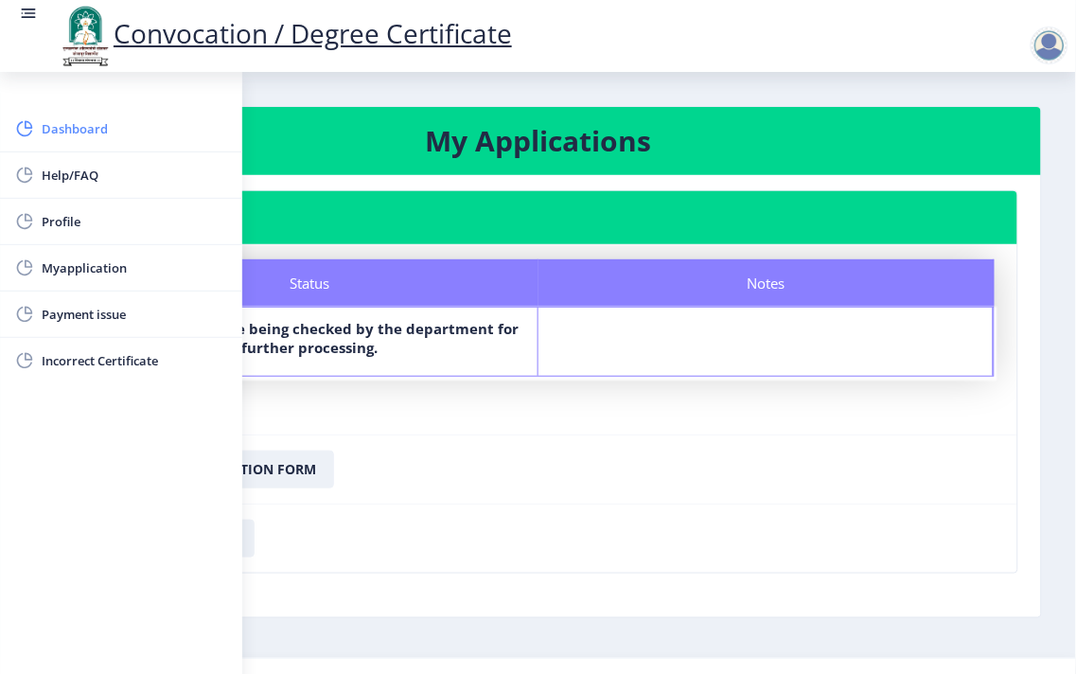
click at [76, 120] on span "Dashboard" at bounding box center [135, 128] width 186 height 23
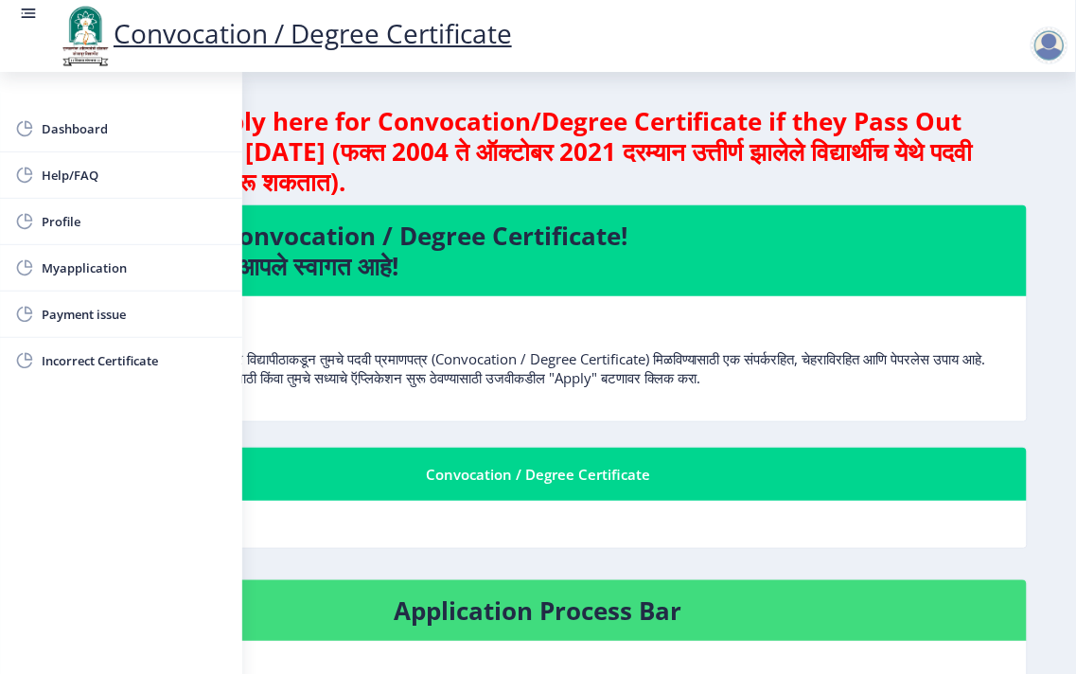
click at [702, 187] on h4 "Students can apply here for Convocation/Degree Certificate if they Pass Out bet…" at bounding box center [538, 151] width 1008 height 91
click at [1045, 51] on div at bounding box center [1050, 46] width 38 height 38
click at [948, 97] on span "Log out" at bounding box center [941, 95] width 121 height 23
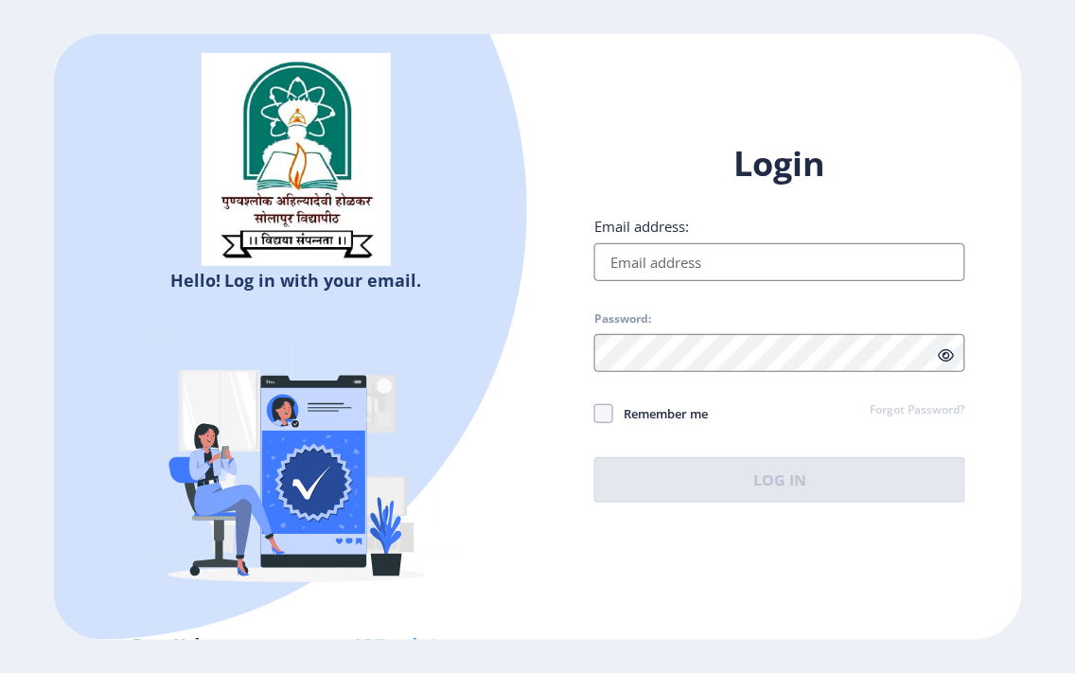
click at [779, 177] on h1 "Login" at bounding box center [779, 163] width 371 height 45
click at [780, 176] on h1 "Login" at bounding box center [779, 163] width 371 height 45
click at [1009, 182] on div "Login Email address: Password: Remember me Forgot Password? Log In Don't have a…" at bounding box center [780, 337] width 485 height 449
click at [590, 135] on div "Login Email address: Password: Remember me Forgot Password? Log In Don't have a…" at bounding box center [780, 337] width 485 height 449
